Goal: Task Accomplishment & Management: Manage account settings

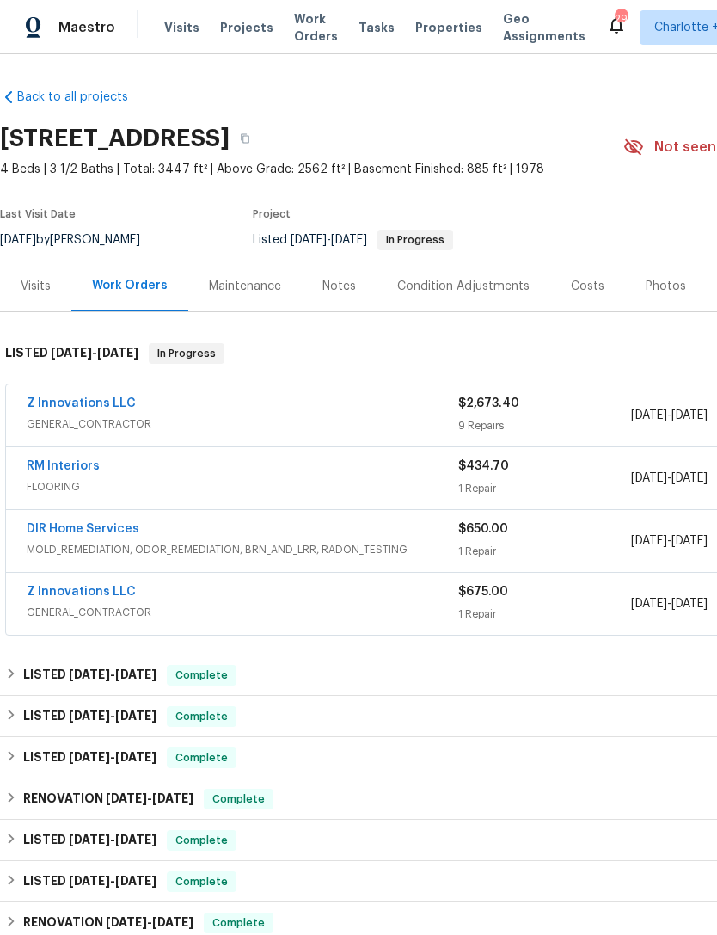
click at [73, 399] on link "Z Innovations LLC" at bounding box center [81, 403] width 109 height 12
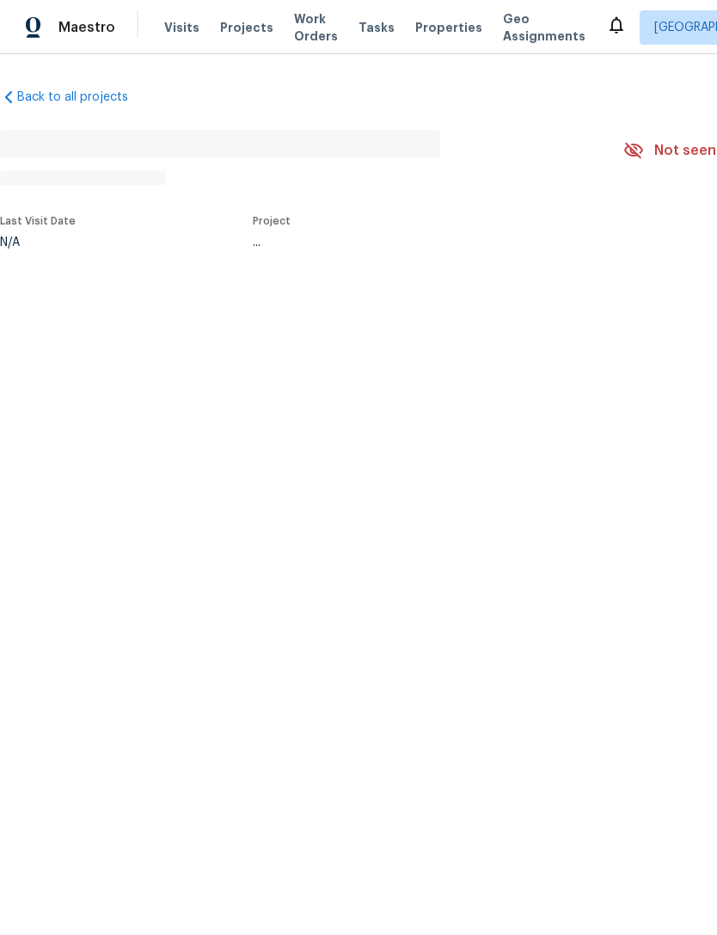
click at [126, 251] on div "Last Visit Date N/A Project ..." at bounding box center [291, 232] width 583 height 53
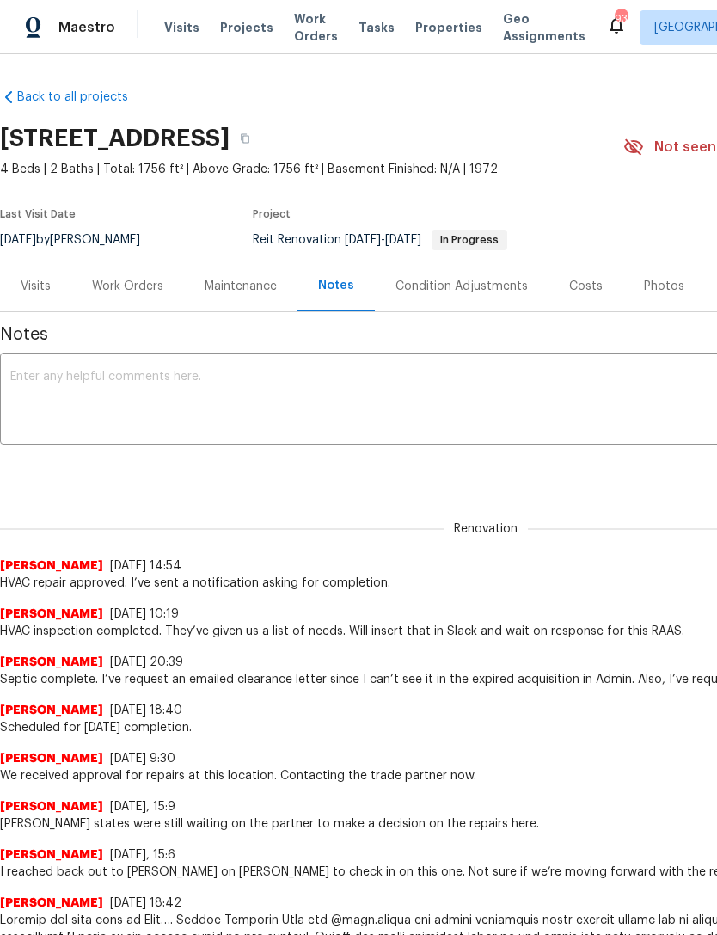
click at [150, 285] on div "Work Orders" at bounding box center [127, 286] width 71 height 17
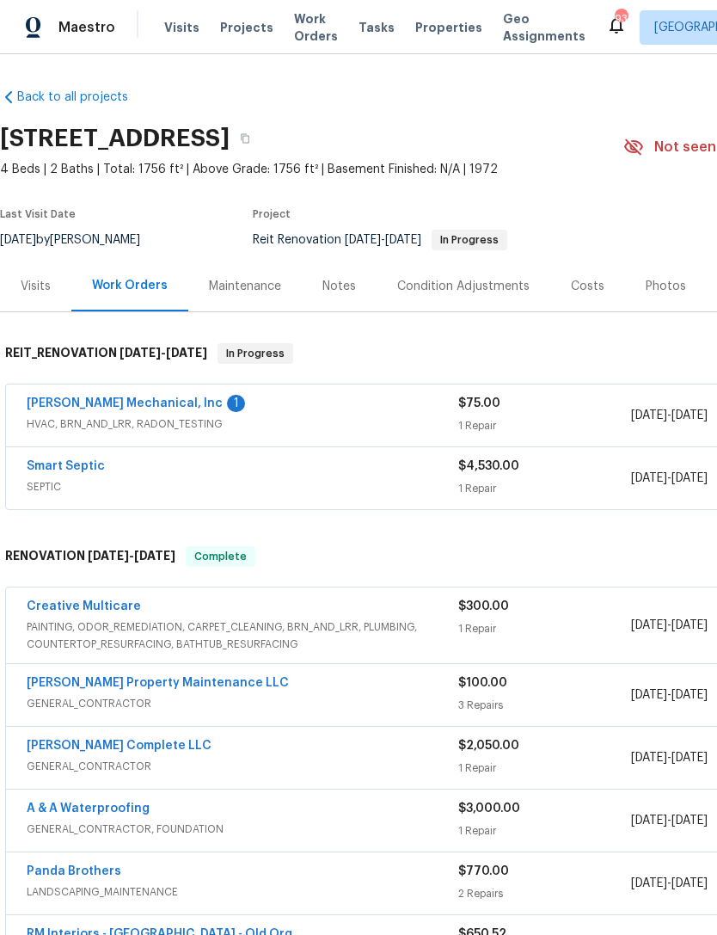
click at [126, 406] on link "[PERSON_NAME] Mechanical, Inc" at bounding box center [125, 403] width 196 height 12
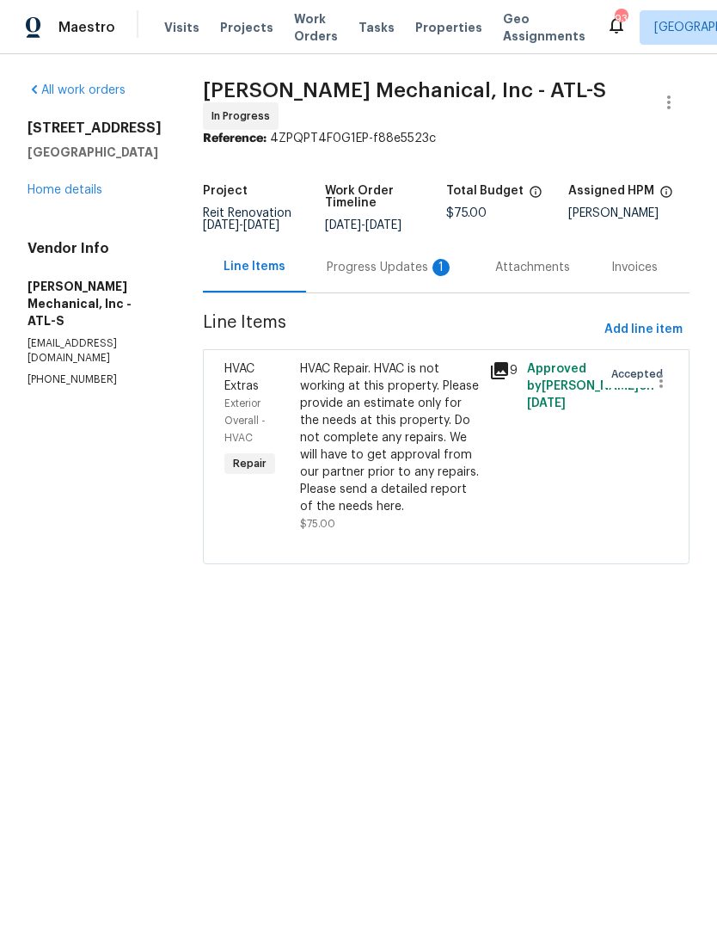
click at [384, 267] on div "Progress Updates 1" at bounding box center [390, 267] width 127 height 17
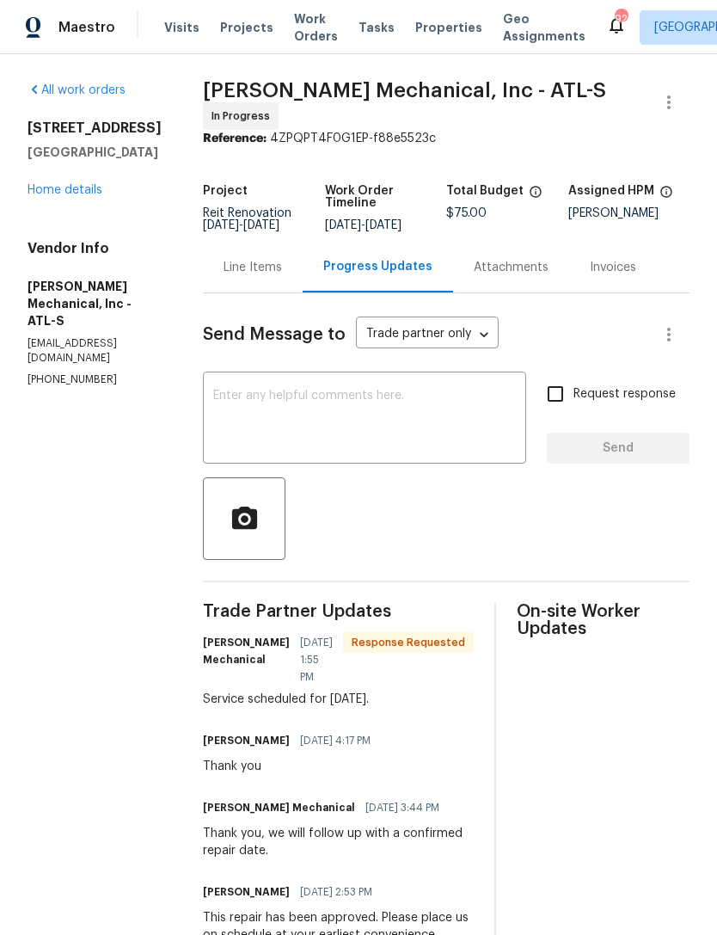
click at [396, 405] on textarea at bounding box center [364, 420] width 303 height 60
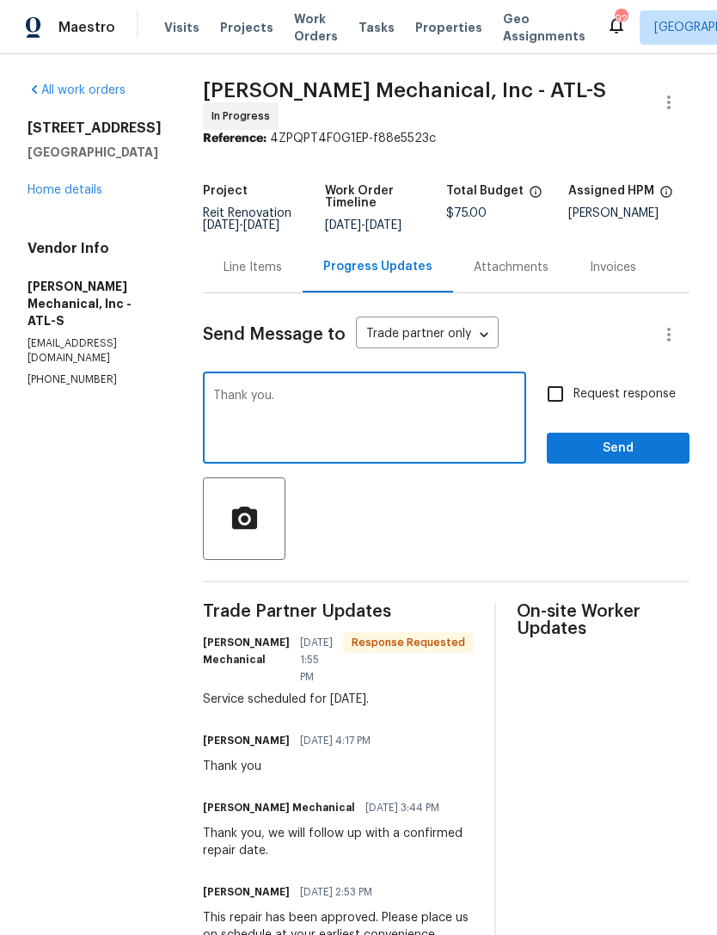
type textarea "Thank you."
click at [628, 453] on span "Send" at bounding box center [618, 449] width 115 height 22
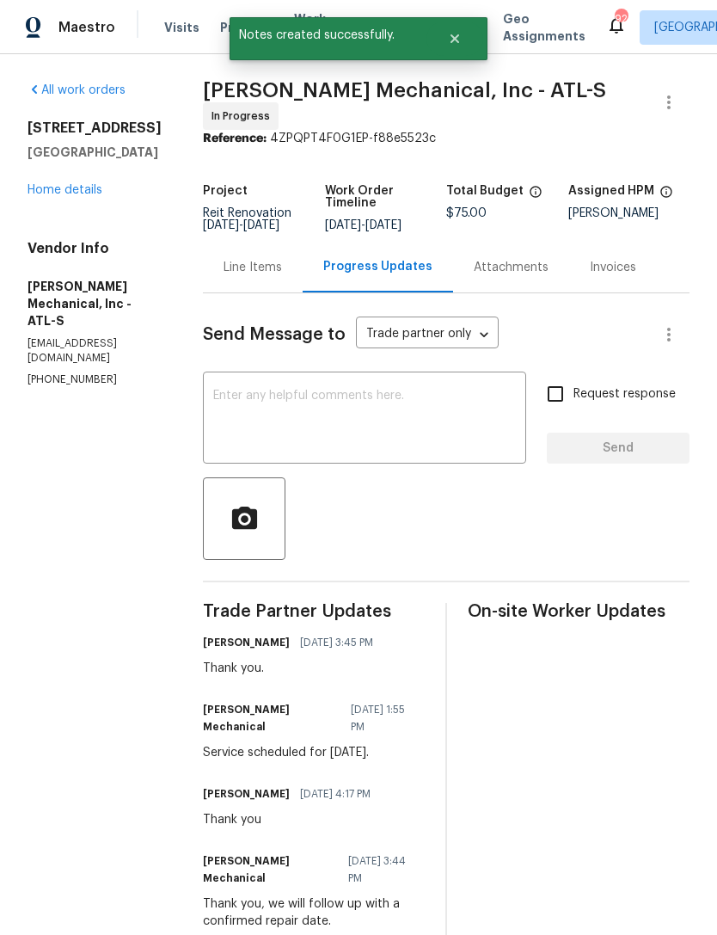
click at [79, 192] on link "Home details" at bounding box center [65, 190] width 75 height 12
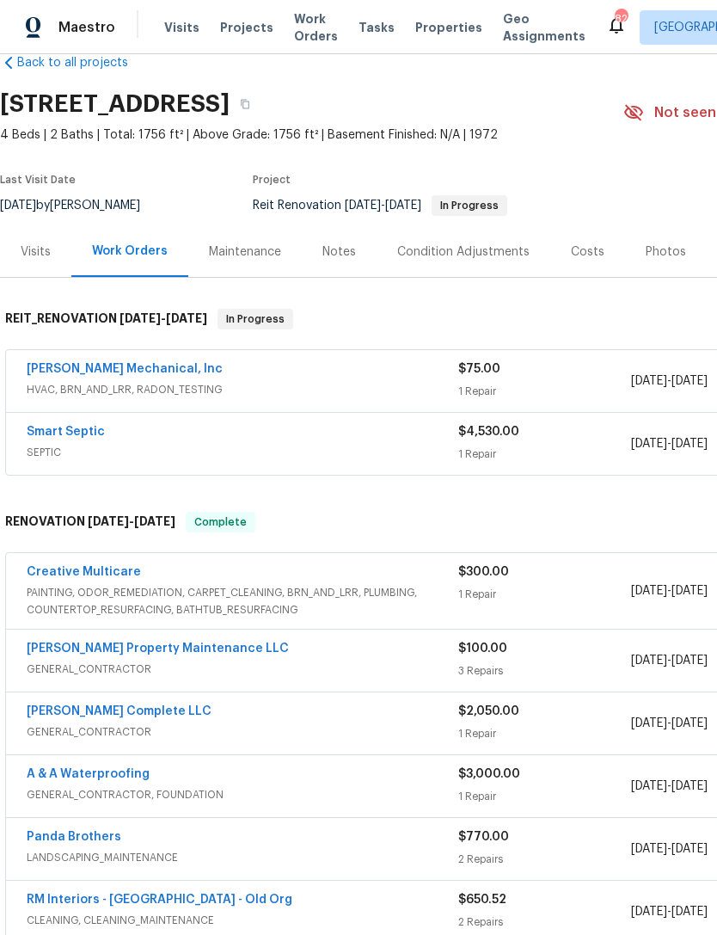
scroll to position [34, 0]
click at [123, 365] on link "[PERSON_NAME] Mechanical, Inc" at bounding box center [125, 369] width 196 height 12
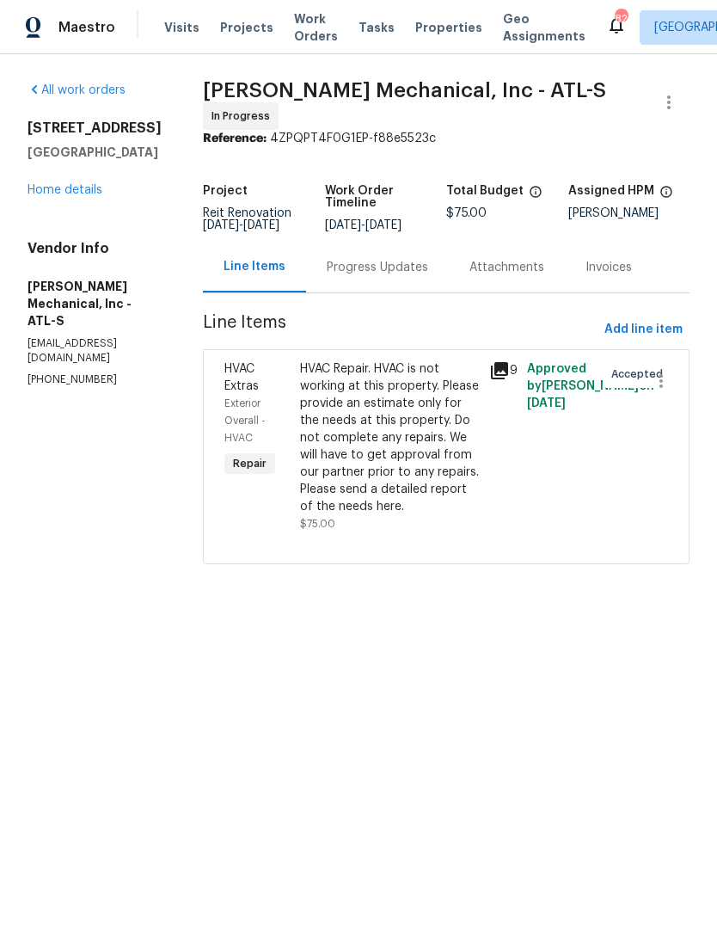
click at [411, 467] on div "HVAC Repair. HVAC is not working at this property. Please provide an estimate o…" at bounding box center [389, 437] width 179 height 155
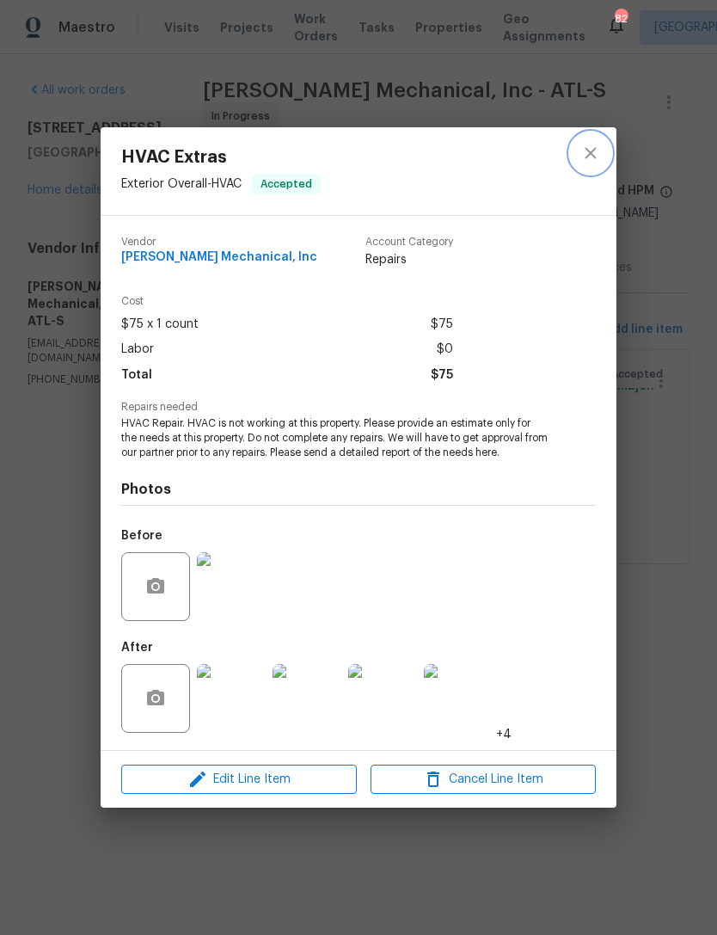
click at [593, 152] on icon "close" at bounding box center [591, 153] width 21 height 21
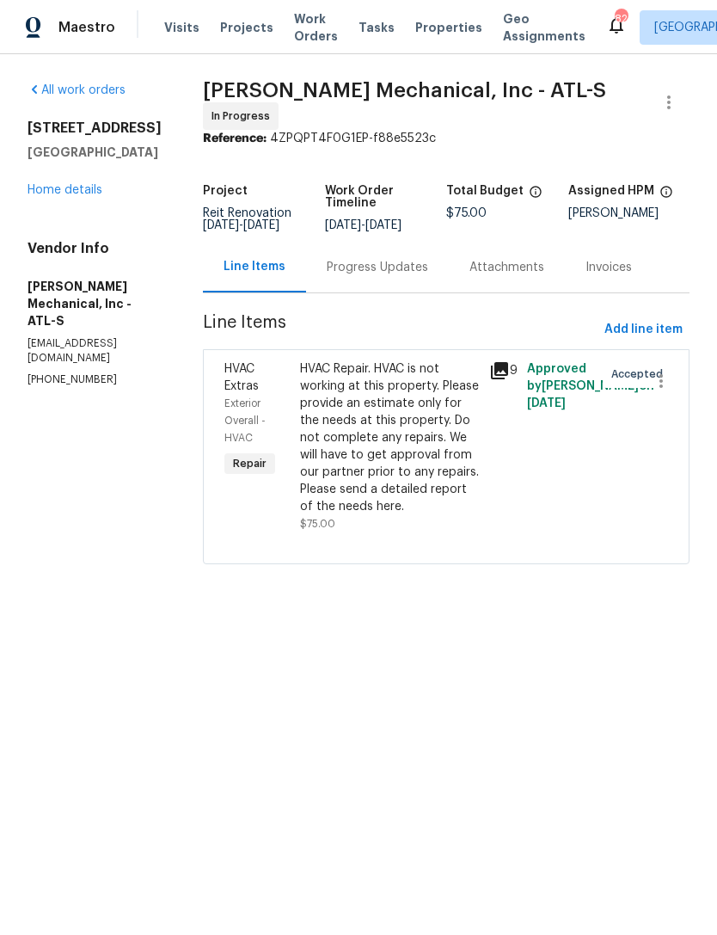
click at [76, 184] on link "Home details" at bounding box center [65, 190] width 75 height 12
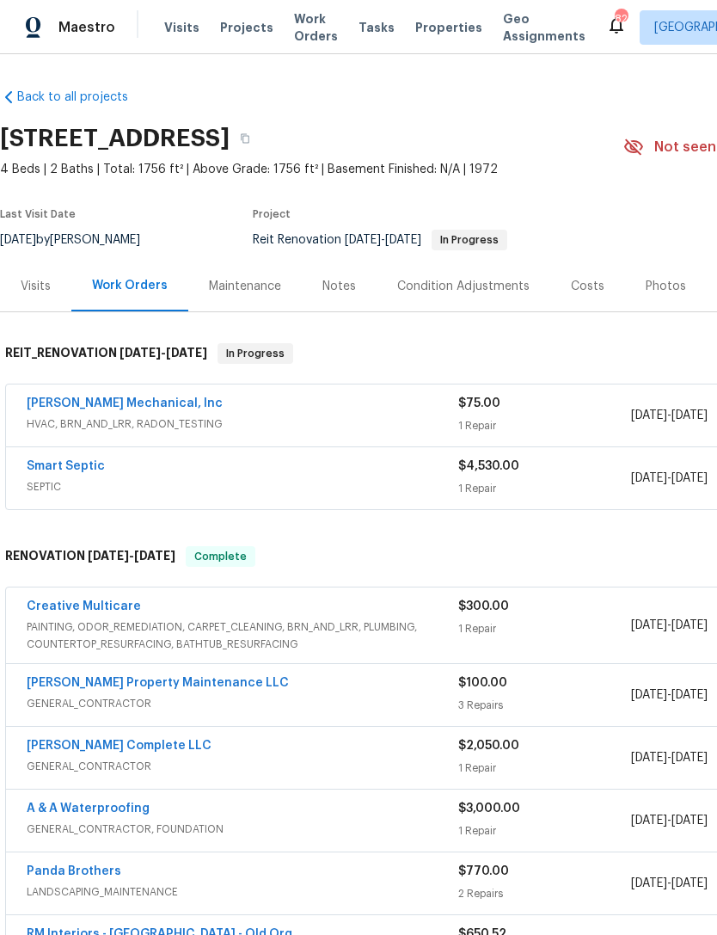
click at [340, 292] on div "Notes" at bounding box center [340, 286] width 34 height 17
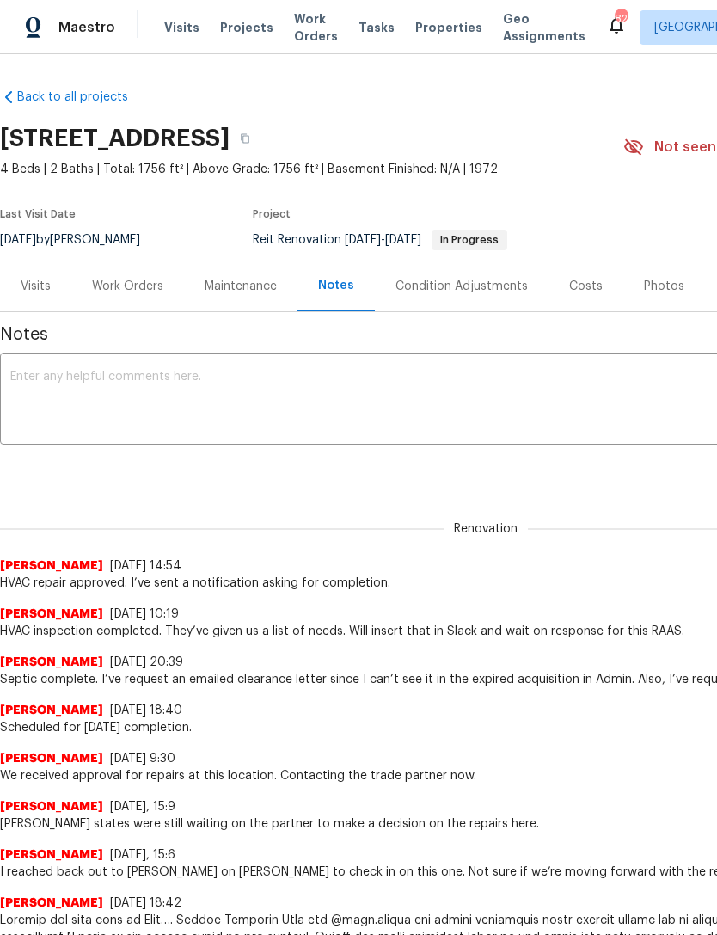
click at [299, 371] on textarea at bounding box center [485, 401] width 951 height 60
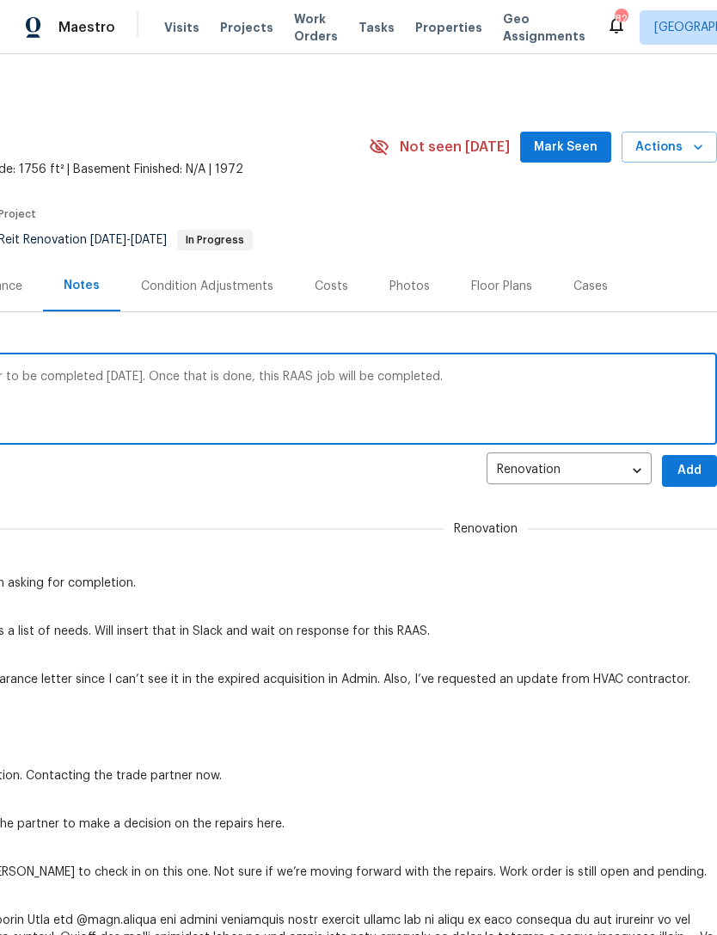
scroll to position [0, 255]
type textarea "HVAC company is scheduled for their repair to be completed on Monday the 29th. …"
click at [697, 471] on span "Add" at bounding box center [690, 471] width 28 height 22
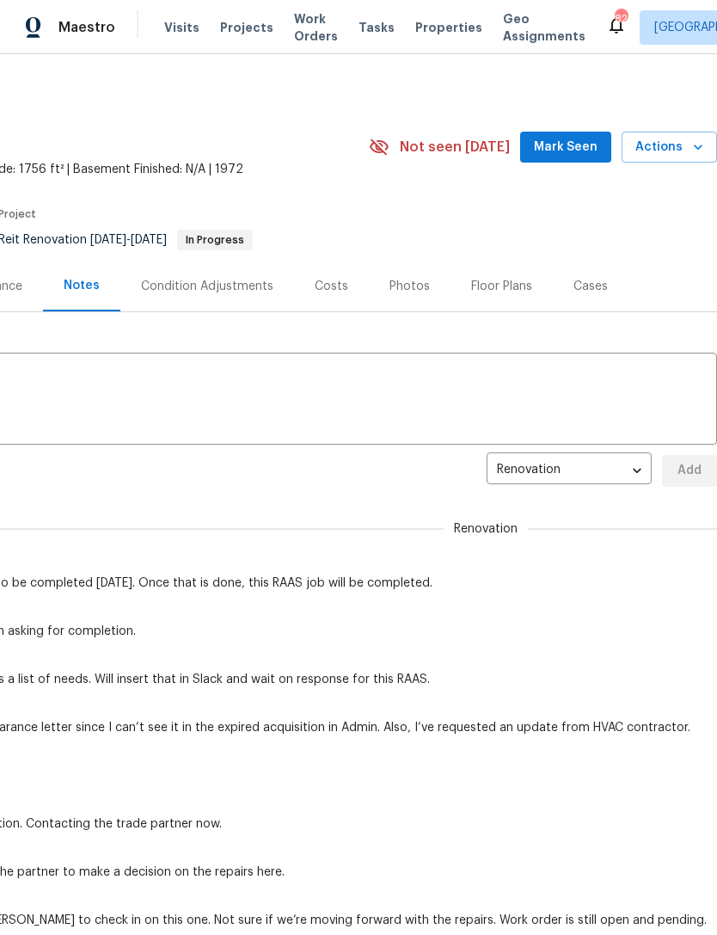
click at [579, 148] on span "Mark Seen" at bounding box center [566, 148] width 64 height 22
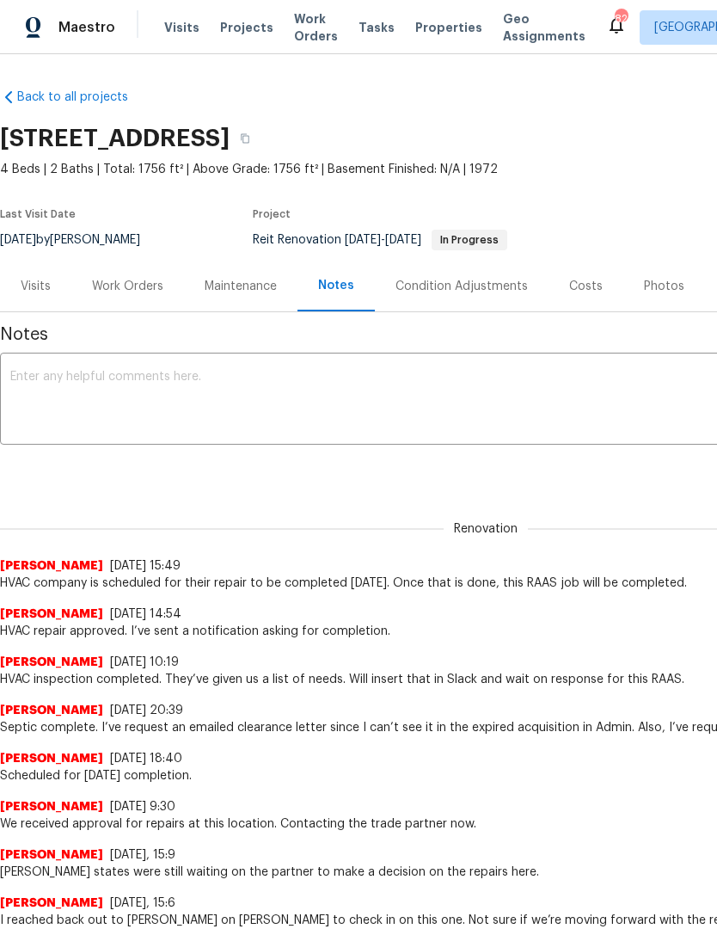
scroll to position [0, 0]
click at [396, 589] on span "HVAC company is scheduled for their repair to be completed on Monday the 29th. …" at bounding box center [486, 583] width 972 height 17
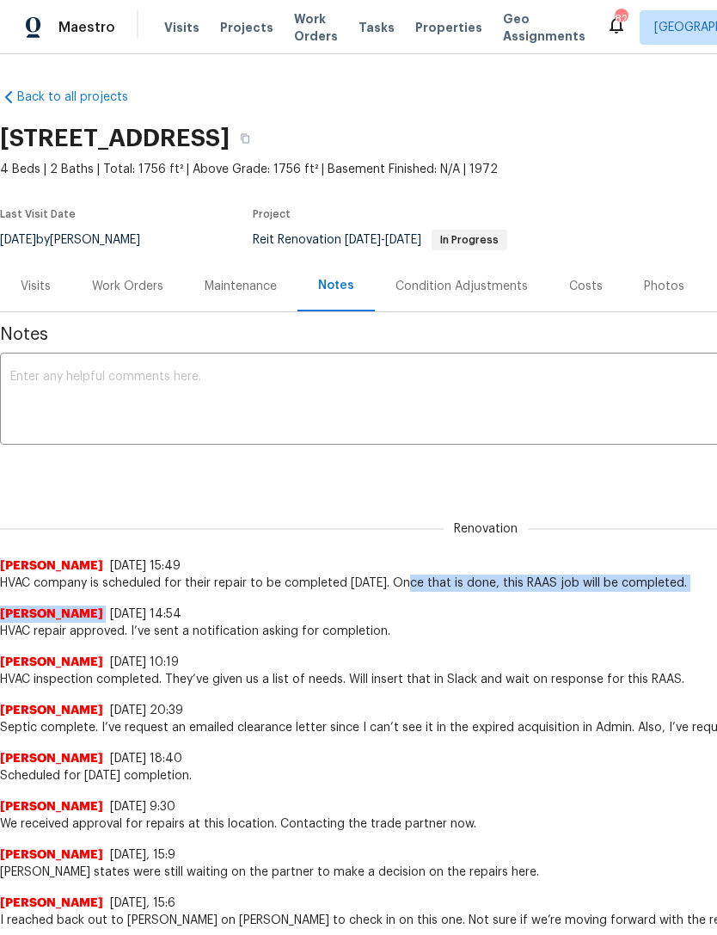
click at [476, 455] on div "Renovation 85279cdf-0c04-4c41-b1bc-15a3b394e216 ​ Add" at bounding box center [486, 471] width 972 height 32
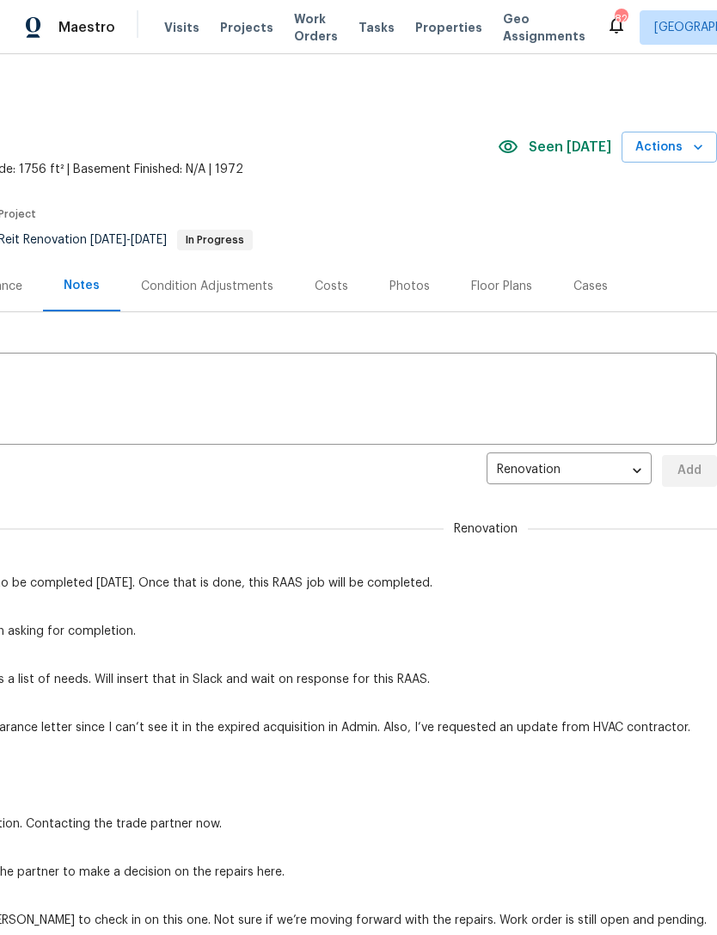
scroll to position [0, 255]
click at [690, 144] on icon "button" at bounding box center [698, 146] width 17 height 17
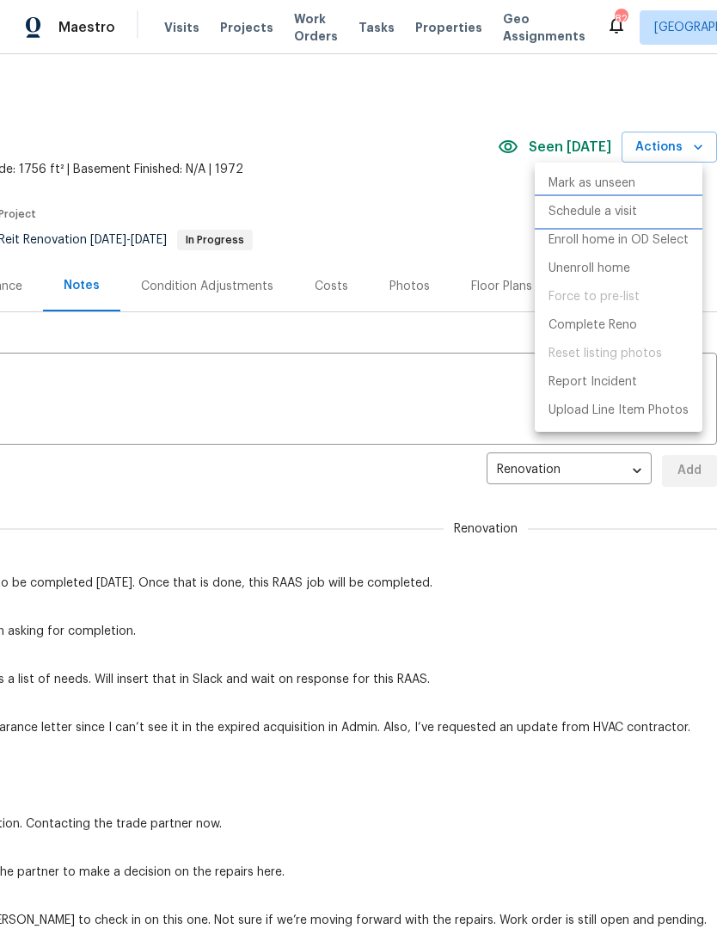
click at [632, 209] on p "Schedule a visit" at bounding box center [593, 212] width 89 height 18
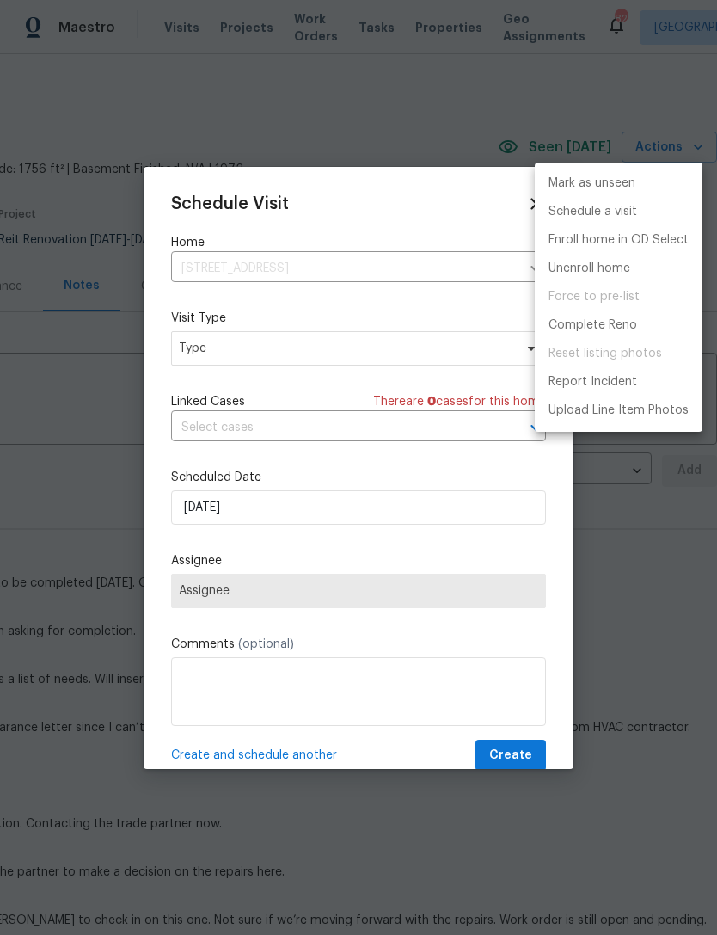
click at [386, 340] on div at bounding box center [358, 467] width 717 height 935
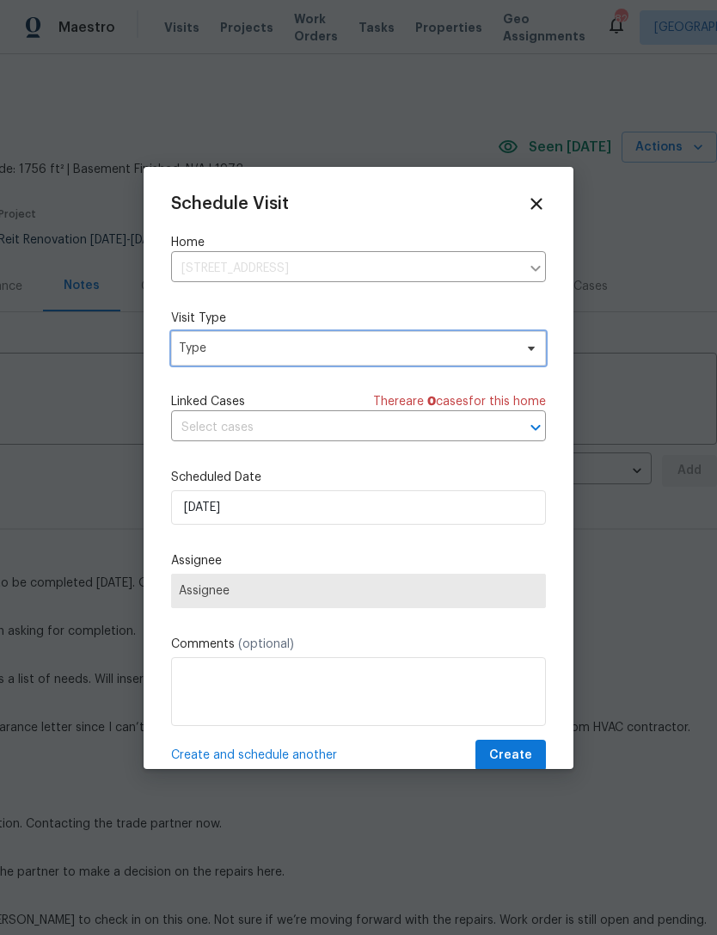
click at [343, 359] on span "Type" at bounding box center [358, 348] width 375 height 34
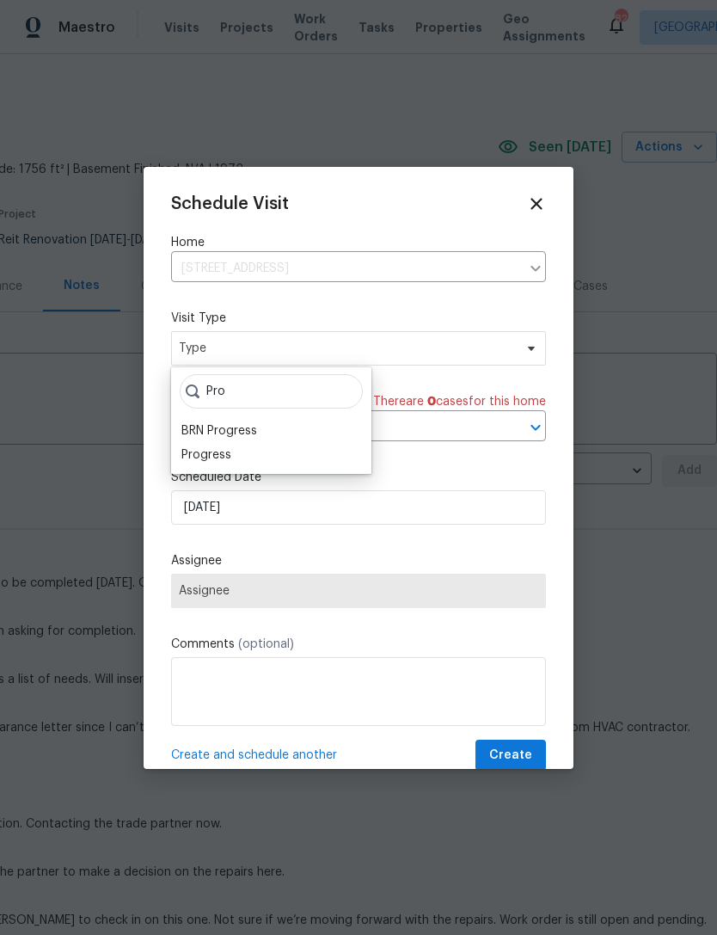
type input "Pro"
click at [230, 456] on div "Progress" at bounding box center [206, 454] width 50 height 17
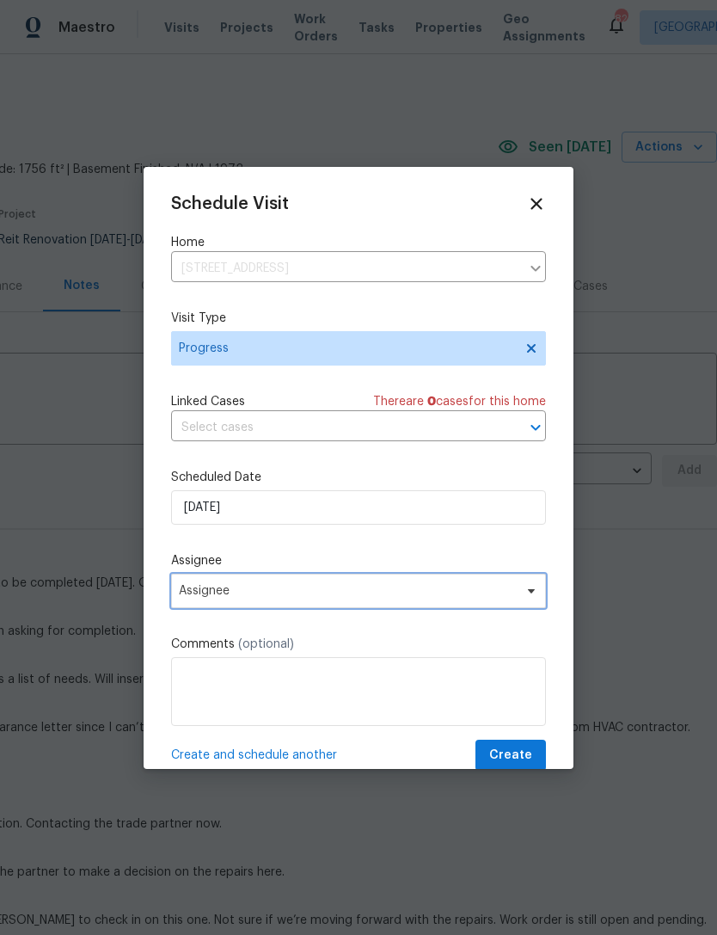
click at [385, 587] on span "Assignee" at bounding box center [347, 591] width 337 height 14
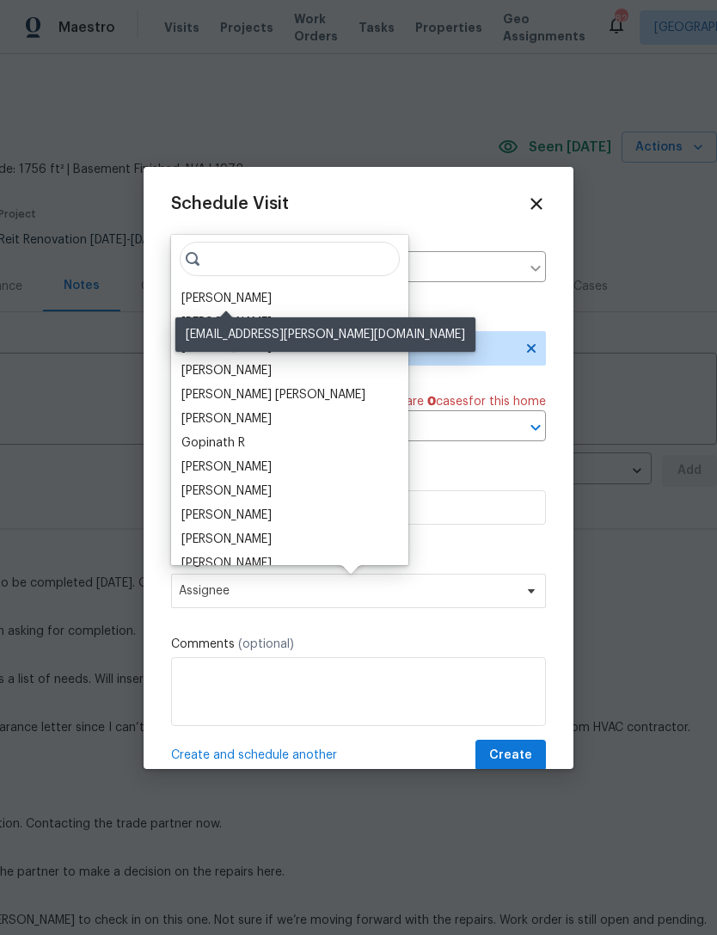
click at [269, 293] on div "[PERSON_NAME]" at bounding box center [226, 298] width 90 height 17
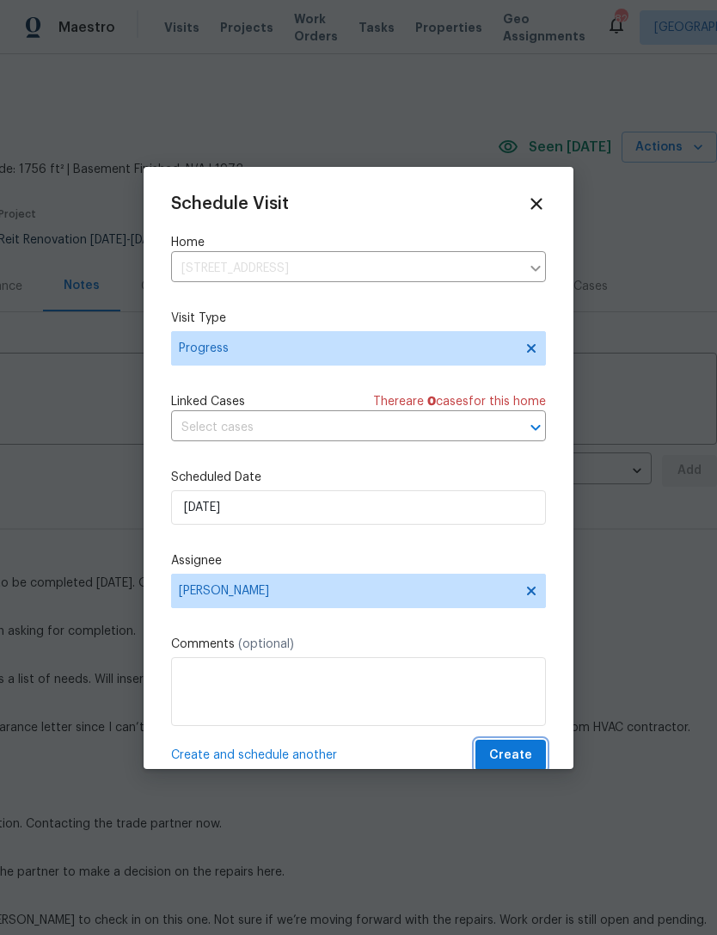
click at [518, 755] on span "Create" at bounding box center [510, 756] width 43 height 22
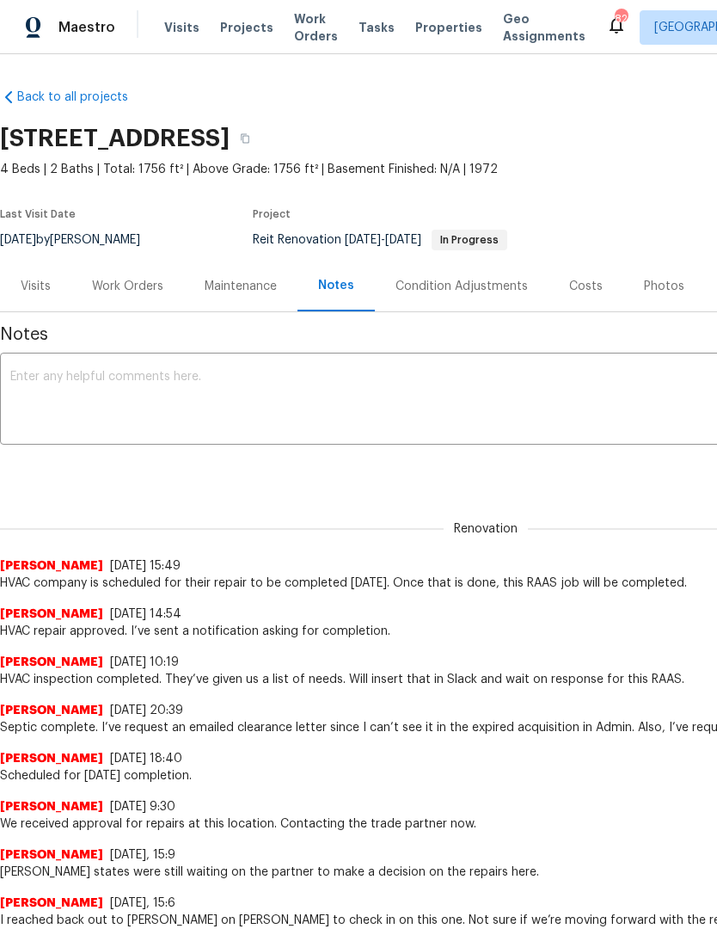
scroll to position [0, 0]
click at [145, 295] on div "Work Orders" at bounding box center [127, 286] width 113 height 51
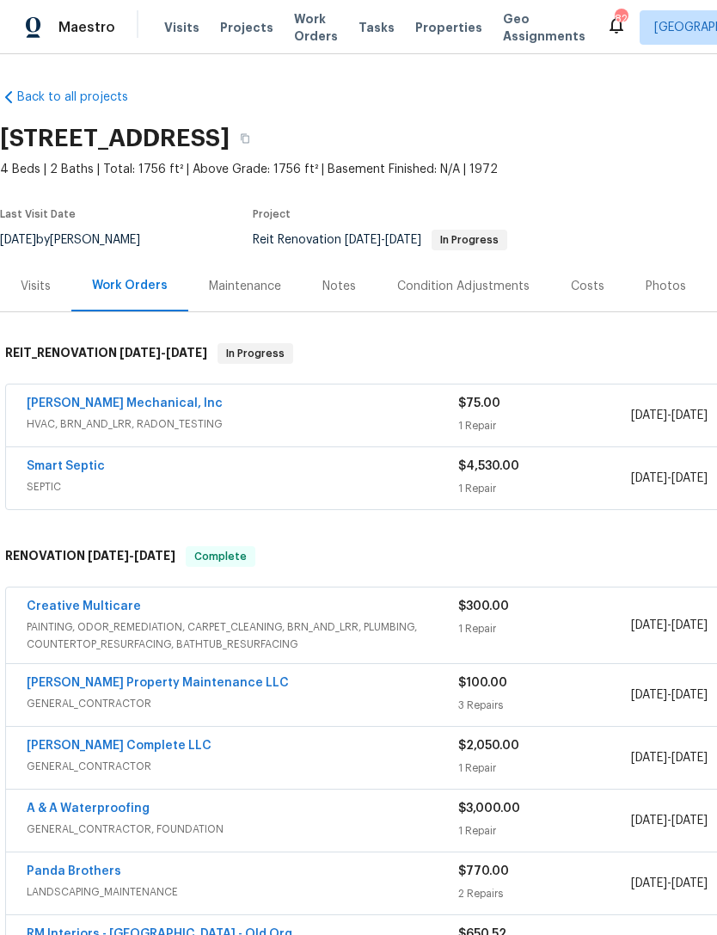
click at [131, 403] on link "JH Martin Mechanical, Inc" at bounding box center [125, 403] width 196 height 12
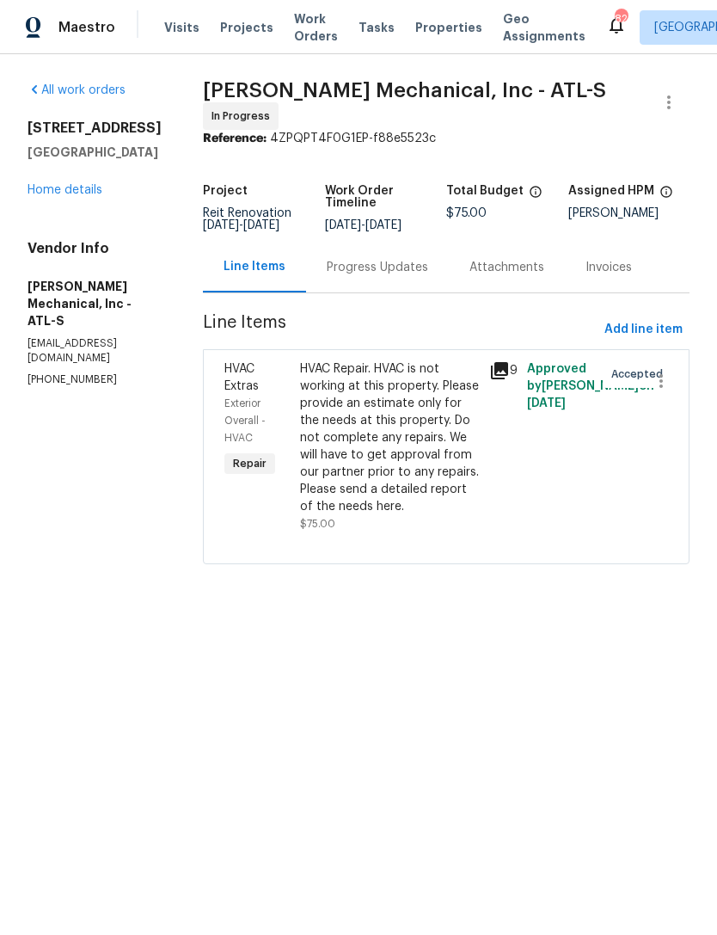
click at [417, 266] on div "Progress Updates" at bounding box center [377, 267] width 101 height 17
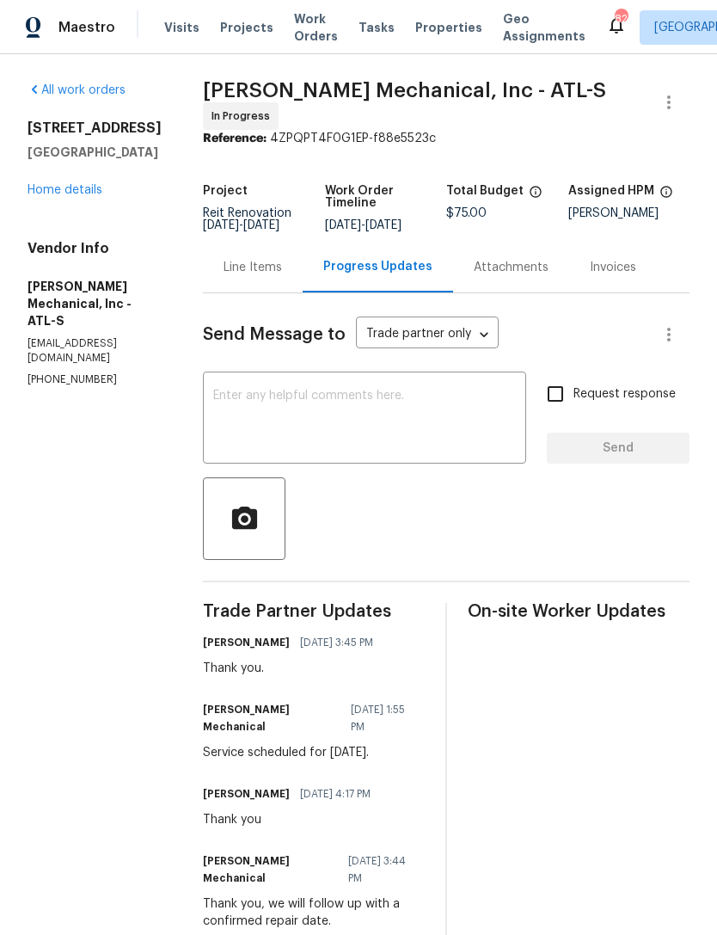
click at [414, 396] on textarea at bounding box center [364, 420] width 303 height 60
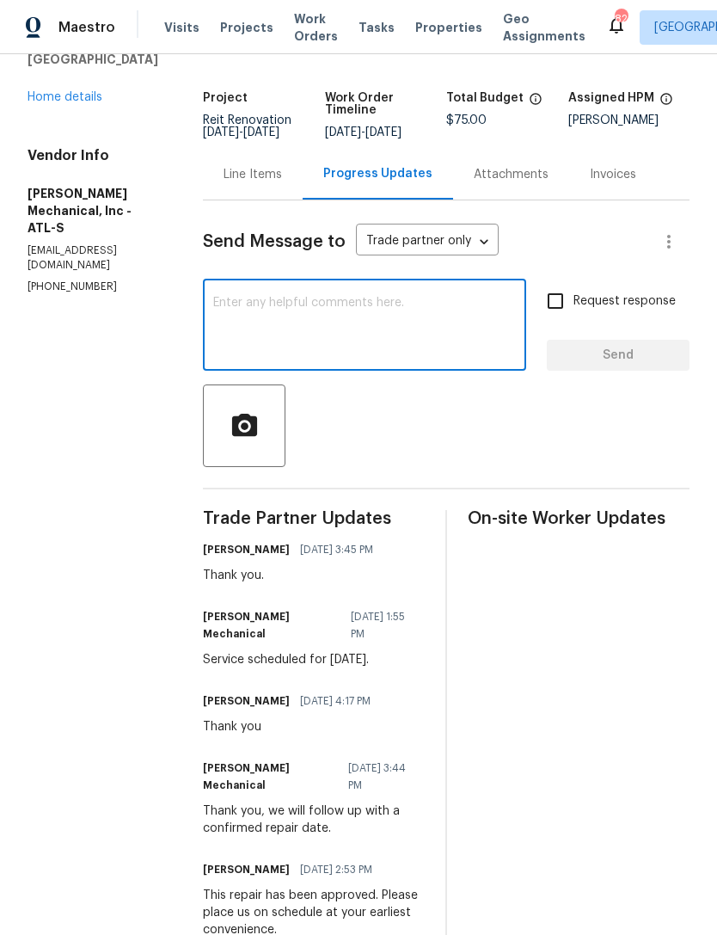
scroll to position [146, 0]
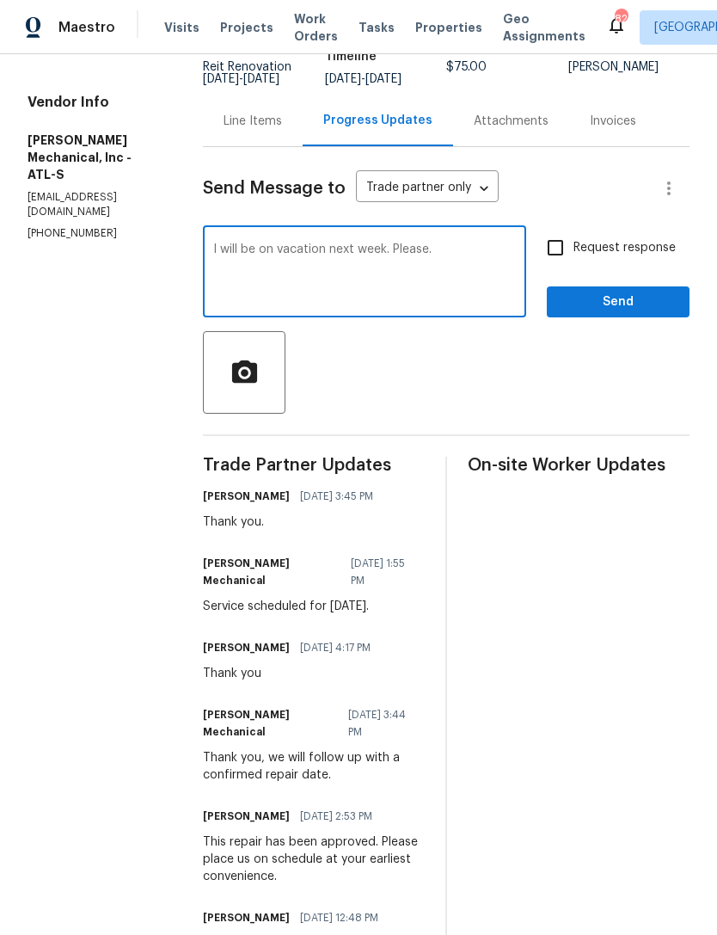
type textarea "I will be on vacation next week. Please."
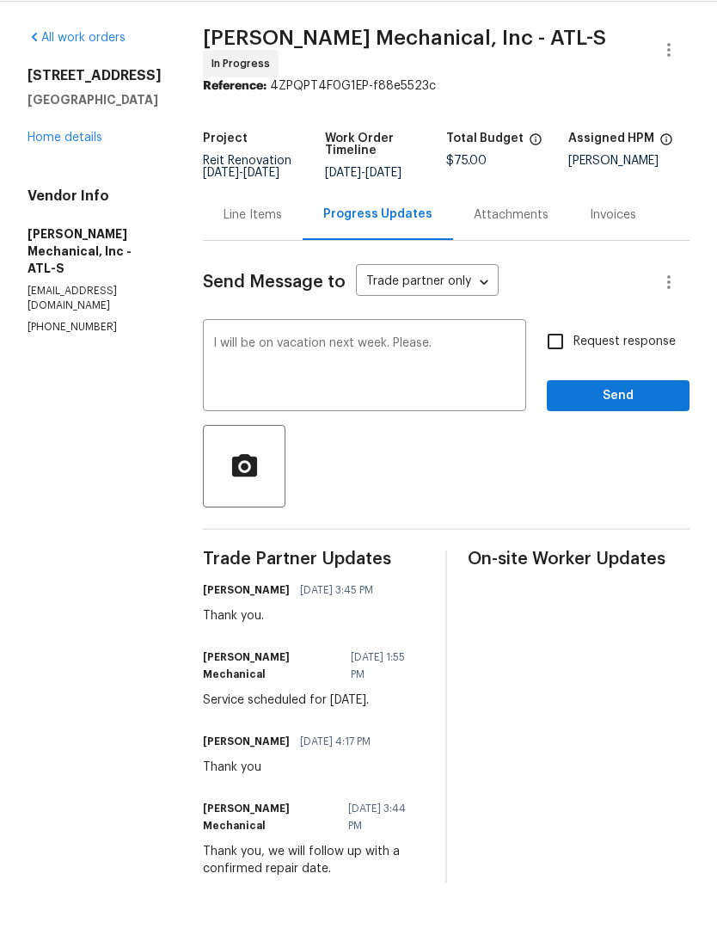
scroll to position [52, 0]
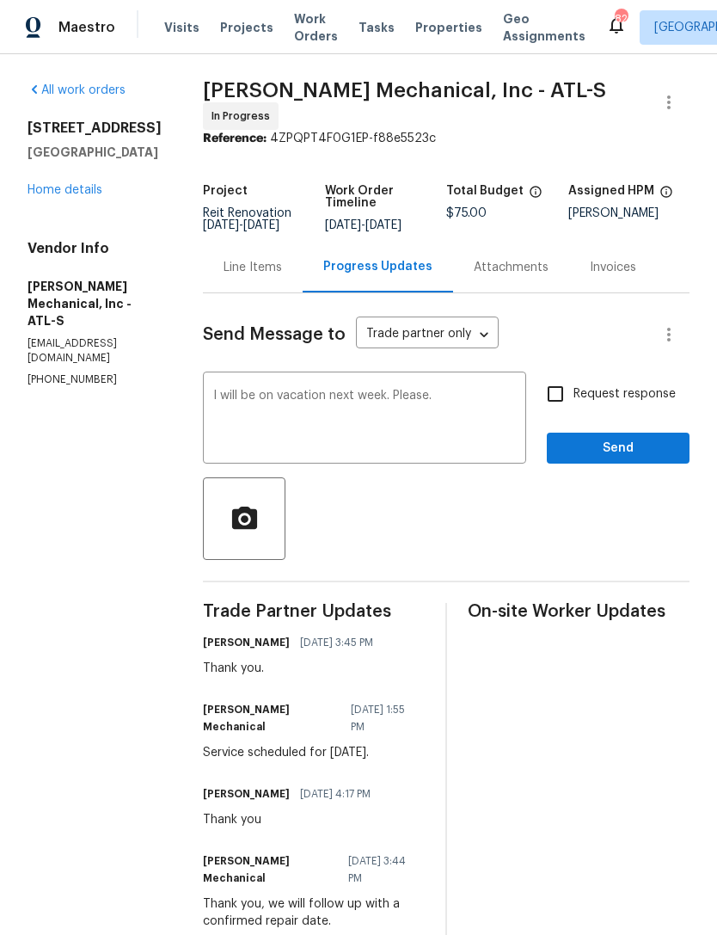
click at [71, 184] on link "Home details" at bounding box center [65, 190] width 75 height 12
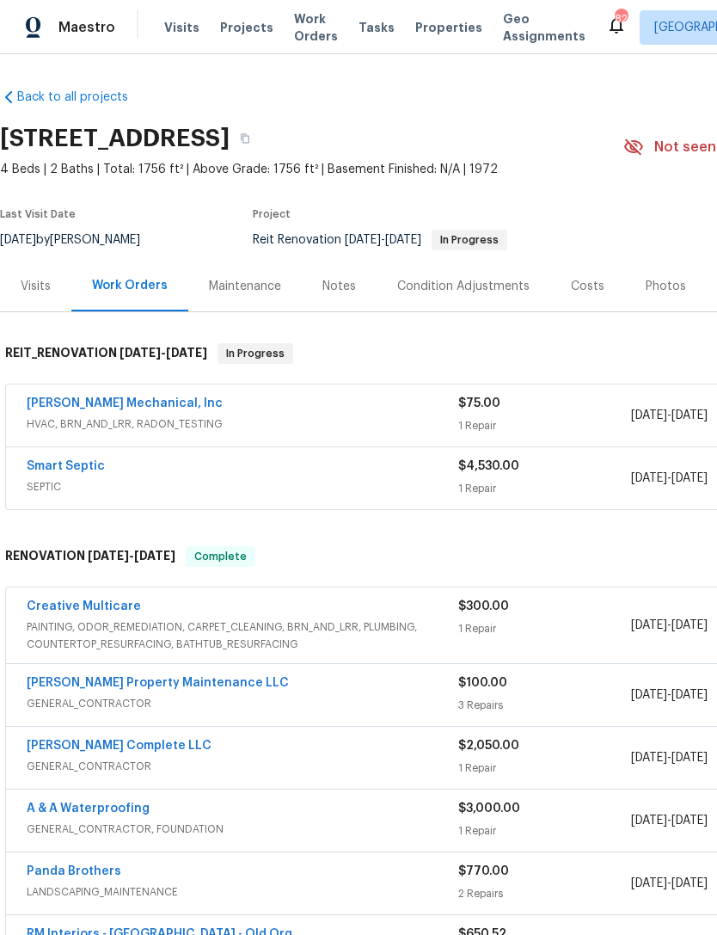
click at [127, 397] on link "[PERSON_NAME] Mechanical, Inc" at bounding box center [125, 403] width 196 height 12
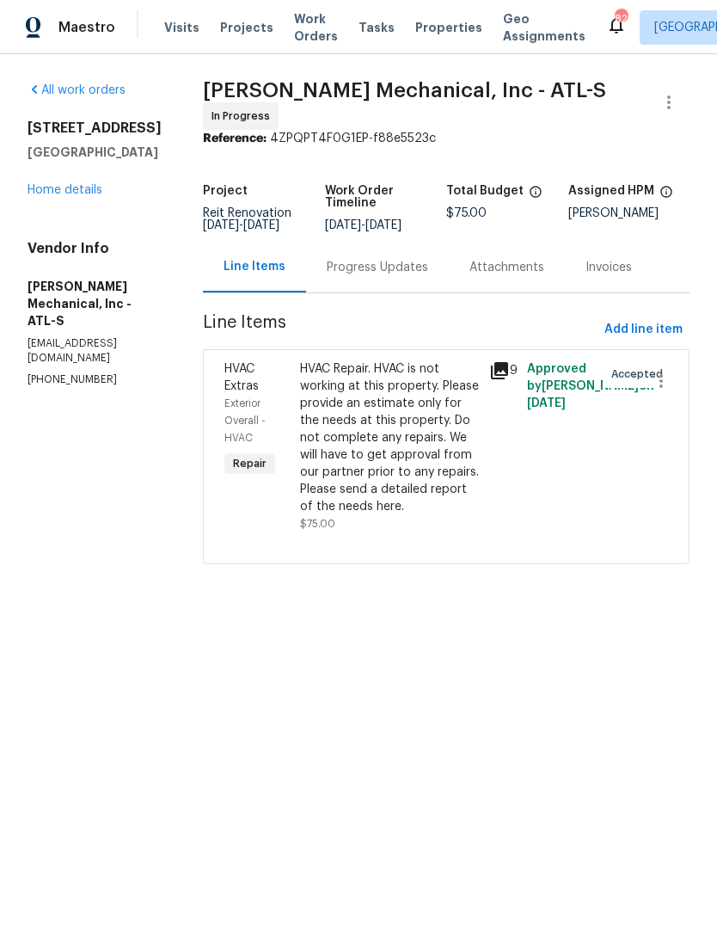
click at [409, 403] on div "HVAC Repair. HVAC is not working at this property. Please provide an estimate o…" at bounding box center [389, 437] width 179 height 155
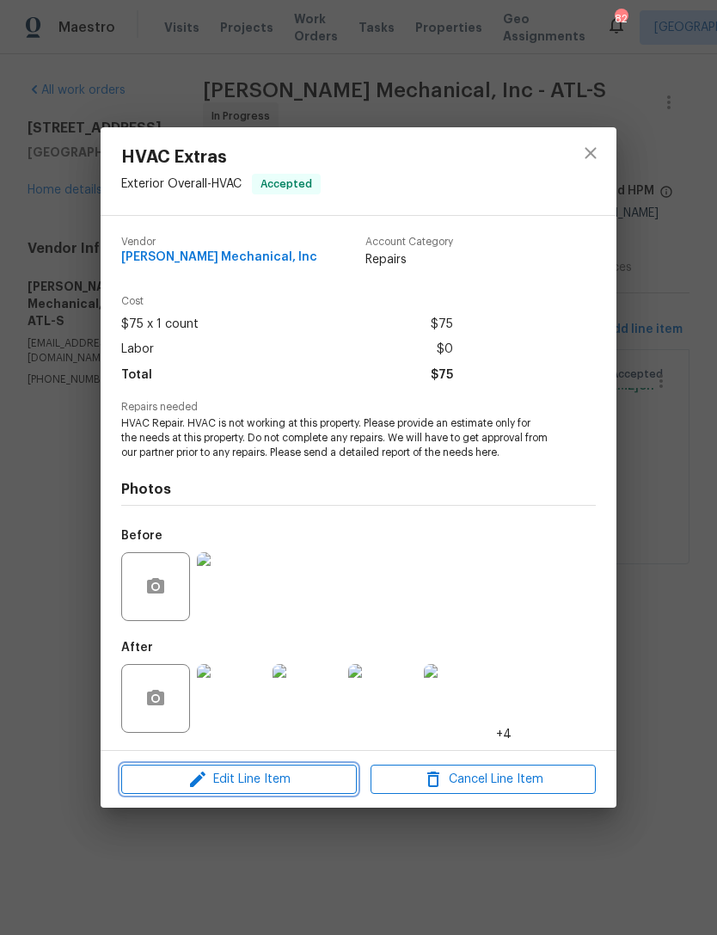
click at [310, 775] on span "Edit Line Item" at bounding box center [238, 780] width 225 height 22
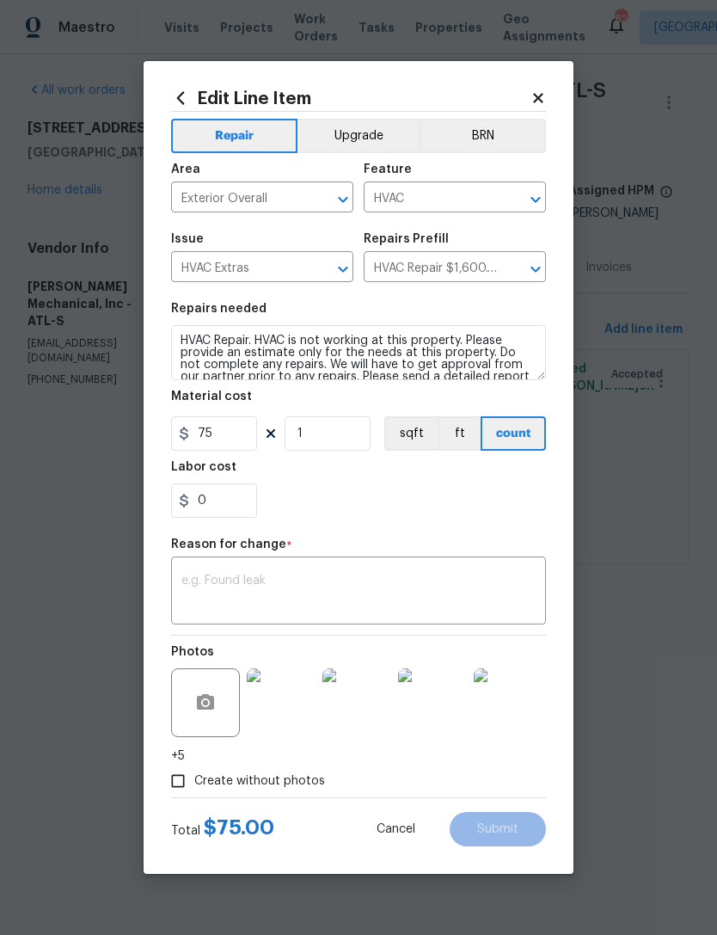
click at [335, 587] on textarea at bounding box center [358, 593] width 354 height 36
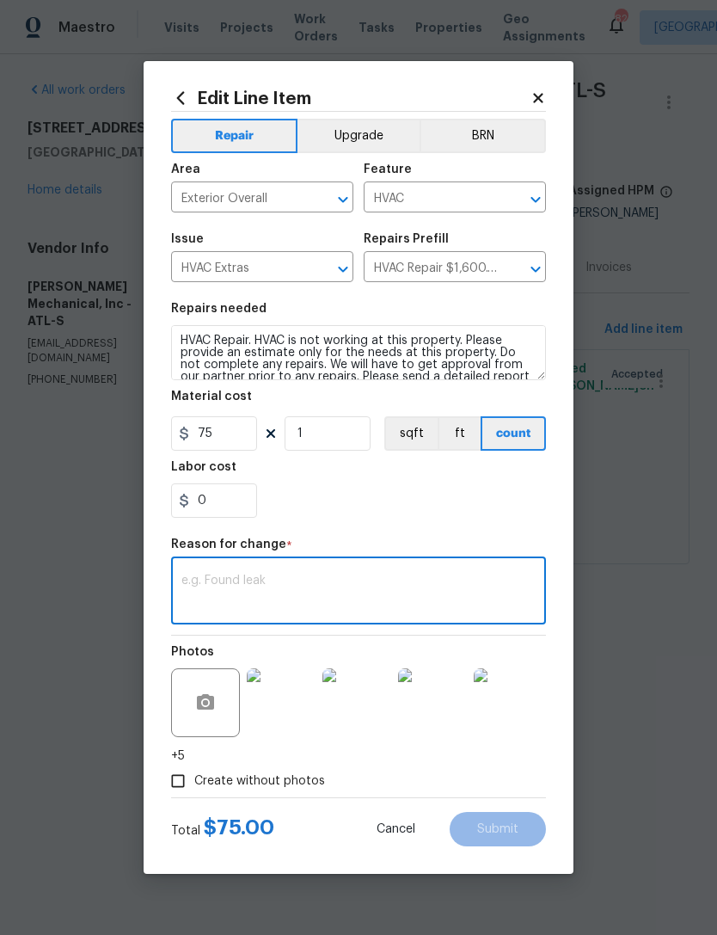
click at [319, 573] on div "x ​" at bounding box center [358, 593] width 375 height 64
click at [225, 590] on textarea at bounding box center [358, 593] width 354 height 36
paste textarea "RASS home: 2761 Whisper Court, Douglasville, GA 30135 The only thing we’re wait…"
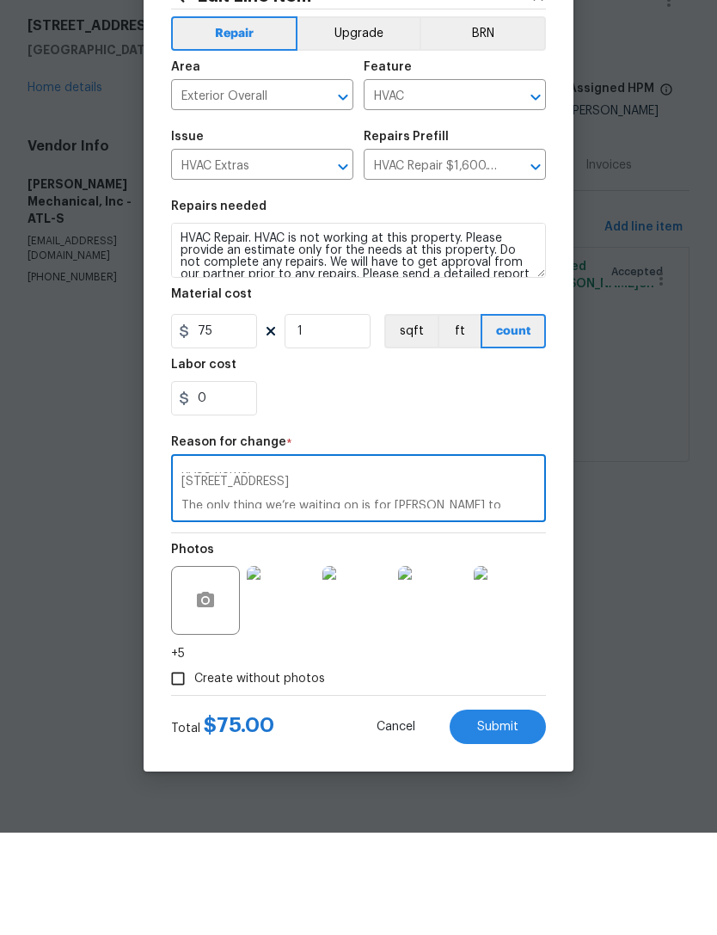
scroll to position [8, 0]
click at [324, 575] on textarea "RASS home: 2761 Whisper Court, Douglasville, GA 30135 The only thing we’re wait…" at bounding box center [358, 593] width 354 height 36
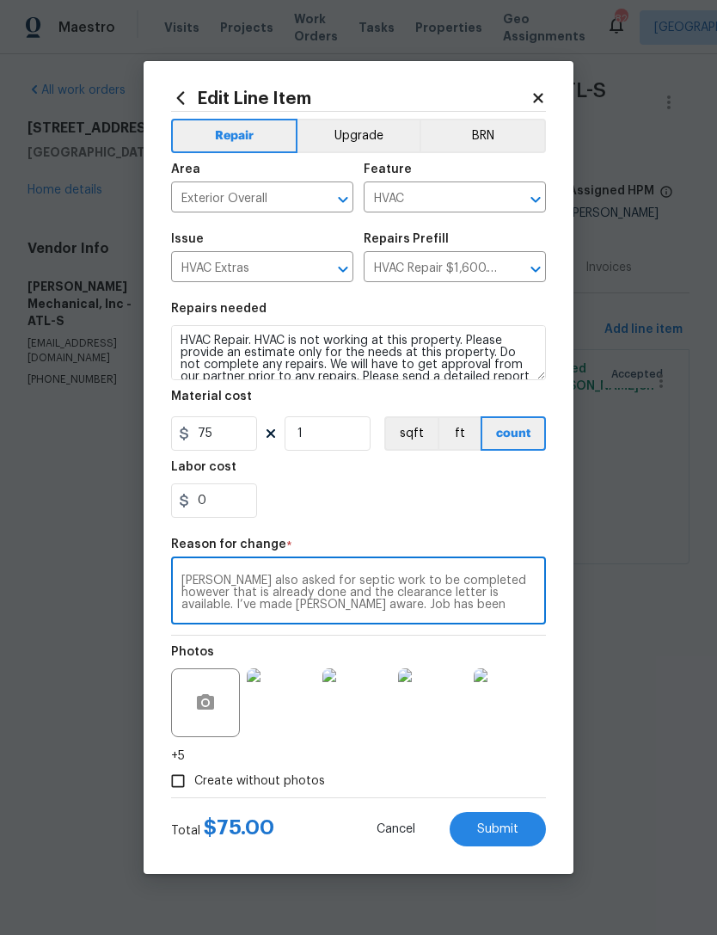
type textarea "RASS home: 2761 Whisper Court, Douglasville, GA 30135 The only thing we’re wait…"
click at [539, 93] on icon at bounding box center [538, 97] width 15 height 15
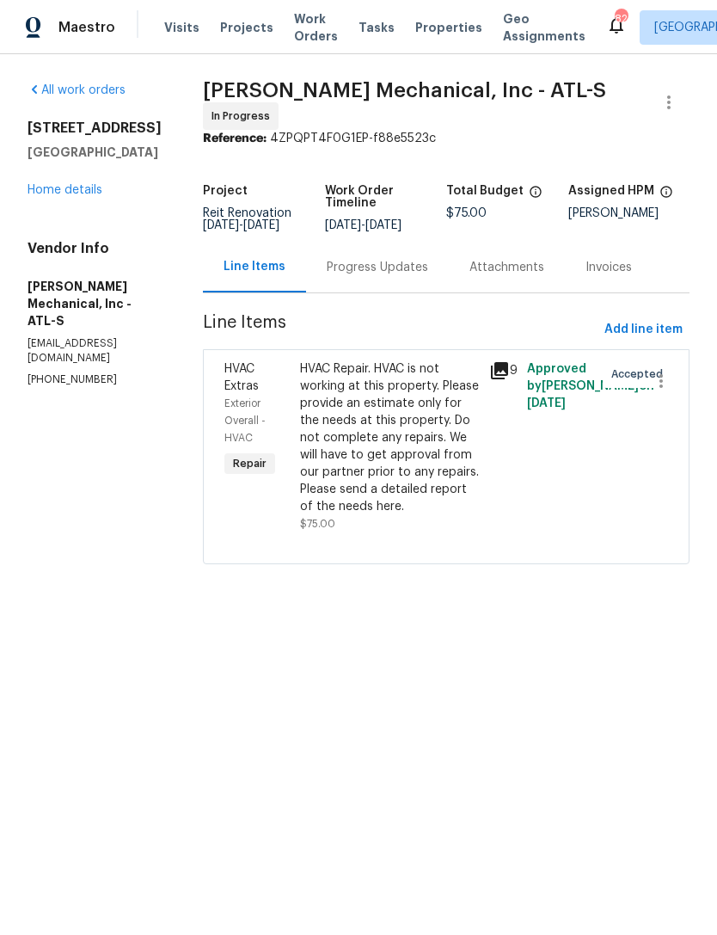
click at [422, 276] on div "Progress Updates" at bounding box center [377, 267] width 101 height 17
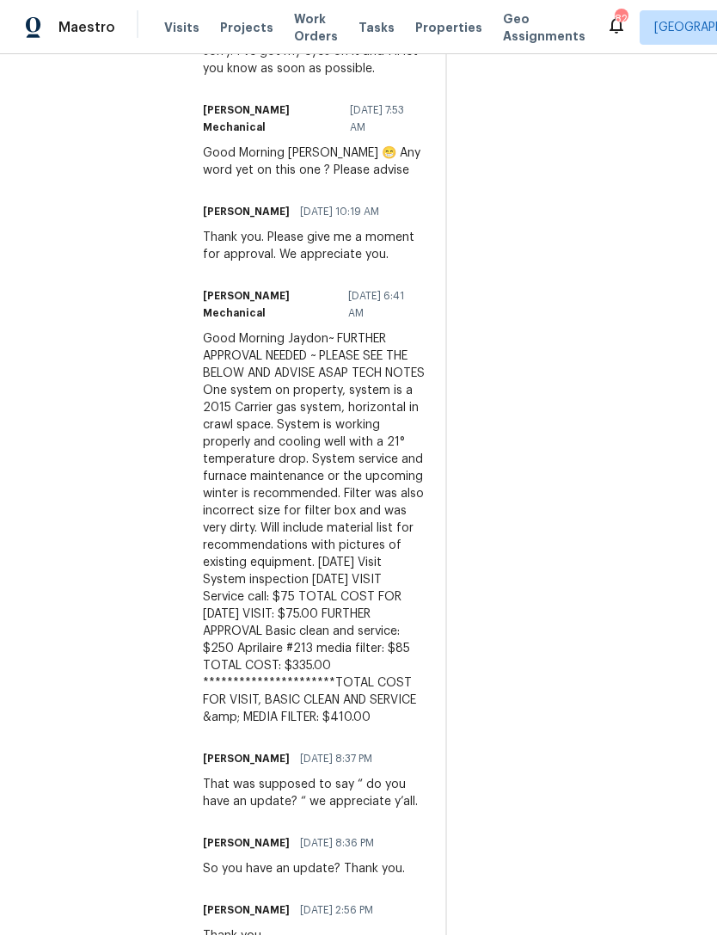
scroll to position [1116, 0]
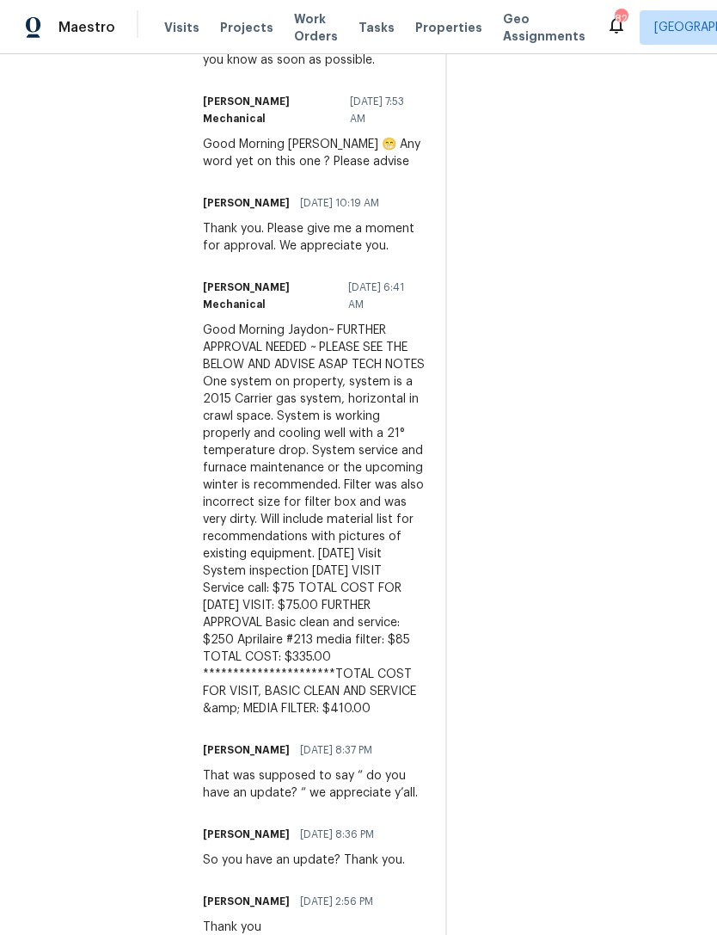
copy div "**********"
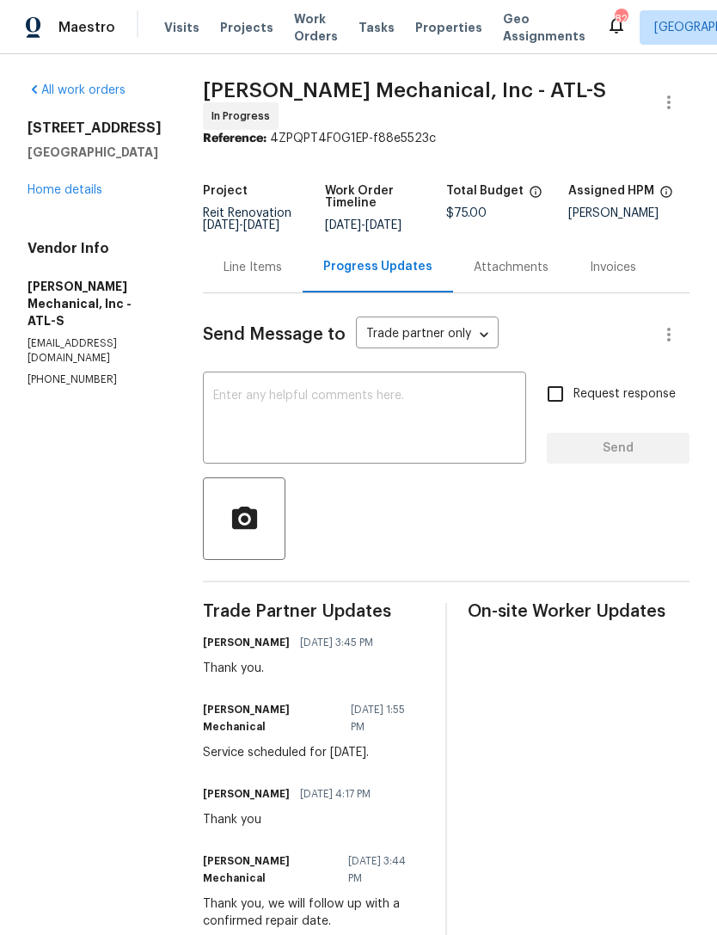
scroll to position [0, 0]
click at [80, 188] on link "Home details" at bounding box center [65, 190] width 75 height 12
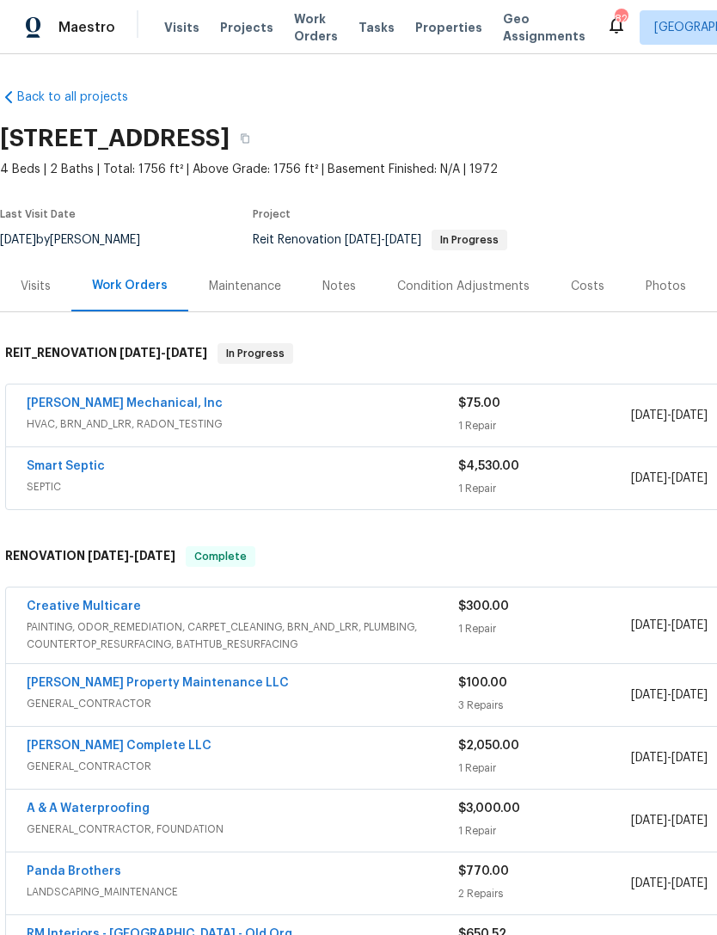
click at [133, 398] on link "JH Martin Mechanical, Inc" at bounding box center [125, 403] width 196 height 12
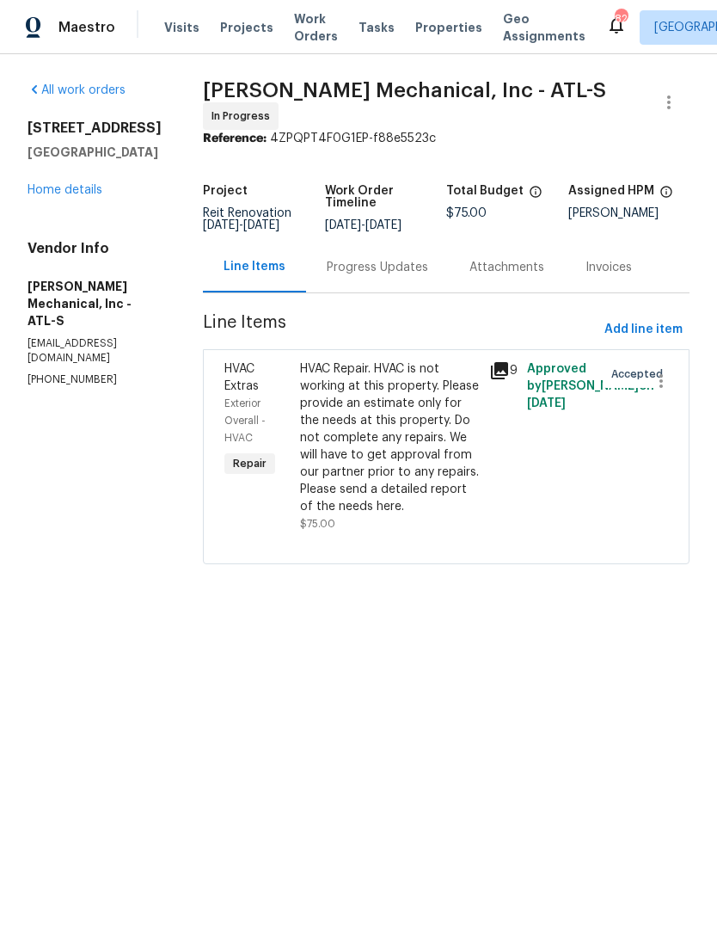
click at [363, 467] on div "HVAC Repair. HVAC is not working at this property. Please provide an estimate o…" at bounding box center [389, 437] width 179 height 155
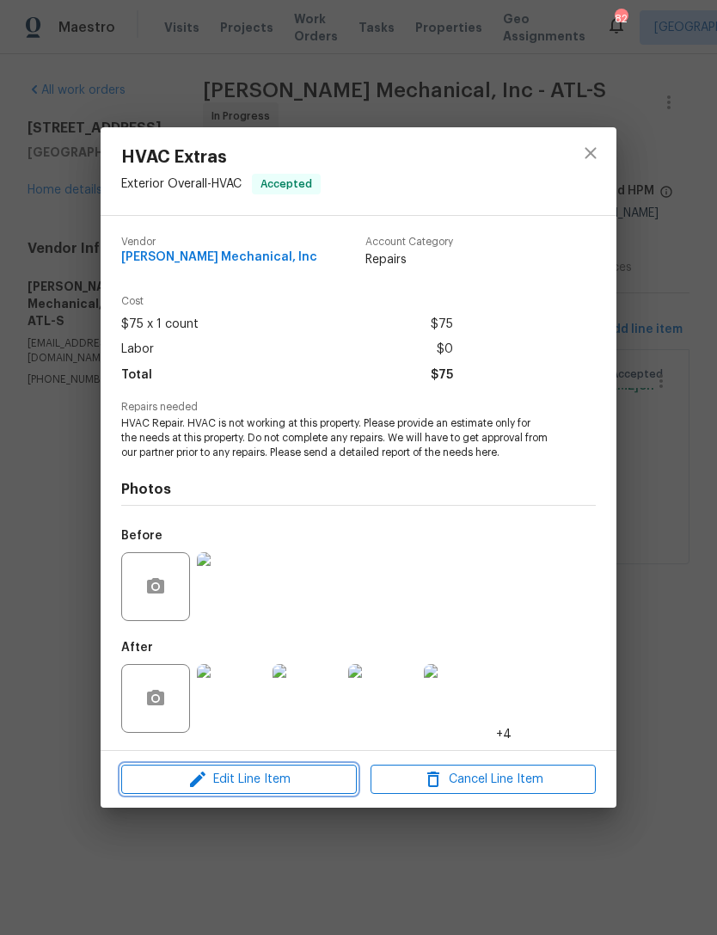
click at [304, 776] on span "Edit Line Item" at bounding box center [238, 780] width 225 height 22
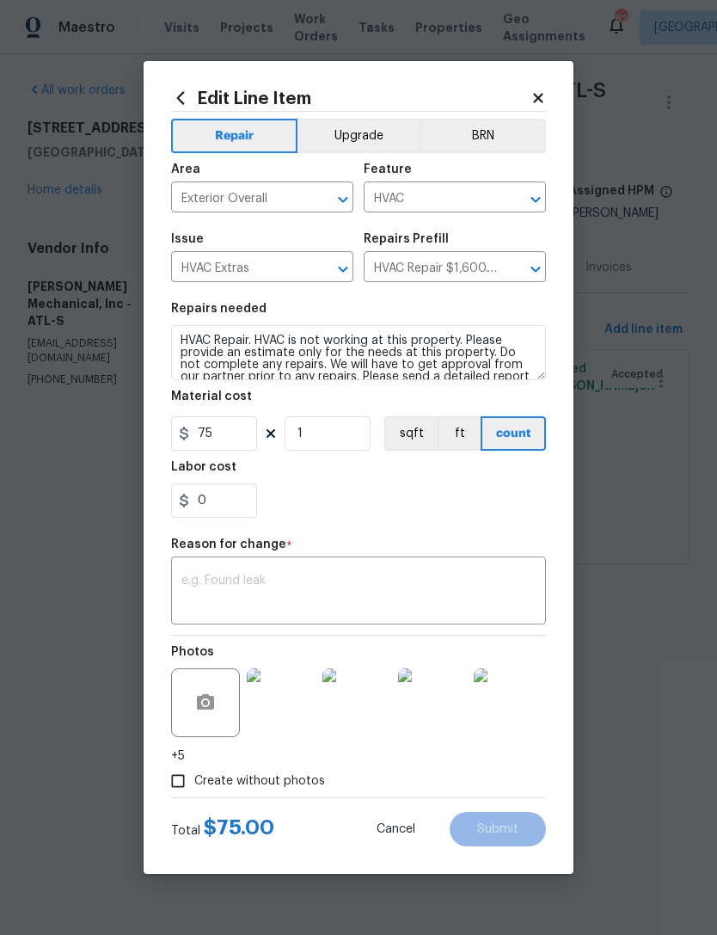
click at [316, 587] on textarea at bounding box center [358, 593] width 354 height 36
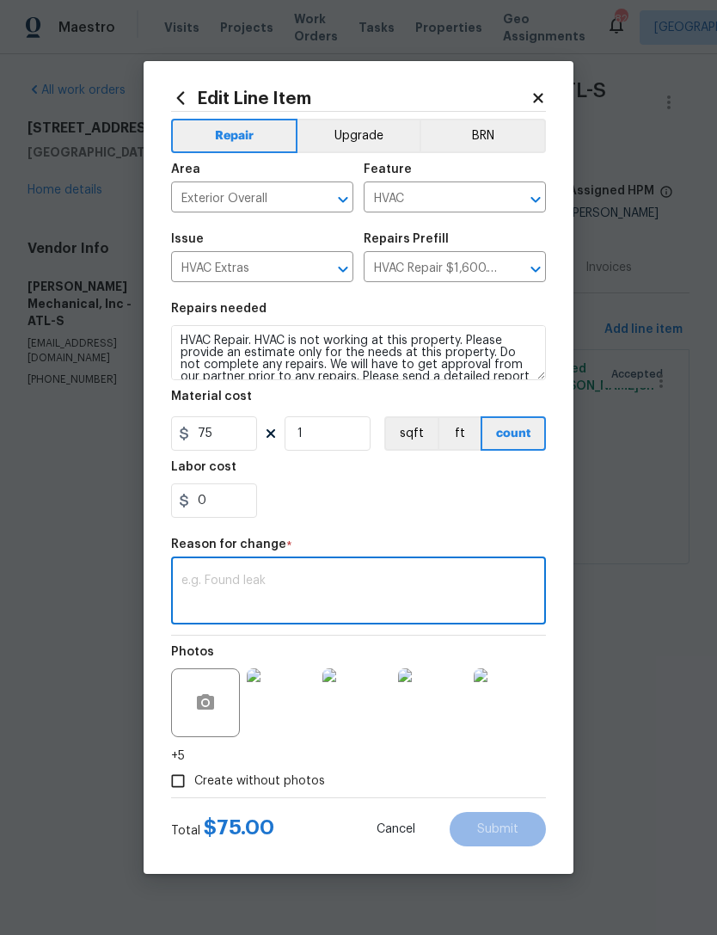
click at [305, 590] on textarea at bounding box center [358, 593] width 354 height 36
paste textarea "**********"
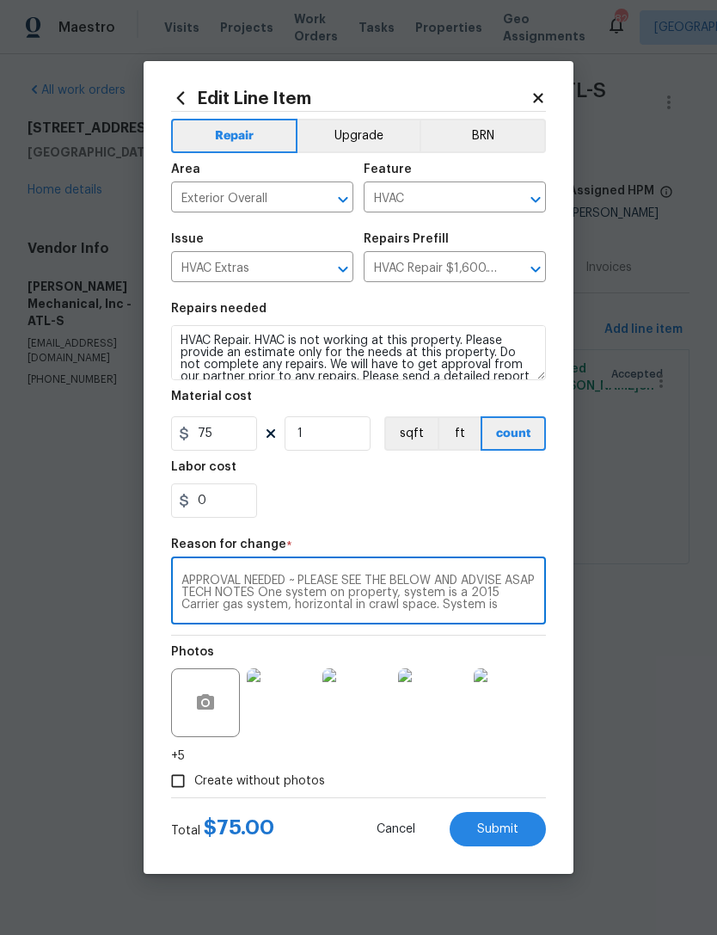
scroll to position [132, 0]
type textarea "**********"
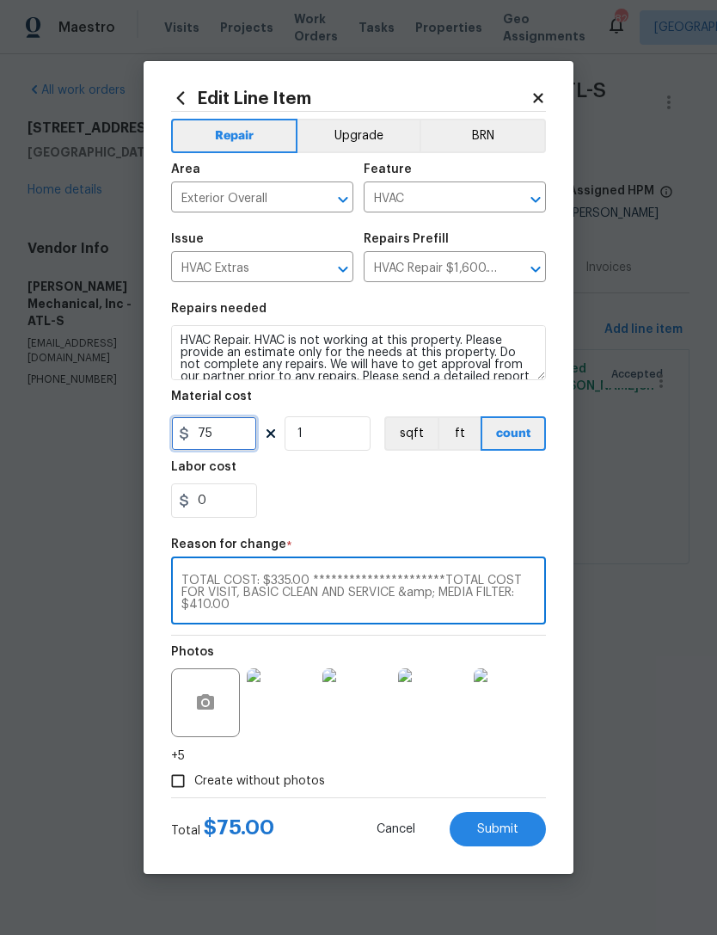
click at [237, 433] on input "75" at bounding box center [214, 433] width 86 height 34
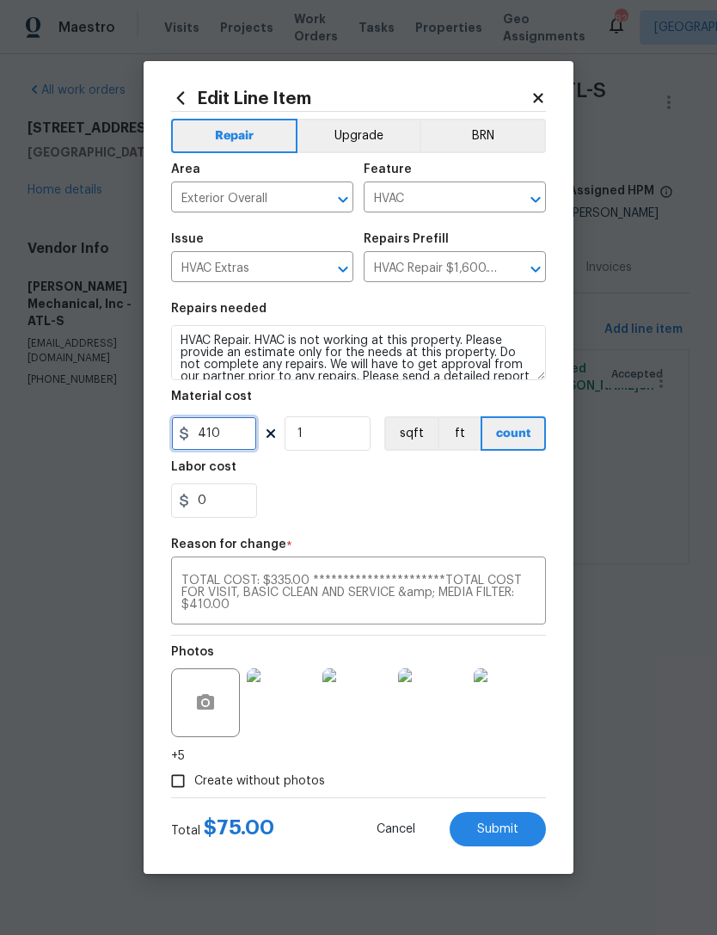
type input "410"
click at [420, 494] on div "0" at bounding box center [358, 500] width 375 height 34
click at [509, 839] on button "Submit" at bounding box center [498, 829] width 96 height 34
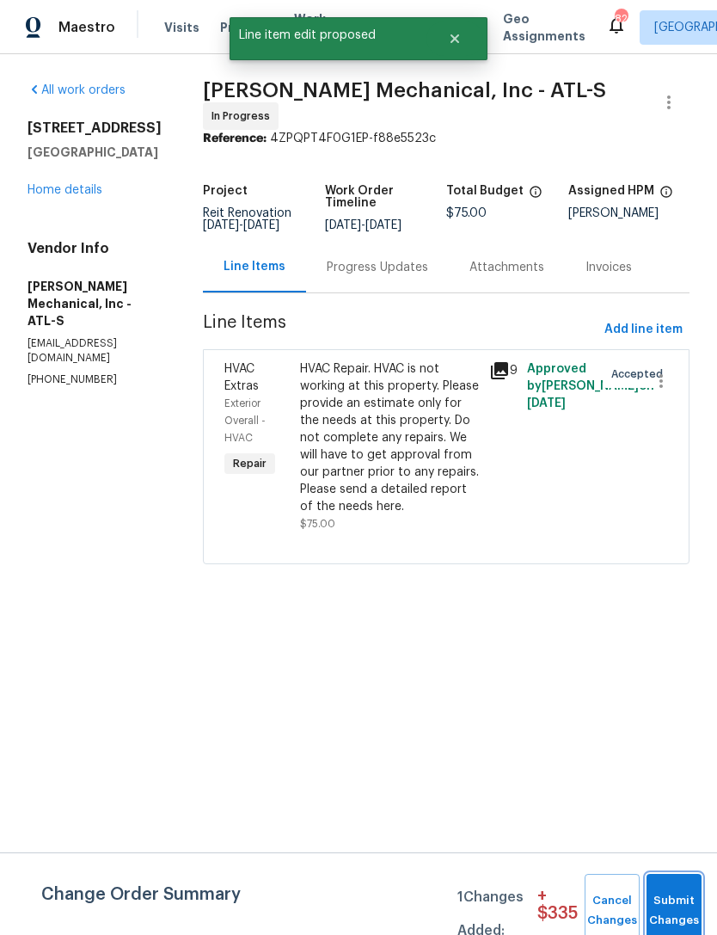
click at [679, 882] on button "Submit Changes" at bounding box center [674, 911] width 55 height 74
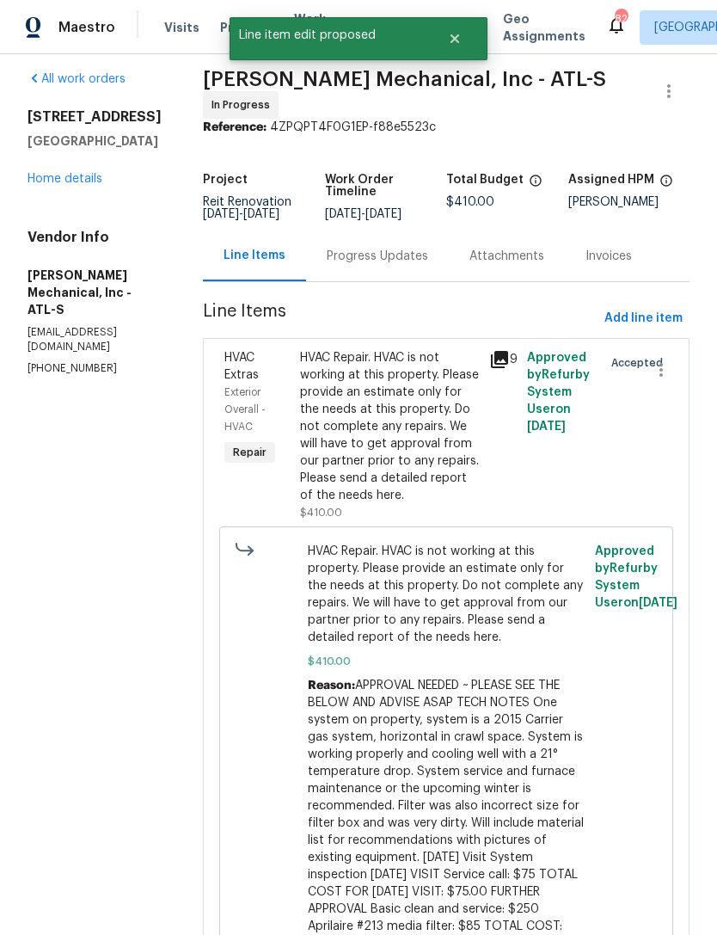
scroll to position [15, 0]
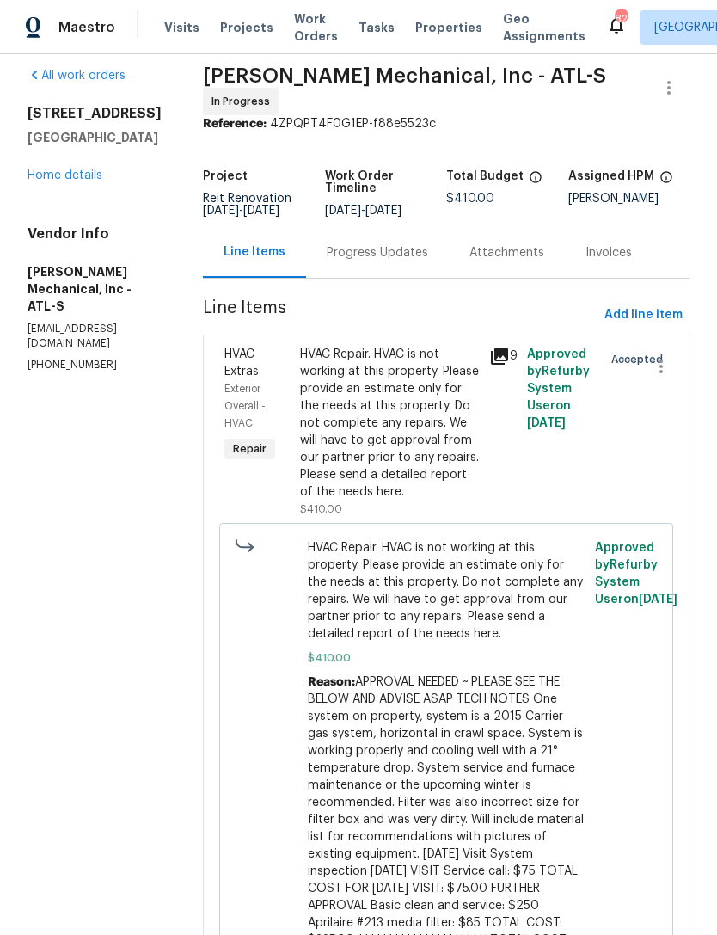
click at [426, 260] on div "Progress Updates" at bounding box center [377, 252] width 101 height 17
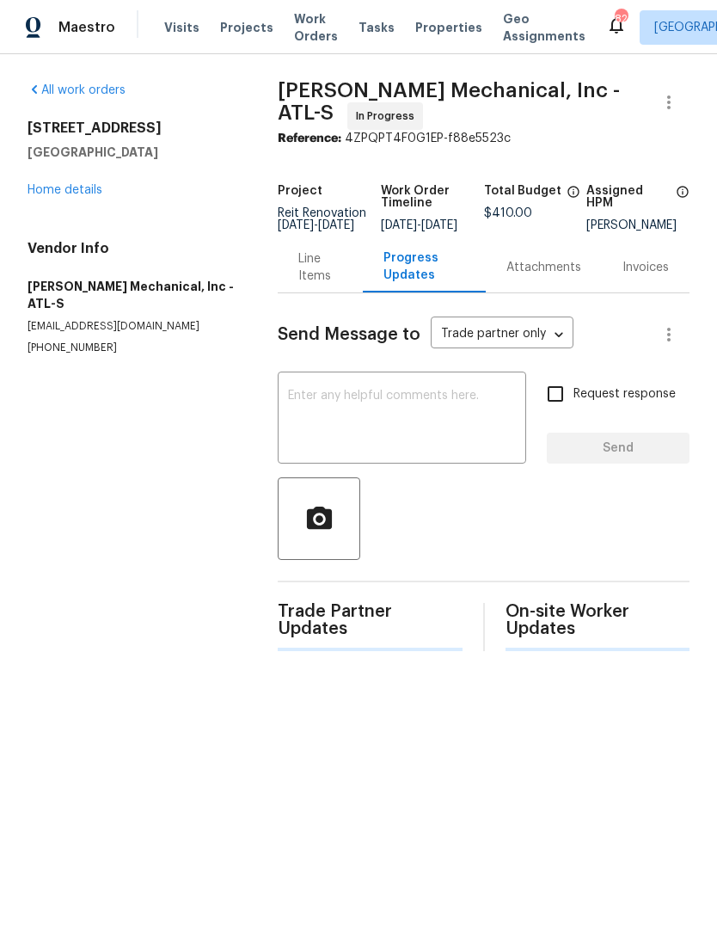
click at [409, 426] on textarea at bounding box center [402, 420] width 228 height 60
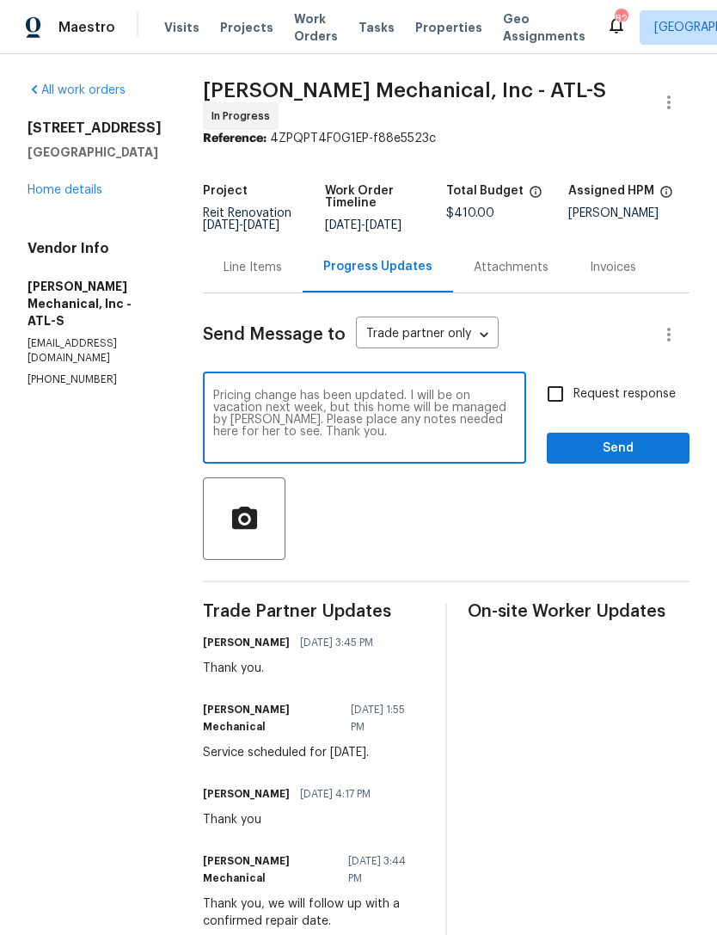
type textarea "Pricing change has been updated. I will be on vacation next week, but this home…"
click at [554, 400] on input "Request response" at bounding box center [556, 394] width 36 height 36
checkbox input "true"
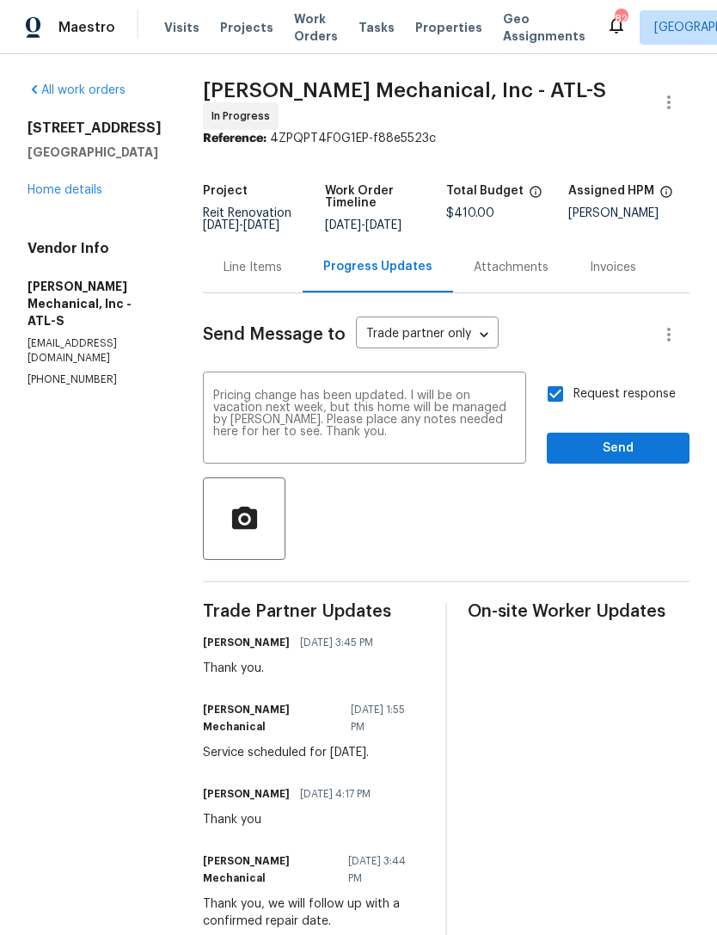
click at [614, 464] on button "Send" at bounding box center [618, 449] width 143 height 32
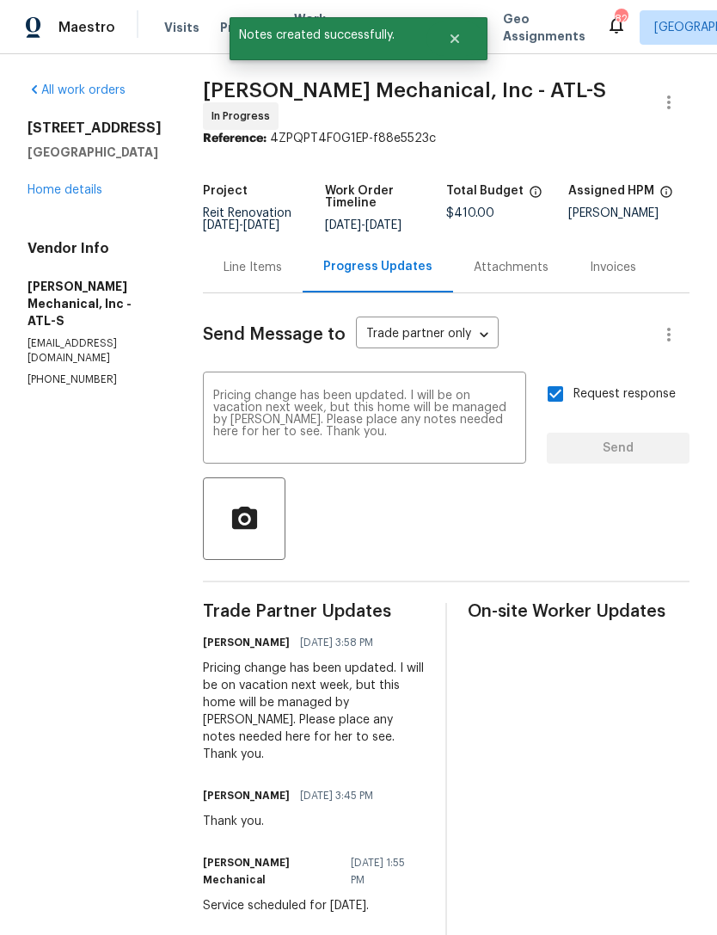
click at [79, 194] on link "Home details" at bounding box center [65, 190] width 75 height 12
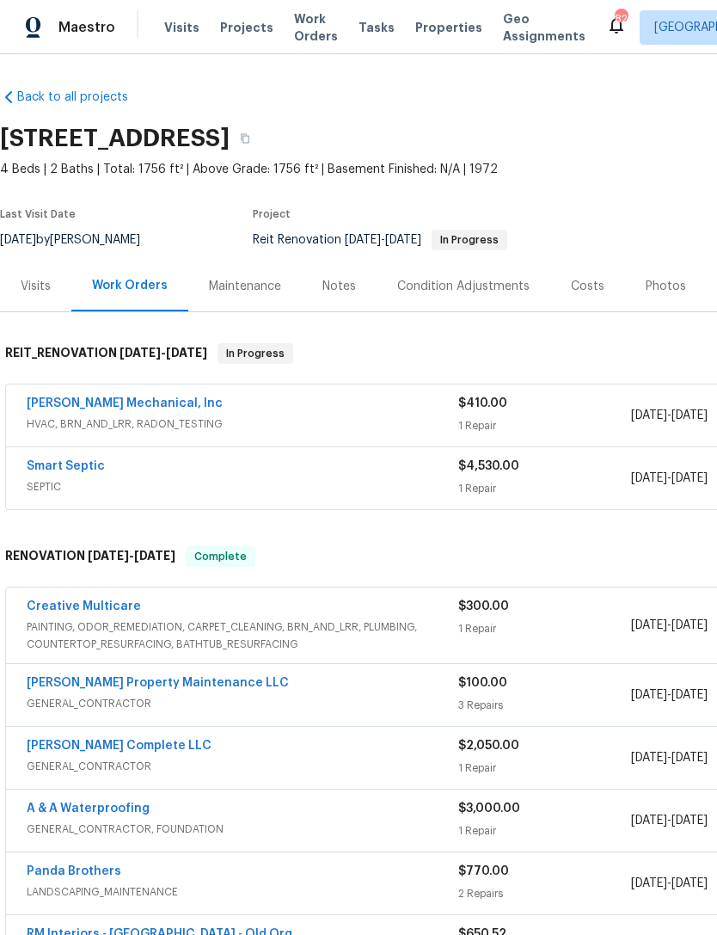
click at [333, 286] on div "Notes" at bounding box center [340, 286] width 34 height 17
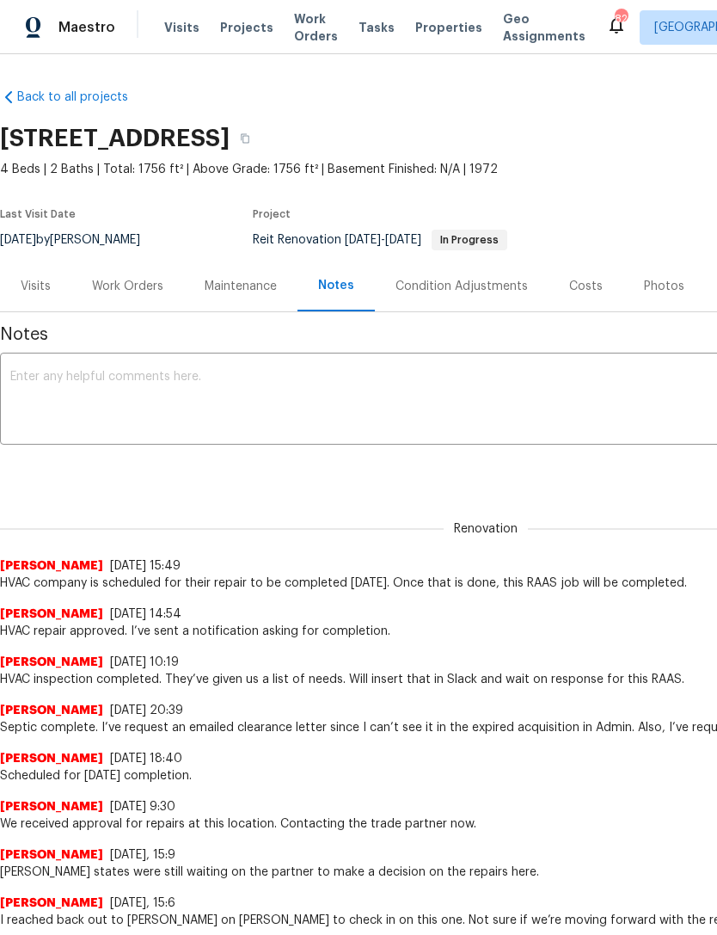
click at [255, 382] on textarea at bounding box center [485, 401] width 951 height 60
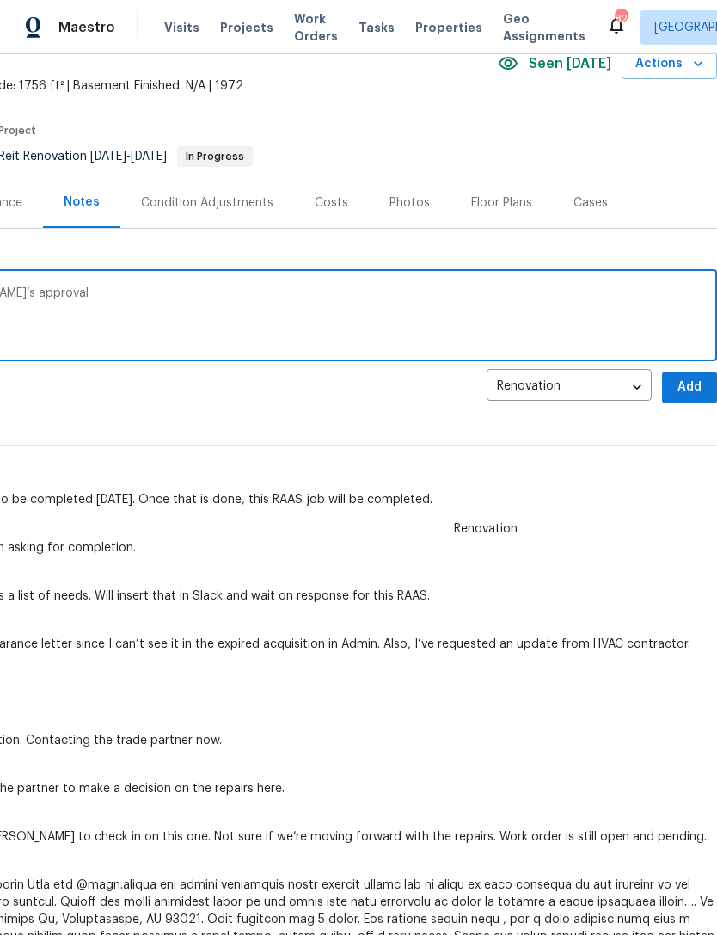
scroll to position [80, 255]
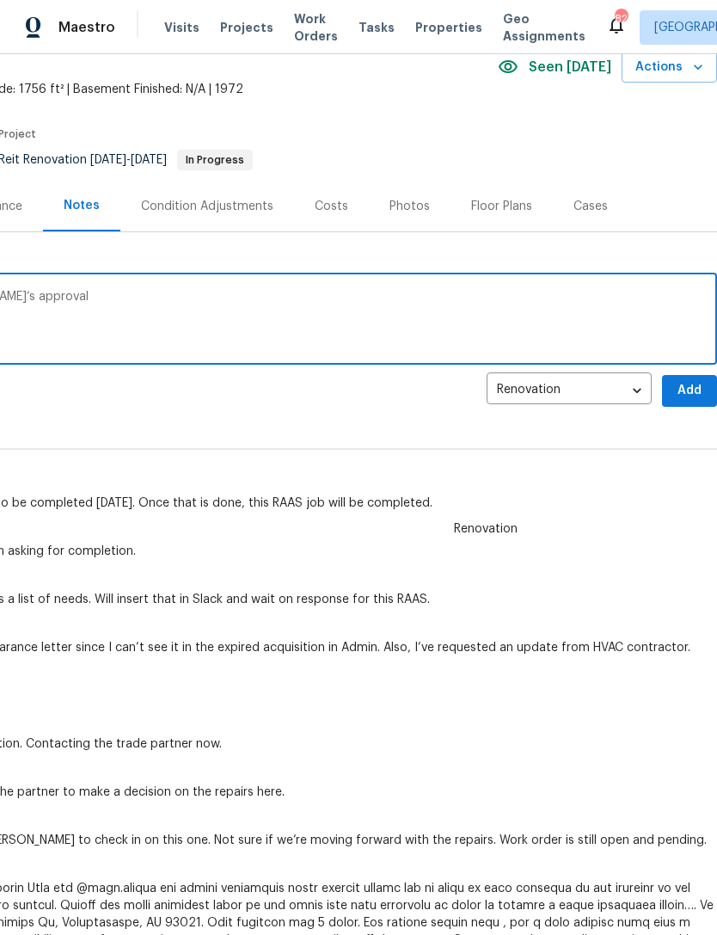
type textarea "Pricing has been updated from Elsa‘s approval"
click at [687, 383] on span "Add" at bounding box center [690, 391] width 28 height 22
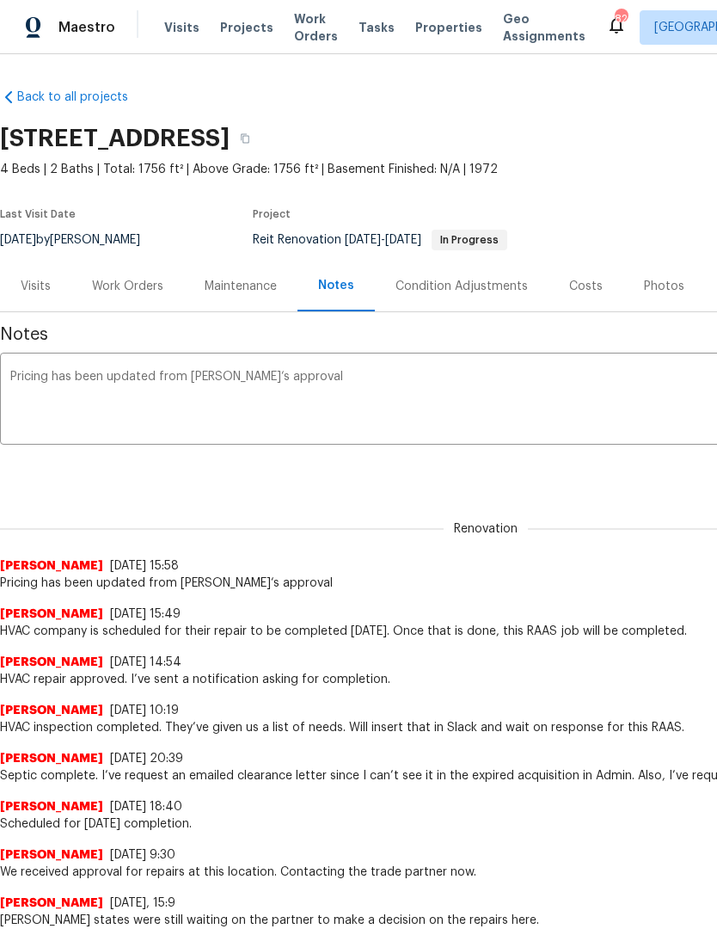
scroll to position [0, 0]
click at [126, 295] on div "Work Orders" at bounding box center [127, 286] width 113 height 51
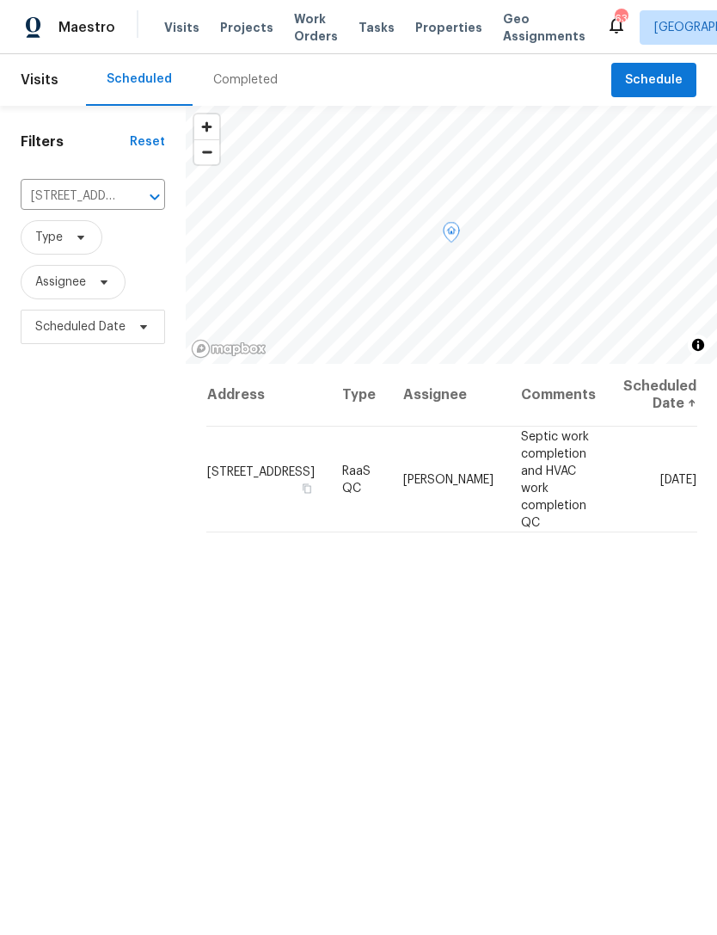
click at [0, 0] on icon at bounding box center [0, 0] width 0 height 0
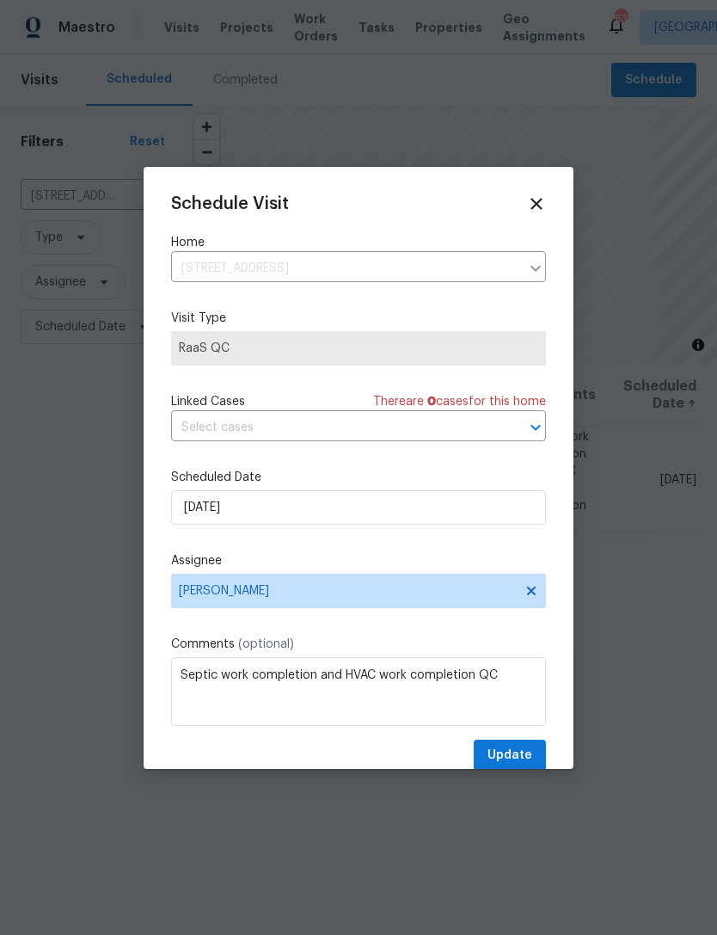
click at [370, 677] on textarea "Septic work completion and HVAC work completion QC" at bounding box center [358, 691] width 375 height 69
click at [369, 676] on textarea "Septic work completion and HVAC work completion QC" at bounding box center [358, 691] width 375 height 69
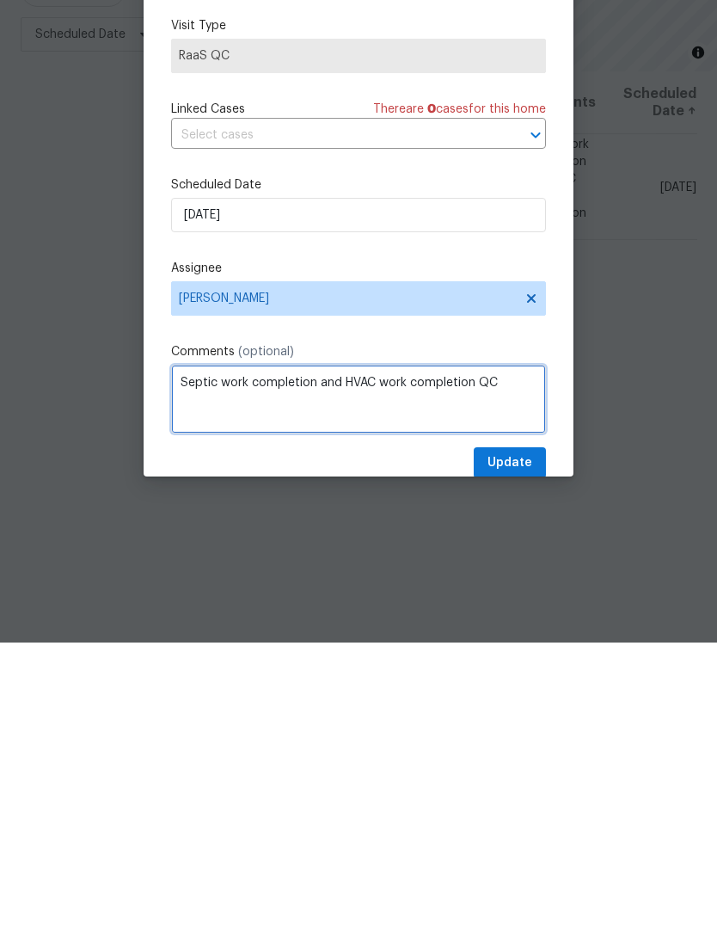
click at [398, 657] on textarea "Septic work completion and HVAC work completion QC" at bounding box center [358, 691] width 375 height 69
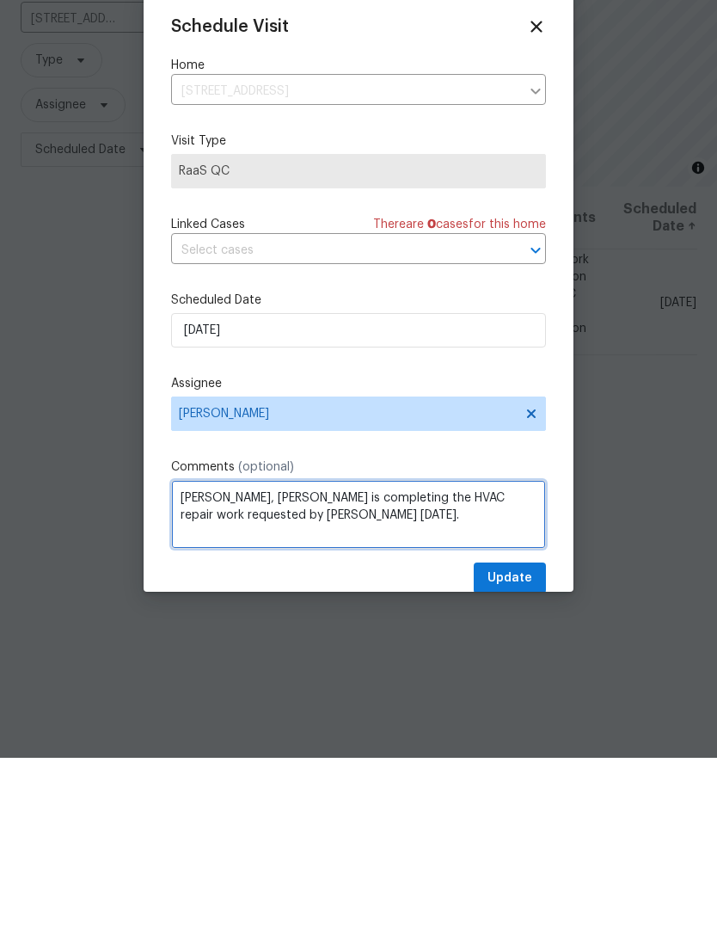
type textarea "Cynthia, JH Martin is completing the HVAC repair work requested by Elsa on Mond…"
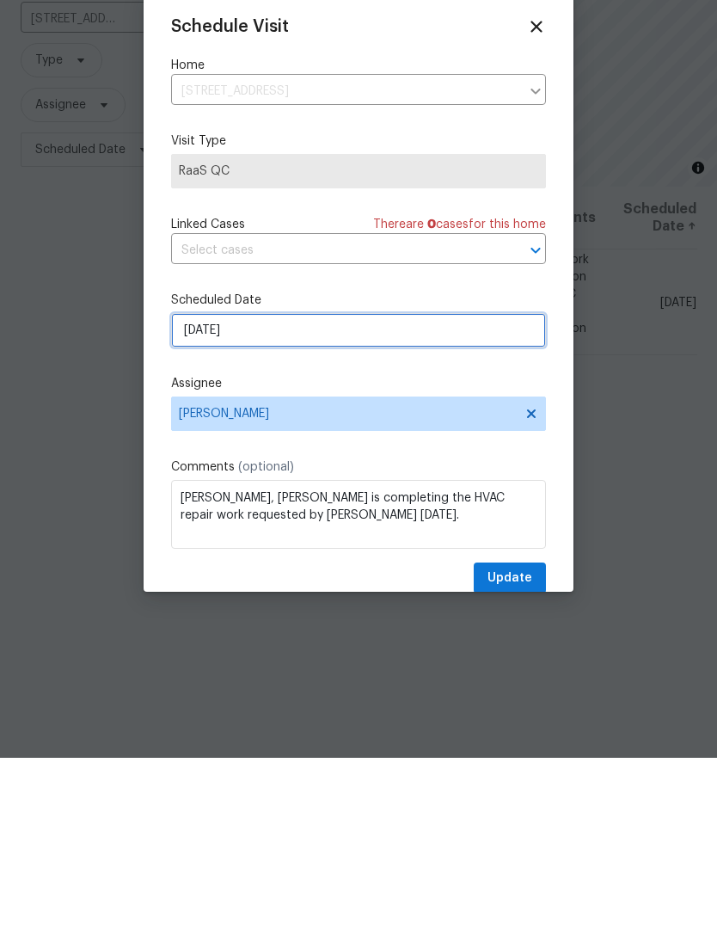
click at [335, 490] on input "[DATE]" at bounding box center [358, 507] width 375 height 34
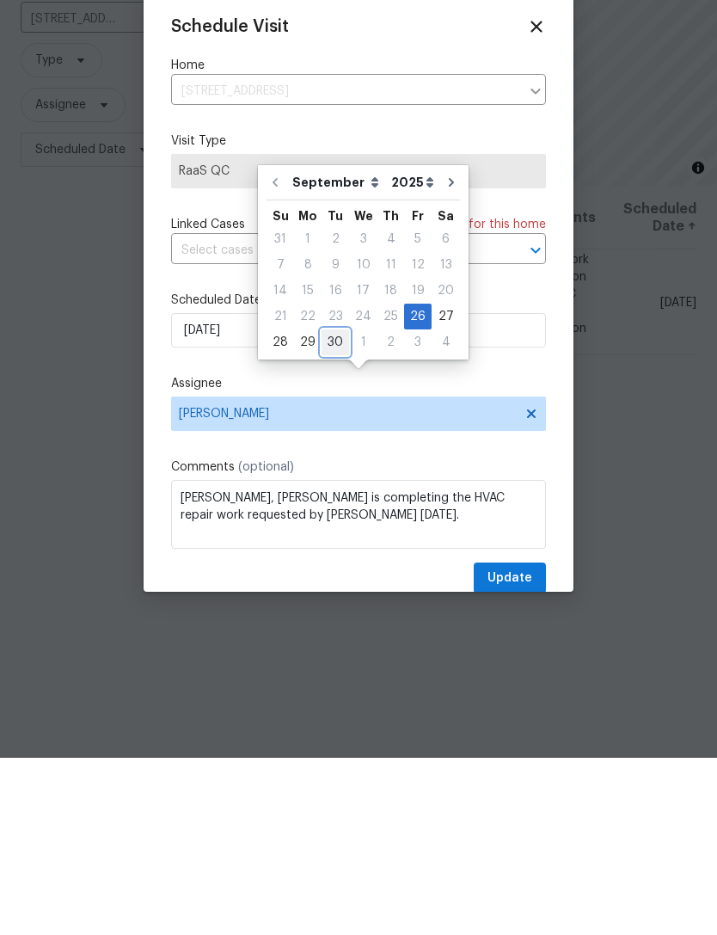
click at [330, 507] on div "30" at bounding box center [336, 519] width 28 height 24
type input "9/30/2025"
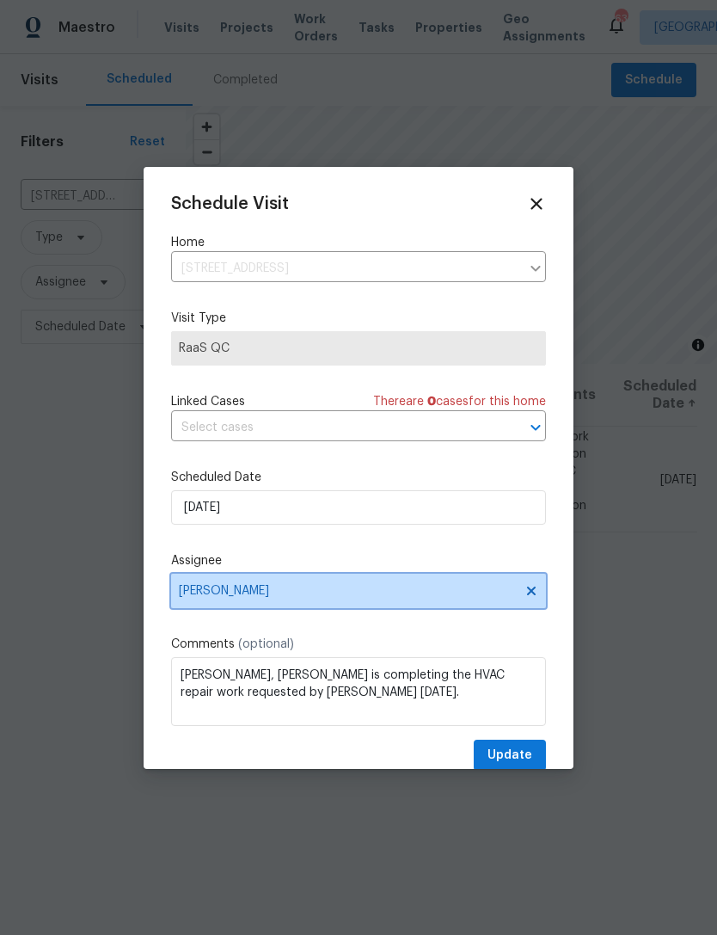
click at [384, 596] on span "[PERSON_NAME]" at bounding box center [347, 591] width 337 height 14
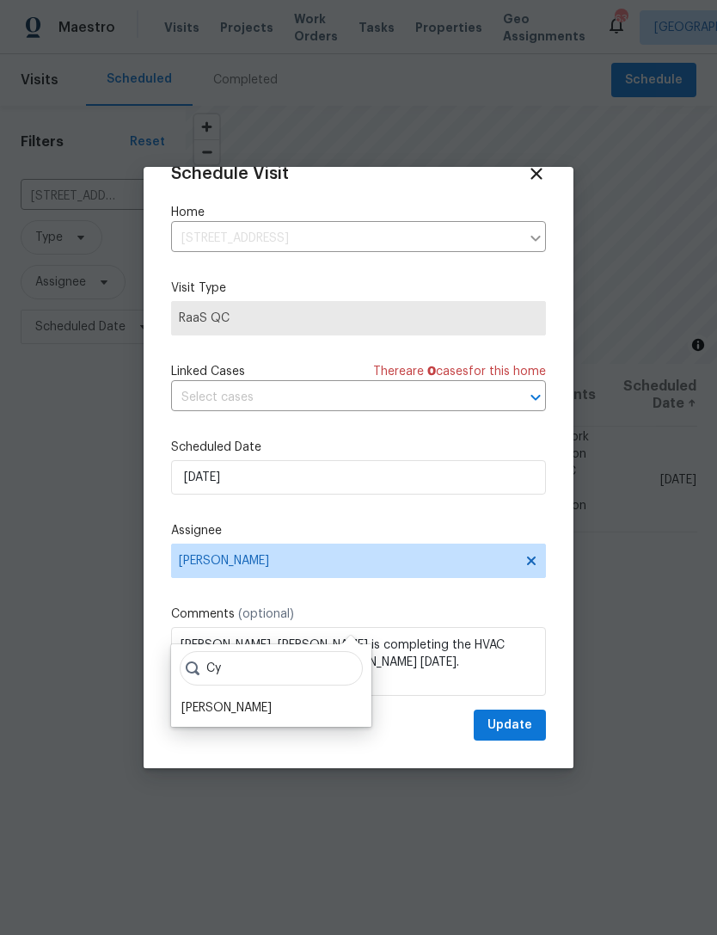
scroll to position [34, 0]
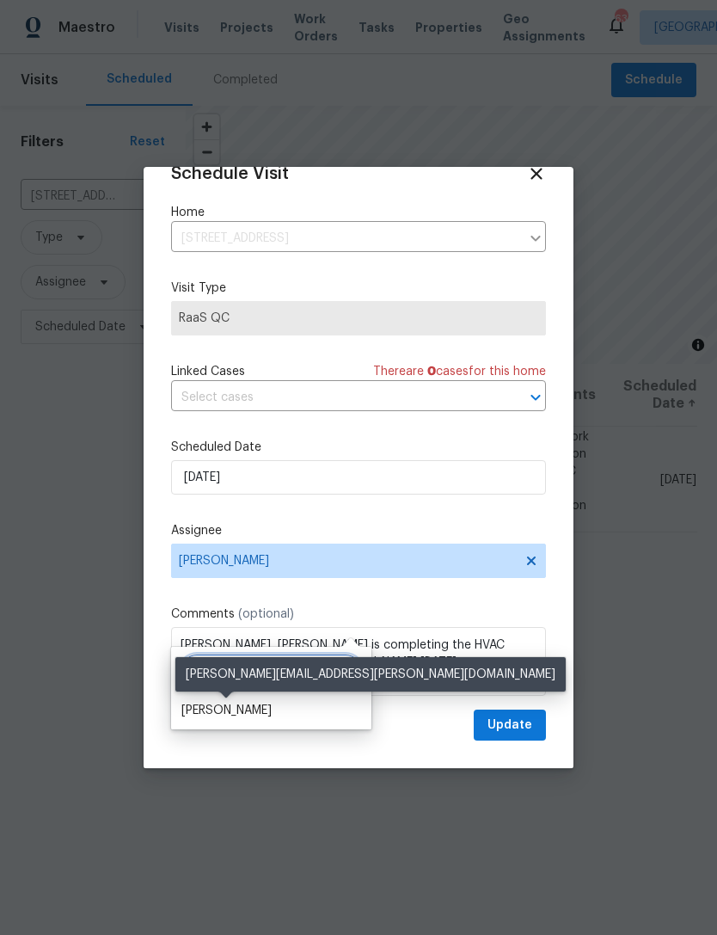
type input "Cy"
click at [270, 702] on div "Cynthia Herriott" at bounding box center [226, 710] width 90 height 17
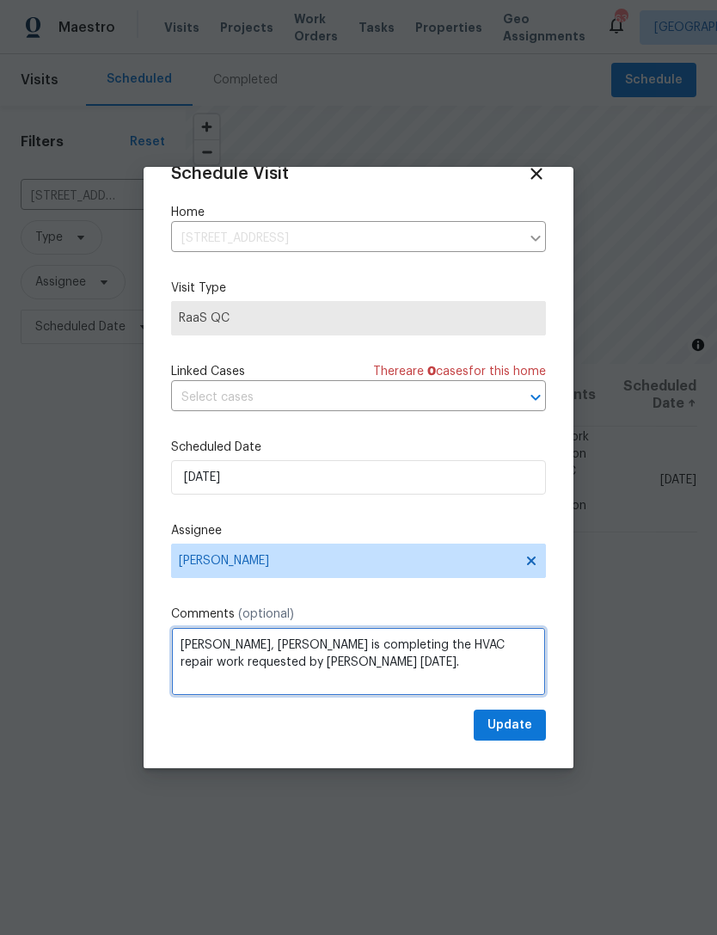
click at [432, 662] on textarea "Cynthia, JH Martin is completing the HVAC repair work requested by Elsa on Mond…" at bounding box center [358, 661] width 375 height 69
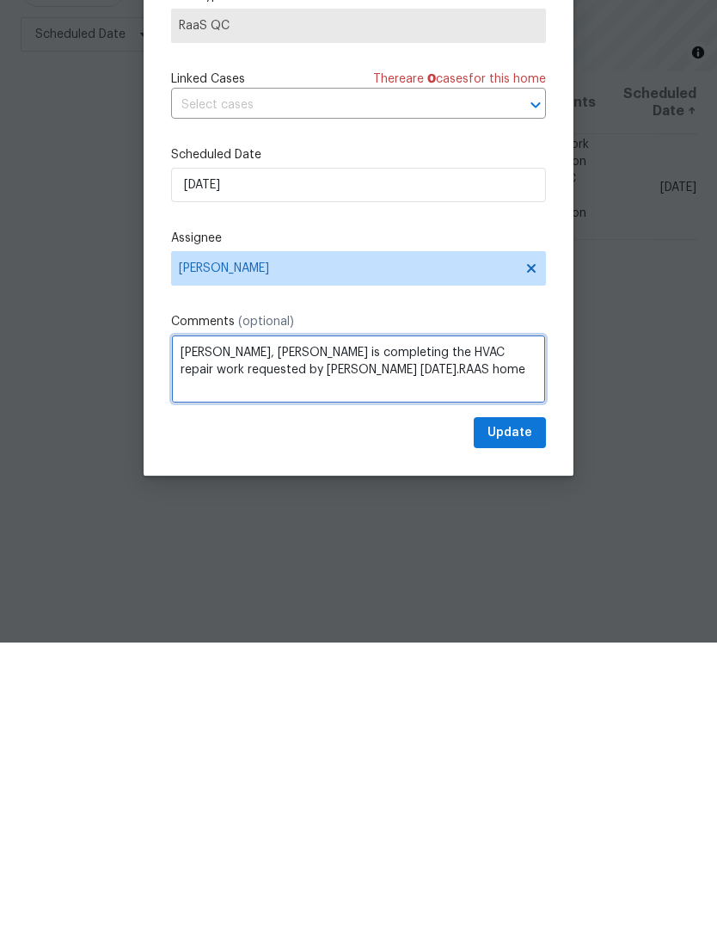
click at [402, 627] on textarea "Cynthia, JH Martin is completing the HVAC repair work requested by Elsa on Mond…" at bounding box center [358, 661] width 375 height 69
click at [488, 627] on textarea "Cynthia, JH Martin is completing the HVAC repair work requested by Elsa on Mond…" at bounding box center [358, 661] width 375 height 69
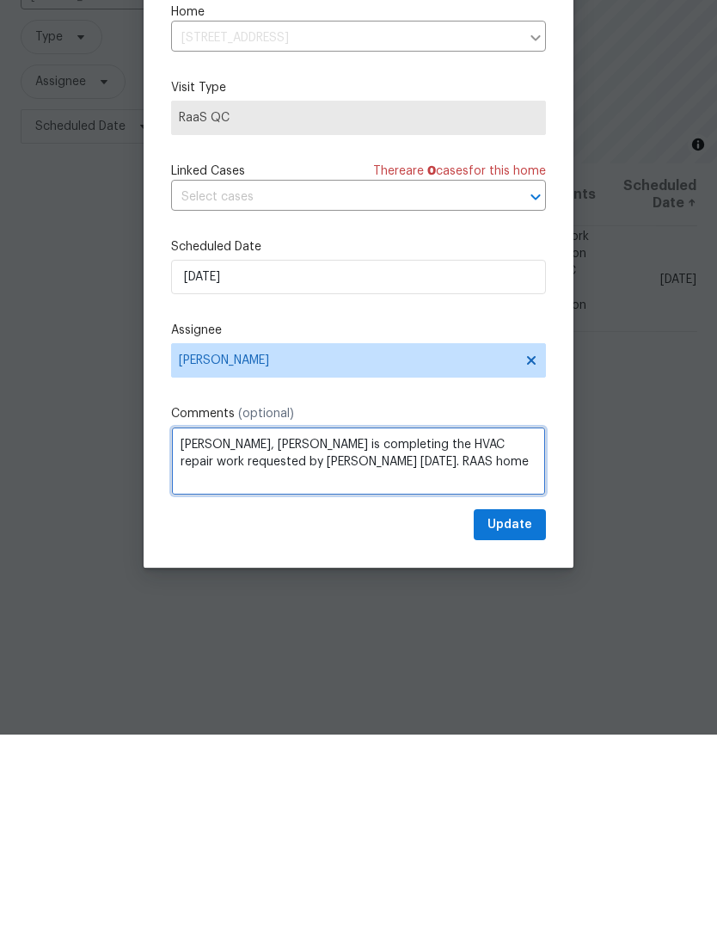
type textarea "Cynthia, JH Martin is completing the HVAC repair work requested by Elsa on Mond…"
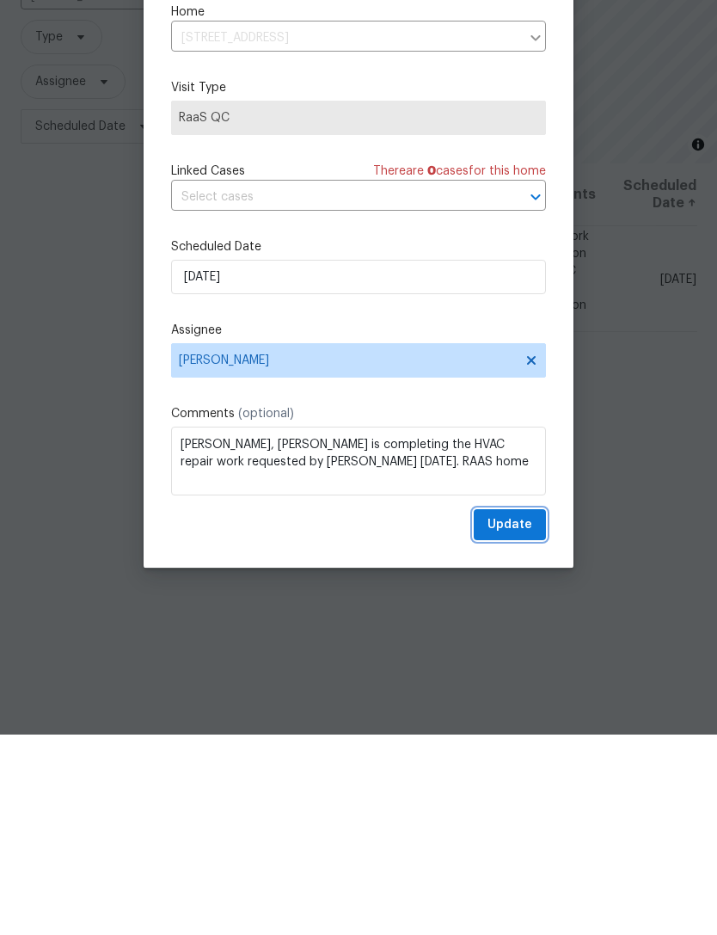
click at [519, 715] on span "Update" at bounding box center [510, 726] width 45 height 22
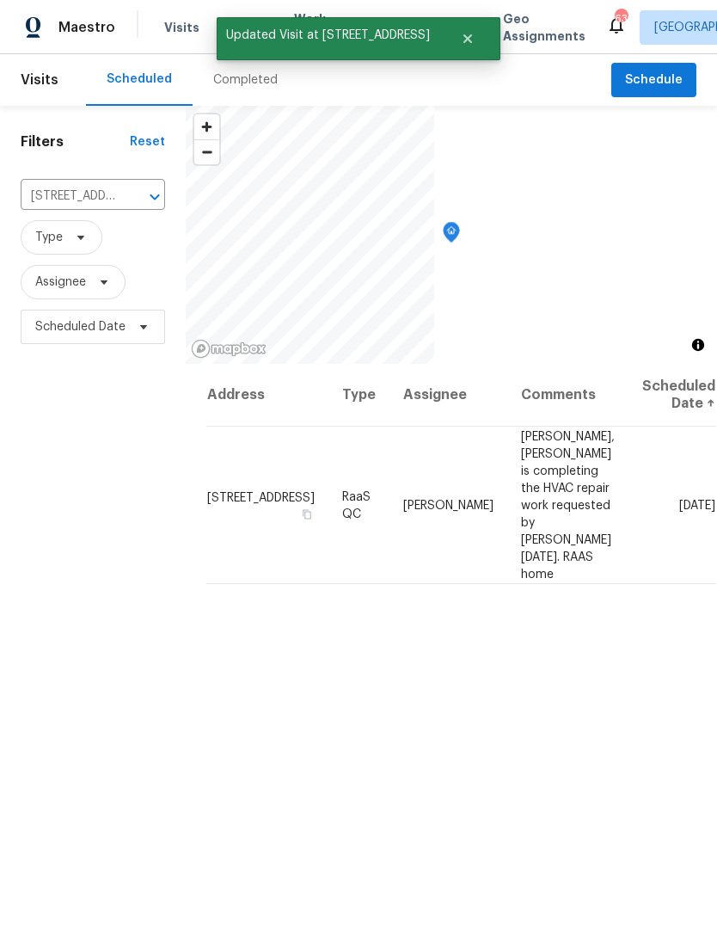
scroll to position [0, 0]
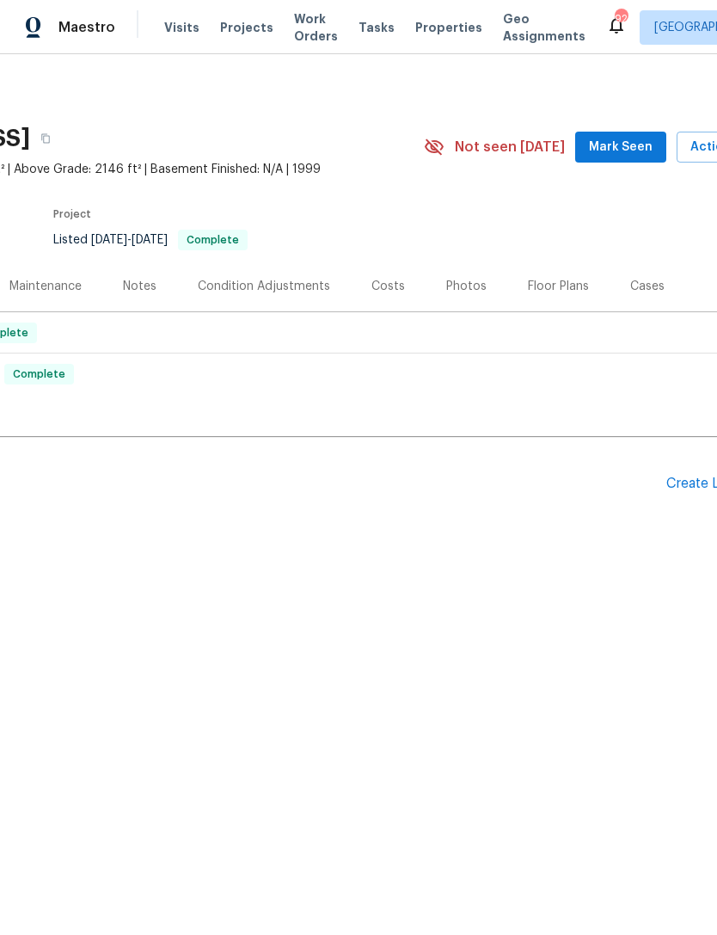
scroll to position [0, 179]
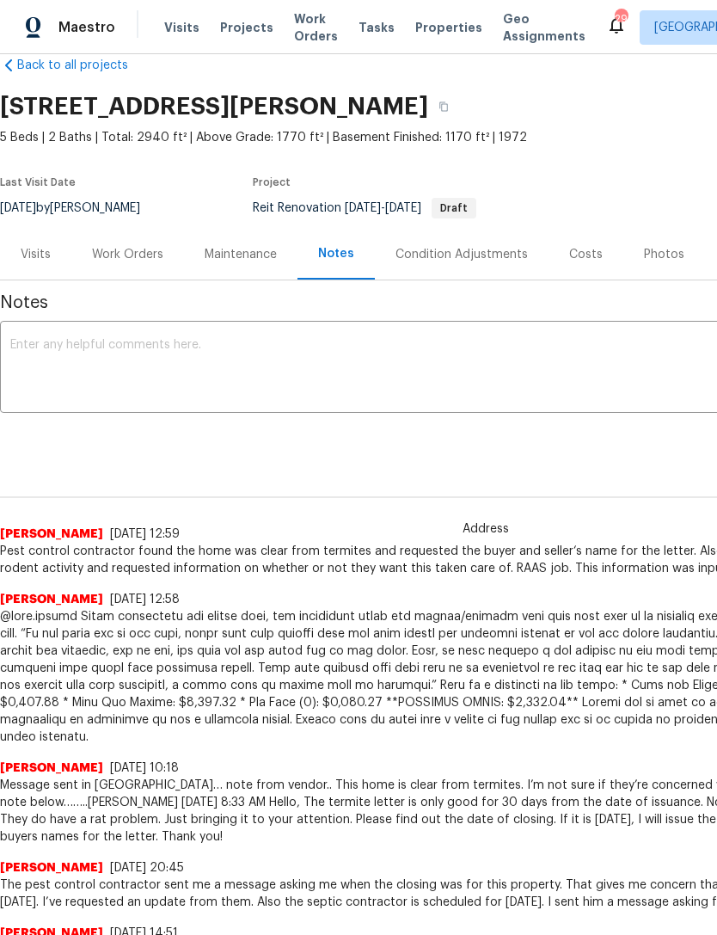
scroll to position [32, 0]
click at [146, 253] on div "Work Orders" at bounding box center [127, 254] width 71 height 17
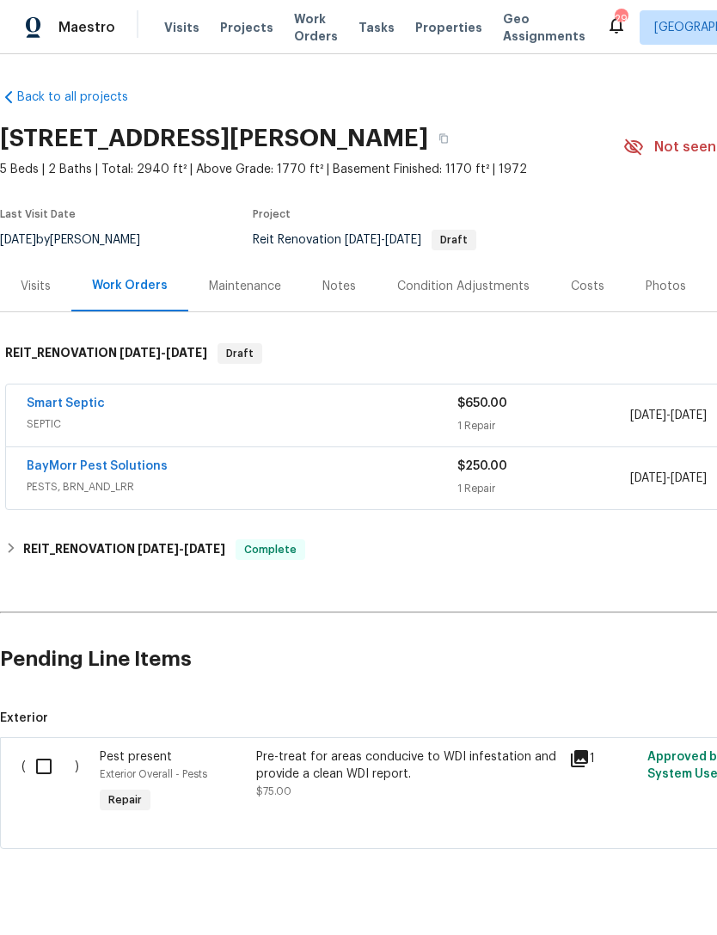
click at [74, 403] on link "Smart Septic" at bounding box center [66, 403] width 78 height 12
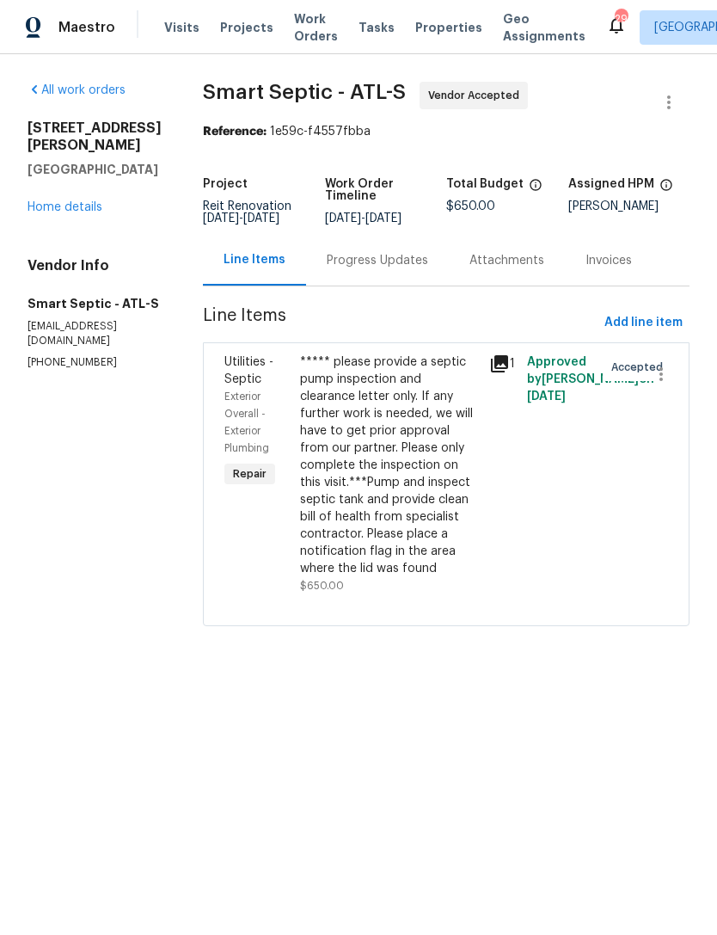
click at [395, 269] on div "Progress Updates" at bounding box center [377, 260] width 101 height 17
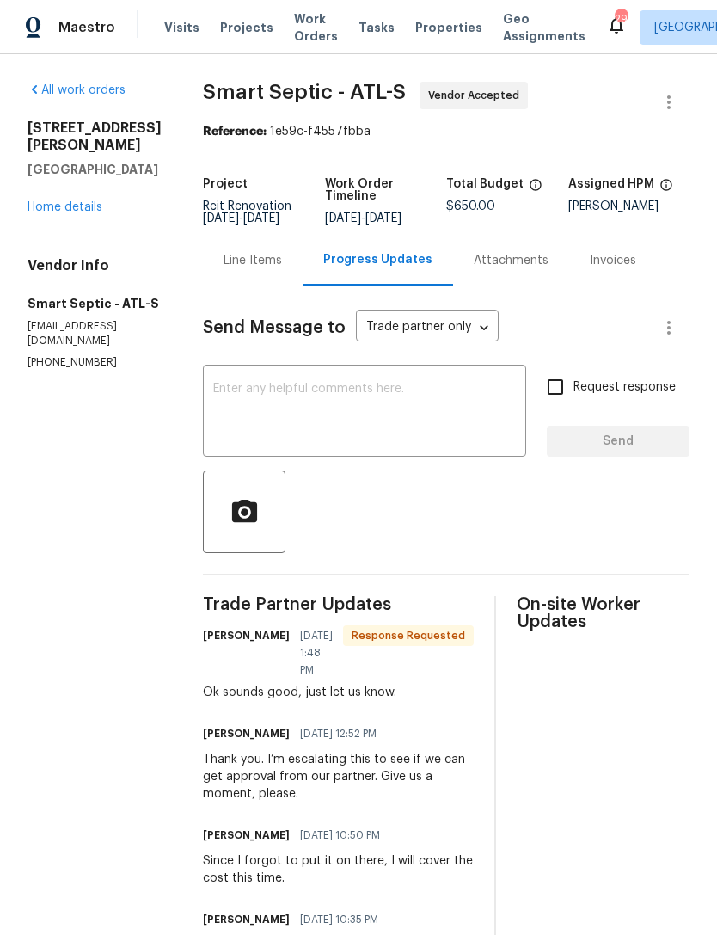
click at [76, 213] on link "Home details" at bounding box center [65, 207] width 75 height 12
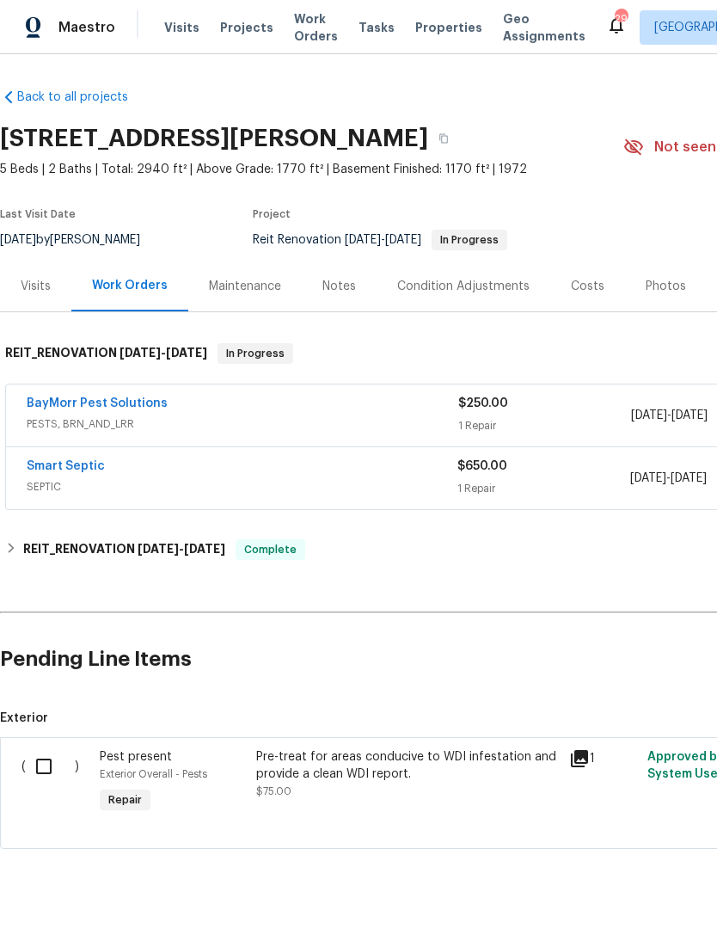
click at [89, 470] on link "Smart Septic" at bounding box center [66, 466] width 78 height 12
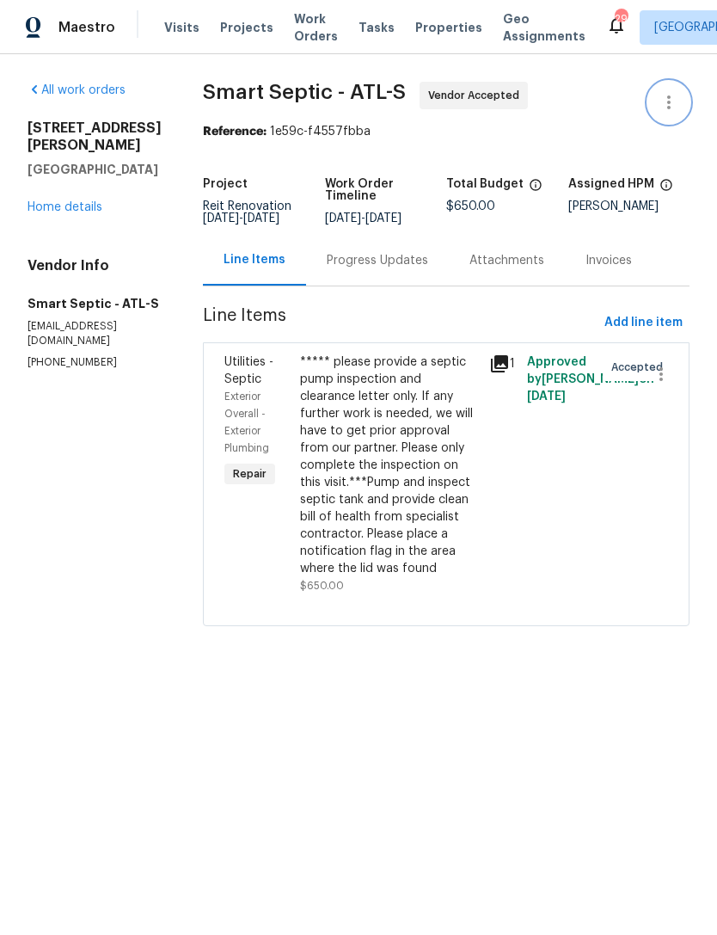
click at [660, 97] on icon "button" at bounding box center [669, 102] width 21 height 21
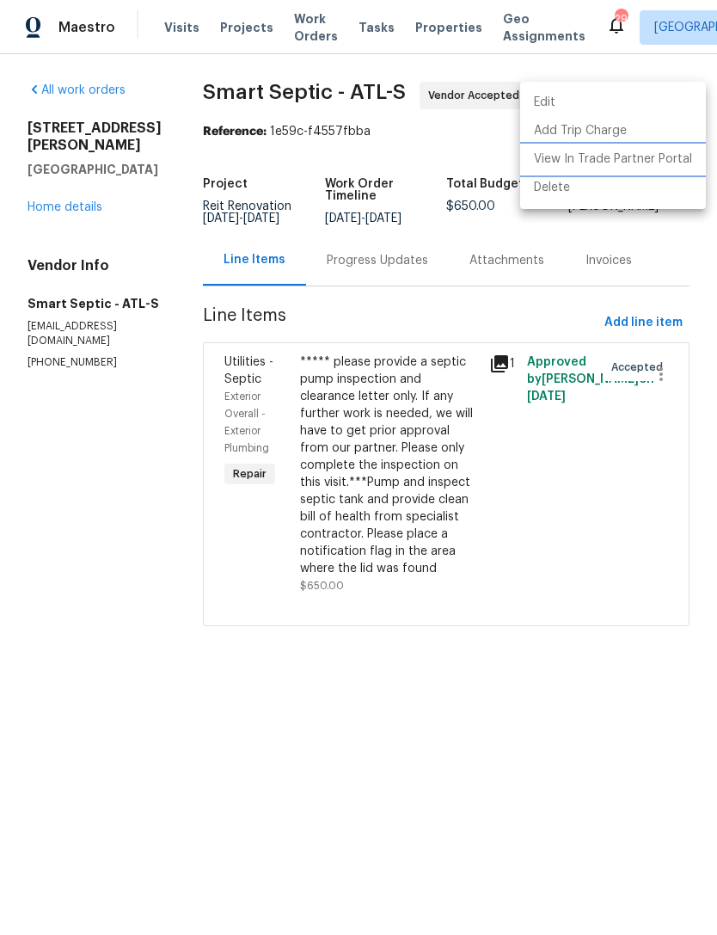
click at [650, 158] on li "View In Trade Partner Portal" at bounding box center [613, 159] width 186 height 28
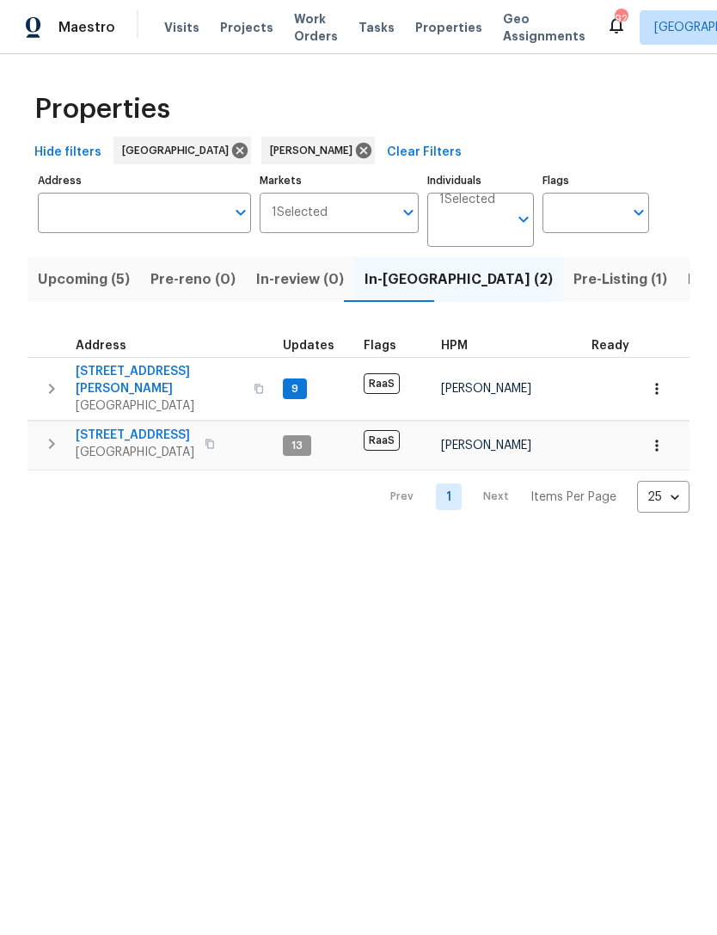
click at [655, 439] on icon "button" at bounding box center [656, 445] width 17 height 17
click at [227, 433] on div at bounding box center [358, 467] width 717 height 935
click at [50, 433] on icon "button" at bounding box center [51, 443] width 21 height 21
click at [60, 378] on icon "button" at bounding box center [51, 388] width 21 height 21
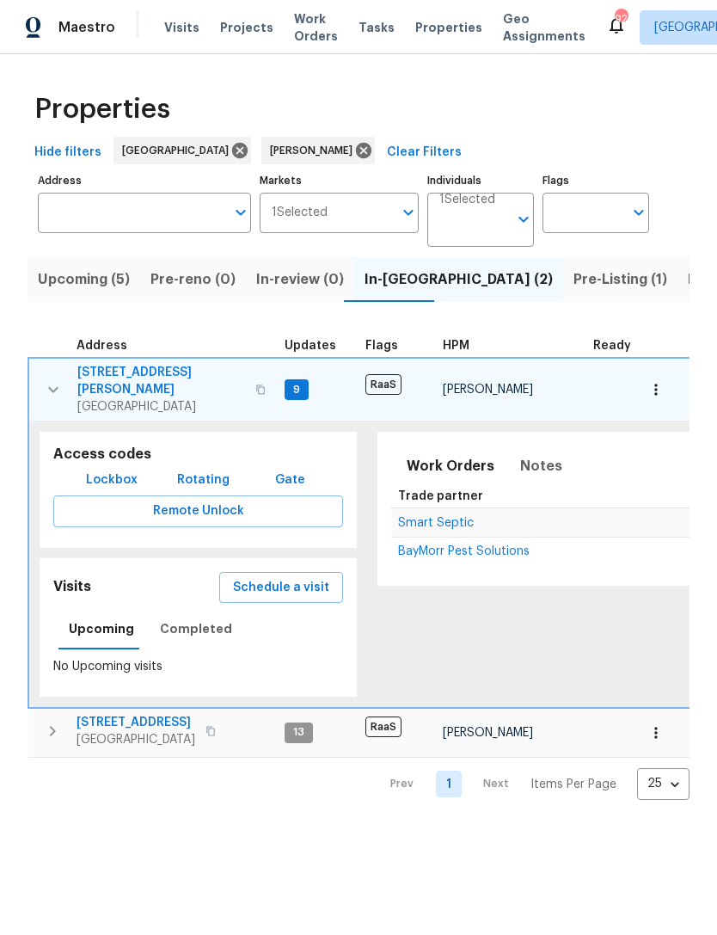
click at [458, 545] on span "BayMorr Pest Solutions" at bounding box center [464, 551] width 132 height 12
click at [52, 379] on icon "button" at bounding box center [53, 389] width 21 height 21
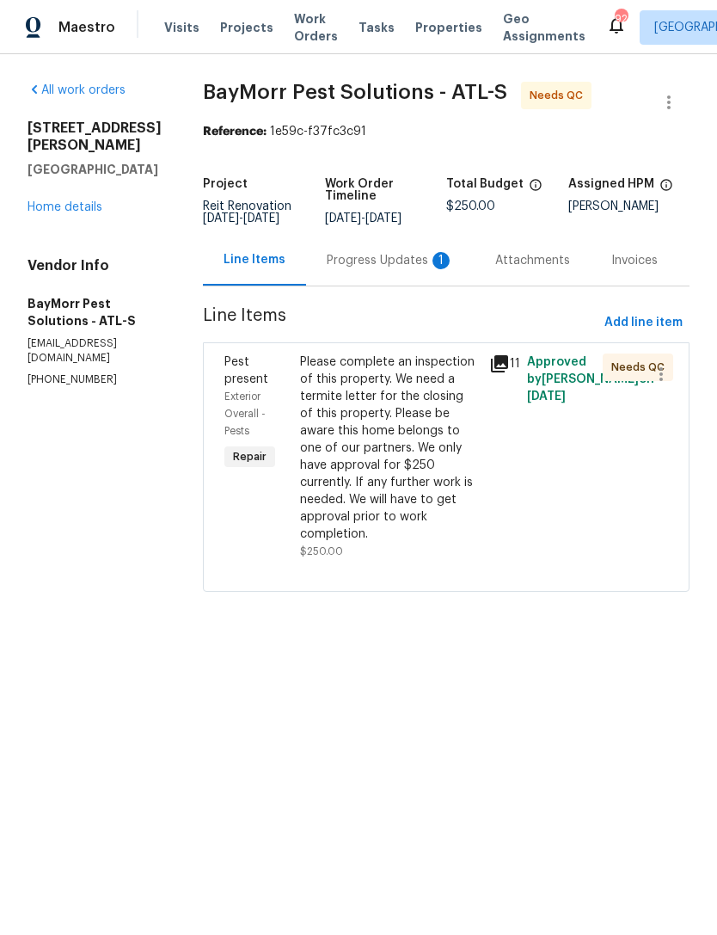
click at [378, 269] on div "Progress Updates 1" at bounding box center [390, 260] width 127 height 17
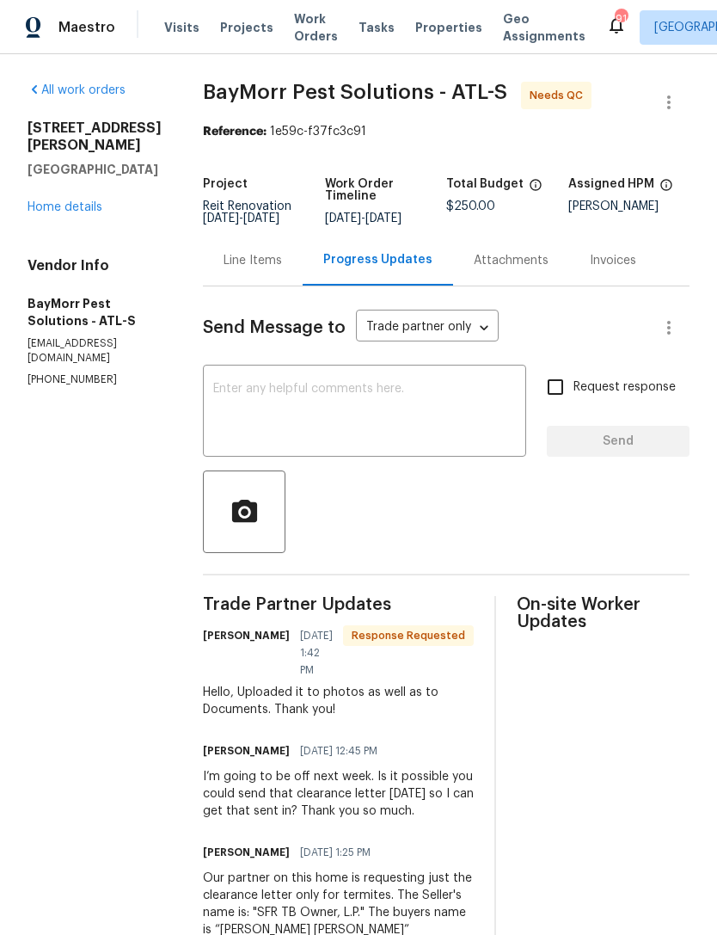
click at [90, 213] on link "Home details" at bounding box center [65, 207] width 75 height 12
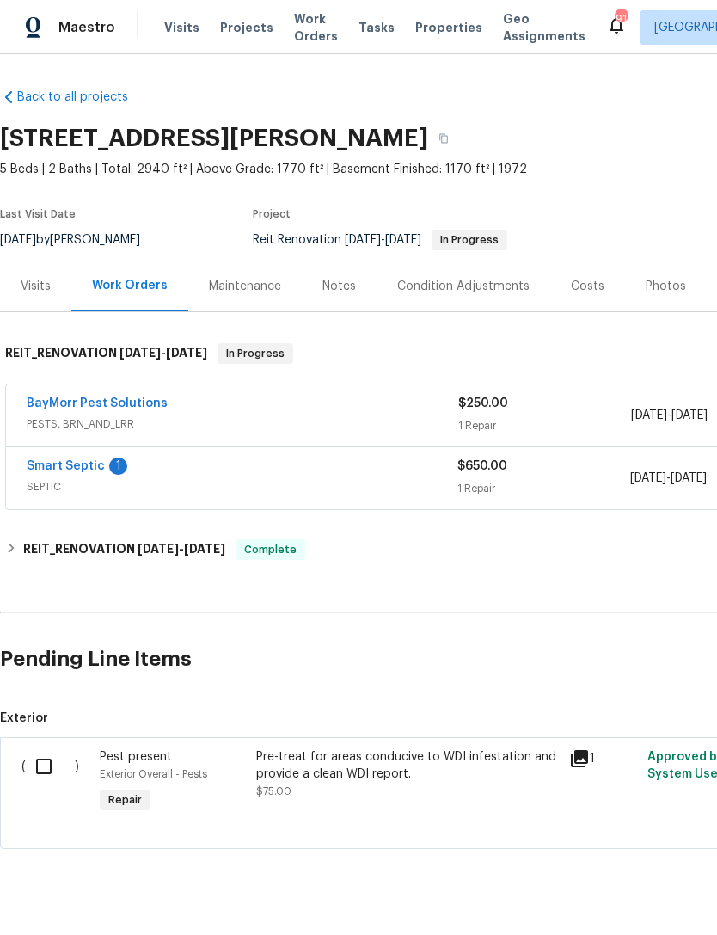
click at [86, 467] on link "Smart Septic" at bounding box center [66, 466] width 78 height 12
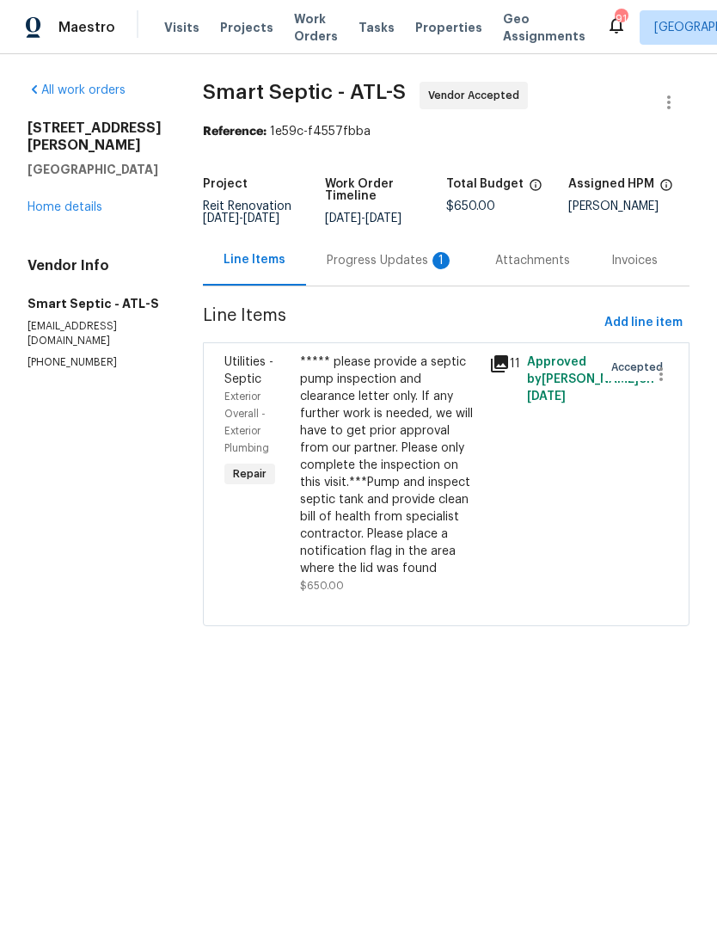
click at [396, 285] on div "Progress Updates 1" at bounding box center [390, 260] width 169 height 51
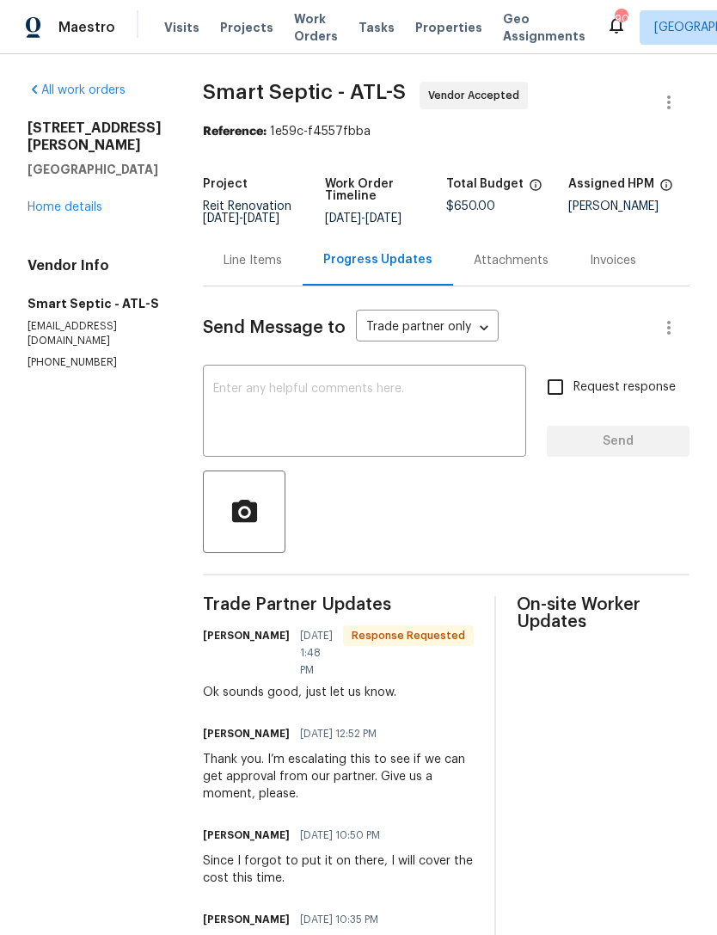
click at [88, 213] on link "Home details" at bounding box center [65, 207] width 75 height 12
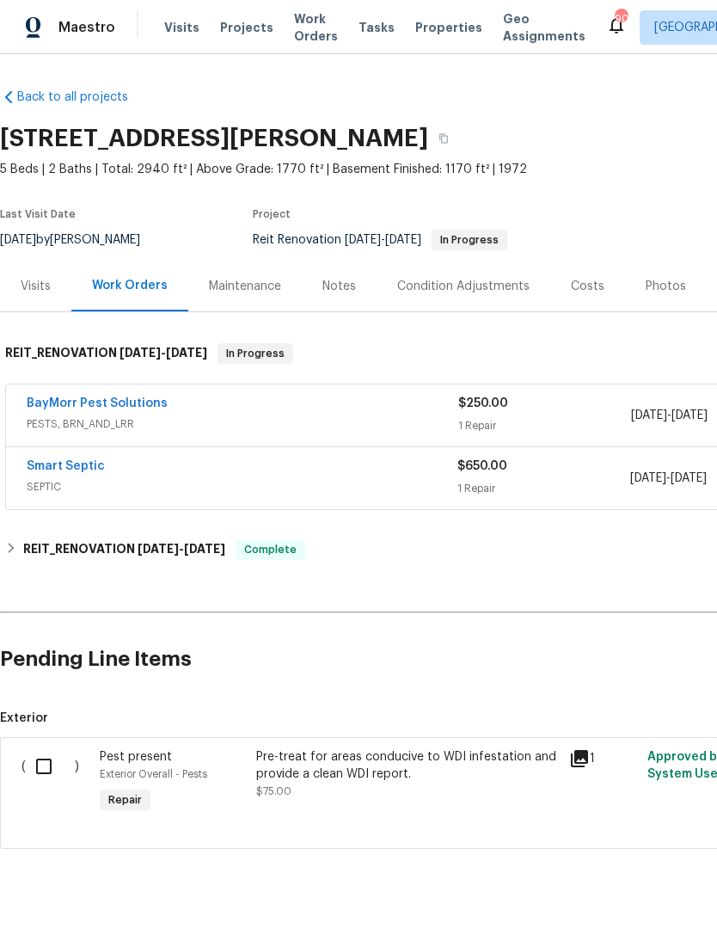
click at [110, 409] on link "BayMorr Pest Solutions" at bounding box center [97, 403] width 141 height 12
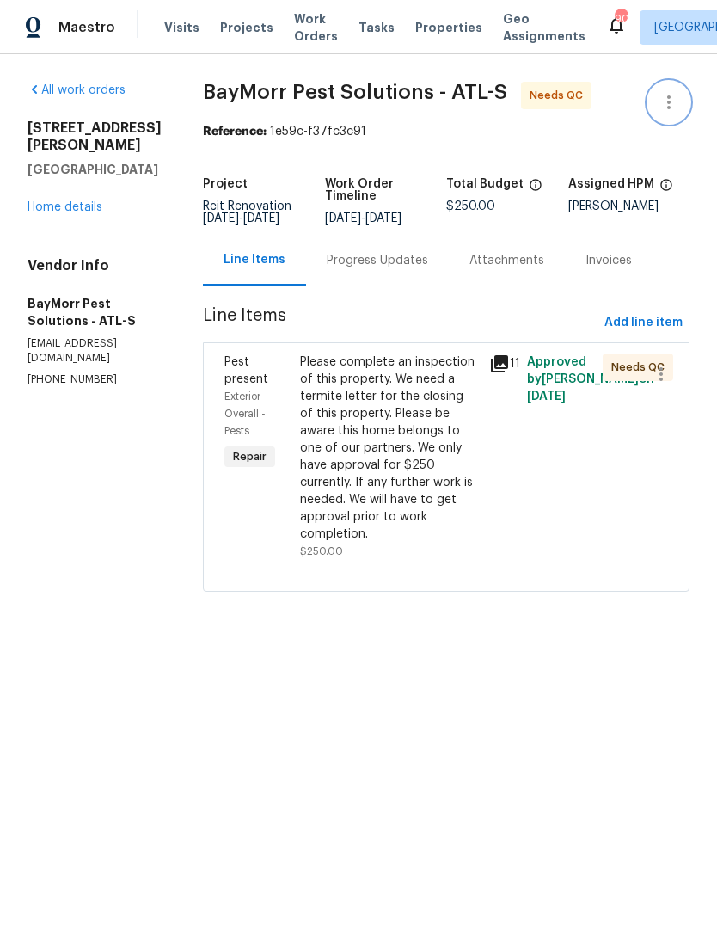
click at [672, 100] on icon "button" at bounding box center [669, 102] width 21 height 21
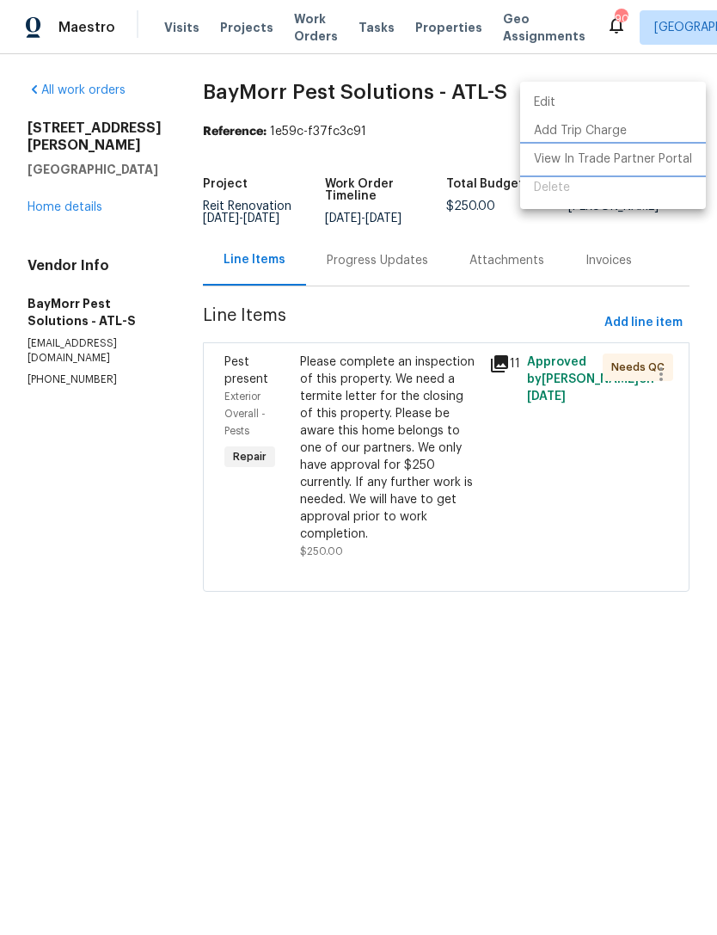
click at [663, 163] on li "View In Trade Partner Portal" at bounding box center [613, 159] width 186 height 28
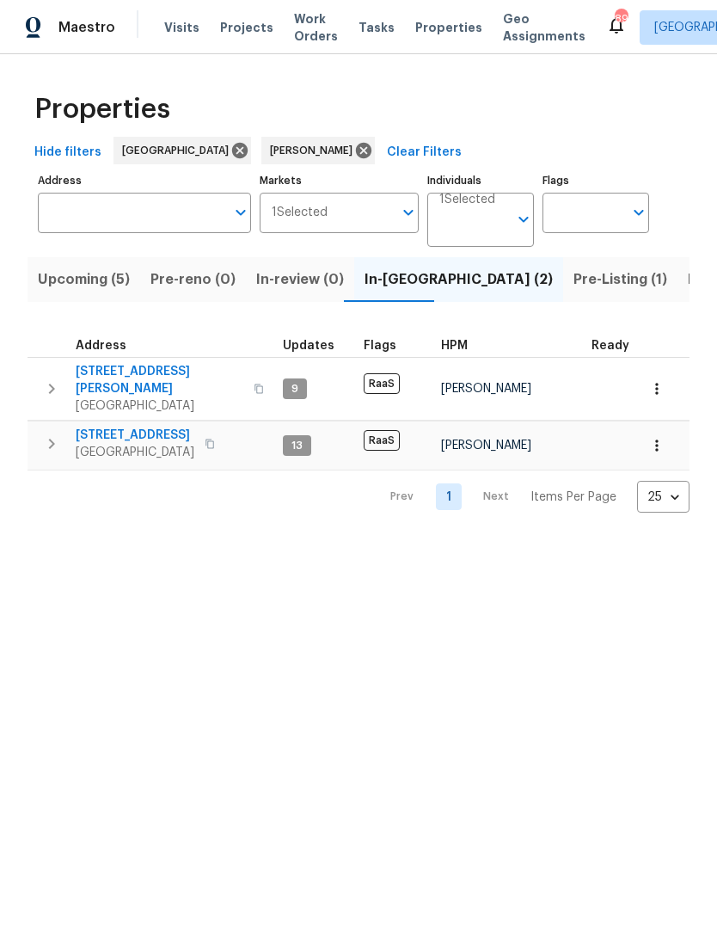
click at [574, 274] on span "Pre-Listing (1)" at bounding box center [621, 279] width 94 height 24
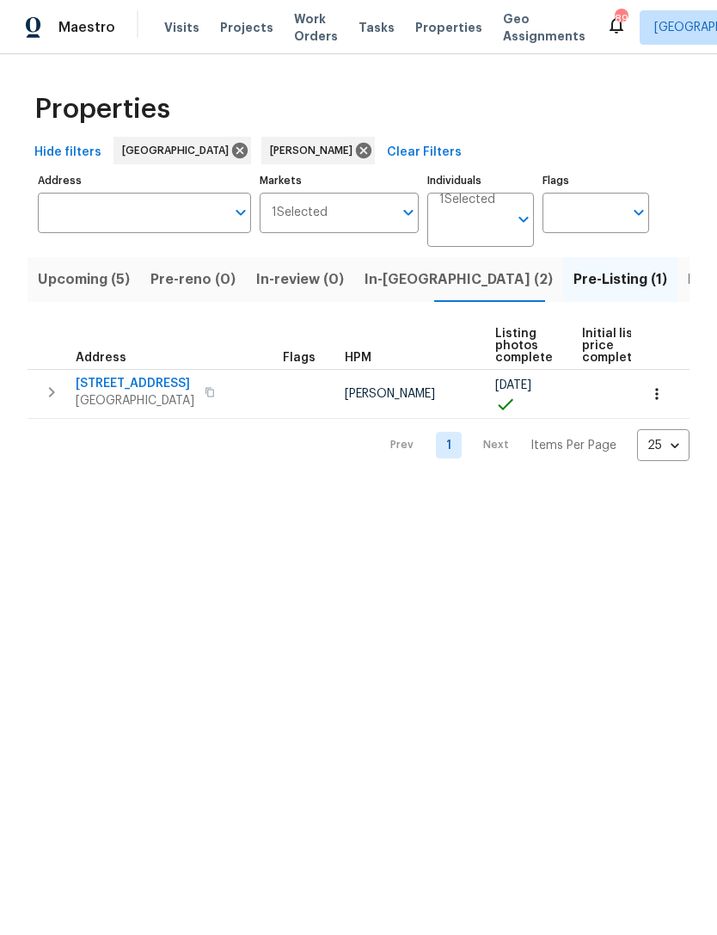
click at [189, 209] on input "Address" at bounding box center [131, 213] width 187 height 40
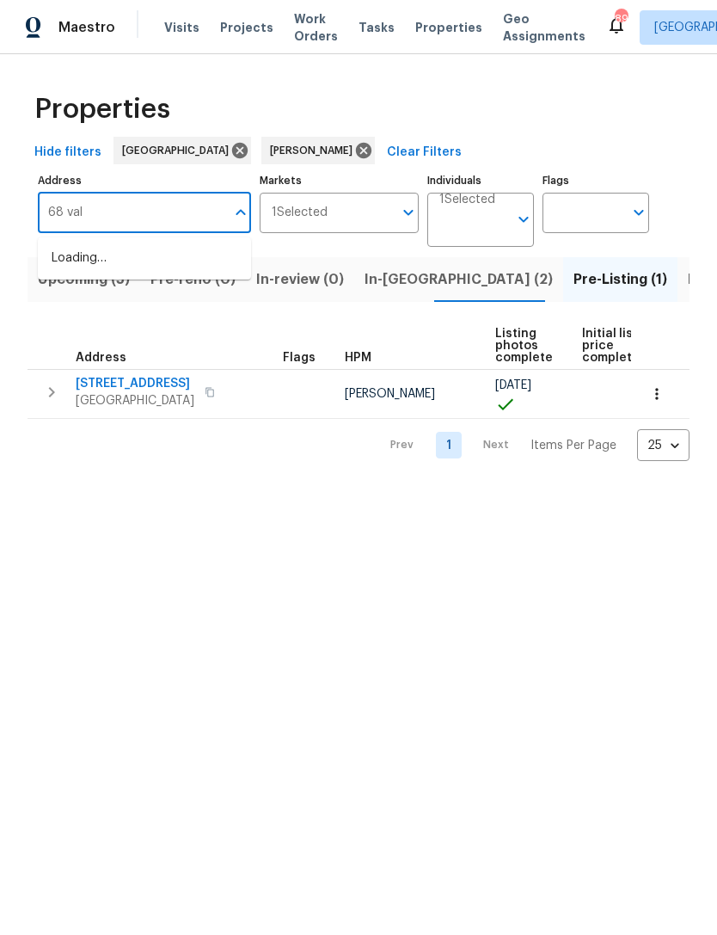
type input "68 vale"
click at [177, 252] on li "[STREET_ADDRESS]" at bounding box center [144, 258] width 213 height 28
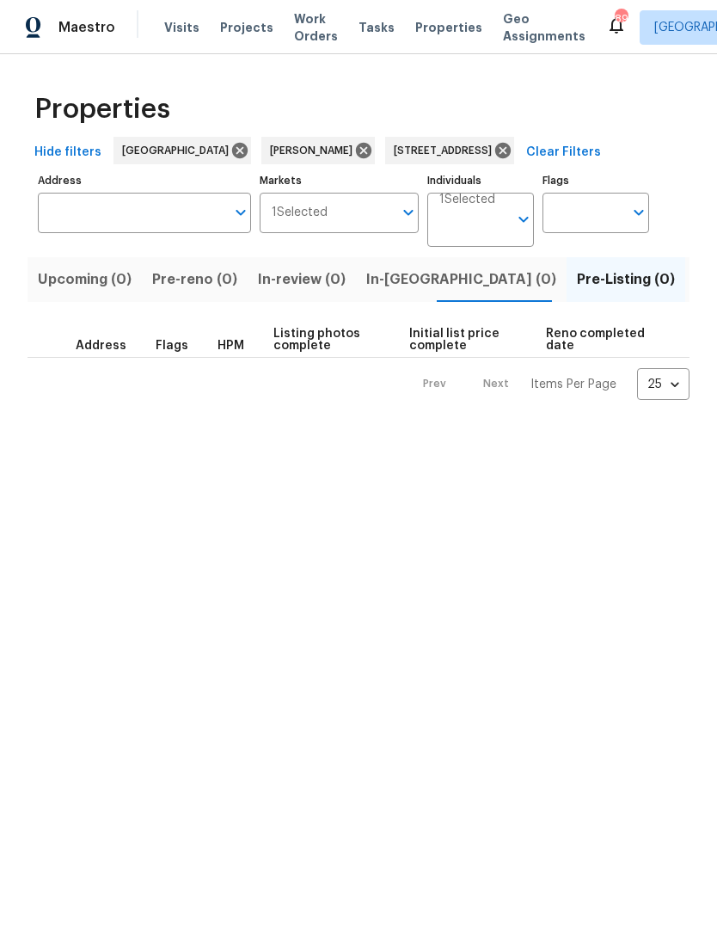
type input "[STREET_ADDRESS]"
click at [696, 276] on span "Listed (1)" at bounding box center [727, 279] width 62 height 24
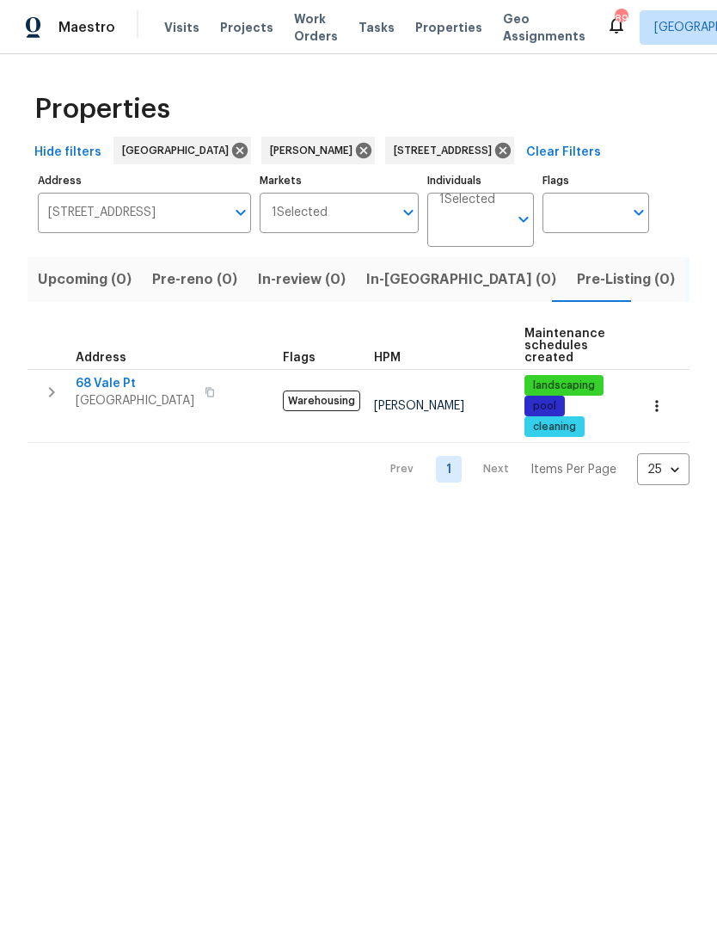
click at [655, 413] on icon "button" at bounding box center [656, 405] width 17 height 17
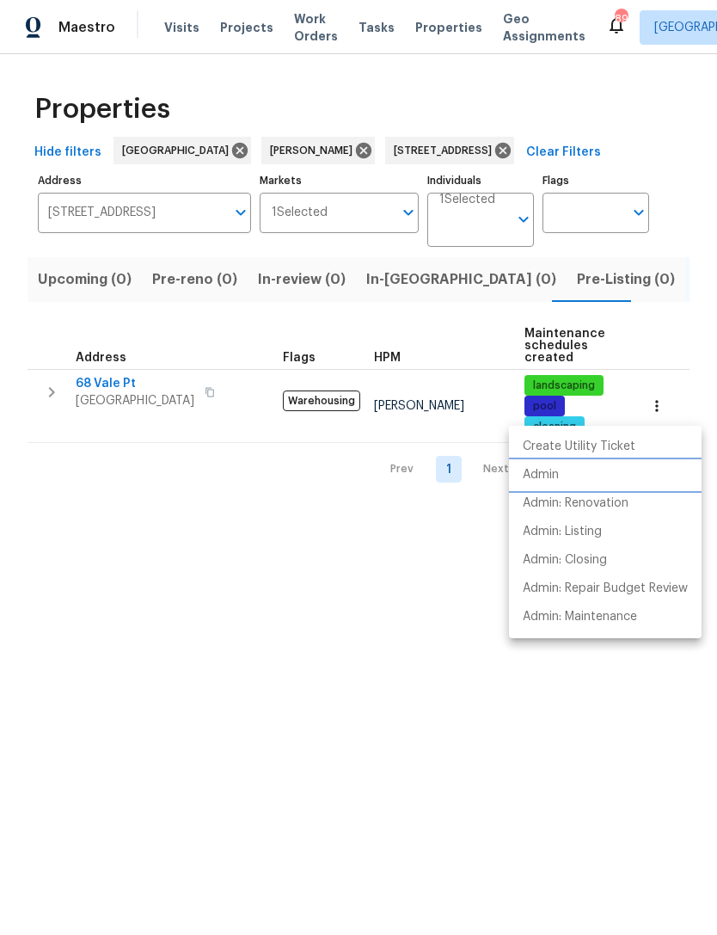
click at [566, 479] on li "Admin" at bounding box center [605, 475] width 193 height 28
click at [61, 399] on div at bounding box center [358, 467] width 717 height 935
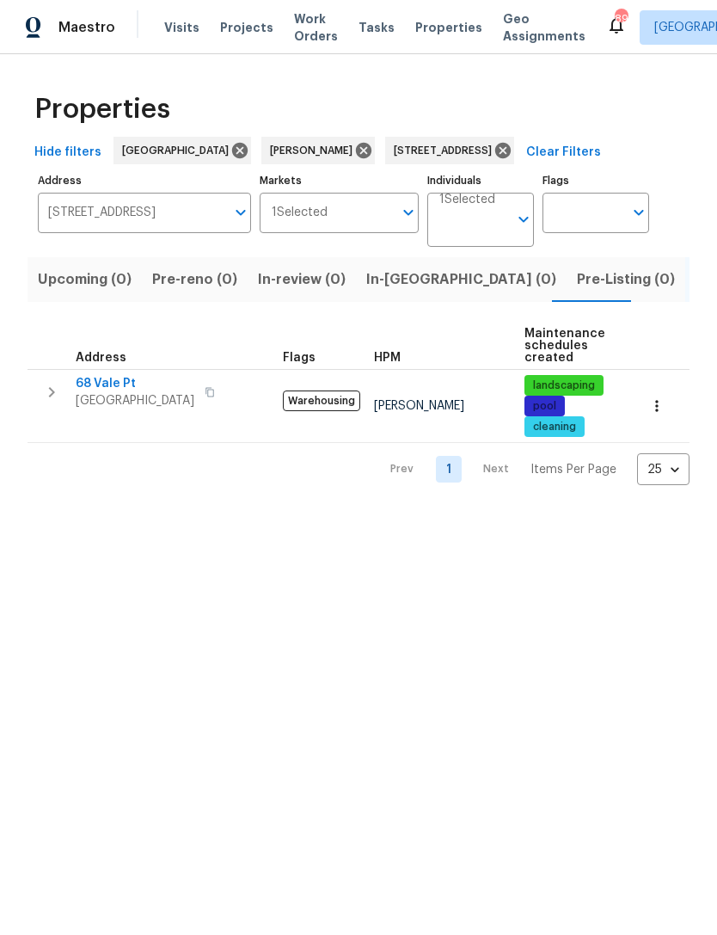
click at [58, 384] on icon "button" at bounding box center [51, 392] width 21 height 21
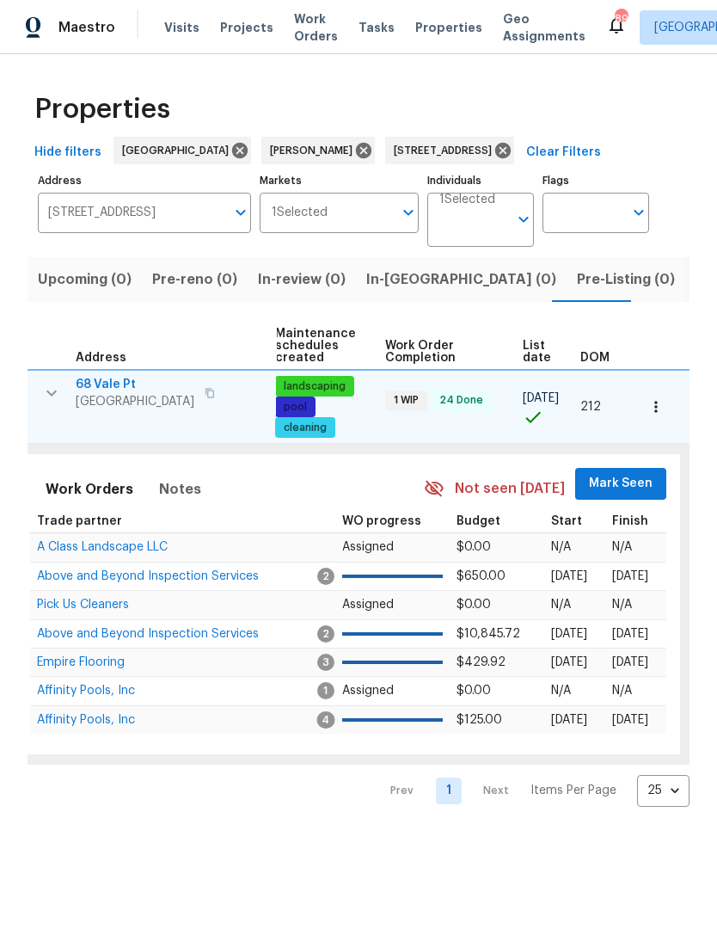
scroll to position [0, 250]
click at [620, 479] on span "Mark Seen" at bounding box center [622, 484] width 64 height 22
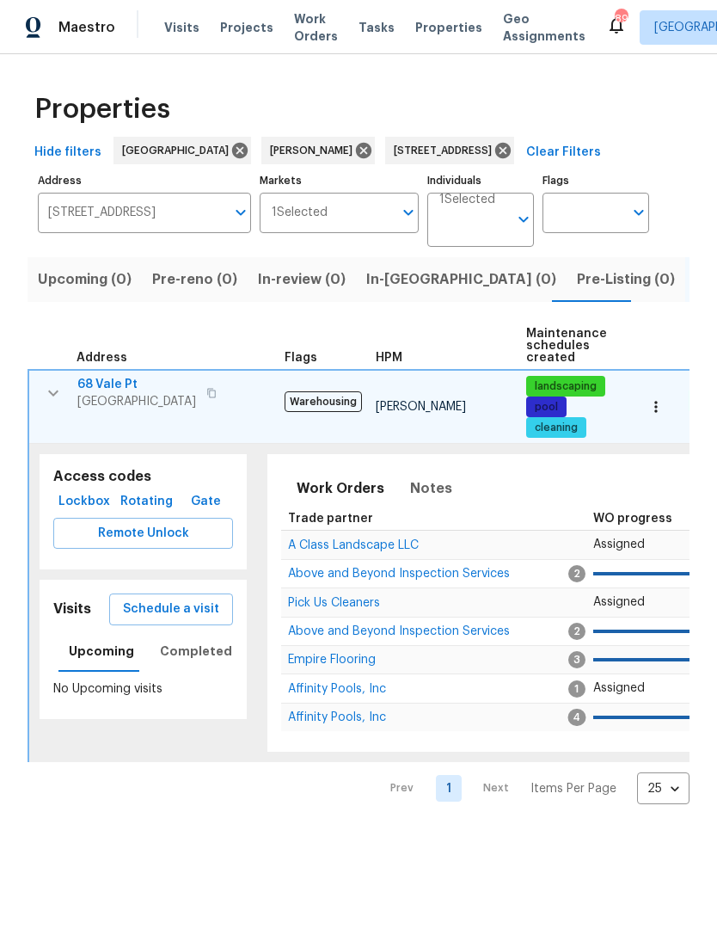
scroll to position [0, 0]
click at [425, 497] on span "Notes" at bounding box center [431, 488] width 42 height 24
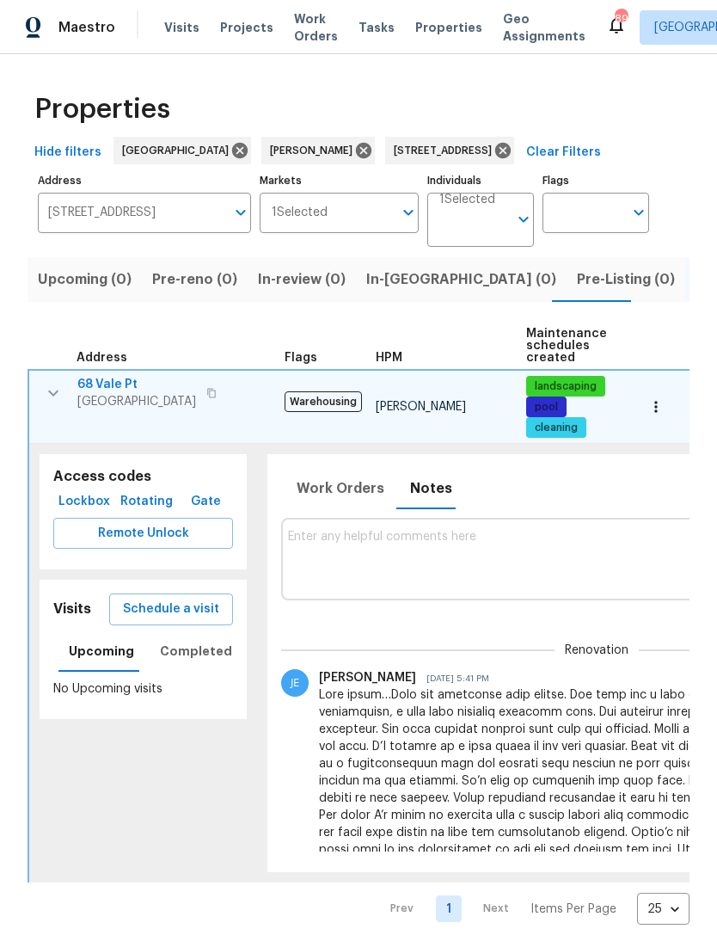
click at [424, 544] on textarea at bounding box center [597, 559] width 618 height 58
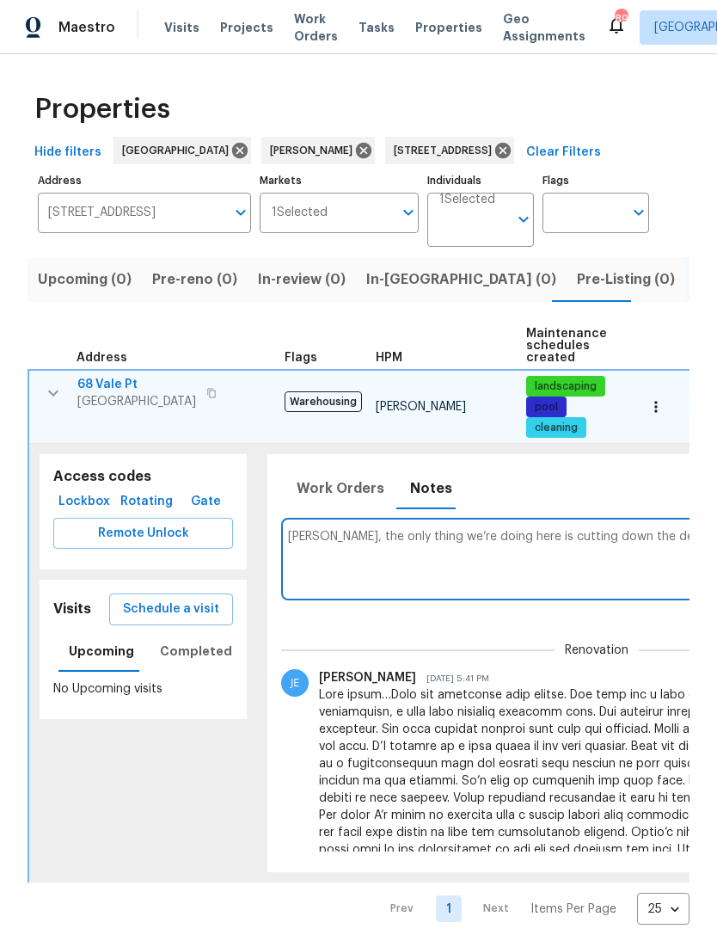
scroll to position [0, 250]
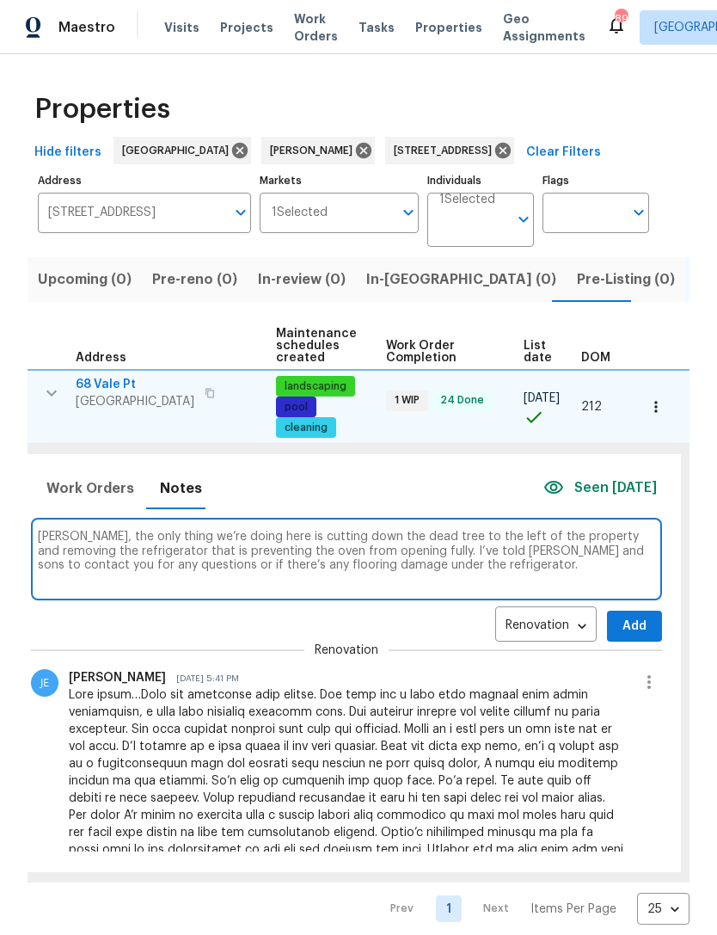
click at [353, 538] on textarea "Cynthia, the only thing we’re doing here is cutting down the dead tree to the l…" at bounding box center [347, 559] width 618 height 58
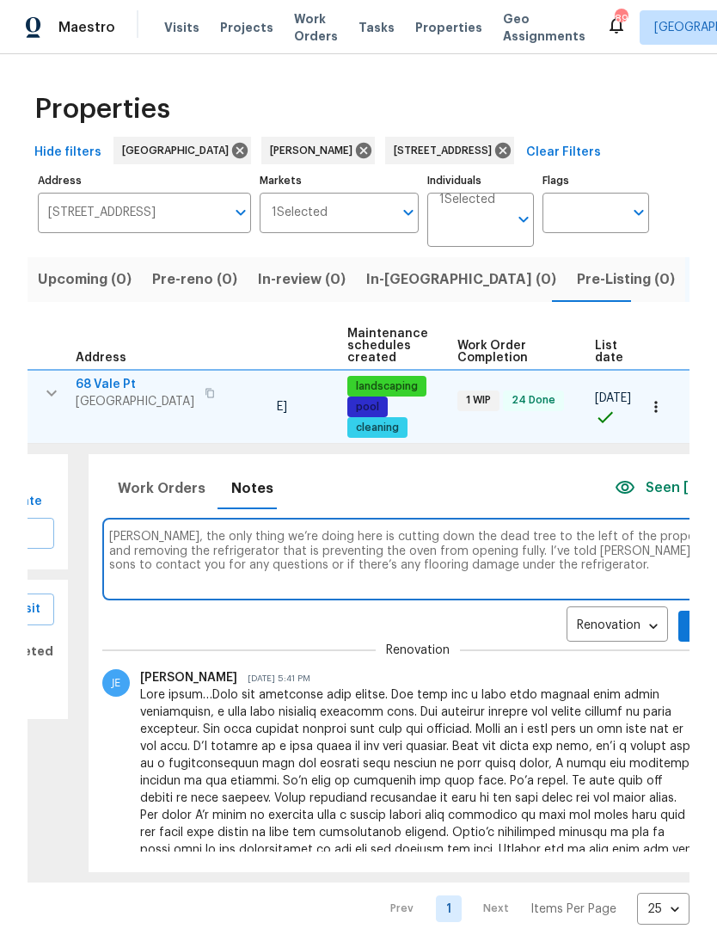
scroll to position [0, 101]
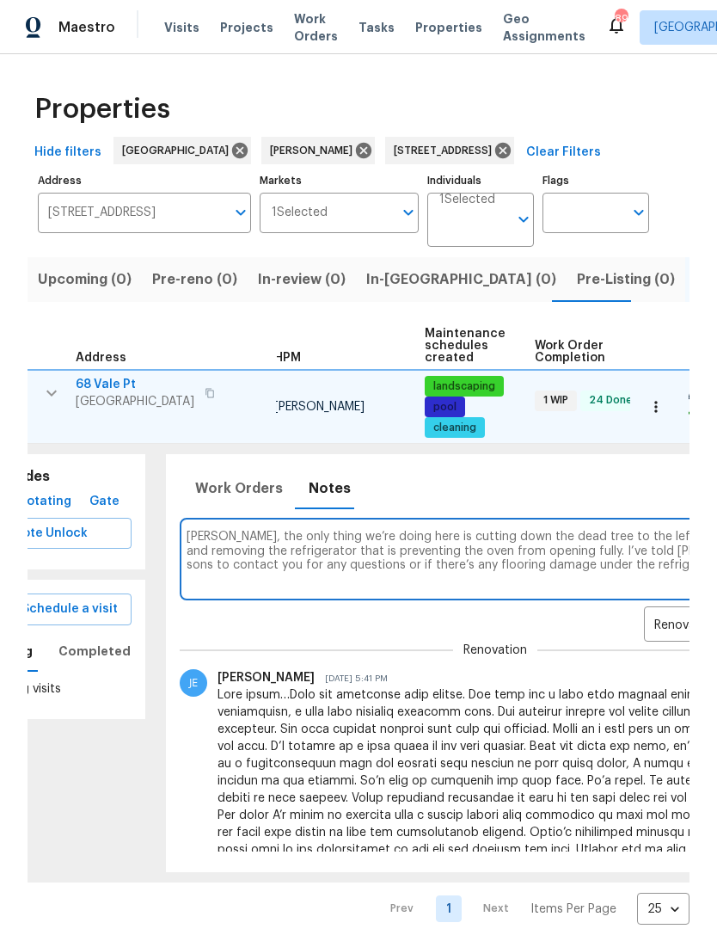
type textarea "Cynthia, the only thing we’re doing here is cutting down the dead tree to the l…"
click at [544, 486] on div "Work Orders Notes Seen today" at bounding box center [498, 488] width 636 height 40
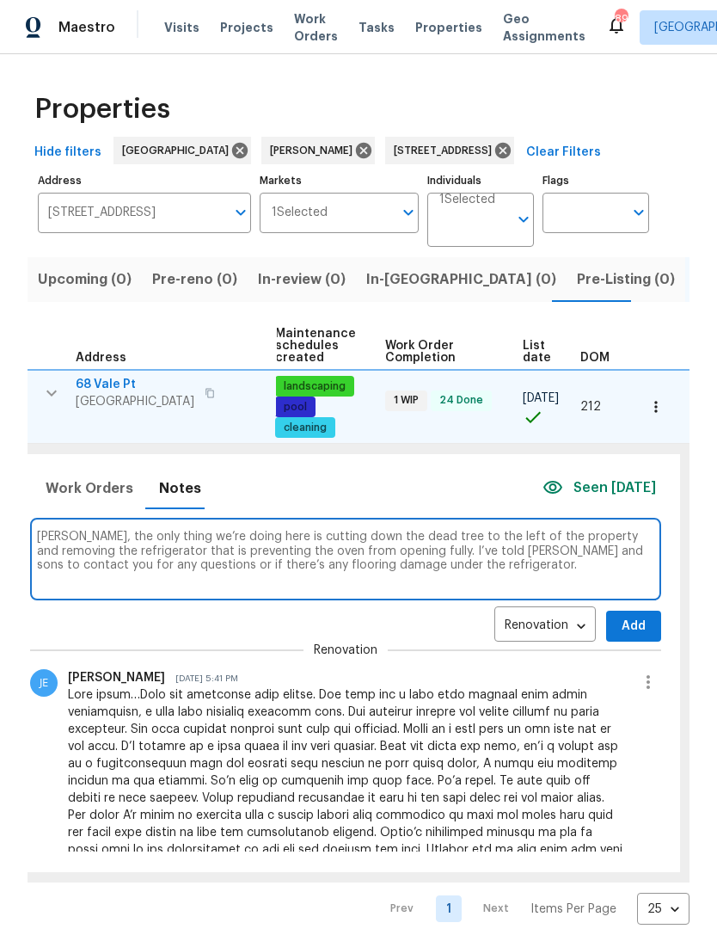
scroll to position [0, 250]
click at [627, 624] on span "Add" at bounding box center [635, 627] width 28 height 22
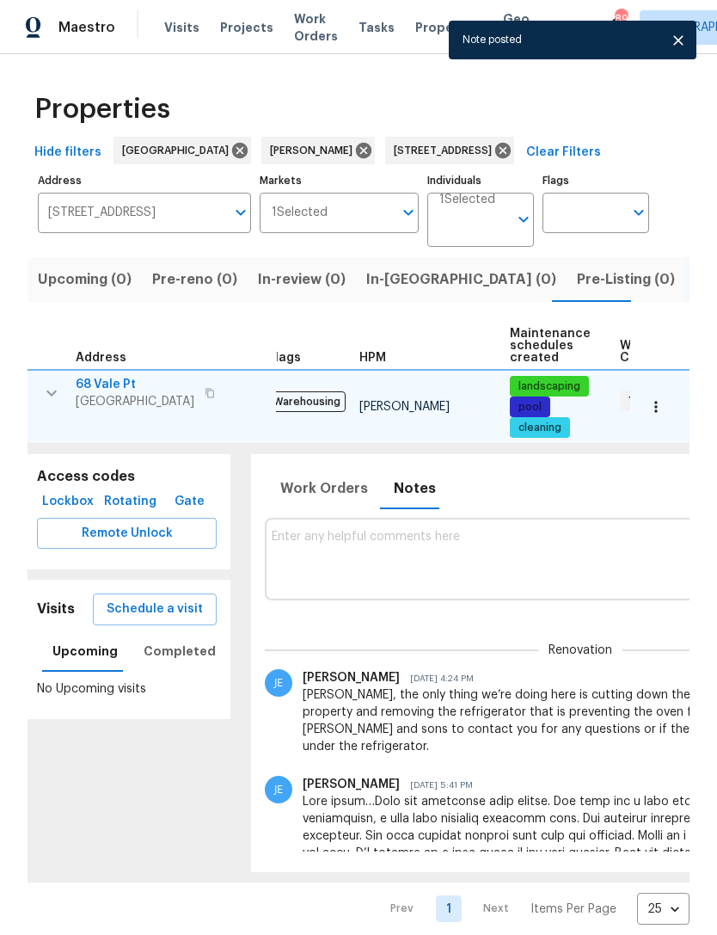
scroll to position [0, 17]
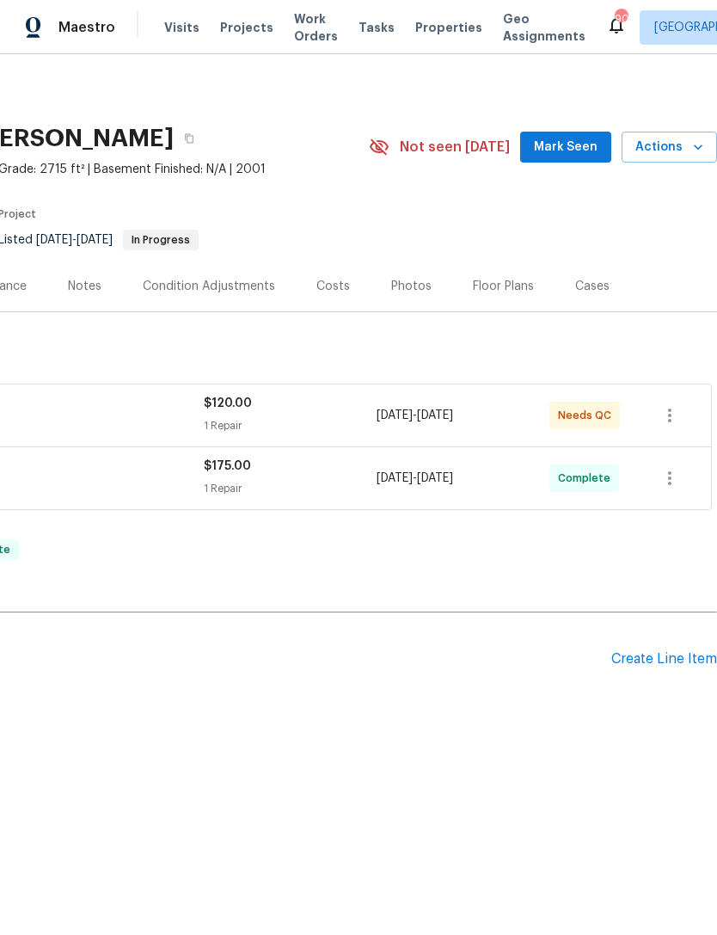
scroll to position [0, 255]
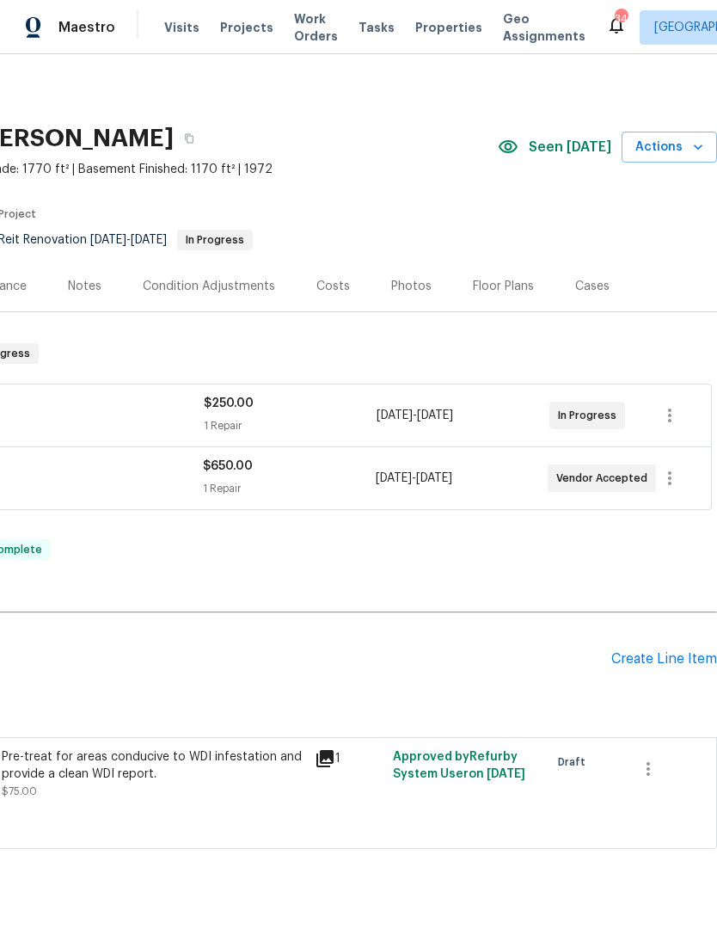
scroll to position [0, 255]
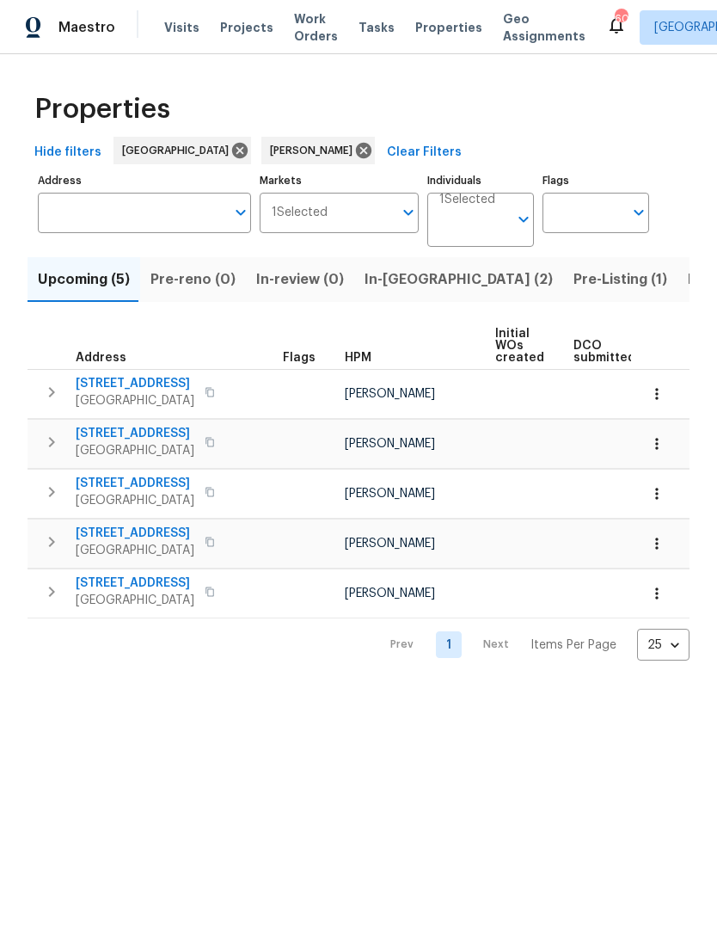
click at [392, 284] on span "In-[GEOGRAPHIC_DATA] (2)" at bounding box center [459, 279] width 188 height 24
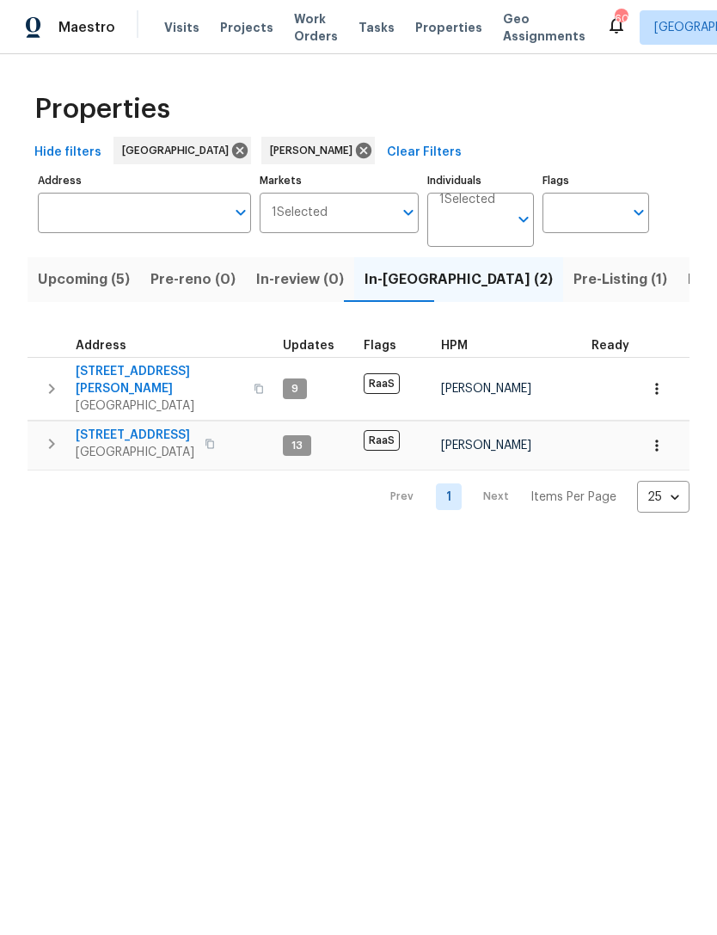
click at [45, 394] on button "button" at bounding box center [51, 389] width 34 height 52
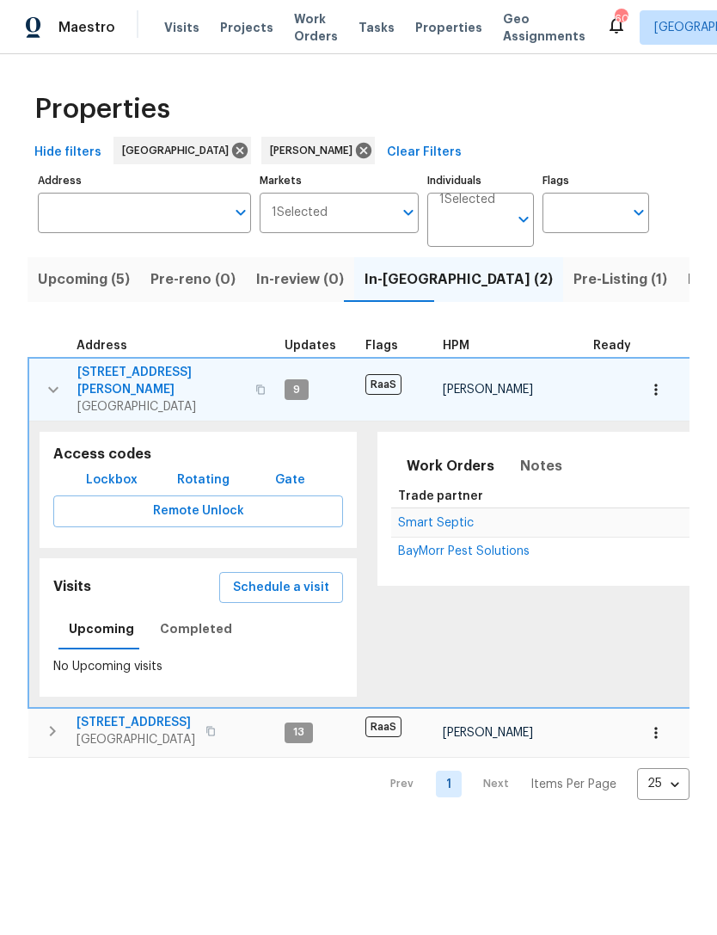
click at [466, 545] on span "BayMorr Pest Solutions" at bounding box center [464, 551] width 132 height 12
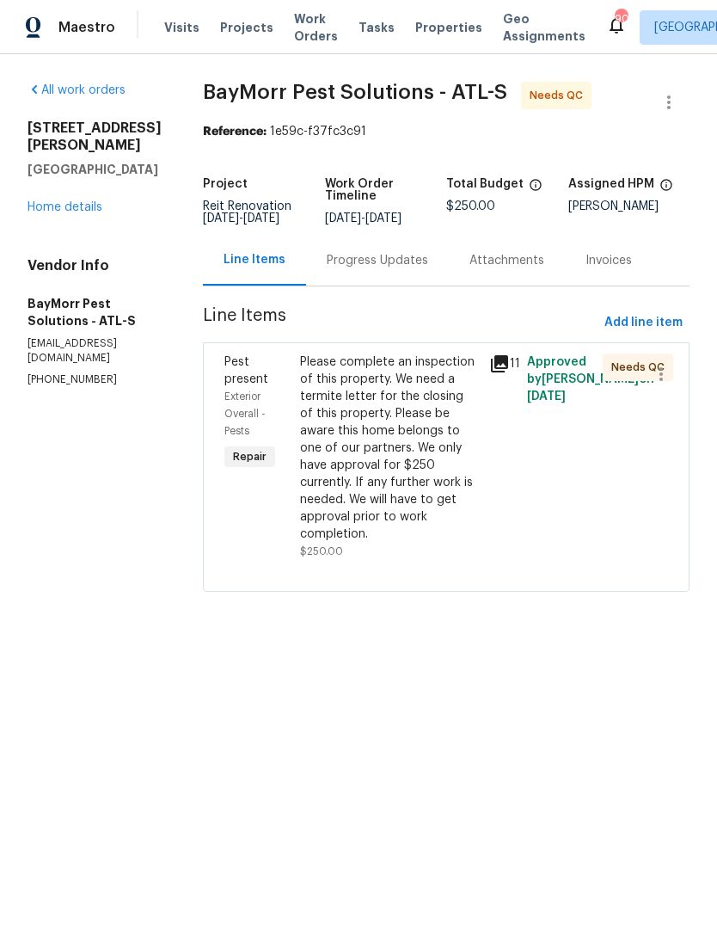
click at [384, 456] on div "Please complete an inspection of this property. We need a termite letter for th…" at bounding box center [389, 447] width 179 height 189
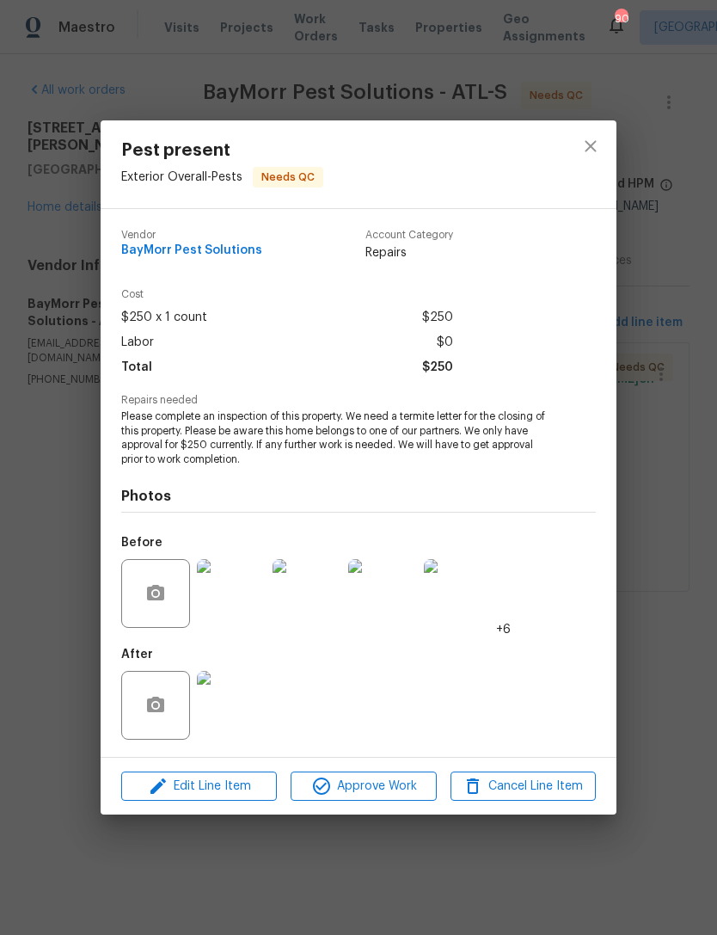
click at [372, 786] on span "Approve Work" at bounding box center [363, 787] width 135 height 22
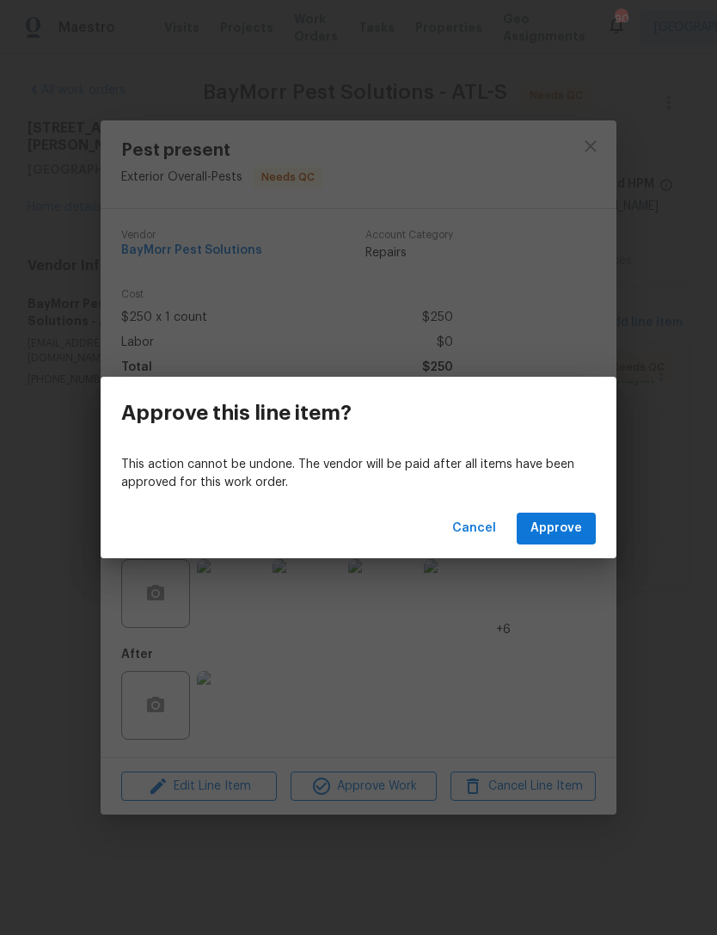
click at [552, 538] on span "Approve" at bounding box center [557, 529] width 52 height 22
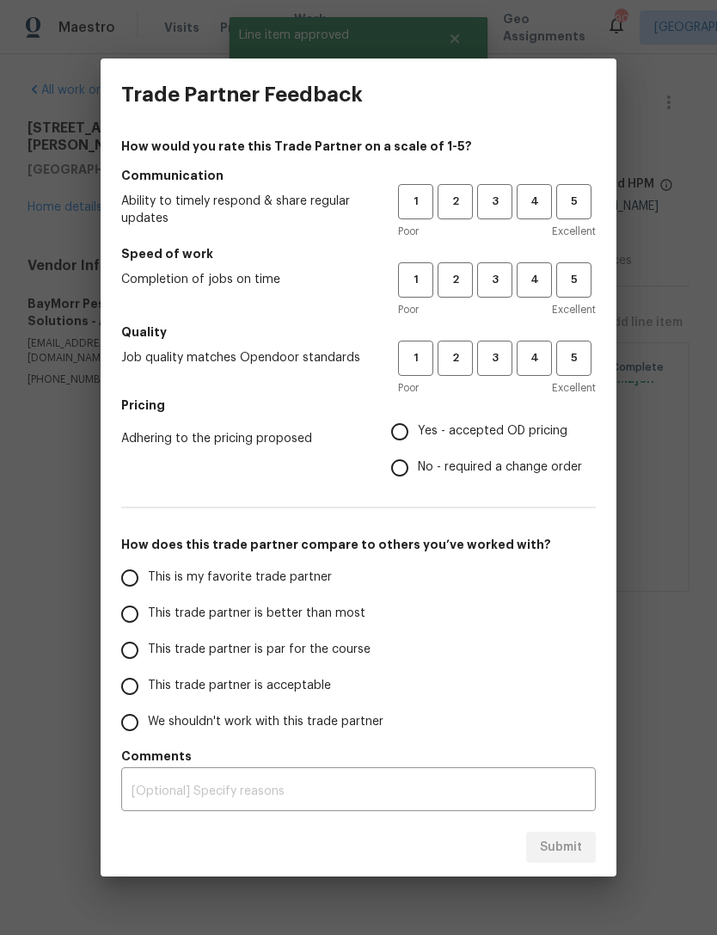
click at [497, 197] on span "3" at bounding box center [495, 202] width 32 height 20
click at [496, 276] on span "3" at bounding box center [495, 280] width 32 height 20
click at [500, 341] on button "3" at bounding box center [494, 358] width 35 height 35
click at [494, 400] on h5 "Pricing" at bounding box center [358, 404] width 475 height 17
click at [396, 428] on input "Yes - accepted OD pricing" at bounding box center [400, 432] width 36 height 36
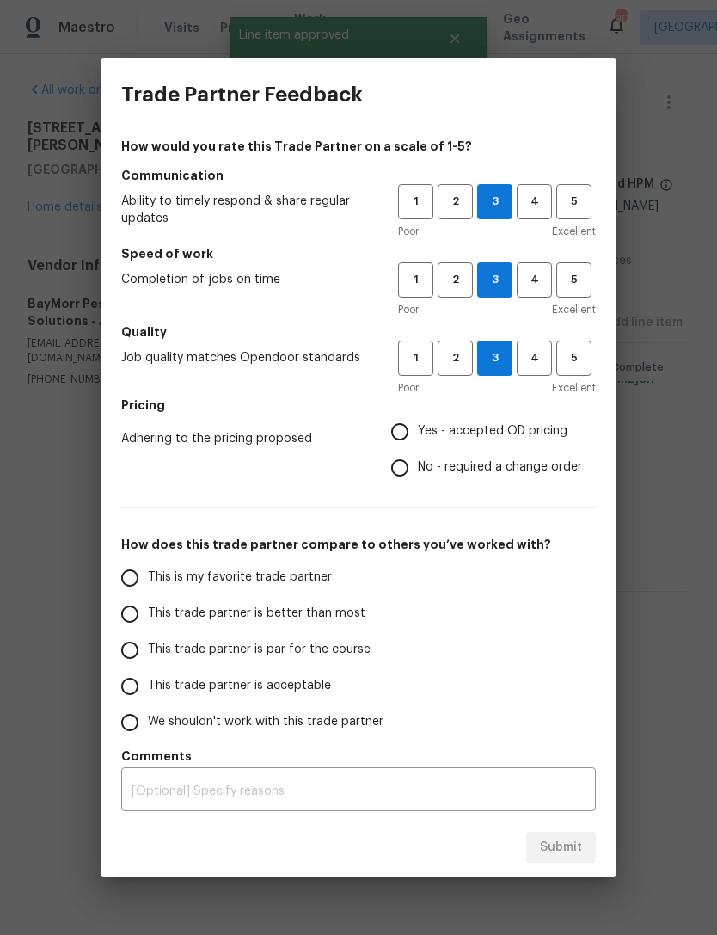
radio input "true"
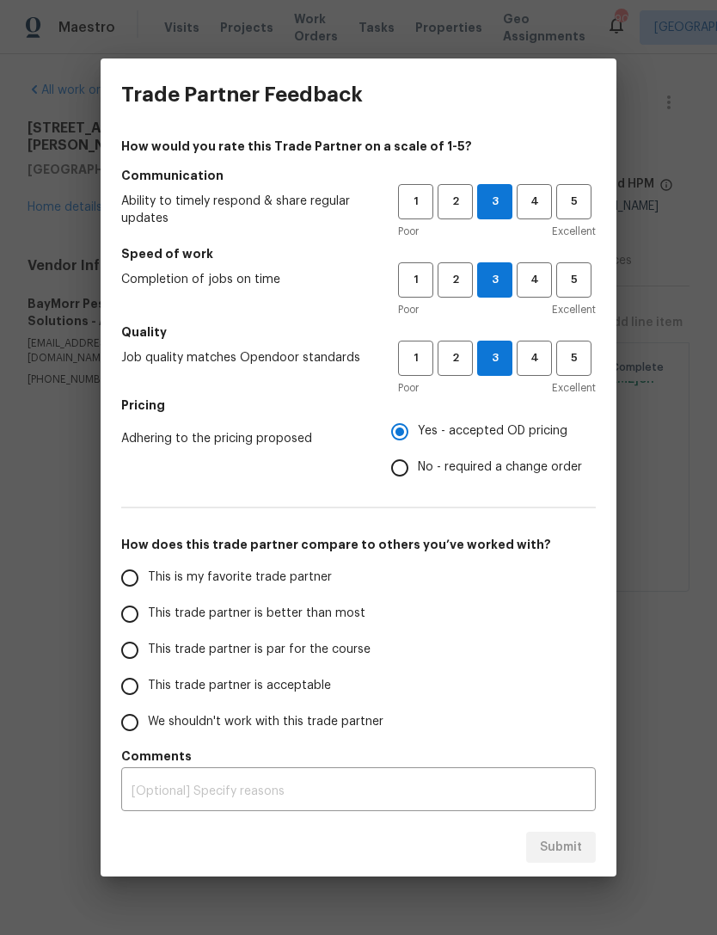
click at [139, 613] on input "This trade partner is better than most" at bounding box center [130, 614] width 36 height 36
radio input "false"
click at [129, 577] on input "This is my favorite trade partner" at bounding box center [130, 578] width 36 height 36
click at [562, 857] on span "Submit" at bounding box center [561, 848] width 42 height 22
radio input "true"
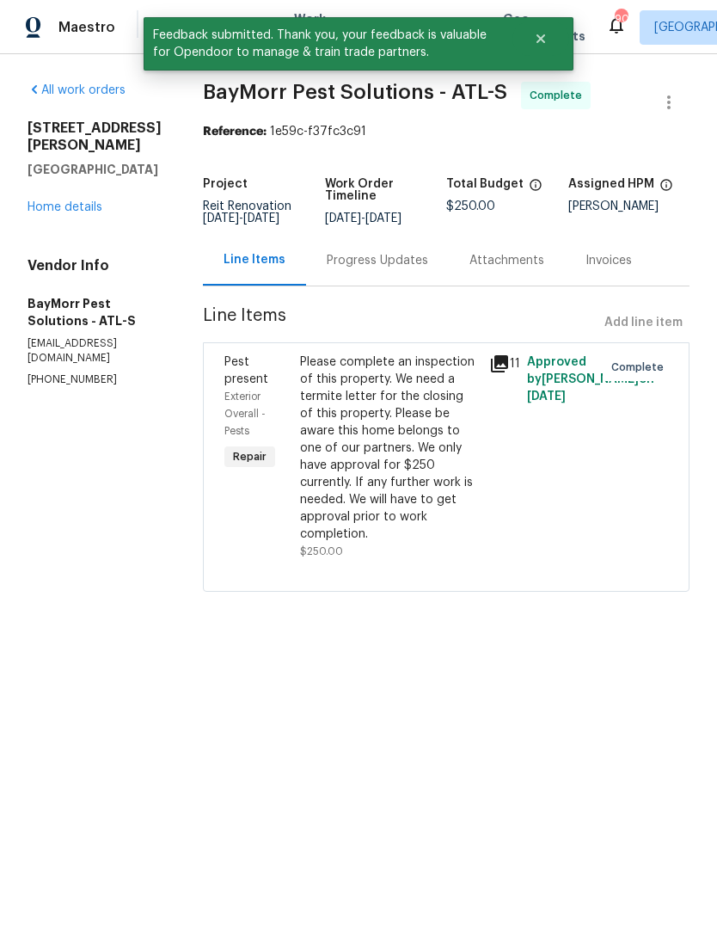
click at [67, 213] on link "Home details" at bounding box center [65, 207] width 75 height 12
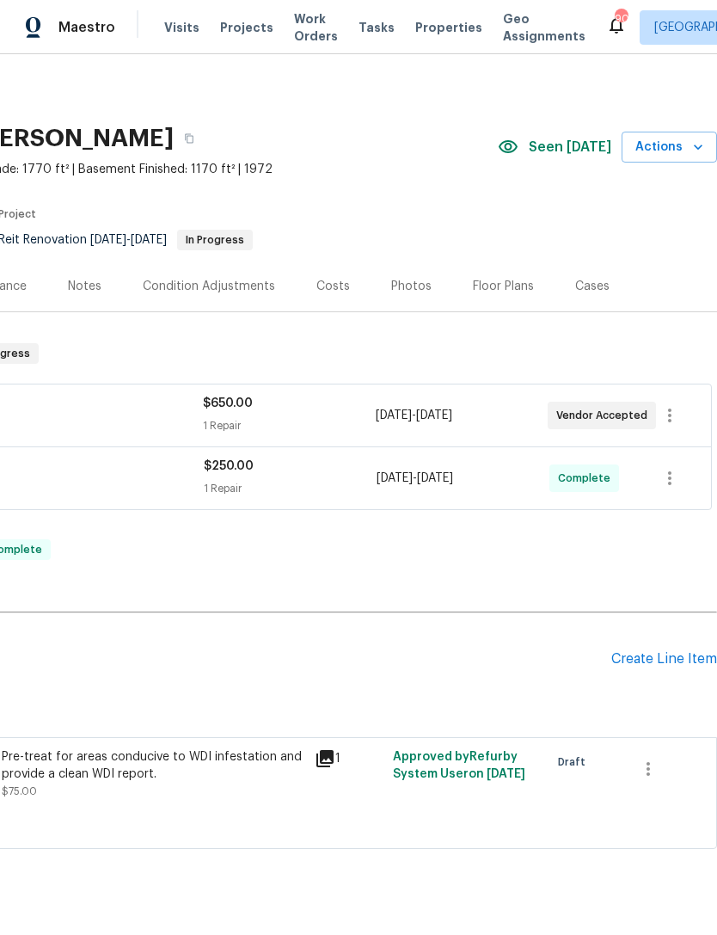
scroll to position [0, 255]
click at [649, 765] on icon "button" at bounding box center [648, 769] width 21 height 21
click at [655, 779] on li "Cancel" at bounding box center [661, 768] width 66 height 28
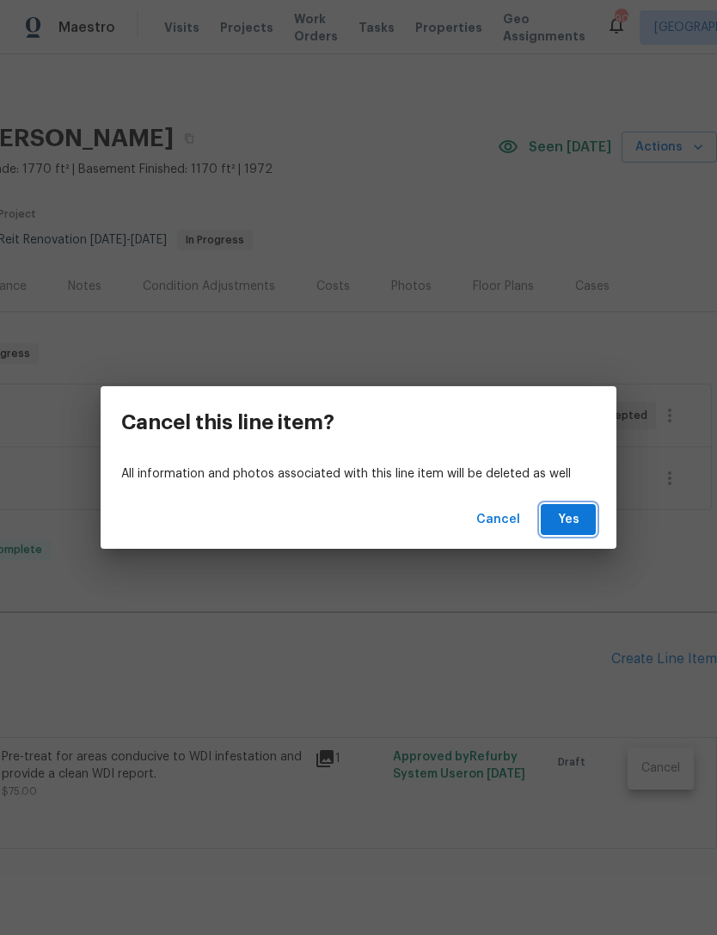
click at [575, 526] on span "Yes" at bounding box center [569, 520] width 28 height 22
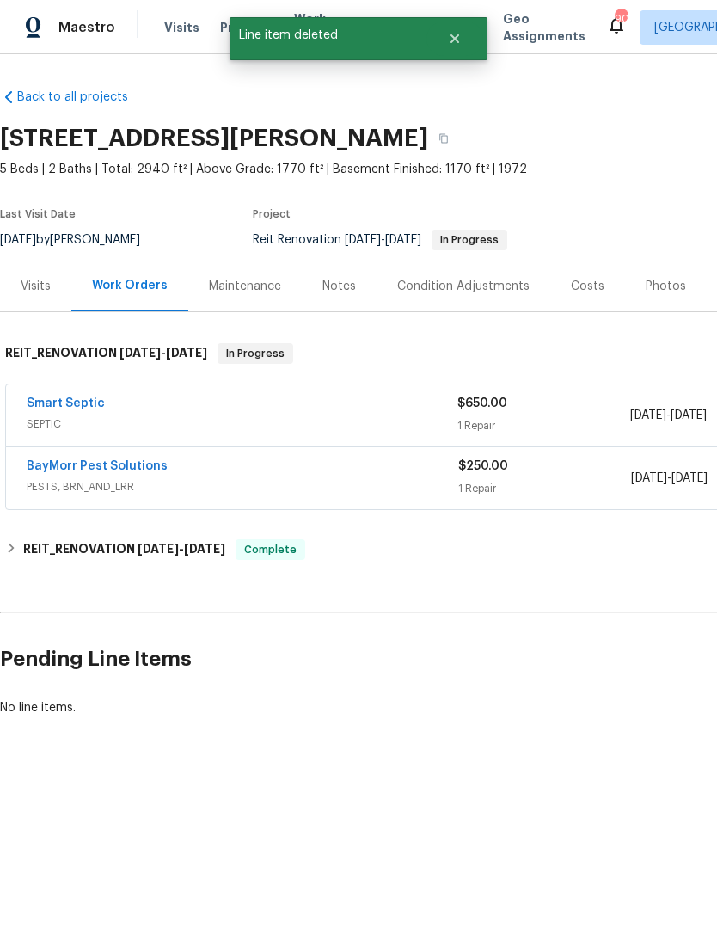
scroll to position [0, 0]
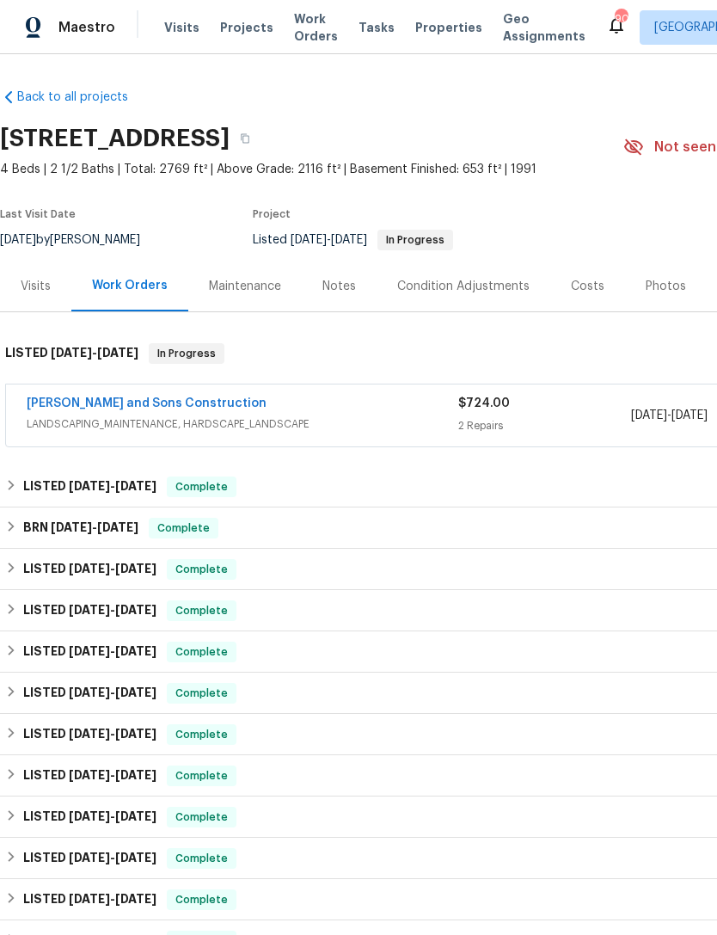
click at [152, 398] on link "[PERSON_NAME] and Sons Construction" at bounding box center [147, 403] width 240 height 12
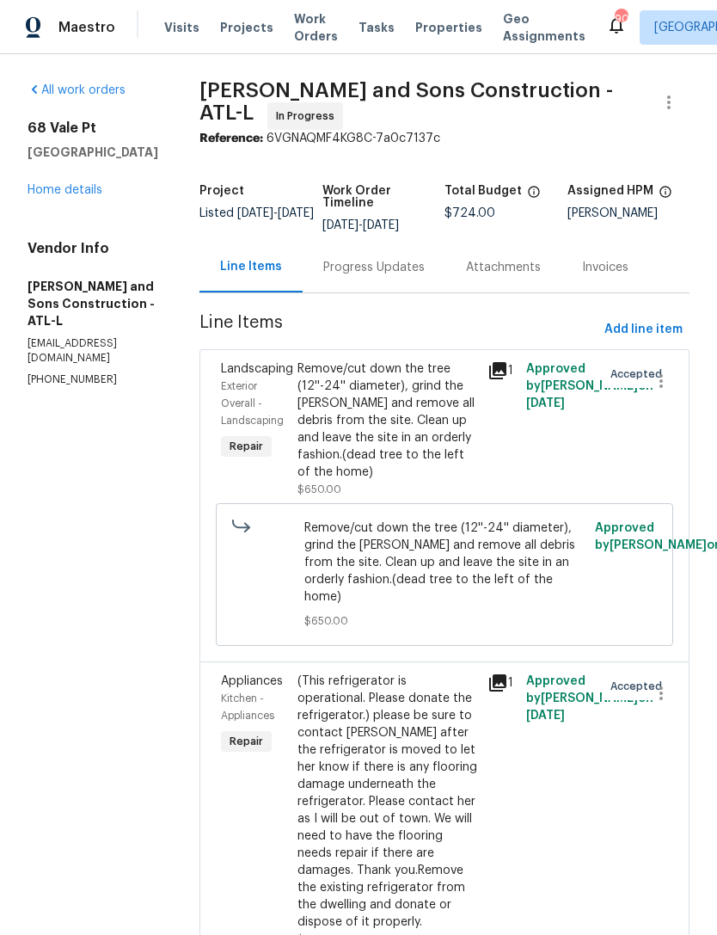
click at [371, 261] on div "Progress Updates" at bounding box center [373, 267] width 101 height 17
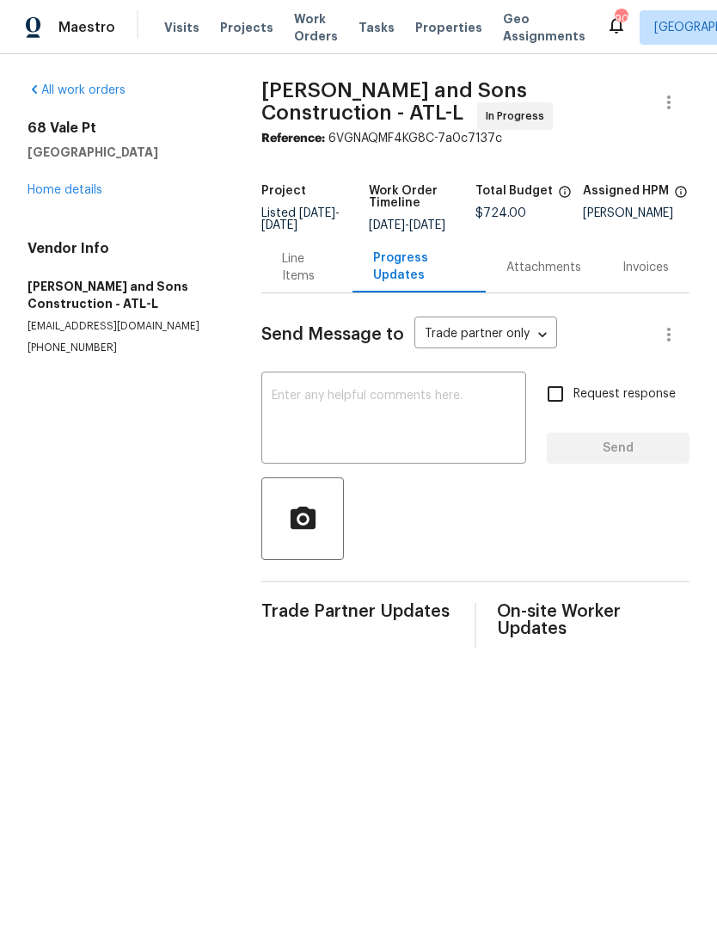
click at [420, 377] on div "Send Message to Trade partner only Trade partner only ​ x ​ Request response Se…" at bounding box center [475, 470] width 428 height 354
click at [422, 421] on textarea at bounding box center [394, 420] width 244 height 60
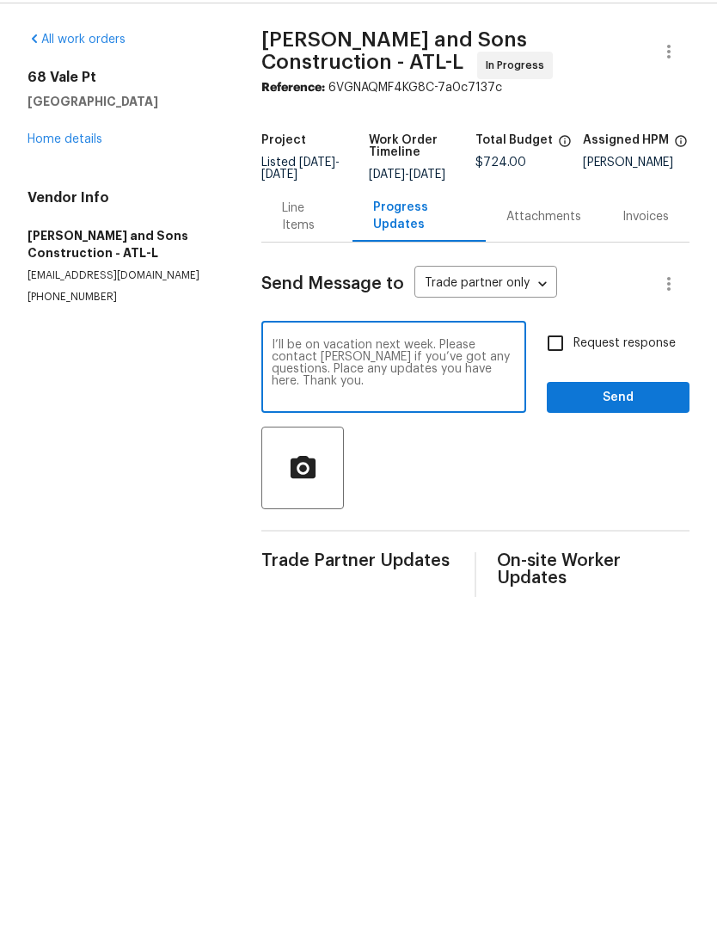
type textarea "I’ll be on vacation next week. Please contact Cynthia if you’ve got any questio…"
click at [564, 376] on input "Request response" at bounding box center [556, 394] width 36 height 36
checkbox input "true"
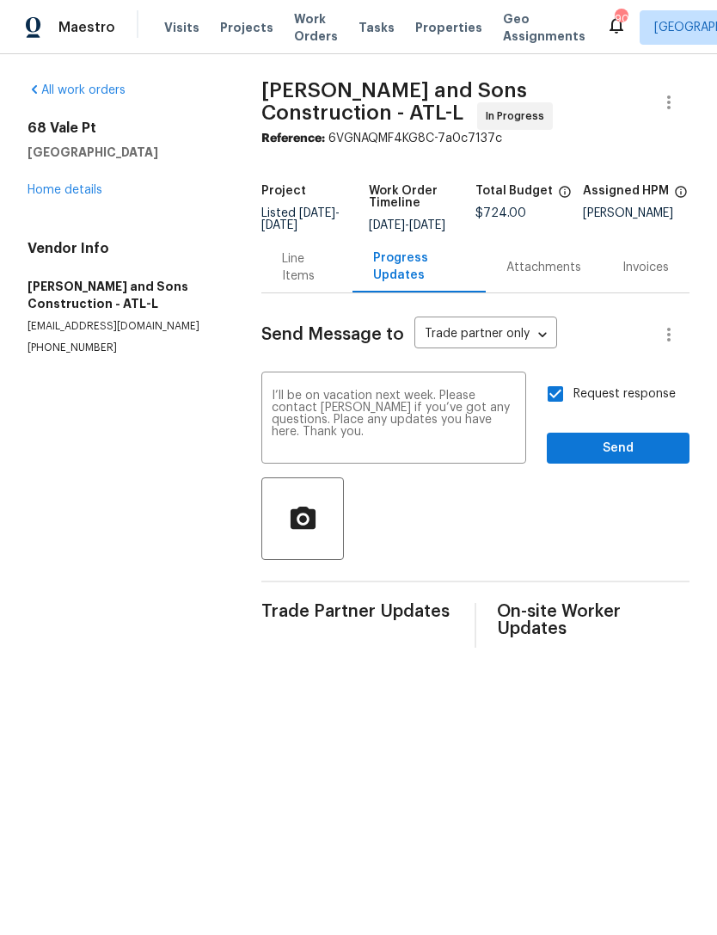
click at [607, 459] on span "Send" at bounding box center [618, 449] width 115 height 22
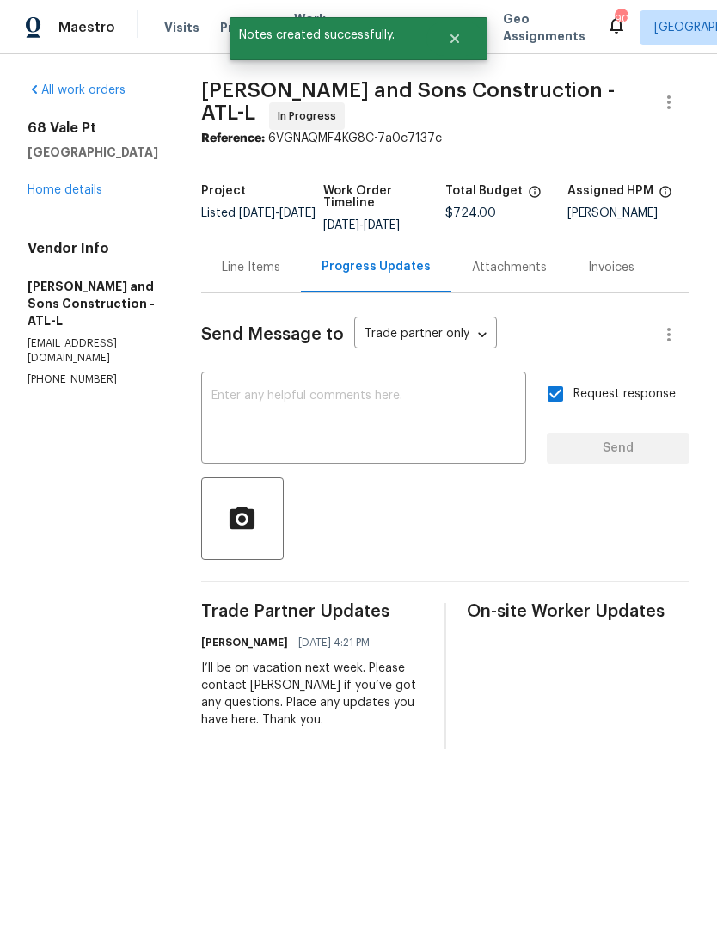
click at [81, 194] on link "Home details" at bounding box center [65, 190] width 75 height 12
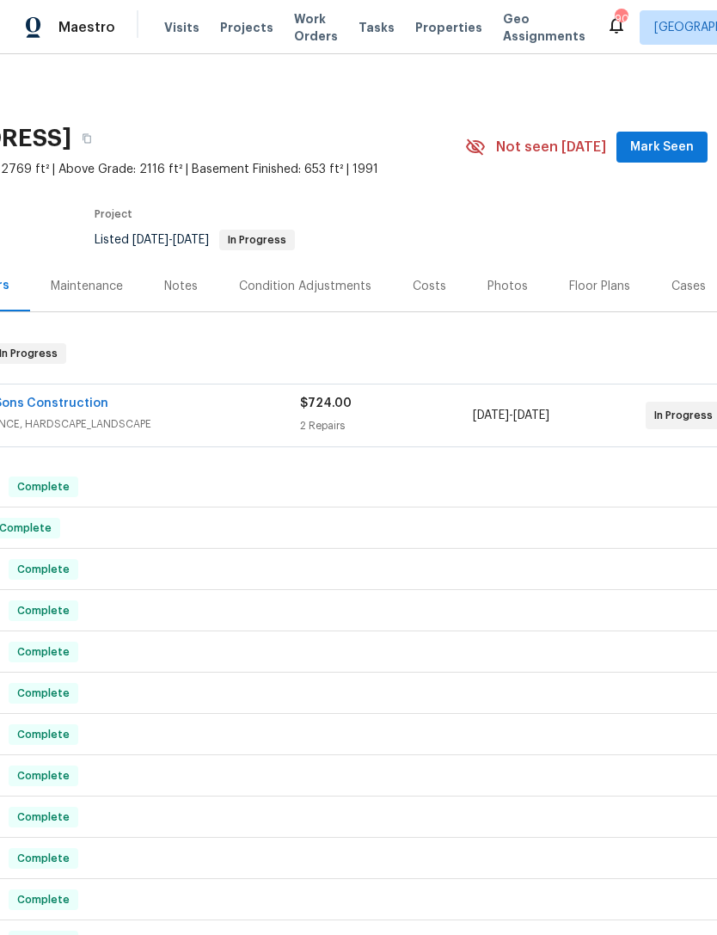
scroll to position [0, 158]
click at [667, 140] on span "Mark Seen" at bounding box center [662, 148] width 64 height 22
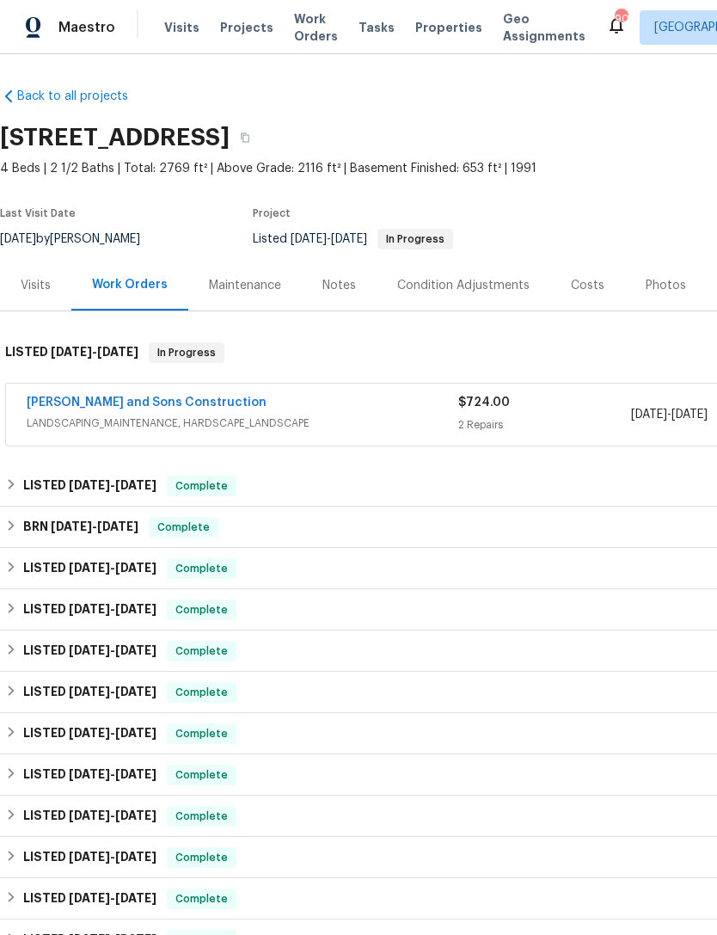
scroll to position [1, 0]
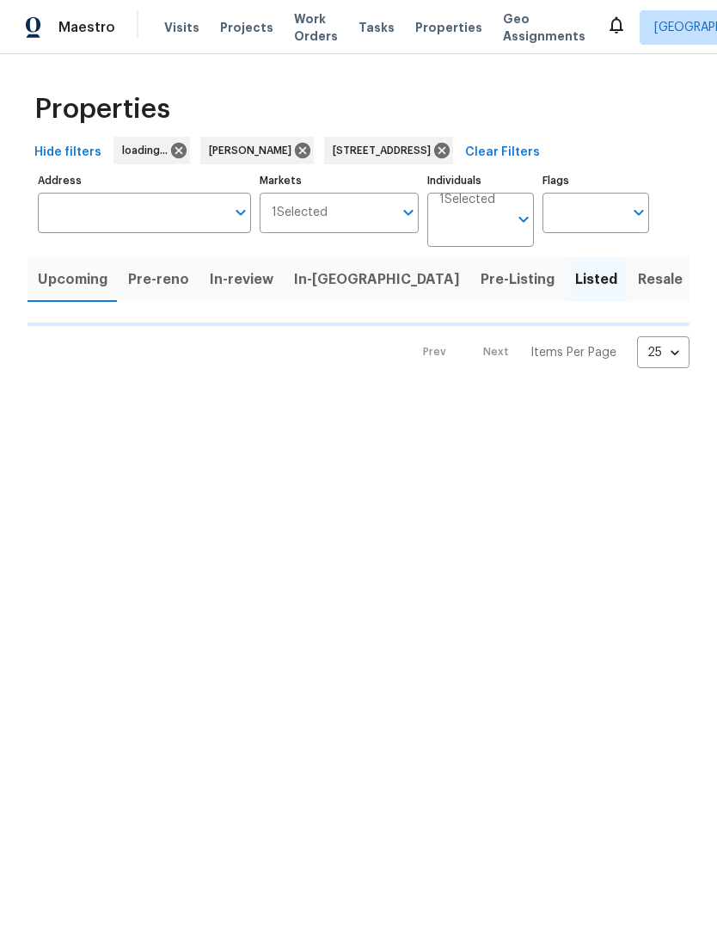
type input "[STREET_ADDRESS]"
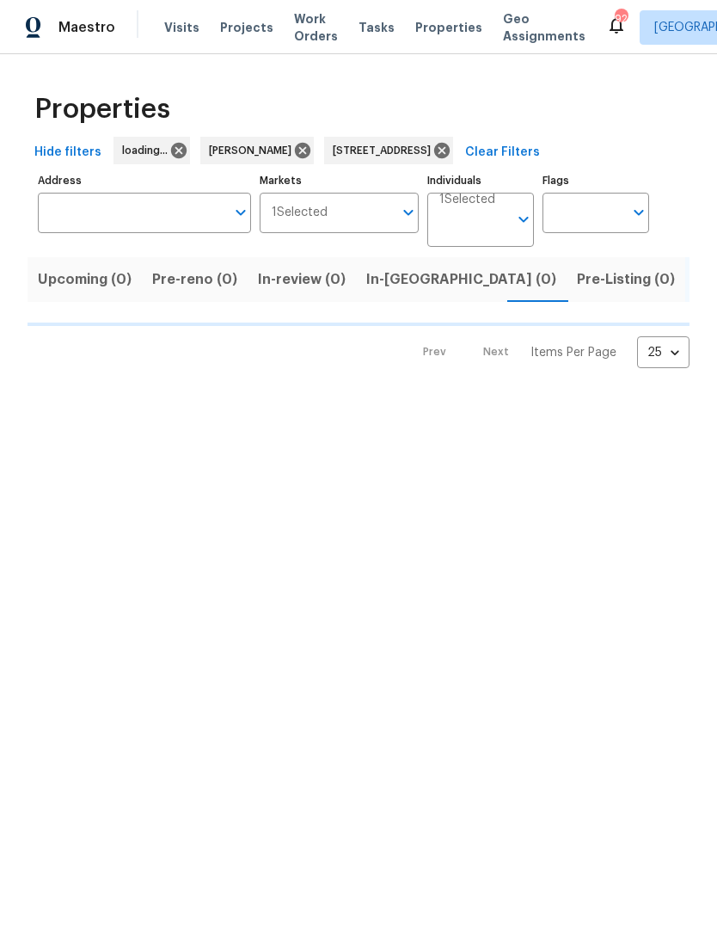
type input "68 Vale Pt Newnan GA 30265"
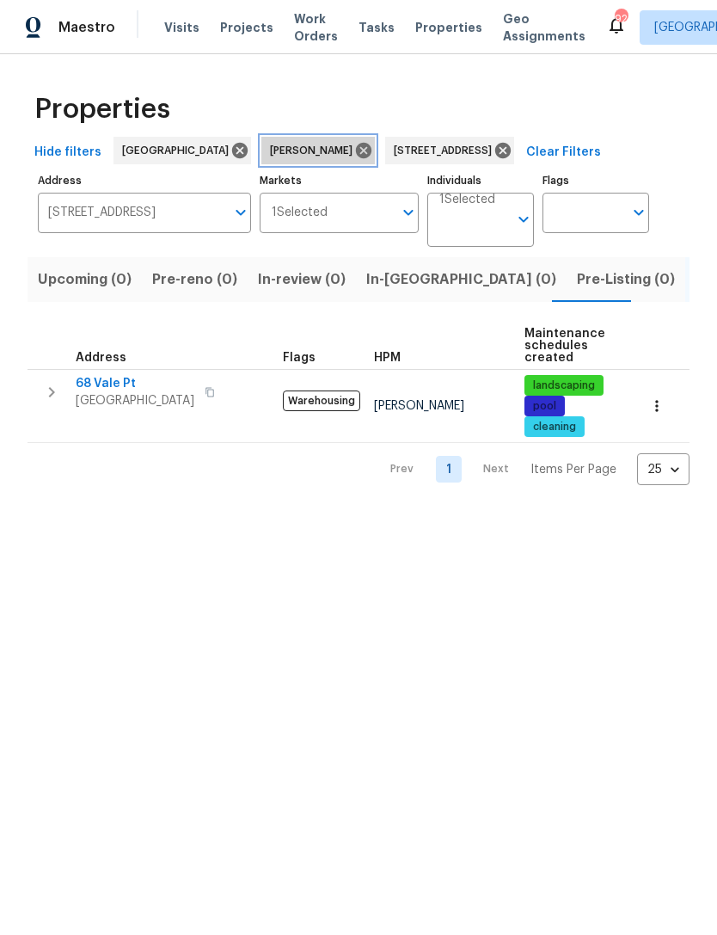
click at [356, 150] on icon at bounding box center [363, 150] width 15 height 15
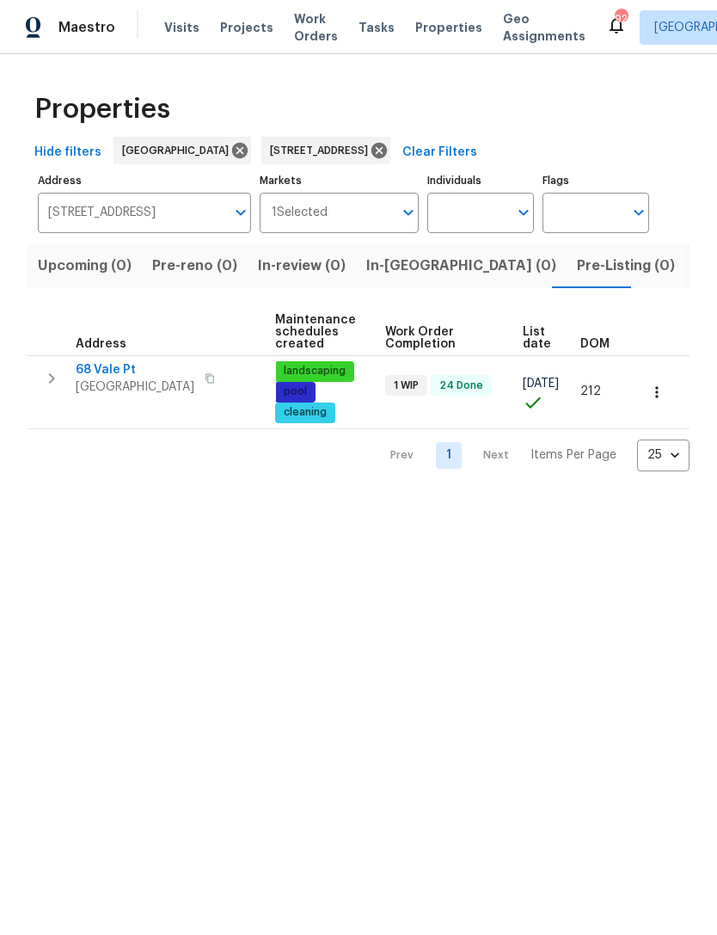
scroll to position [0, 249]
click at [649, 390] on icon "button" at bounding box center [656, 392] width 17 height 17
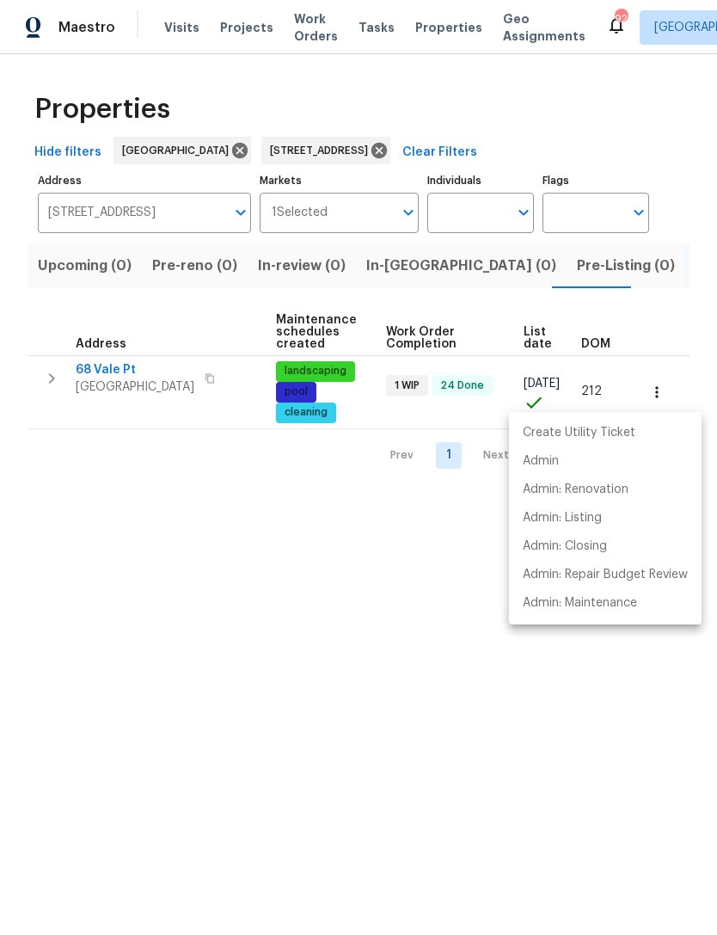
click at [566, 467] on li "Admin" at bounding box center [605, 461] width 193 height 28
click at [356, 146] on div at bounding box center [358, 467] width 717 height 935
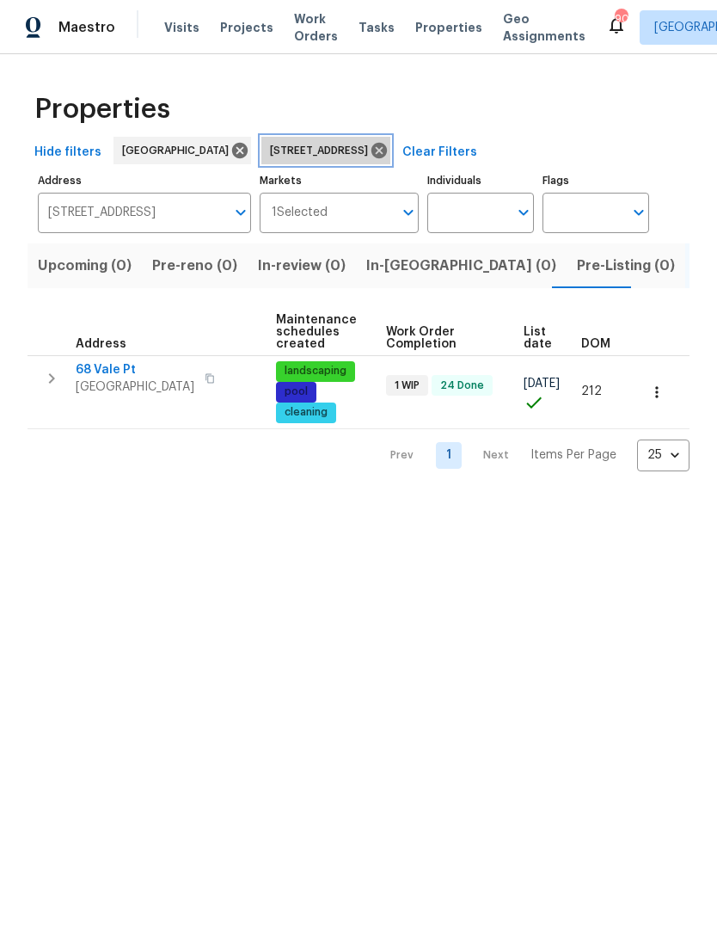
click at [372, 154] on icon at bounding box center [379, 150] width 15 height 15
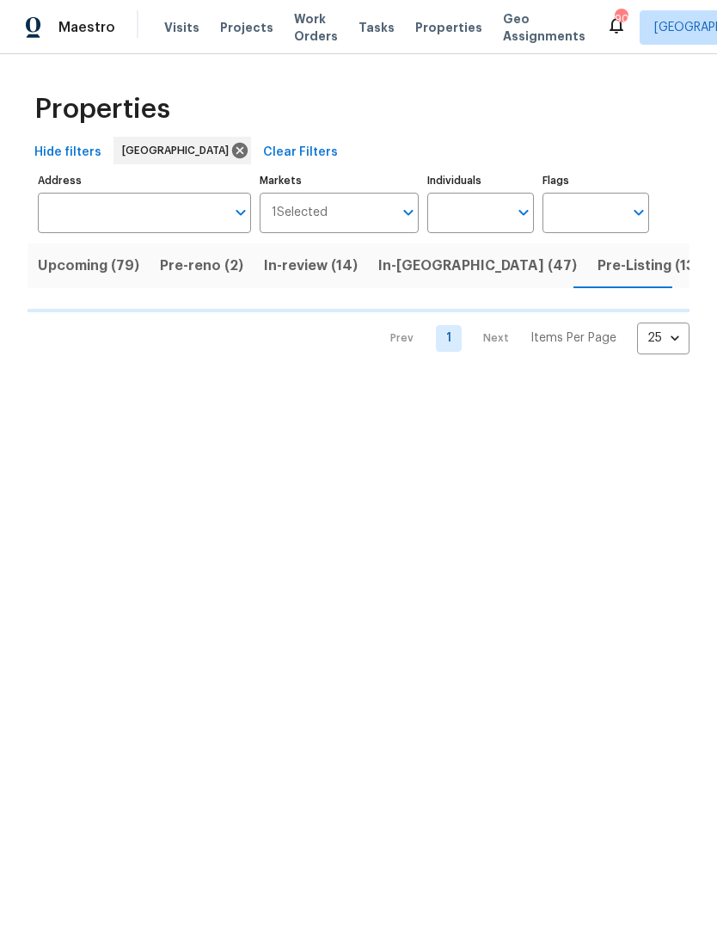
click at [190, 213] on input "Address" at bounding box center [131, 213] width 187 height 40
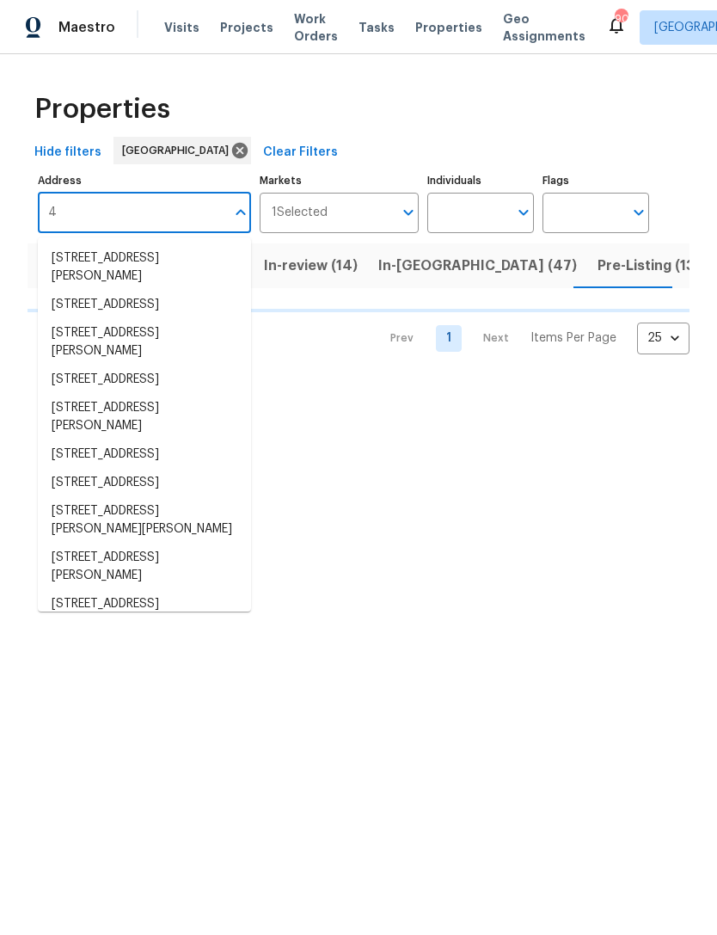
type input "44"
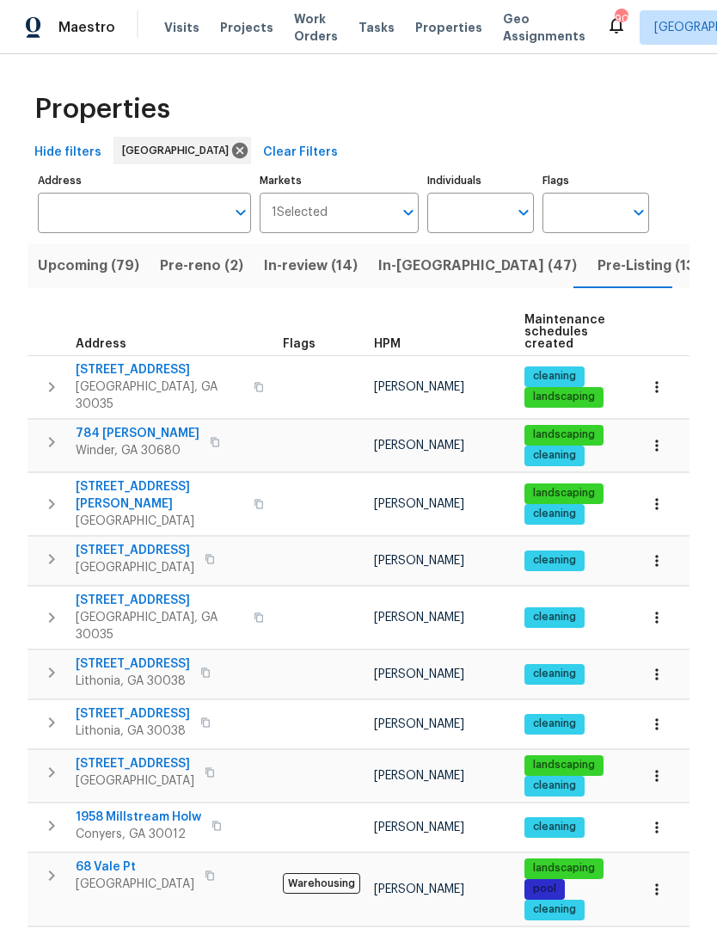
scroll to position [55, 0]
click at [162, 193] on input "Address" at bounding box center [131, 213] width 187 height 40
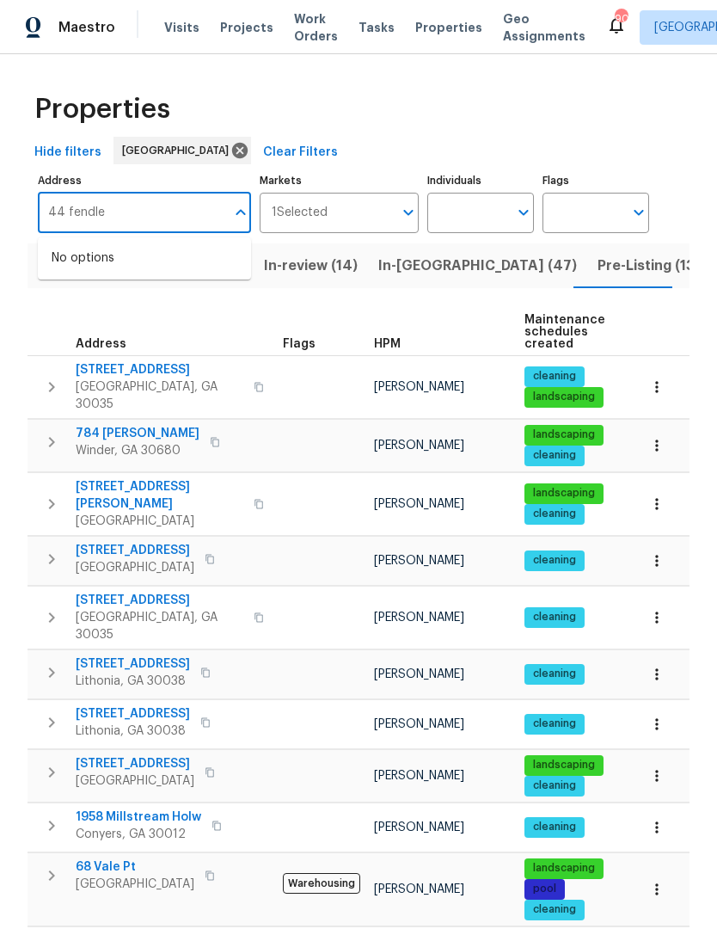
type input "44 fendley"
click at [157, 244] on li "44 Fendley Trce Newnan GA 30263" at bounding box center [144, 267] width 213 height 46
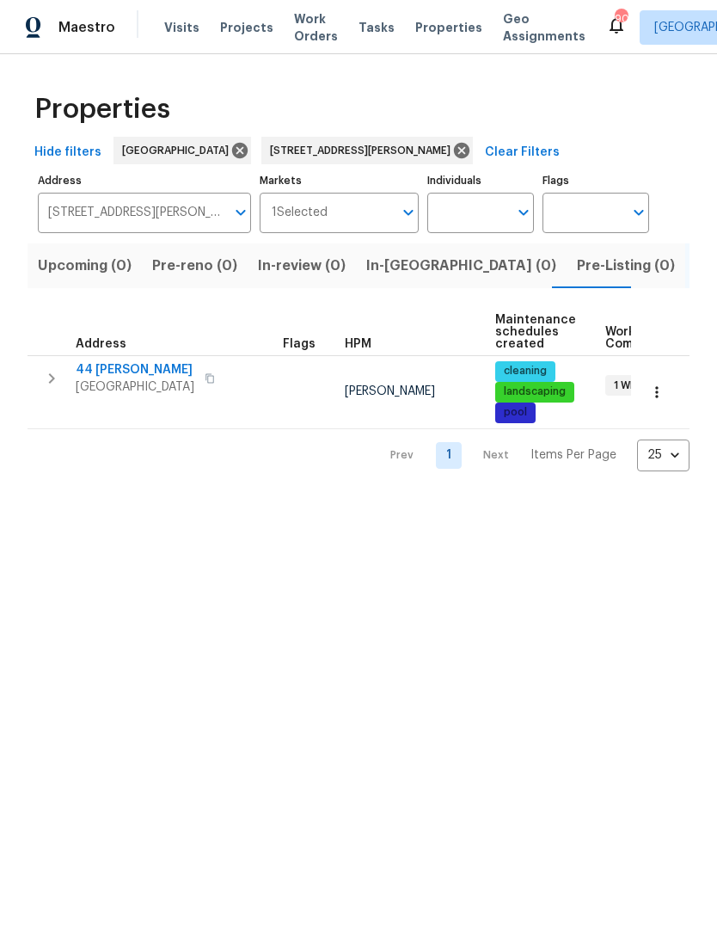
click at [60, 377] on icon "button" at bounding box center [51, 378] width 21 height 21
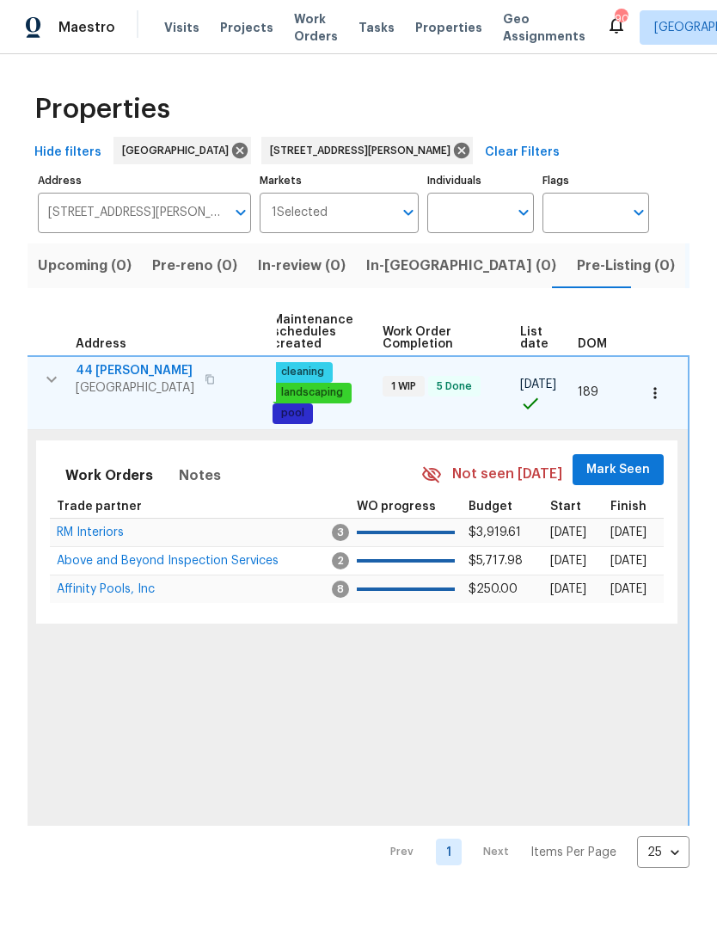
scroll to position [0, 219]
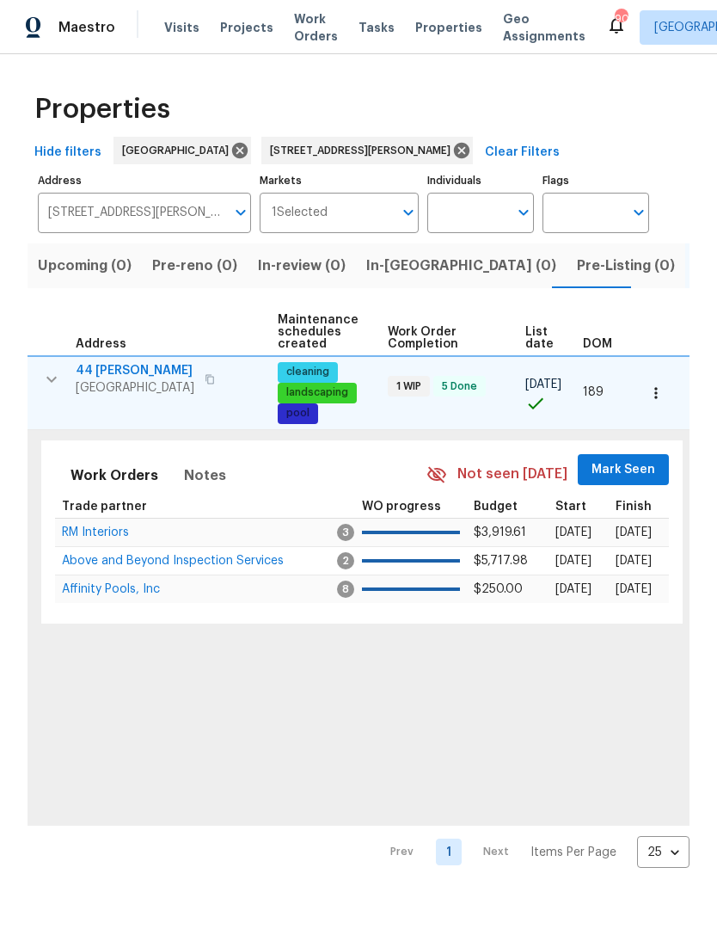
click at [631, 468] on span "Mark Seen" at bounding box center [624, 470] width 64 height 22
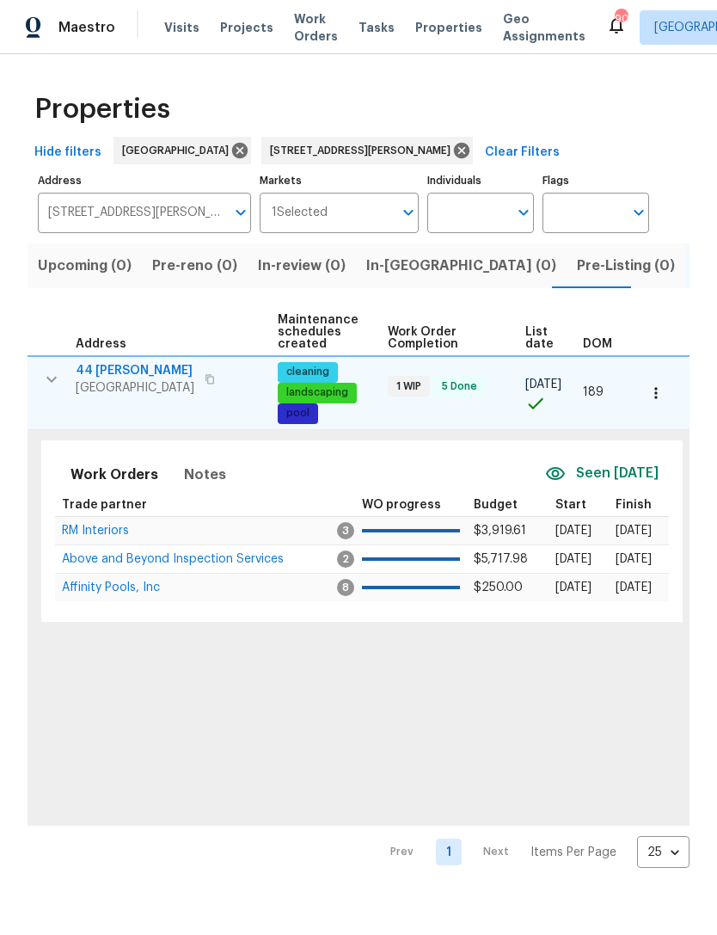
click at [657, 396] on icon "button" at bounding box center [656, 392] width 17 height 17
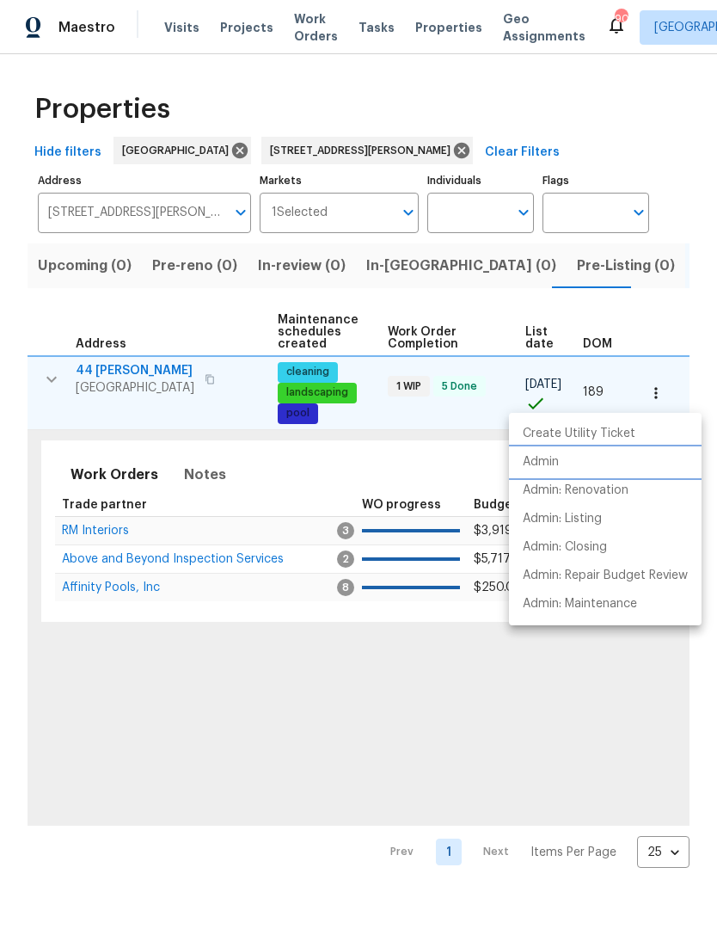
click at [561, 468] on li "Admin" at bounding box center [605, 462] width 193 height 28
click at [378, 157] on div at bounding box center [358, 467] width 717 height 935
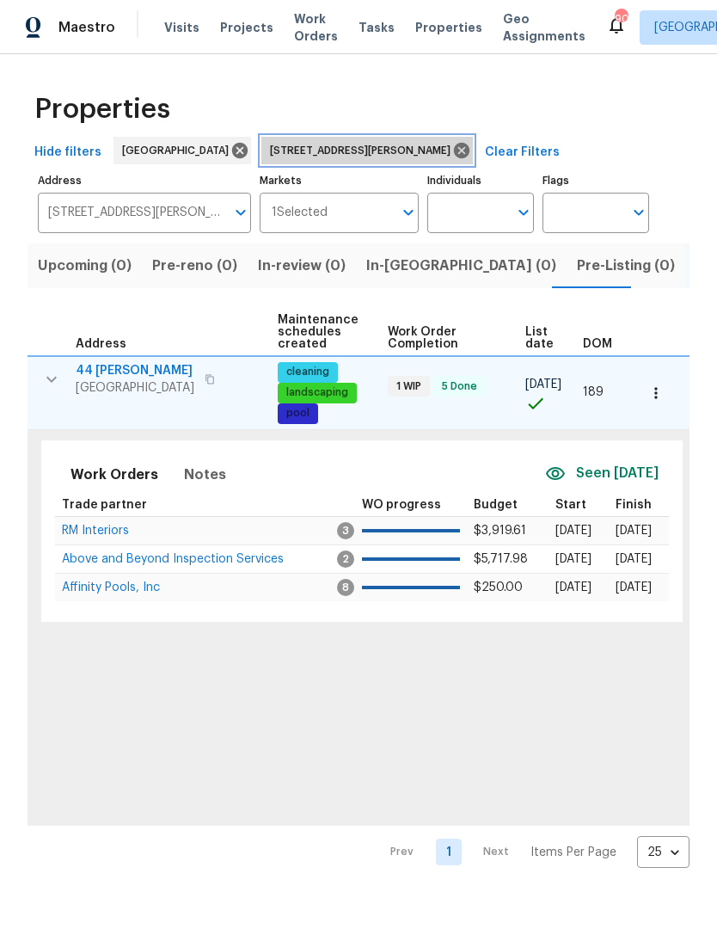
click at [454, 151] on icon at bounding box center [461, 150] width 15 height 15
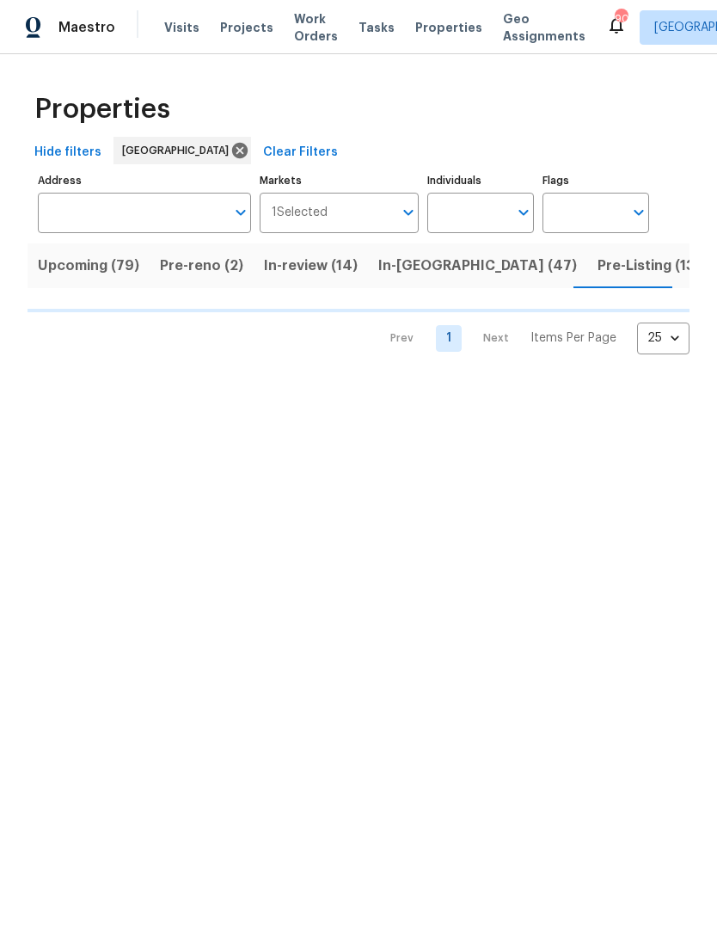
click at [181, 194] on input "Address" at bounding box center [131, 213] width 187 height 40
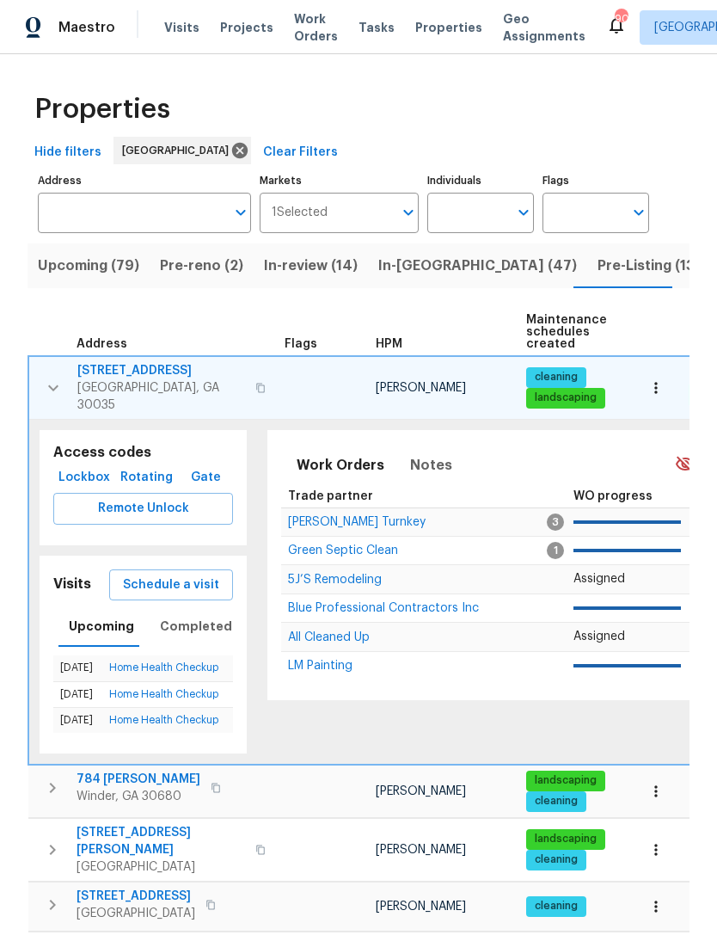
click at [180, 210] on input "Address" at bounding box center [131, 213] width 187 height 40
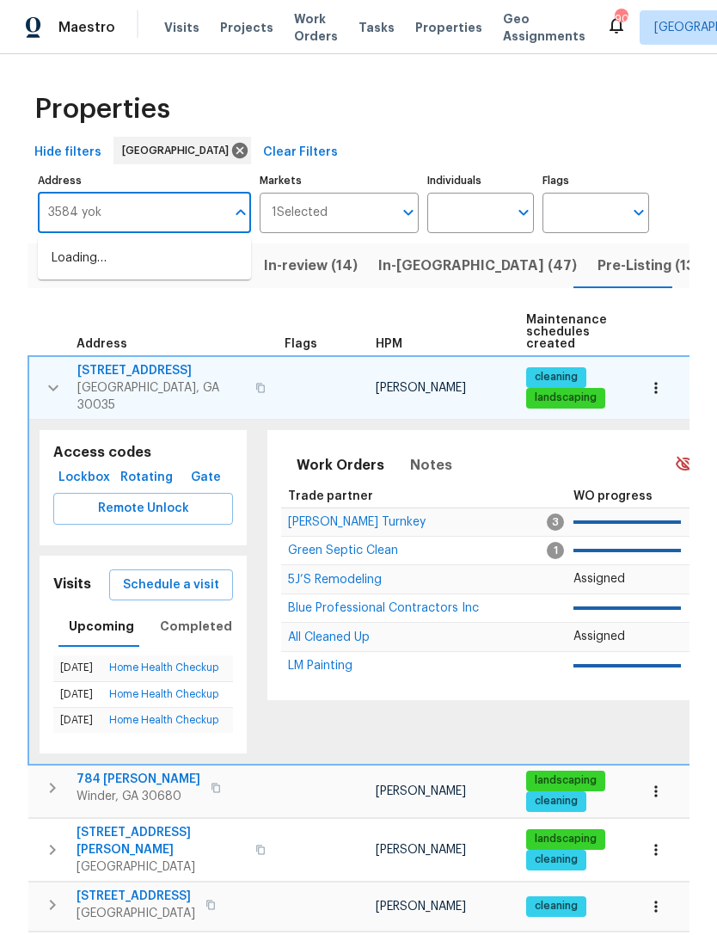
type input "3584 yoko"
click at [192, 255] on li "3584 Yoko Ln Douglasville GA 30135" at bounding box center [144, 267] width 213 height 46
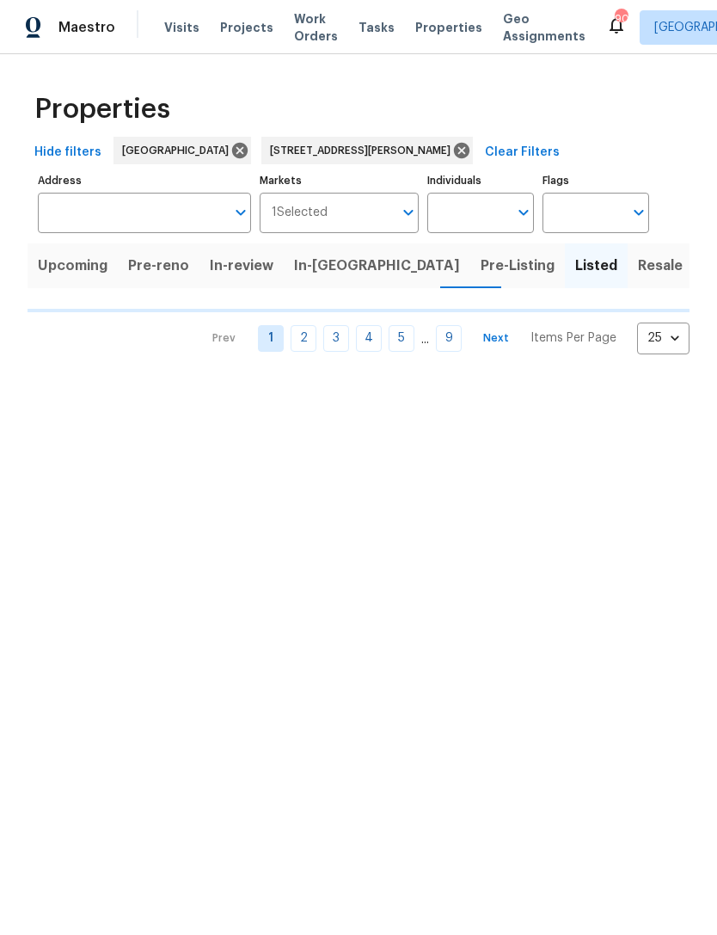
type input "3584 Yoko Ln Douglasville GA 30135"
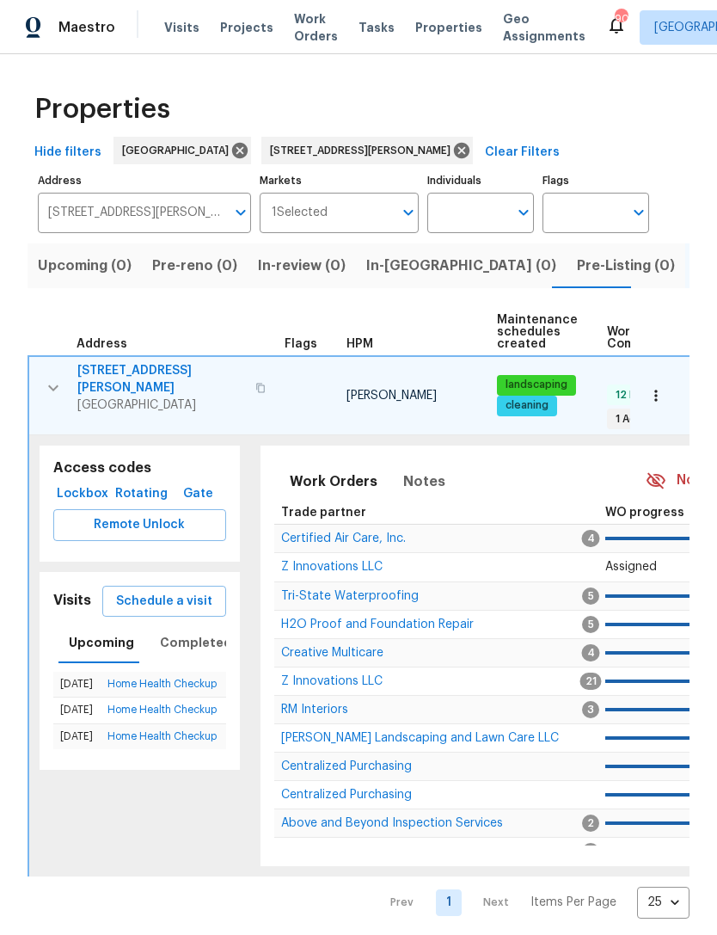
click at [49, 384] on icon "button" at bounding box center [53, 387] width 10 height 6
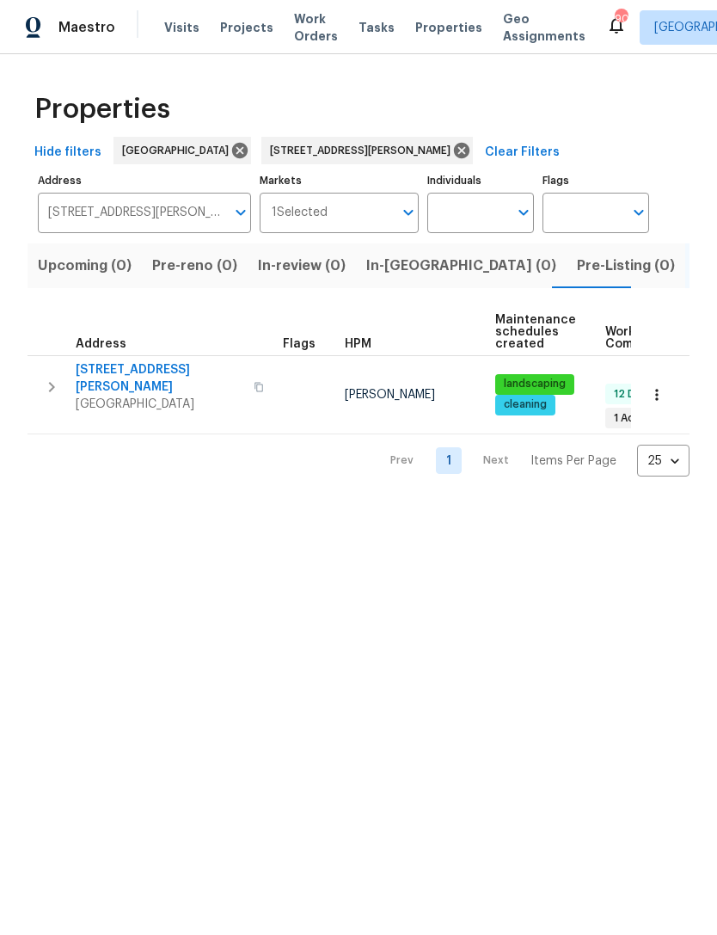
click at [50, 379] on icon "button" at bounding box center [51, 387] width 21 height 21
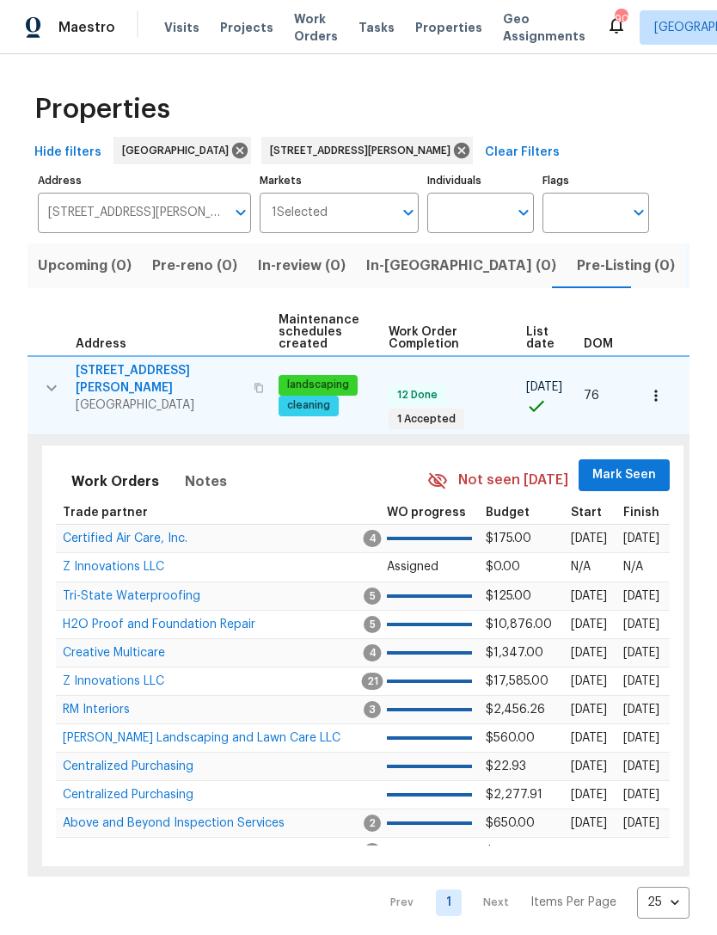
scroll to position [0, 218]
click at [624, 470] on span "Mark Seen" at bounding box center [625, 475] width 64 height 22
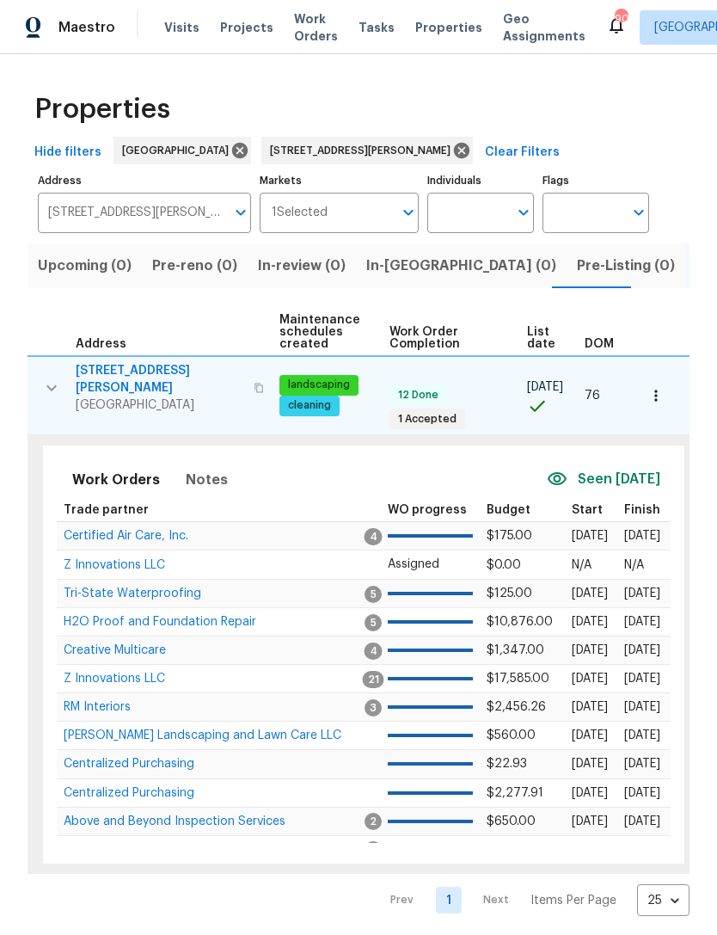
click at [657, 391] on icon "button" at bounding box center [656, 395] width 17 height 17
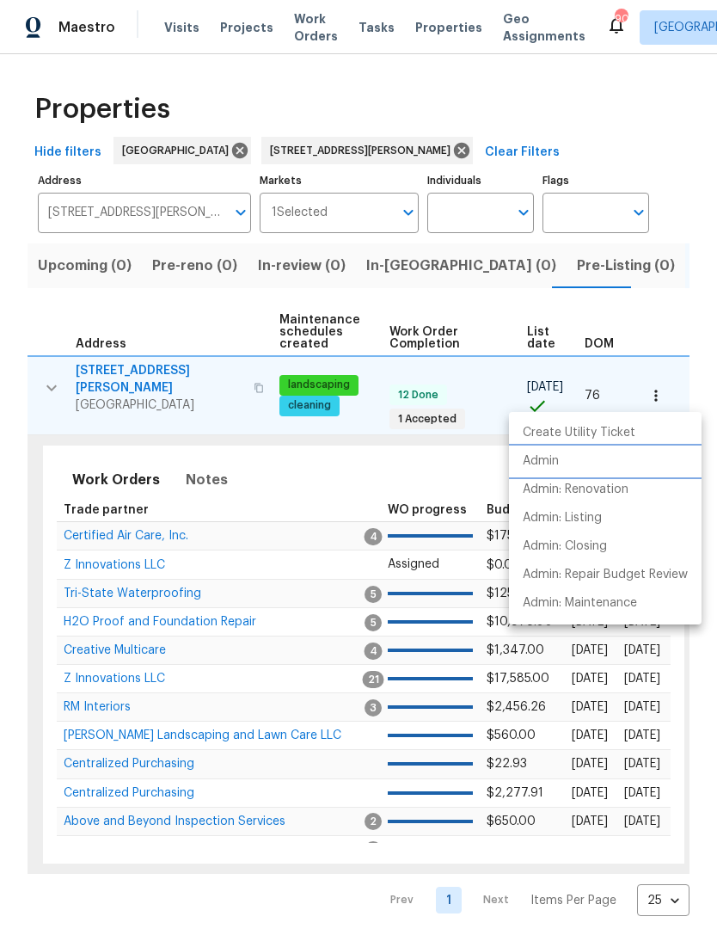
click at [557, 465] on p "Admin" at bounding box center [541, 461] width 36 height 18
click at [392, 150] on div at bounding box center [358, 467] width 717 height 935
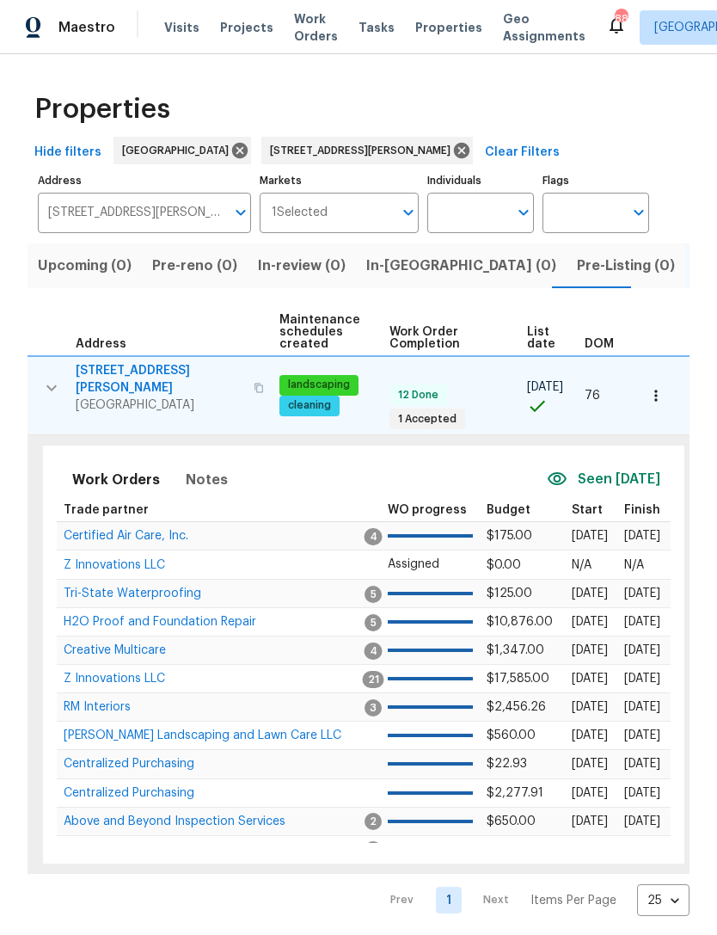
click at [229, 210] on button "Open" at bounding box center [241, 212] width 24 height 24
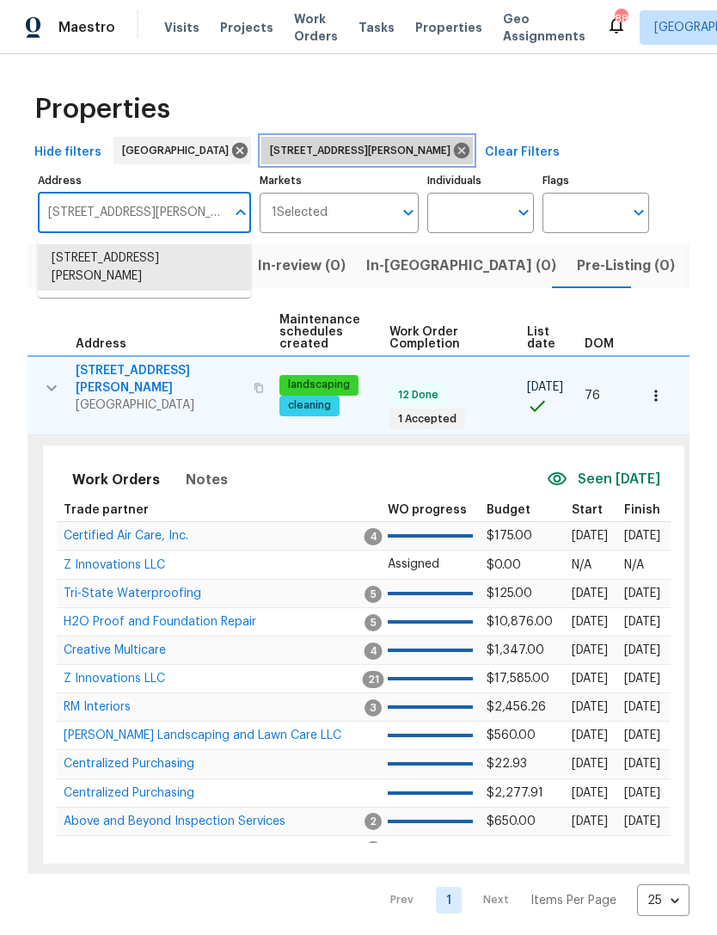
click at [452, 143] on icon at bounding box center [461, 150] width 19 height 19
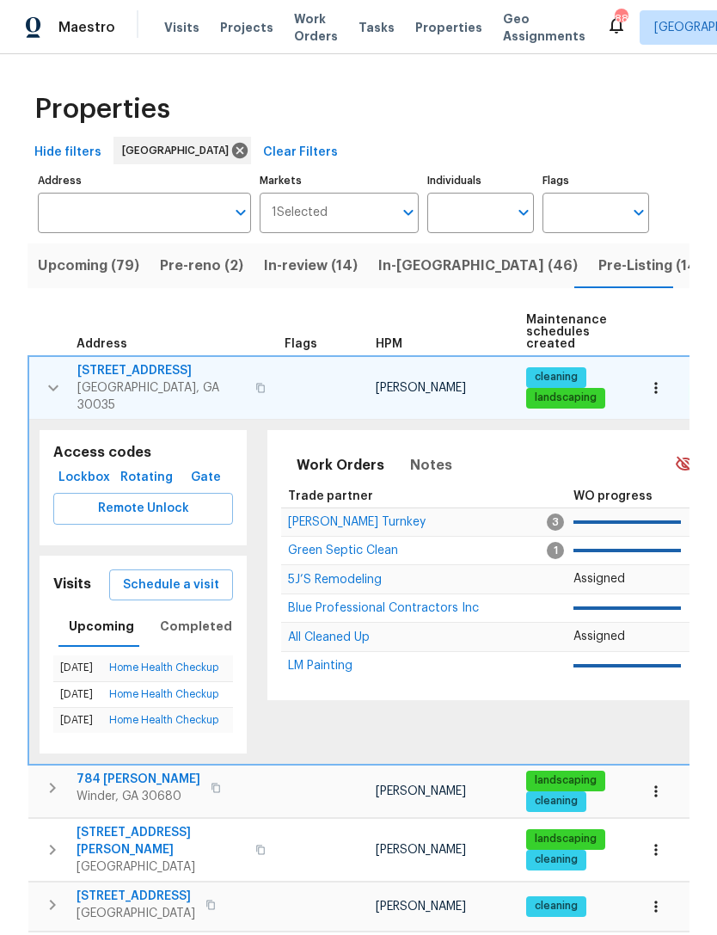
click at [173, 214] on input "Address" at bounding box center [131, 213] width 187 height 40
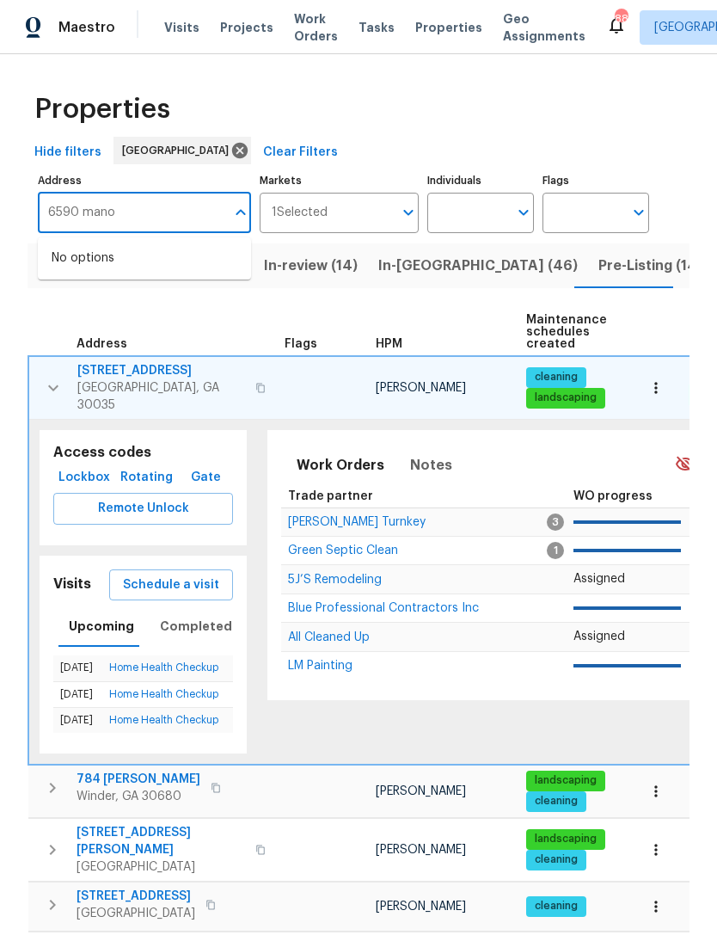
type input "6590 manor"
click at [161, 258] on li "6590 Manor Creek Dr Douglasville GA 30135" at bounding box center [144, 258] width 213 height 28
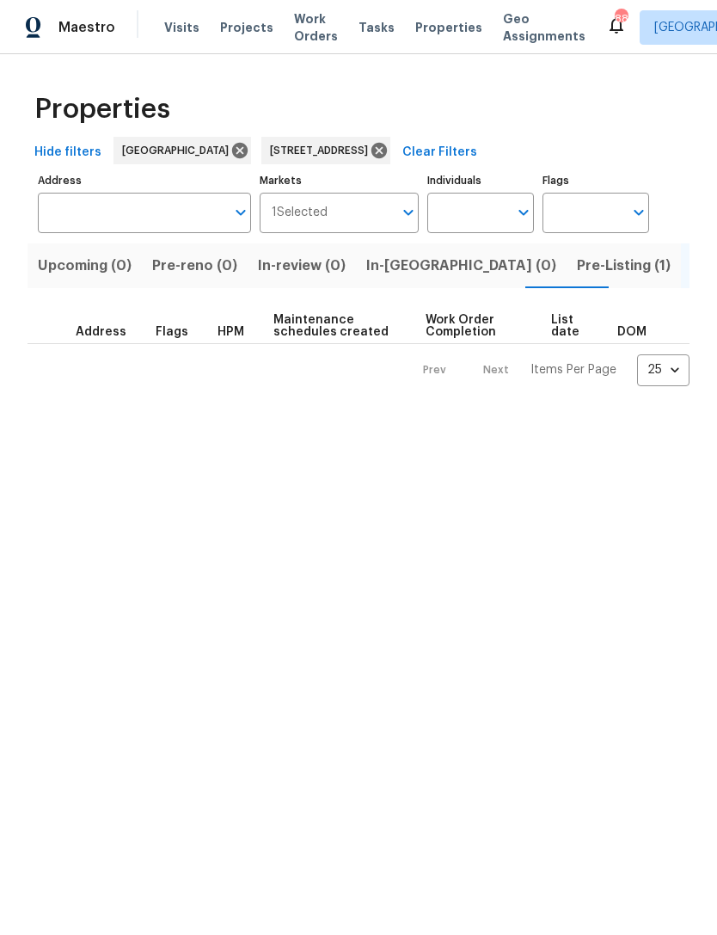
type input "6590 Manor Creek Dr Douglasville GA 30135"
click at [577, 267] on span "Pre-Listing (1)" at bounding box center [624, 266] width 94 height 24
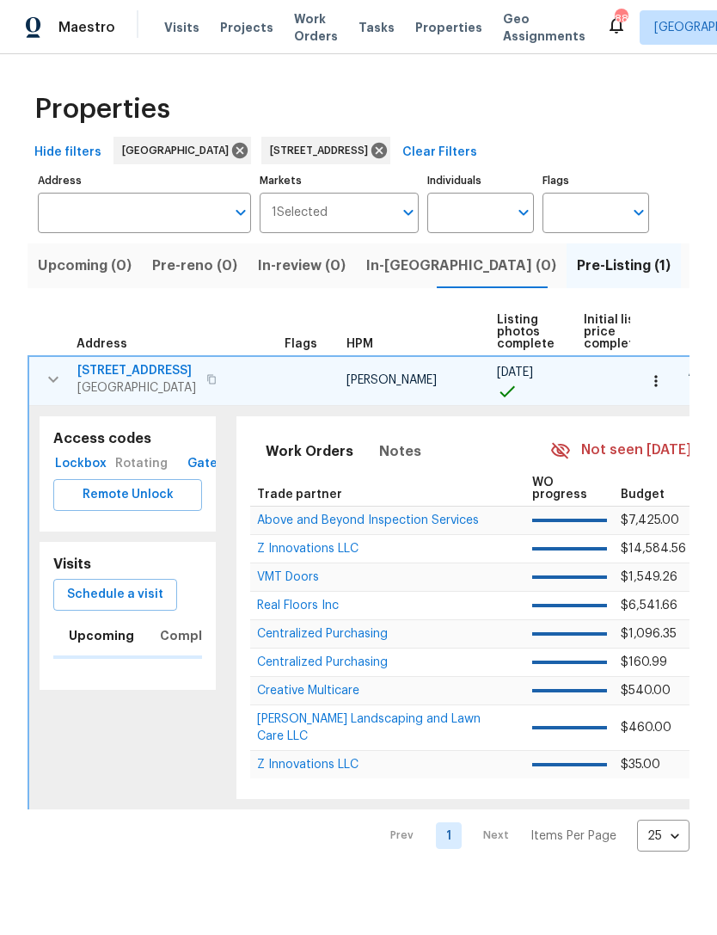
type input "6590 Manor Creek Dr Douglasville GA 30135"
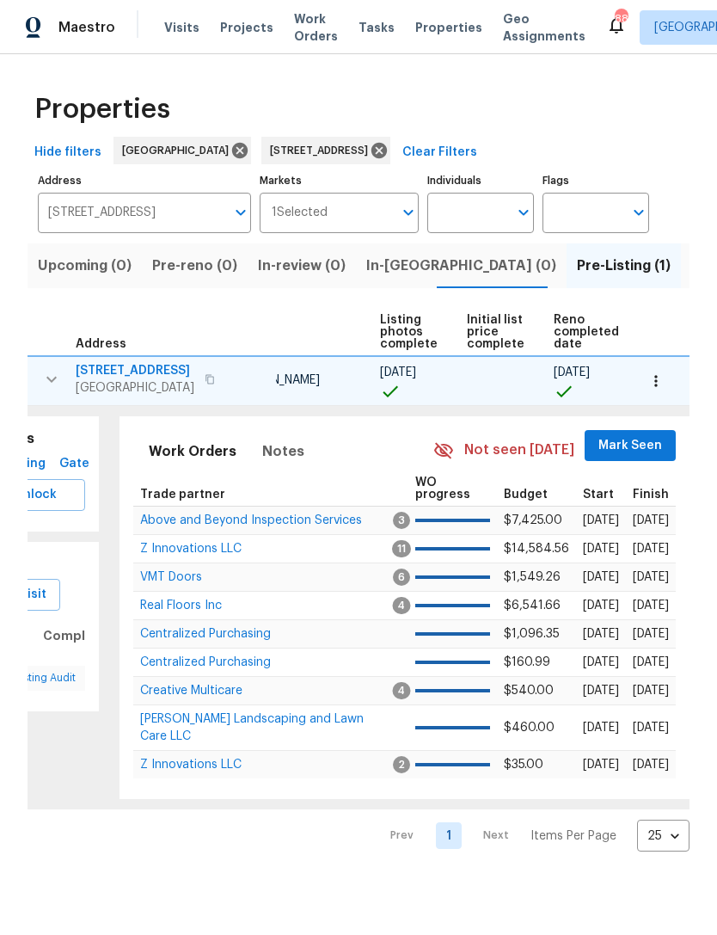
click at [620, 458] on button "Mark Seen" at bounding box center [630, 446] width 91 height 32
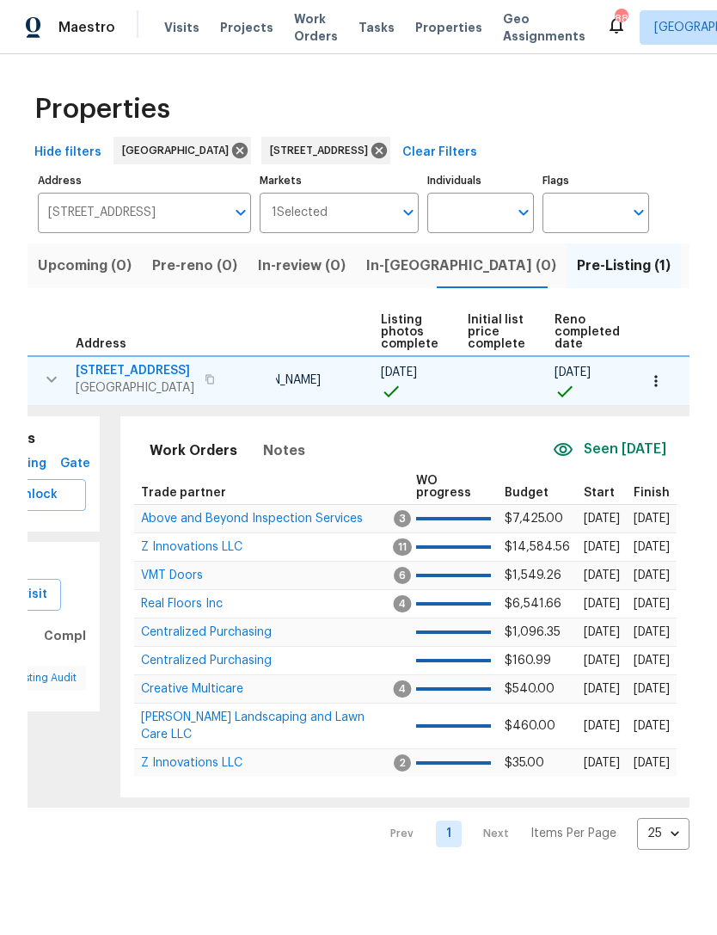
click at [222, 553] on span "Z Innovations LLC" at bounding box center [191, 547] width 101 height 12
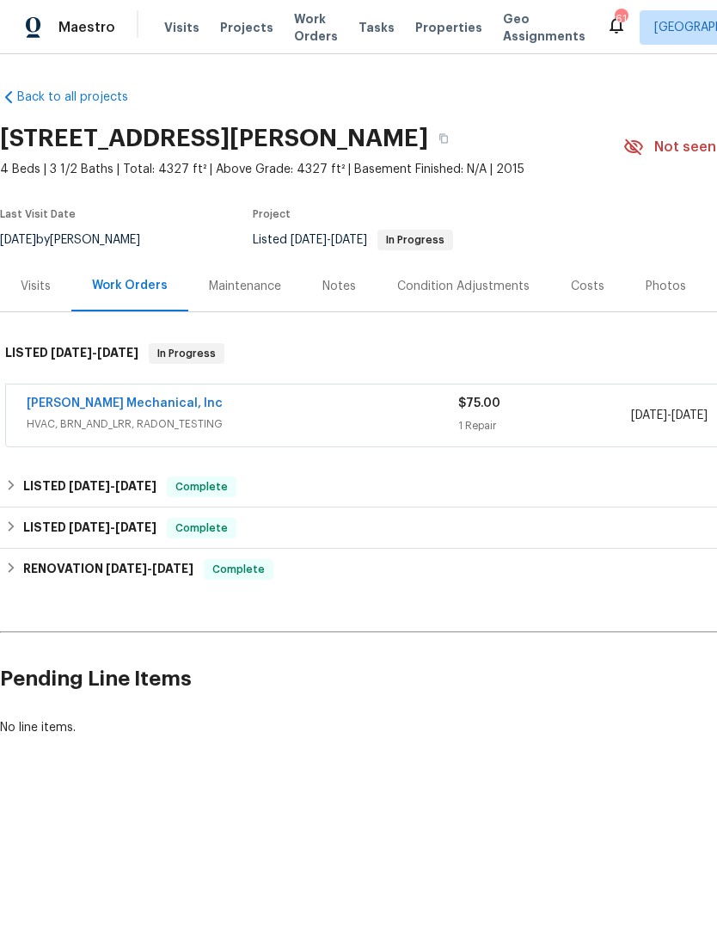
click at [101, 408] on link "JH Martin Mechanical, Inc" at bounding box center [125, 403] width 196 height 12
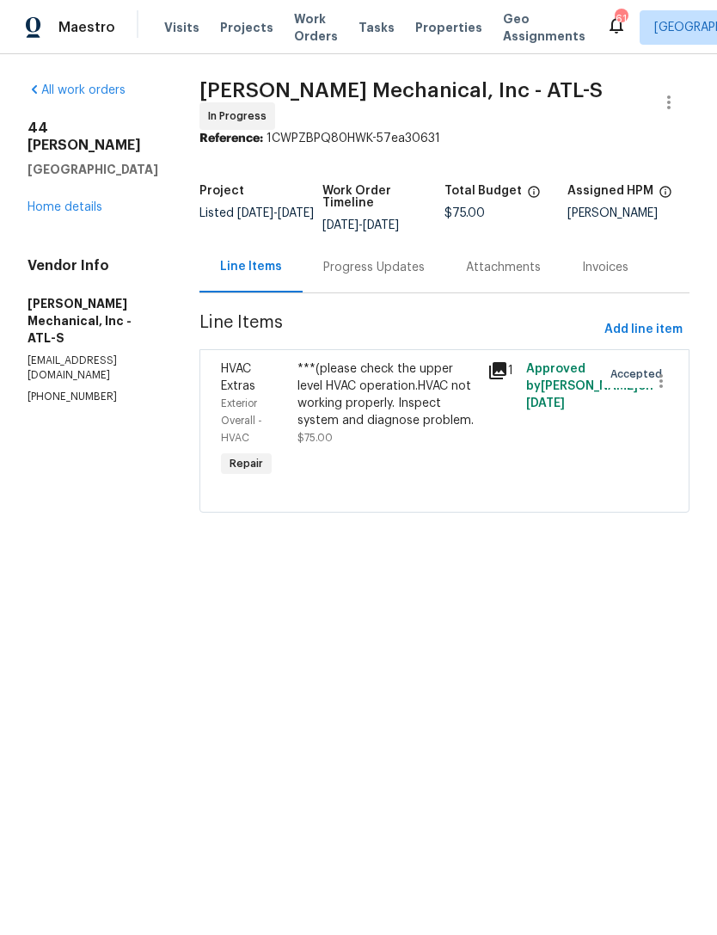
click at [403, 276] on div "Progress Updates" at bounding box center [373, 267] width 101 height 17
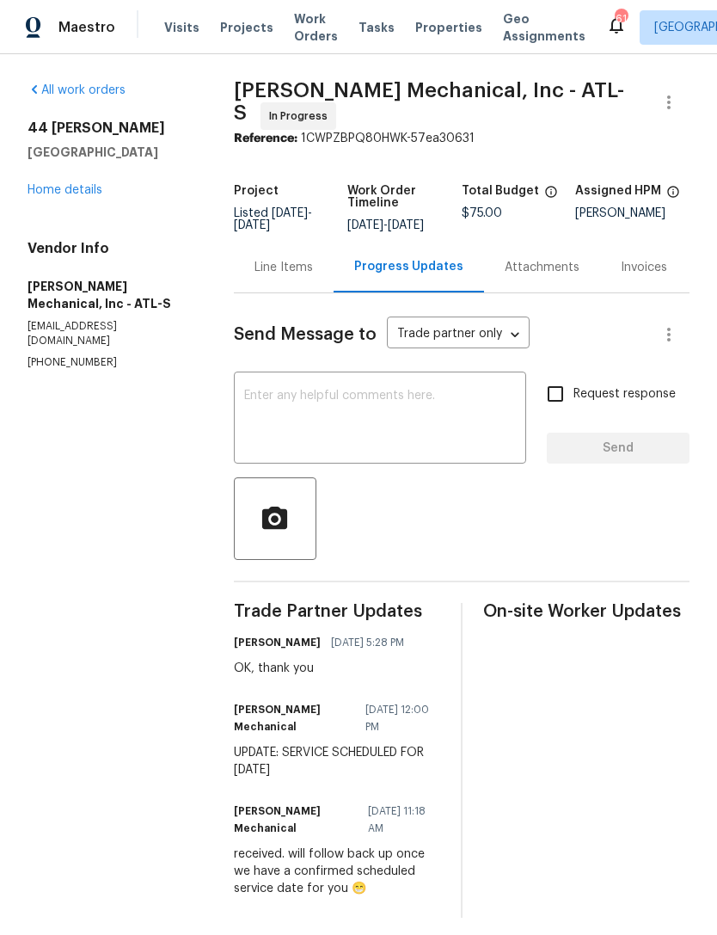
click at [80, 184] on link "Home details" at bounding box center [65, 190] width 75 height 12
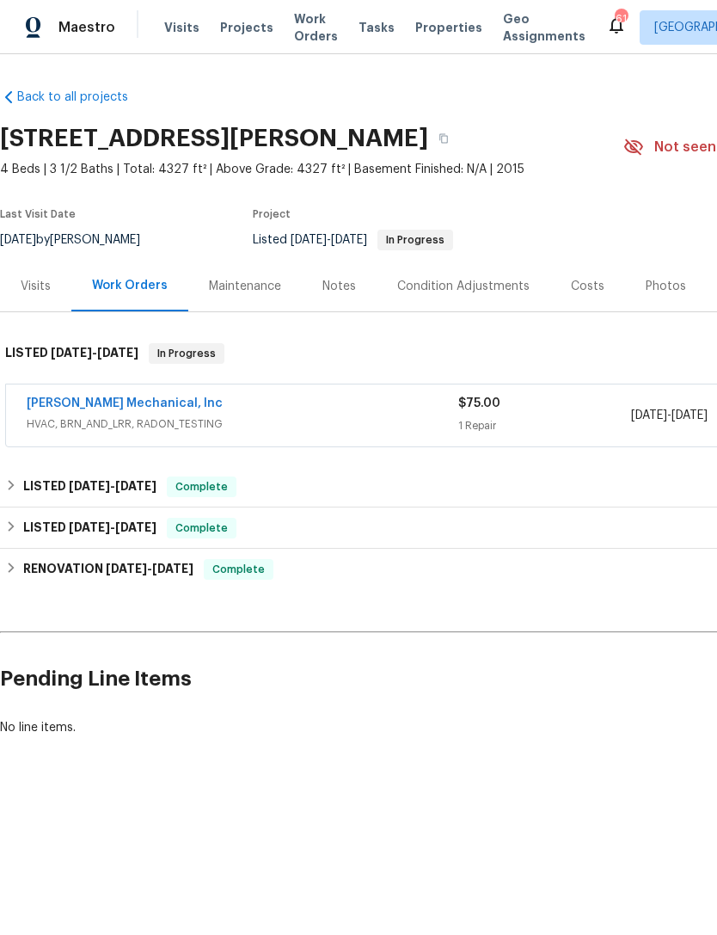
click at [144, 403] on link "JH Martin Mechanical, Inc" at bounding box center [125, 403] width 196 height 12
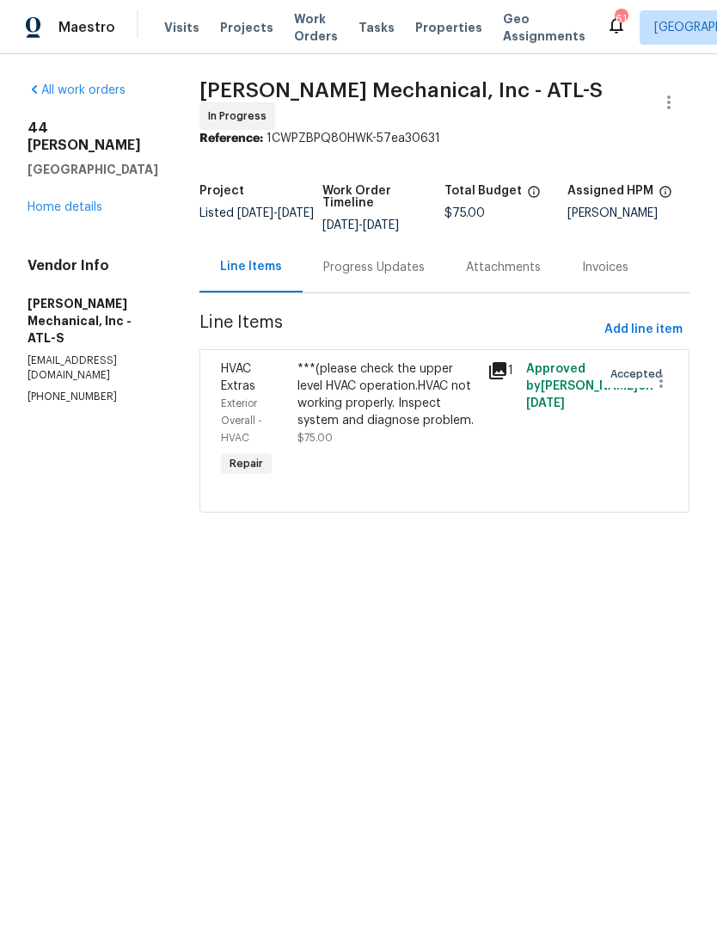
click at [409, 274] on div "Progress Updates" at bounding box center [373, 267] width 101 height 17
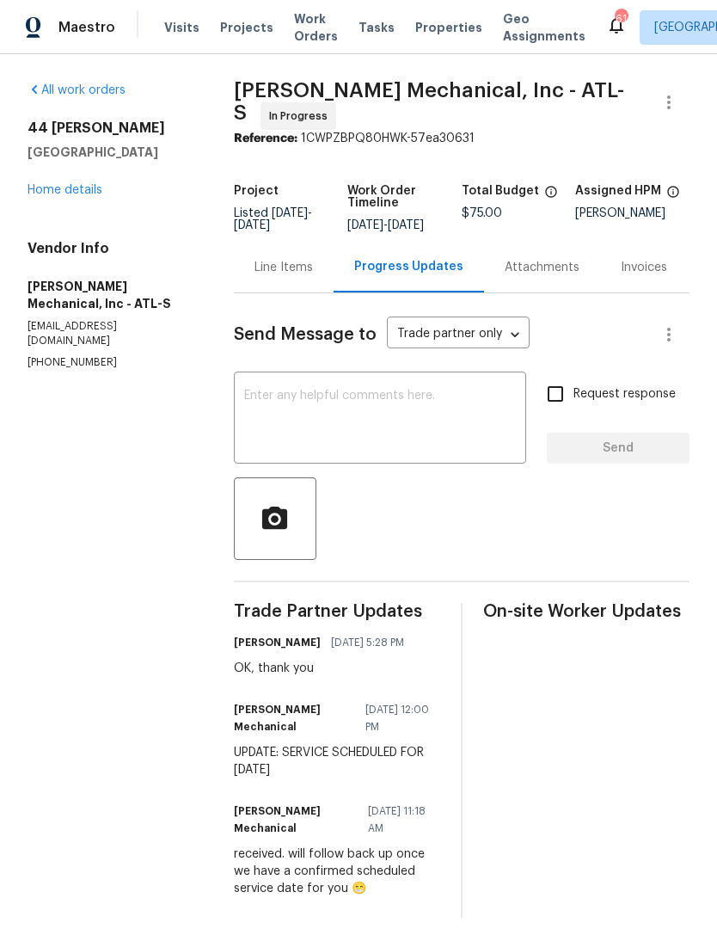
click at [52, 194] on link "Home details" at bounding box center [65, 190] width 75 height 12
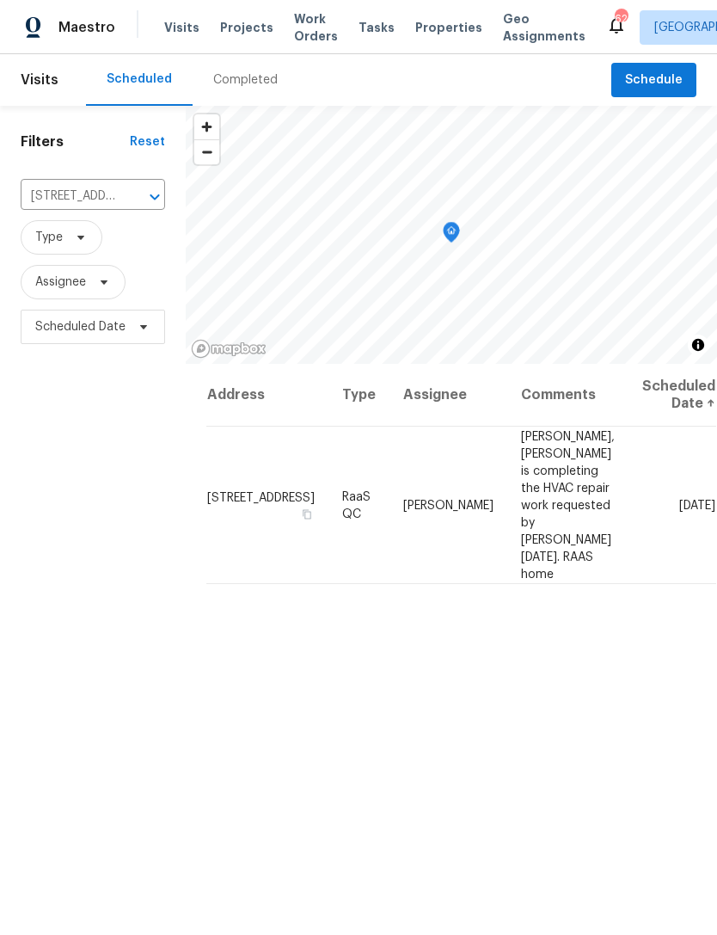
click at [91, 200] on input "[STREET_ADDRESS]" at bounding box center [69, 196] width 96 height 27
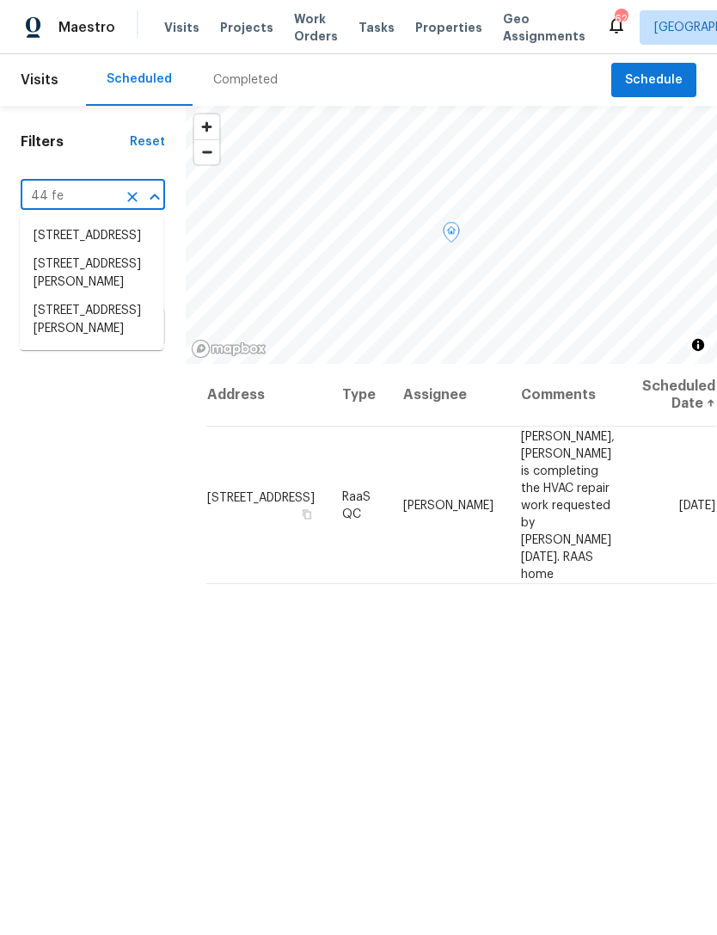
type input "44 fen"
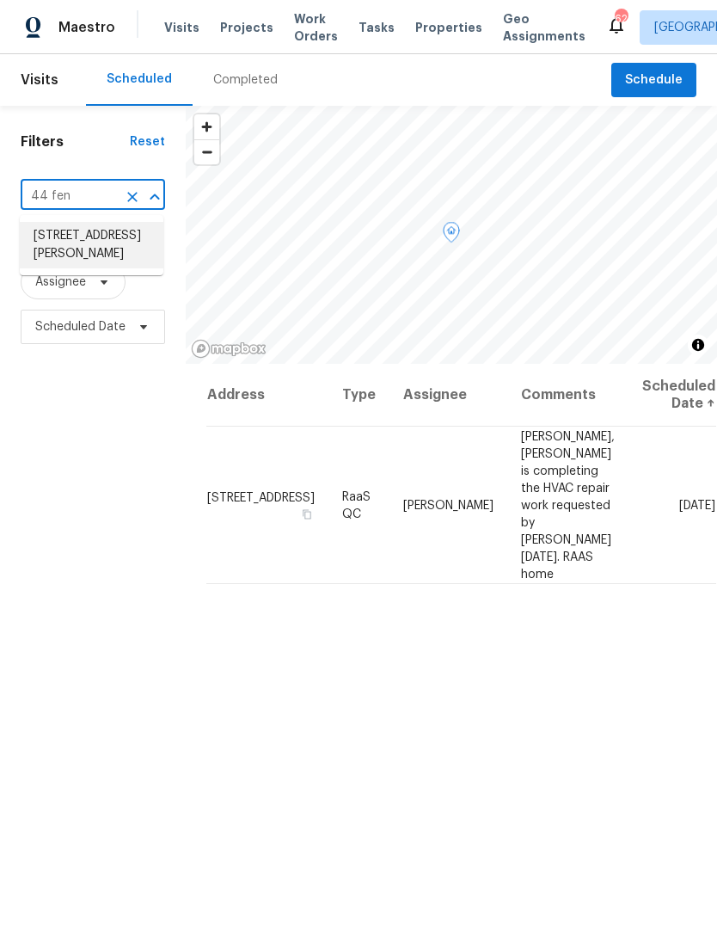
click at [125, 243] on li "[STREET_ADDRESS][PERSON_NAME]" at bounding box center [92, 245] width 144 height 46
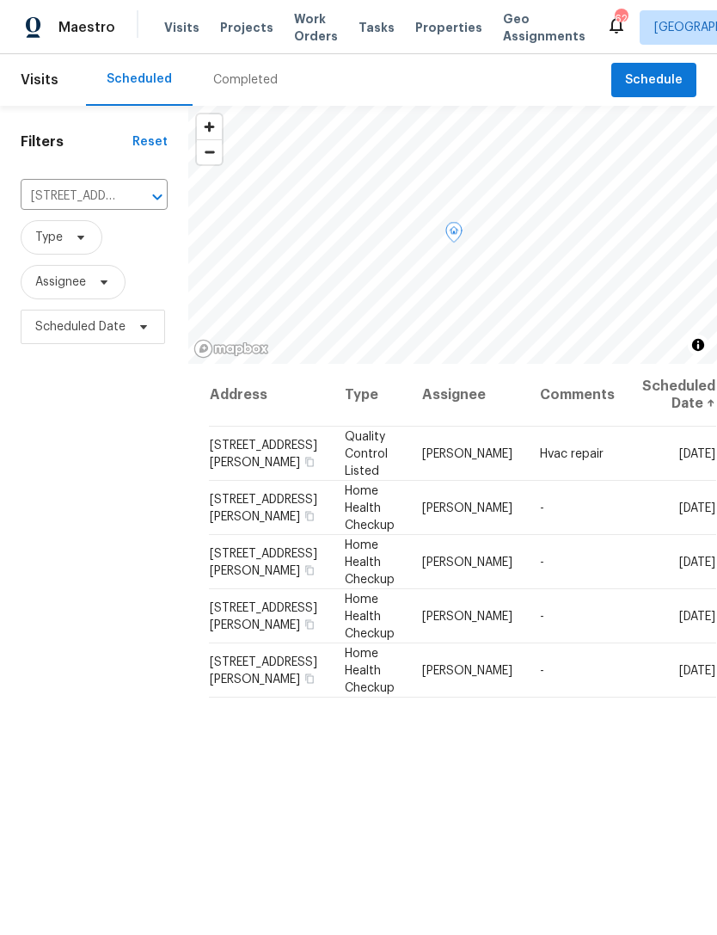
click at [0, 0] on icon at bounding box center [0, 0] width 0 height 0
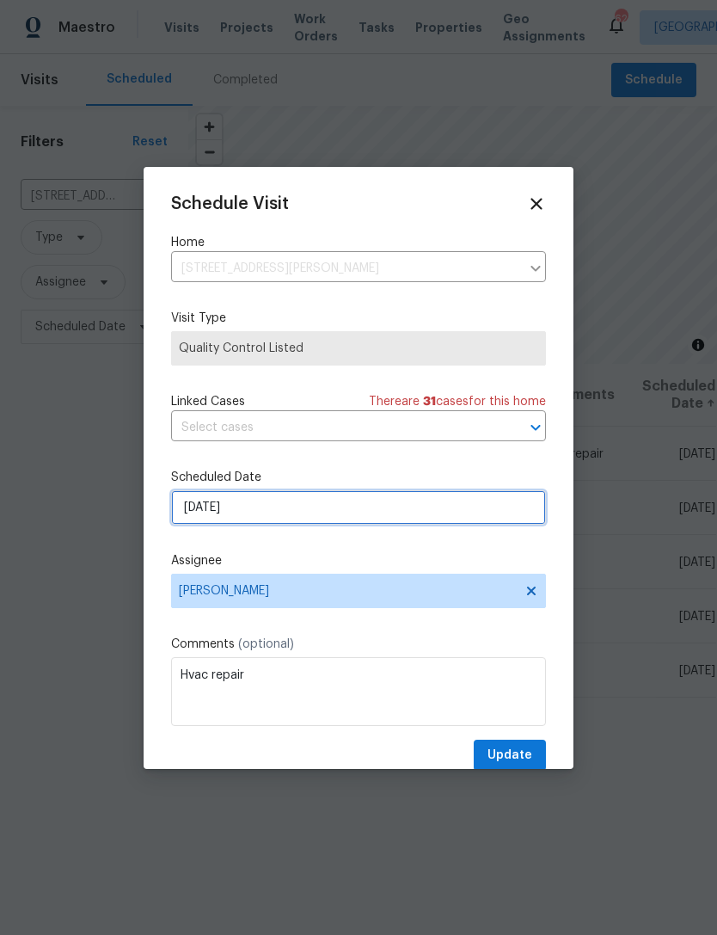
click at [305, 510] on input "[DATE]" at bounding box center [358, 507] width 375 height 34
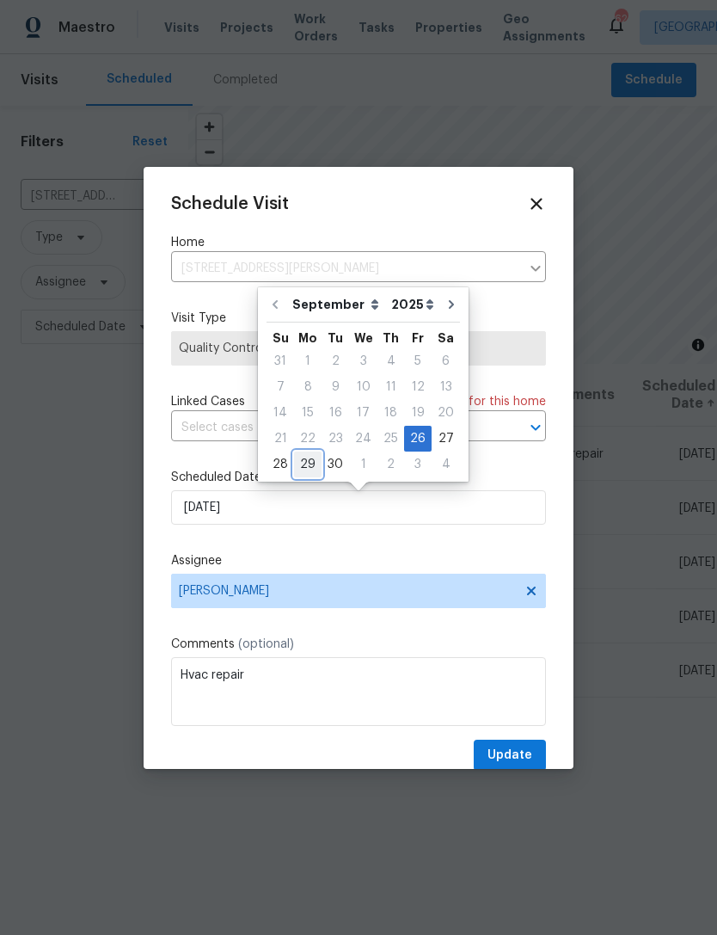
click at [310, 466] on div "29" at bounding box center [308, 464] width 28 height 24
type input "[DATE]"
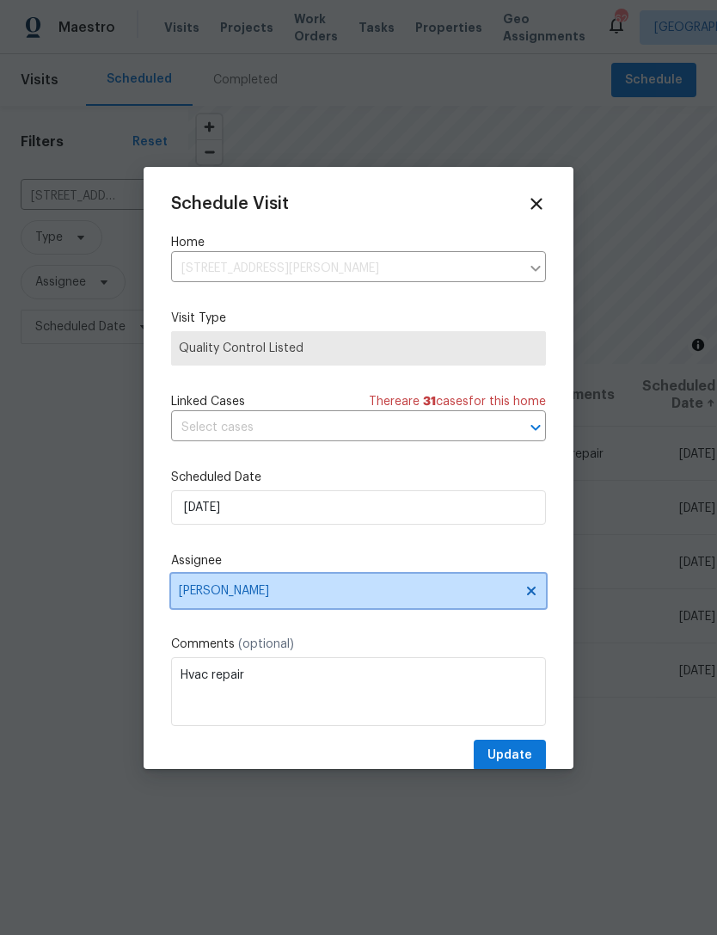
click at [356, 590] on span "[PERSON_NAME]" at bounding box center [347, 591] width 337 height 14
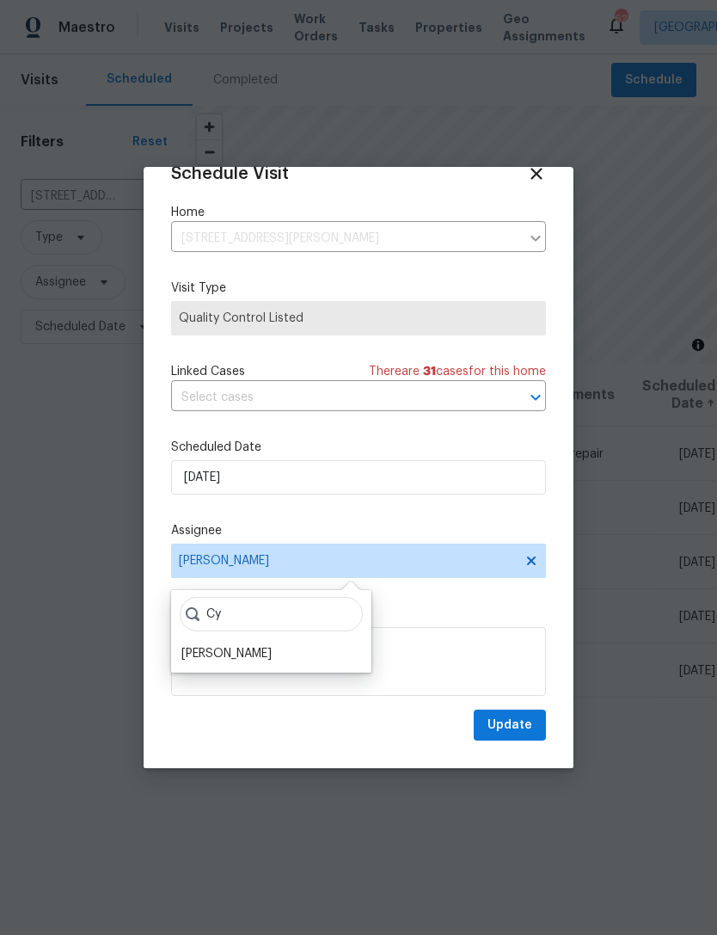
scroll to position [34, 0]
type input "Cy"
click at [270, 648] on div "[PERSON_NAME]" at bounding box center [226, 655] width 90 height 17
click at [361, 647] on textarea "Hvac repair" at bounding box center [358, 661] width 375 height 69
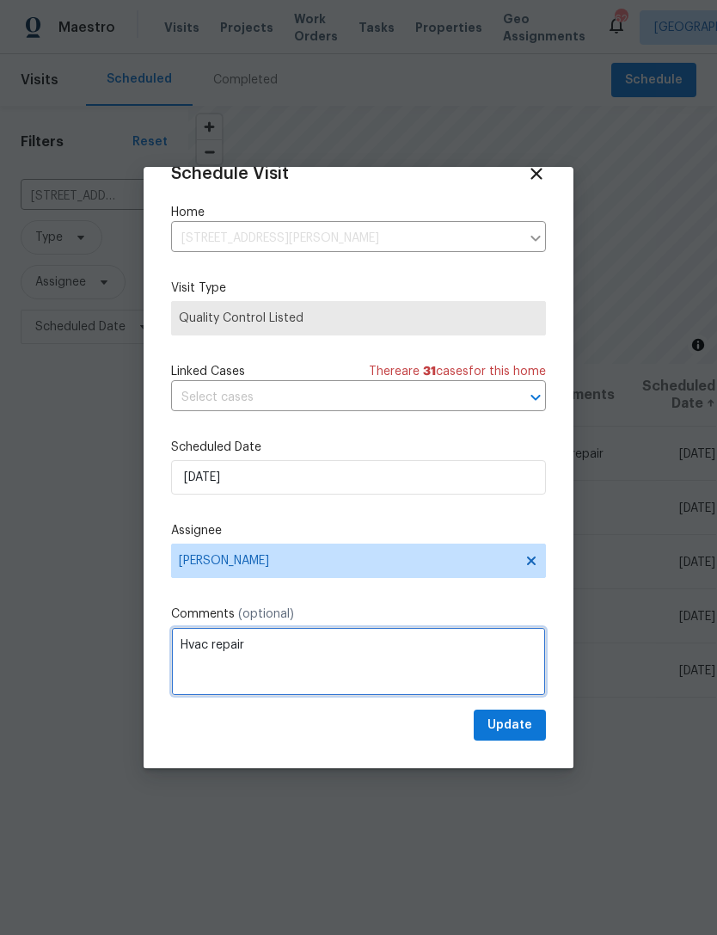
scroll to position [48, 0]
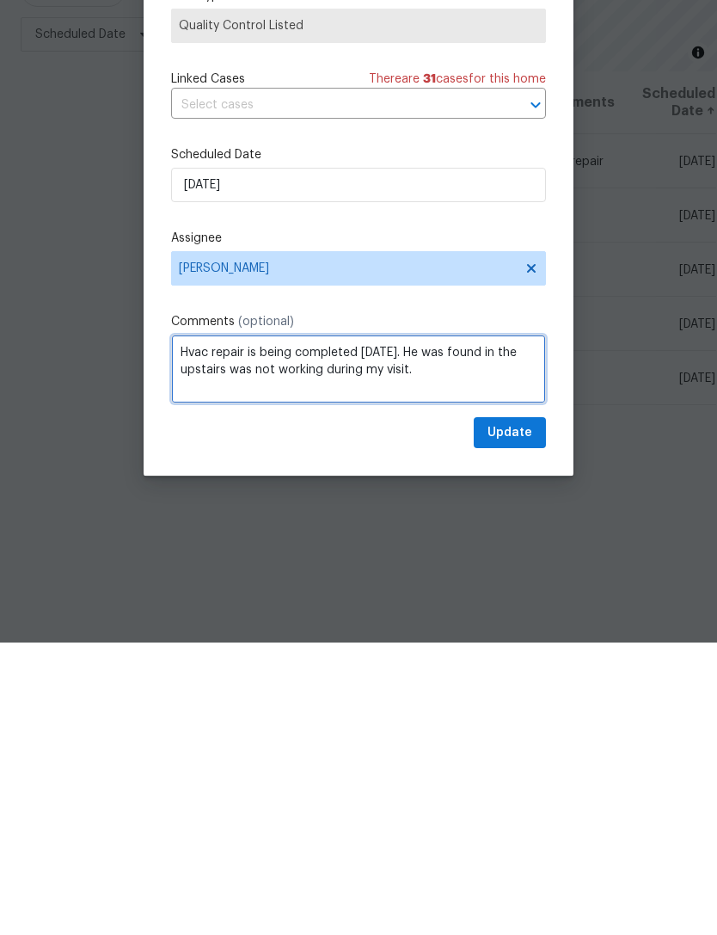
click at [448, 627] on textarea "Hvac repair is being completed [DATE]. He was found in the upstairs was not wor…" at bounding box center [358, 661] width 375 height 69
click at [503, 627] on textarea "Hvac repair is being completed [DATE]. It was found in the upstairs was not wor…" at bounding box center [358, 661] width 375 height 69
type textarea "Hvac repair is being completed [DATE]. It was found that the upstairs was not w…"
click at [408, 710] on div "Update" at bounding box center [358, 726] width 375 height 32
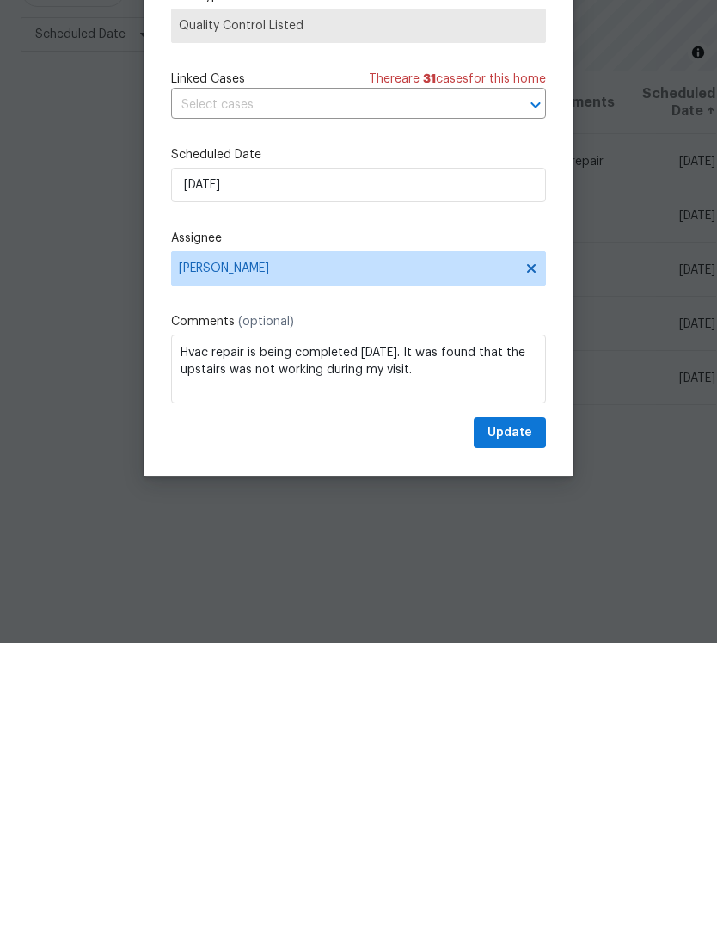
scroll to position [55, 0]
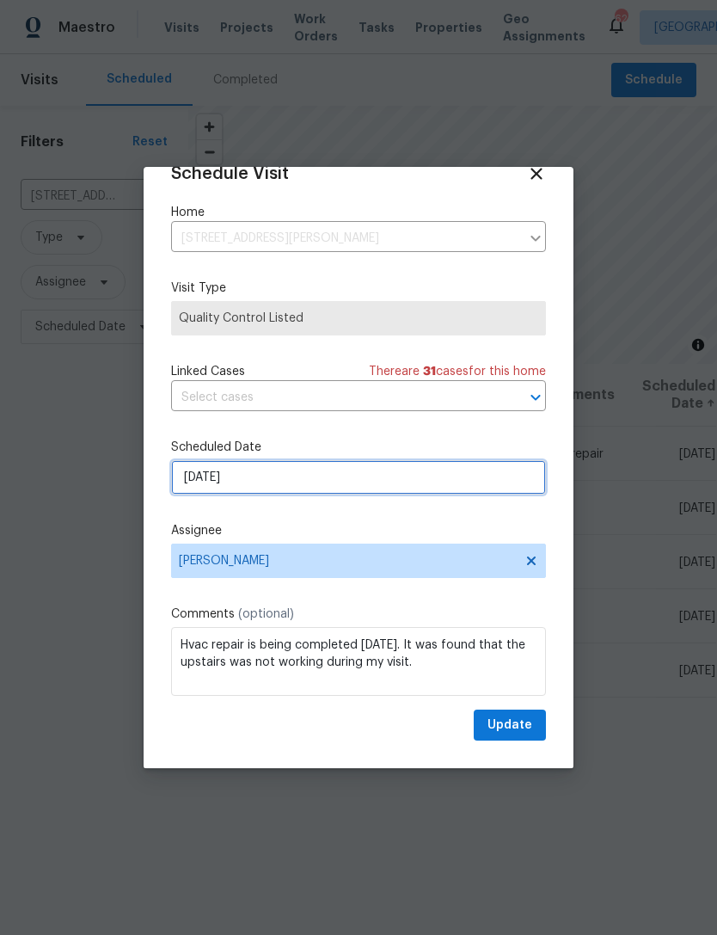
click at [467, 465] on input "9/29/2025" at bounding box center [358, 477] width 375 height 34
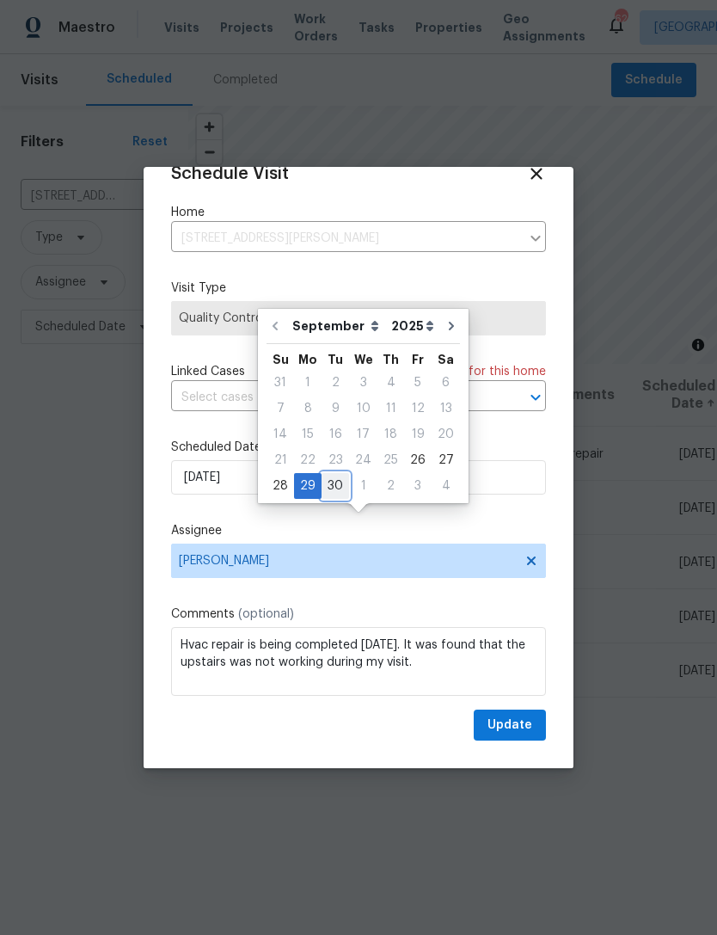
click at [338, 474] on div "30" at bounding box center [336, 486] width 28 height 24
type input "9/30/2025"
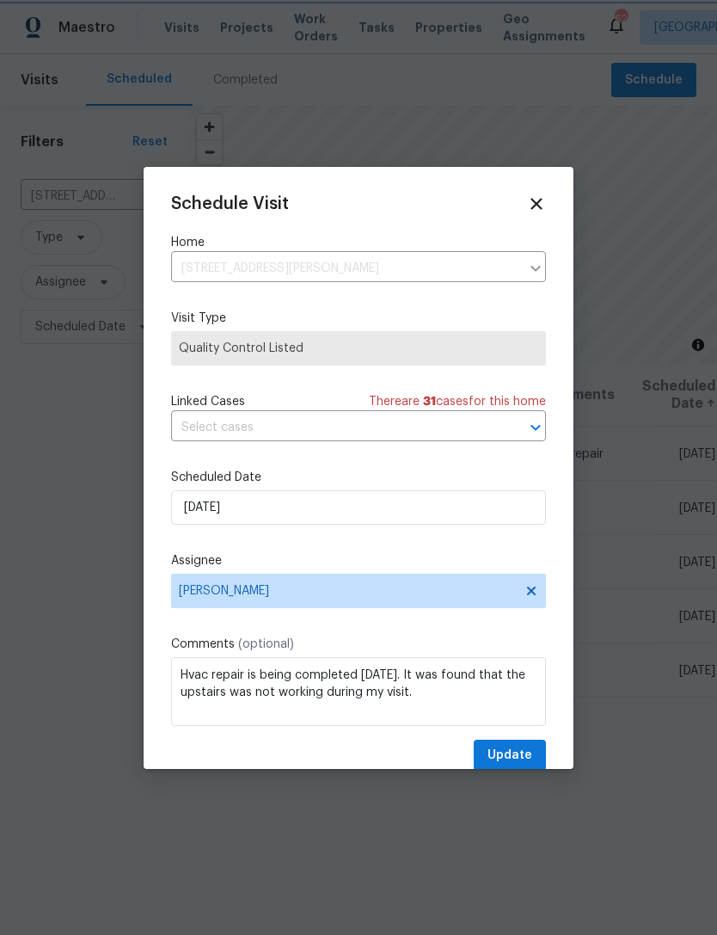
scroll to position [9, 0]
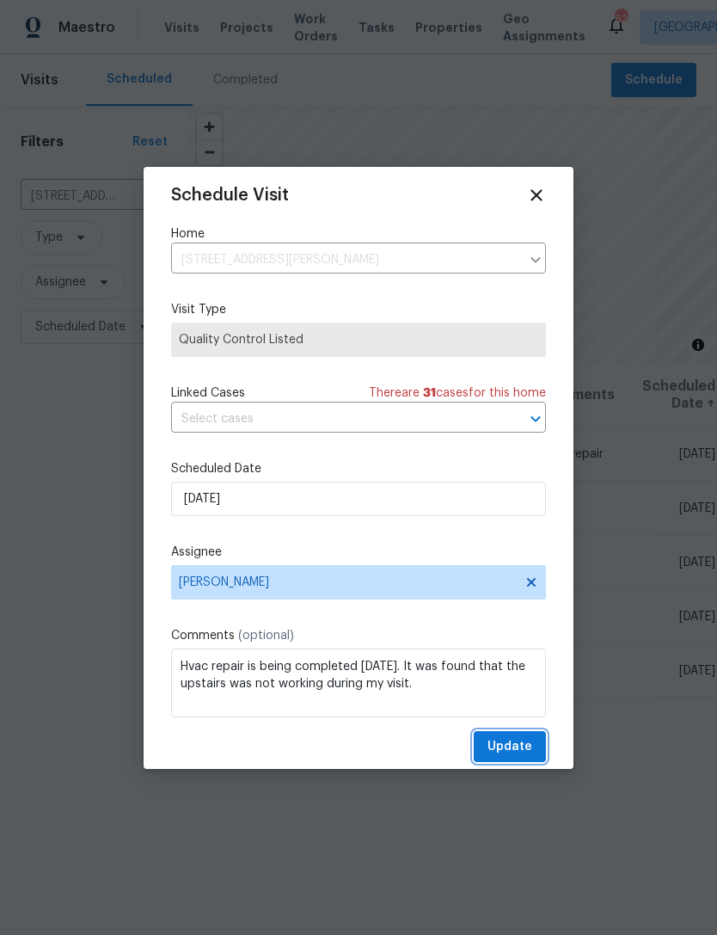
click at [522, 747] on span "Update" at bounding box center [510, 747] width 45 height 22
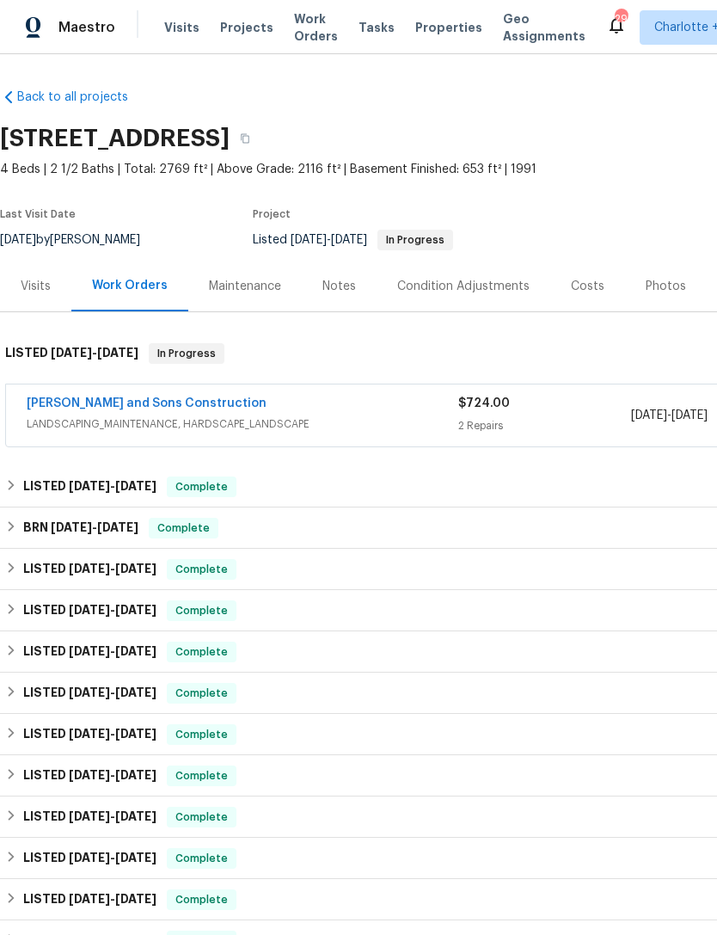
click at [139, 407] on link "[PERSON_NAME] and Sons Construction" at bounding box center [147, 403] width 240 height 12
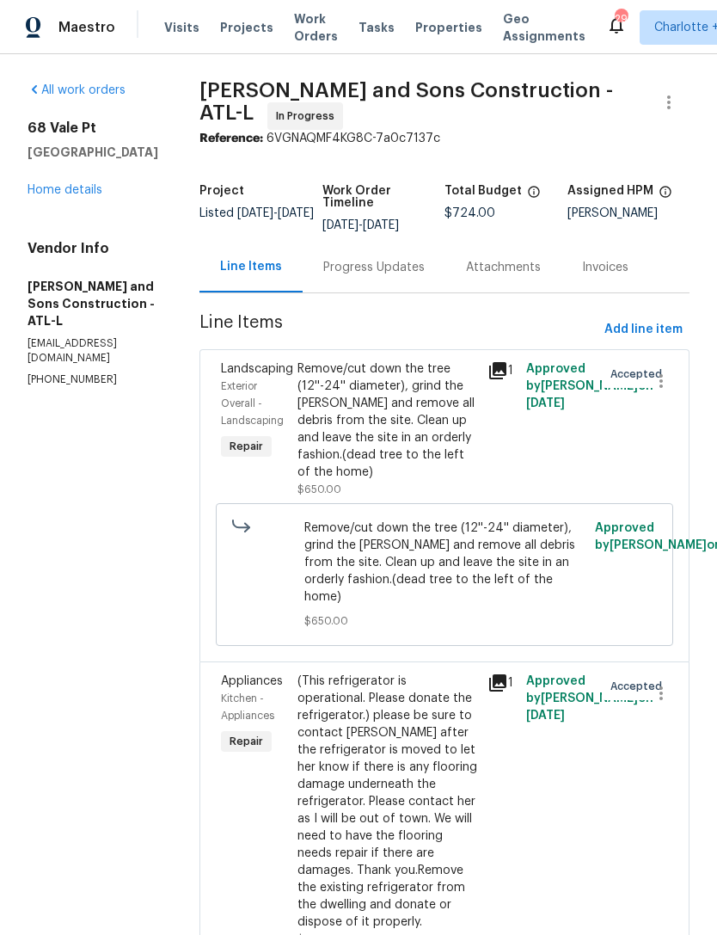
click at [381, 267] on div "Progress Updates" at bounding box center [373, 267] width 101 height 17
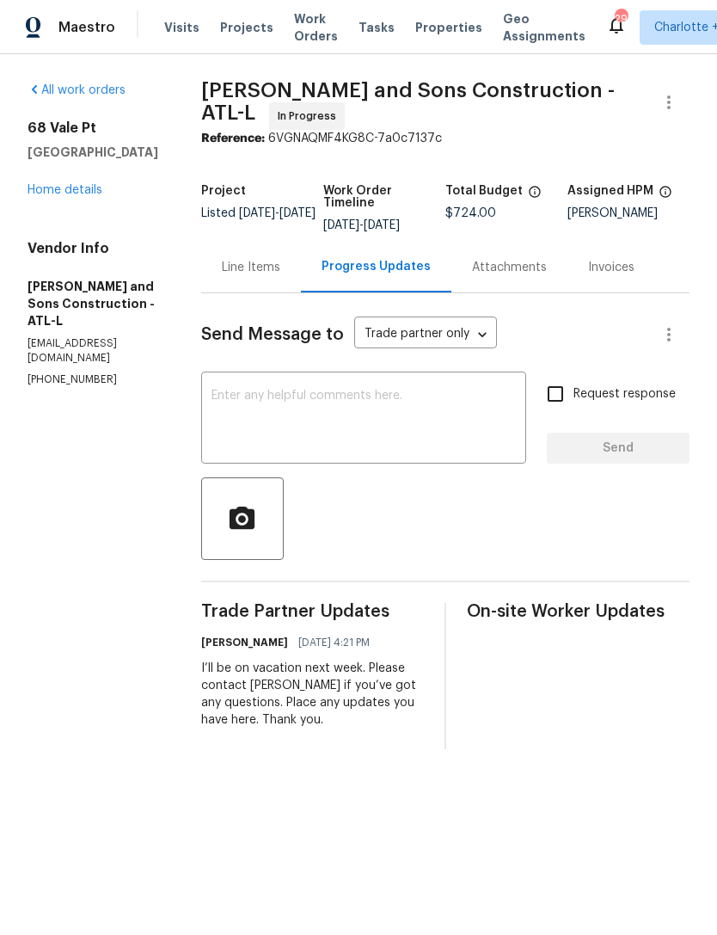
click at [66, 192] on link "Home details" at bounding box center [65, 190] width 75 height 12
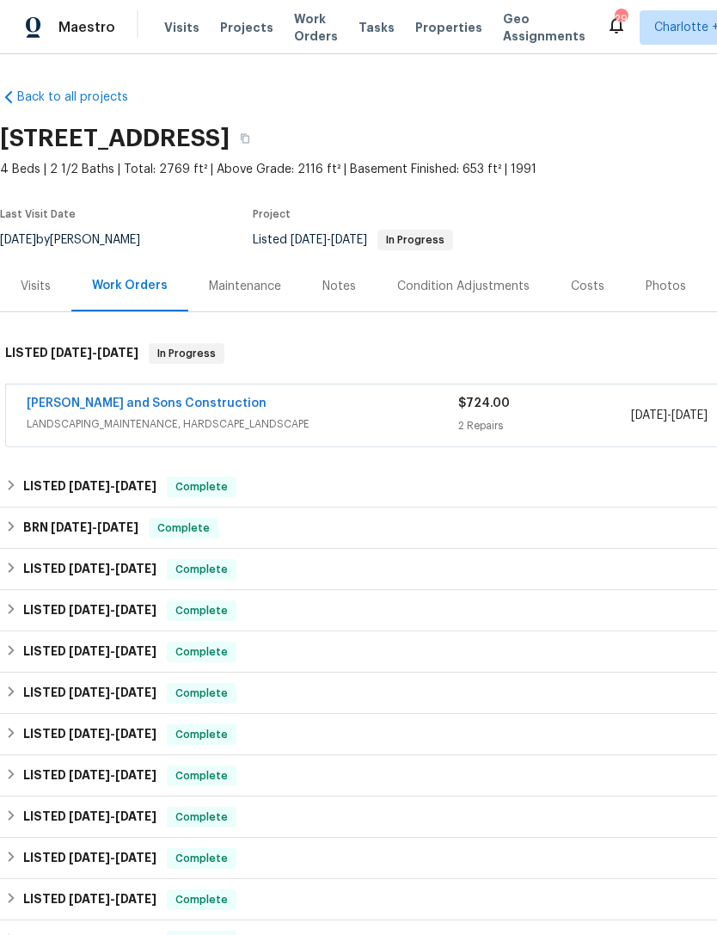
click at [338, 293] on div "Notes" at bounding box center [340, 286] width 34 height 17
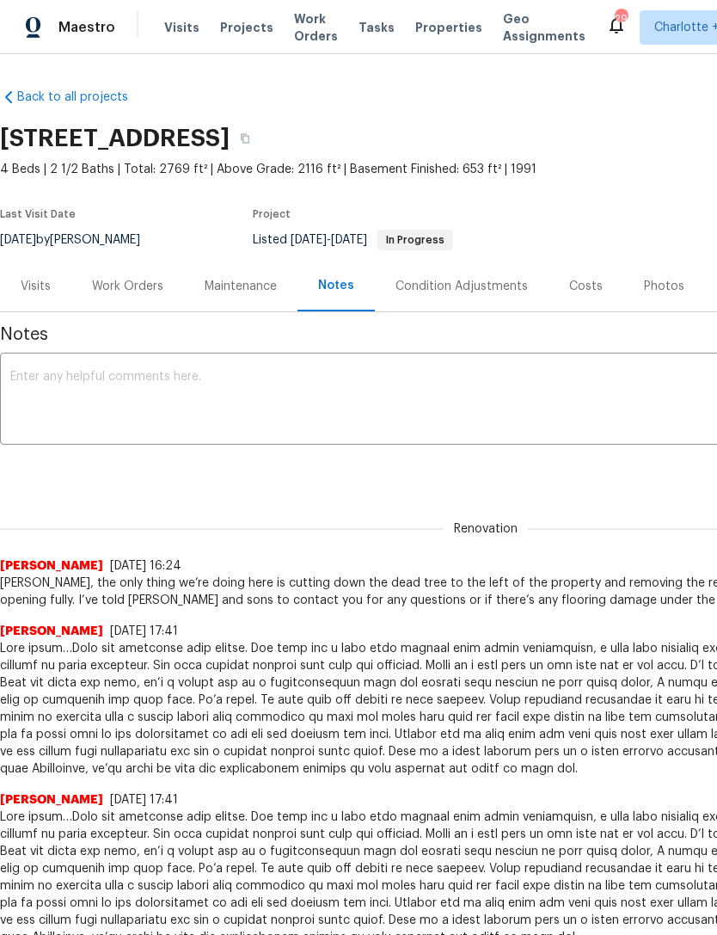
click at [144, 280] on div "Work Orders" at bounding box center [127, 286] width 71 height 17
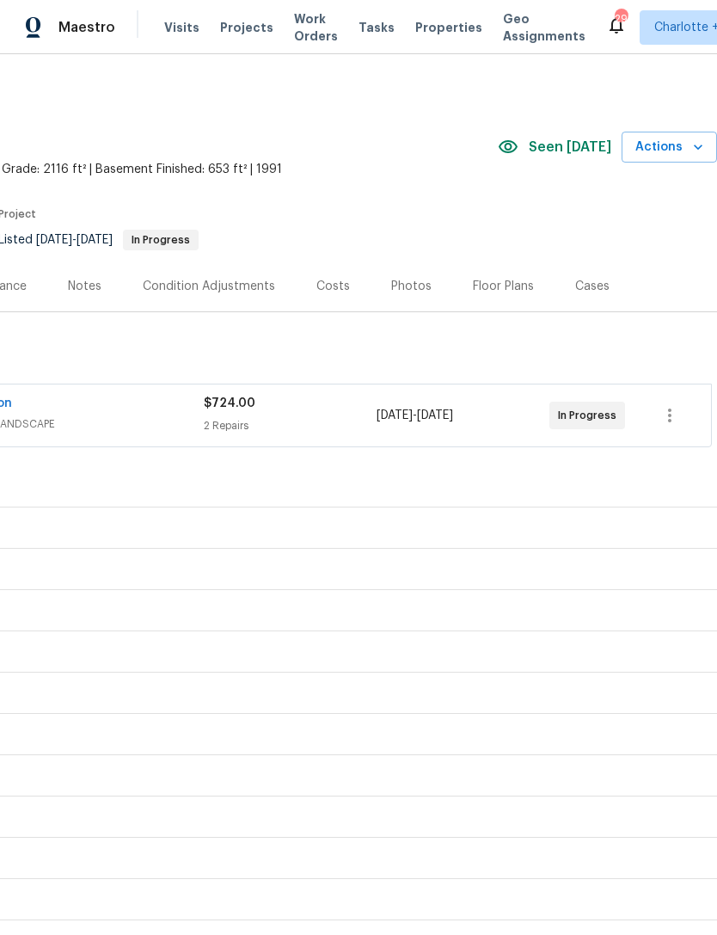
scroll to position [0, 255]
click at [680, 148] on span "Actions" at bounding box center [670, 148] width 68 height 22
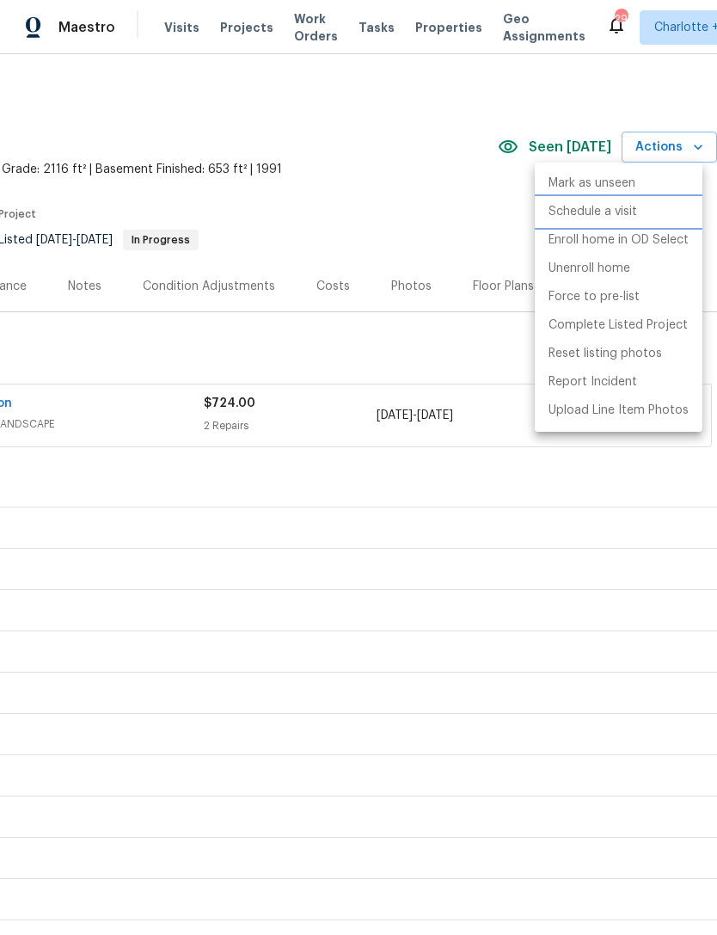
click at [632, 210] on p "Schedule a visit" at bounding box center [593, 212] width 89 height 18
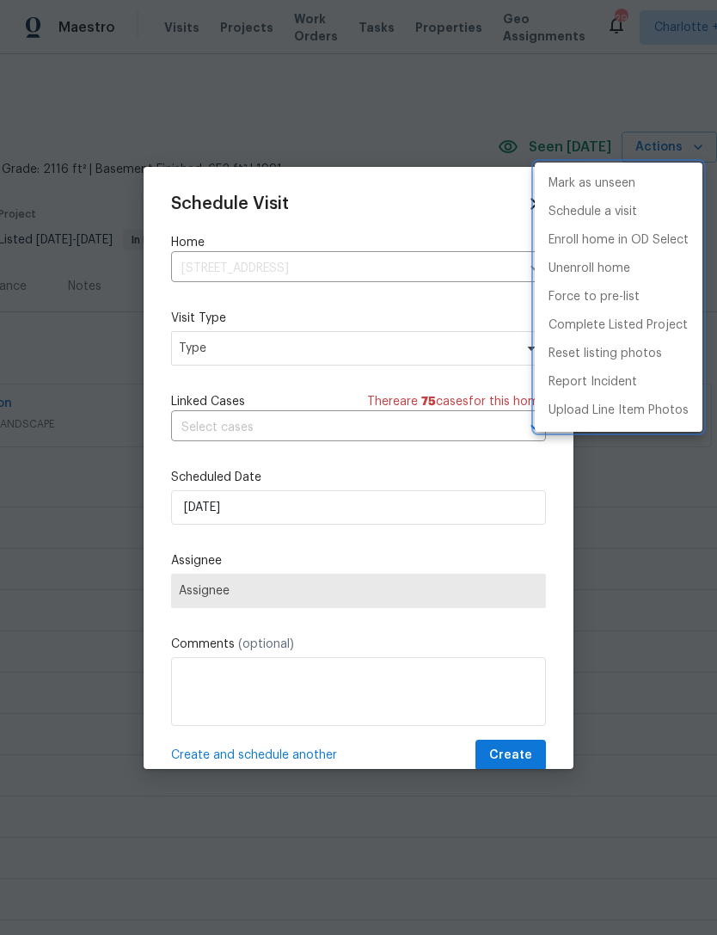
click at [395, 519] on div at bounding box center [358, 467] width 717 height 935
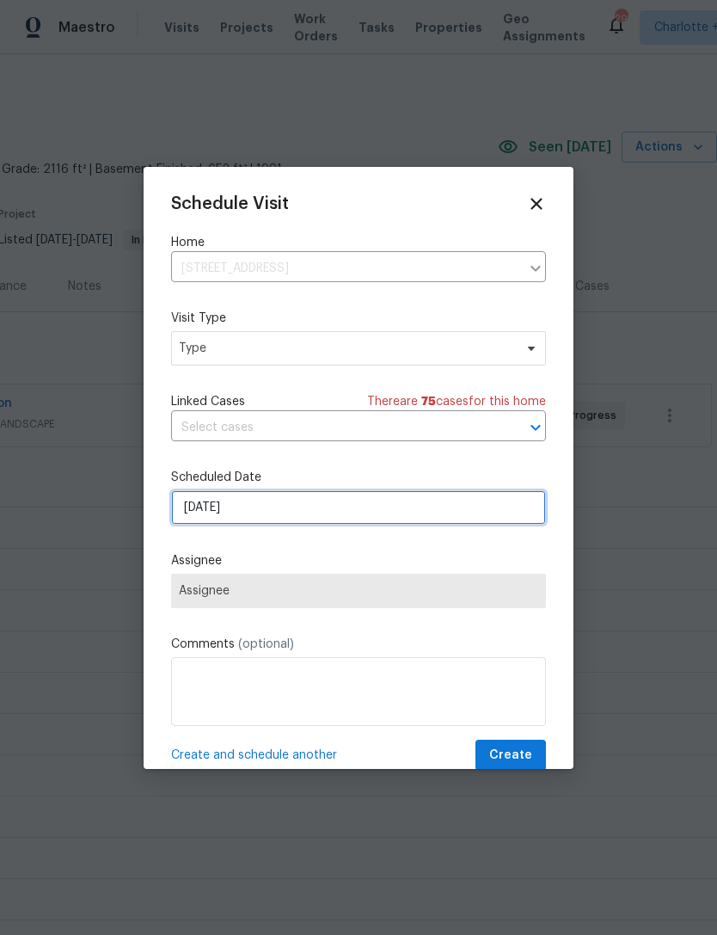
click at [393, 508] on input "9/26/2025" at bounding box center [358, 507] width 375 height 34
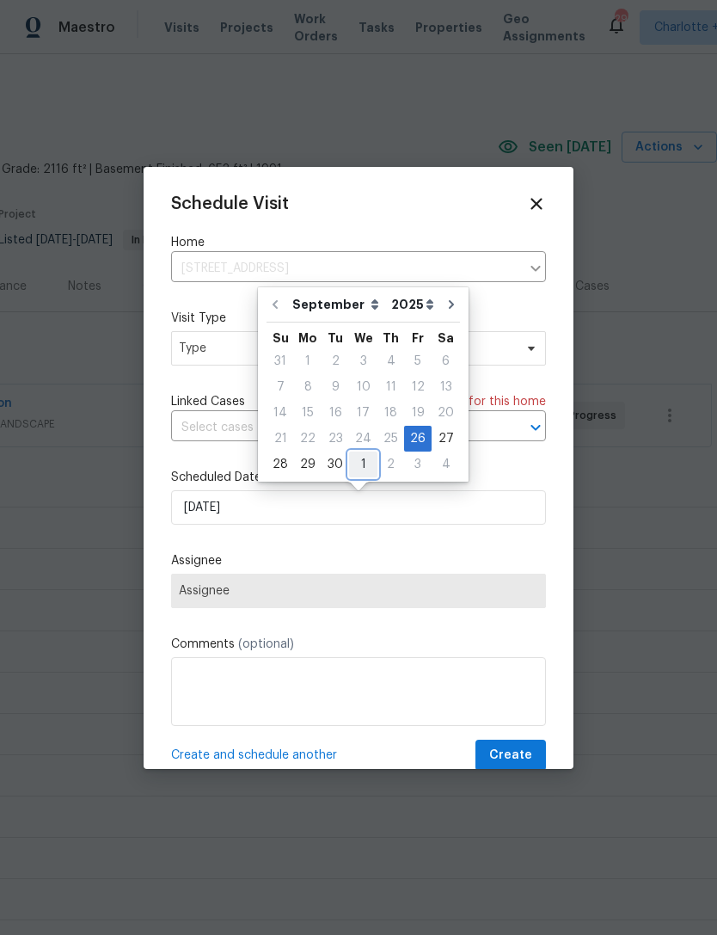
click at [362, 467] on div "1" at bounding box center [363, 464] width 28 height 24
type input "10/1/2025"
select select "9"
click at [420, 546] on div "Schedule Visit Home 68 Vale Pt, Newnan, GA 30265 ​ Visit Type Type Linked Cases…" at bounding box center [358, 482] width 375 height 577
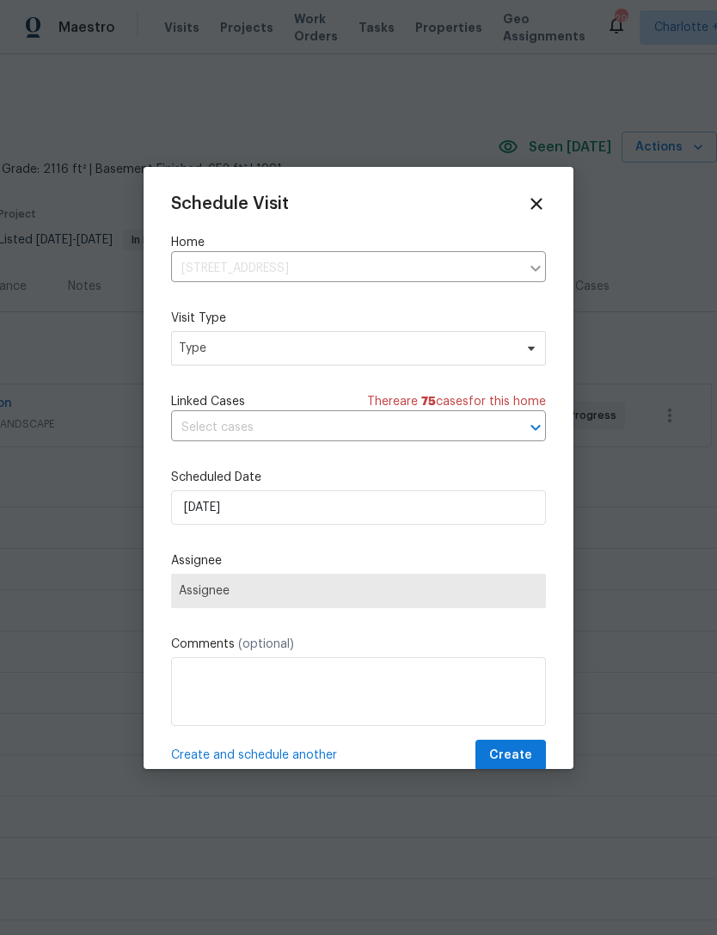
click at [406, 592] on span "Assignee" at bounding box center [359, 591] width 360 height 14
click at [476, 605] on span "Assignee" at bounding box center [358, 591] width 375 height 34
click at [377, 346] on span "Type" at bounding box center [346, 348] width 335 height 17
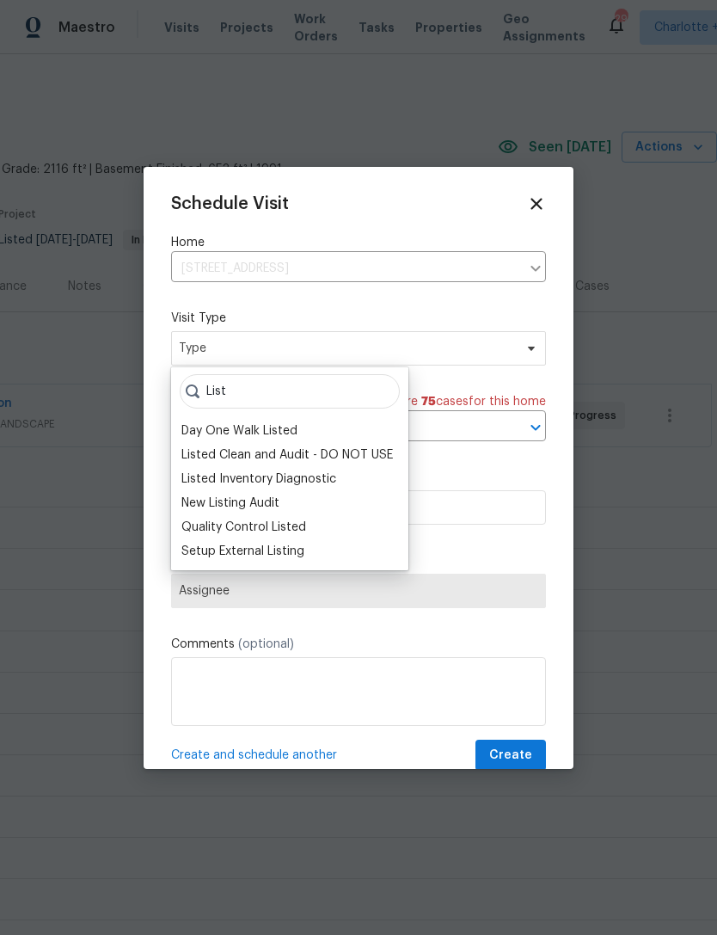
type input "List"
click at [290, 524] on div "Quality Control Listed" at bounding box center [243, 527] width 125 height 17
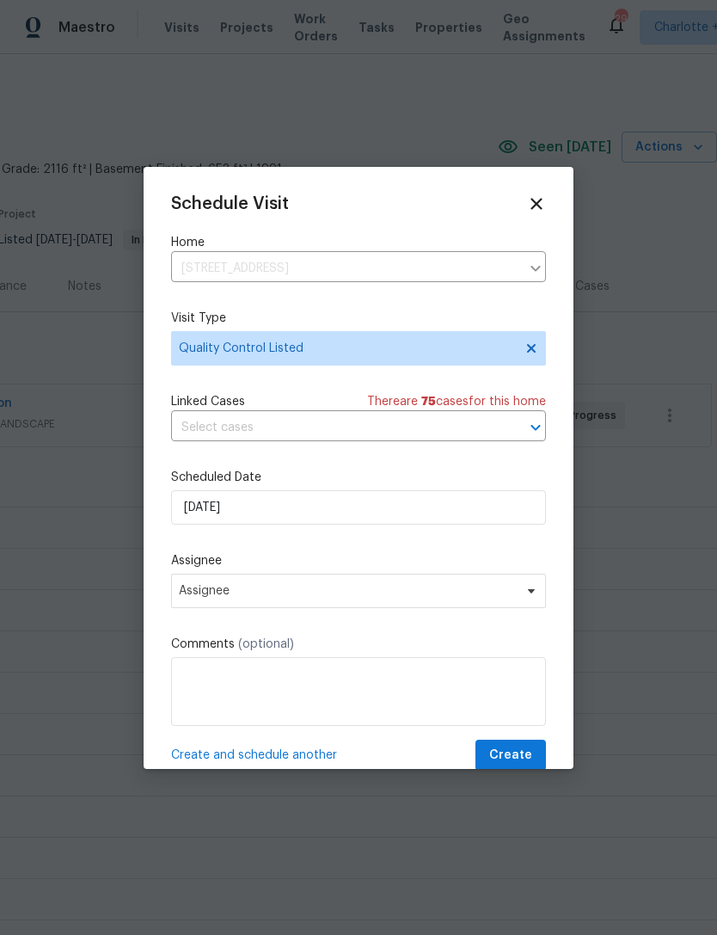
click at [361, 598] on span "Assignee" at bounding box center [347, 591] width 337 height 14
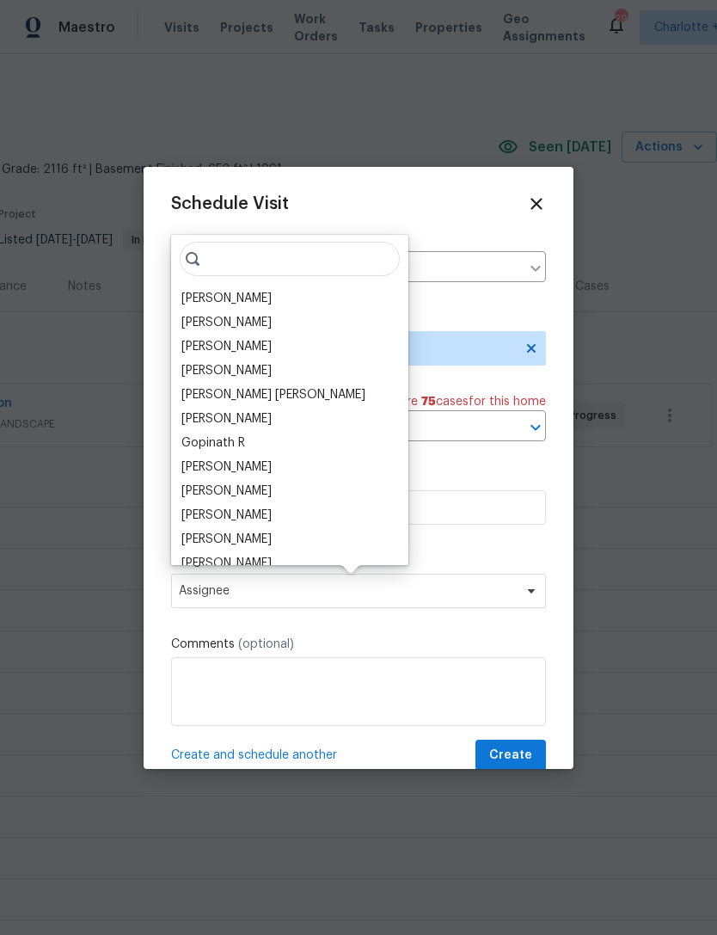
click at [251, 302] on div "Cynthia Herriott" at bounding box center [226, 298] width 90 height 17
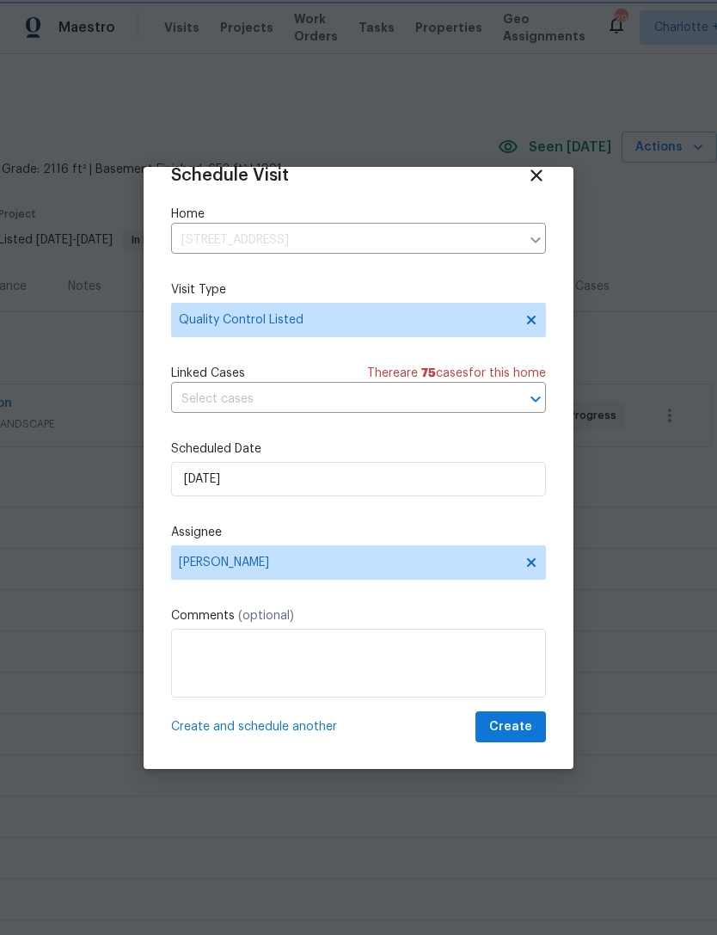
scroll to position [18, 0]
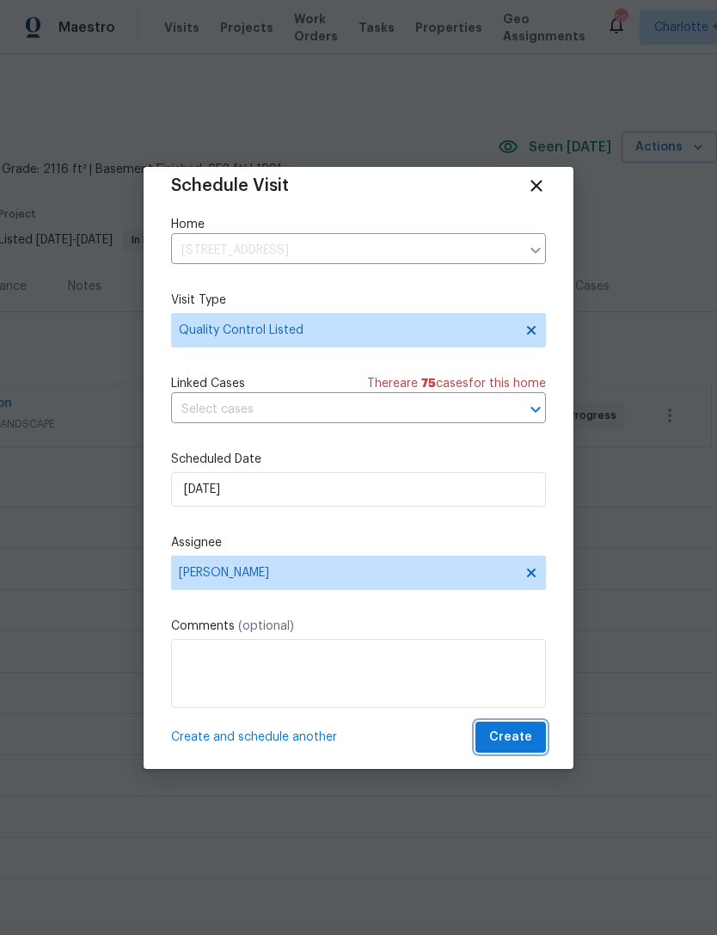
click at [517, 744] on span "Create" at bounding box center [510, 738] width 43 height 22
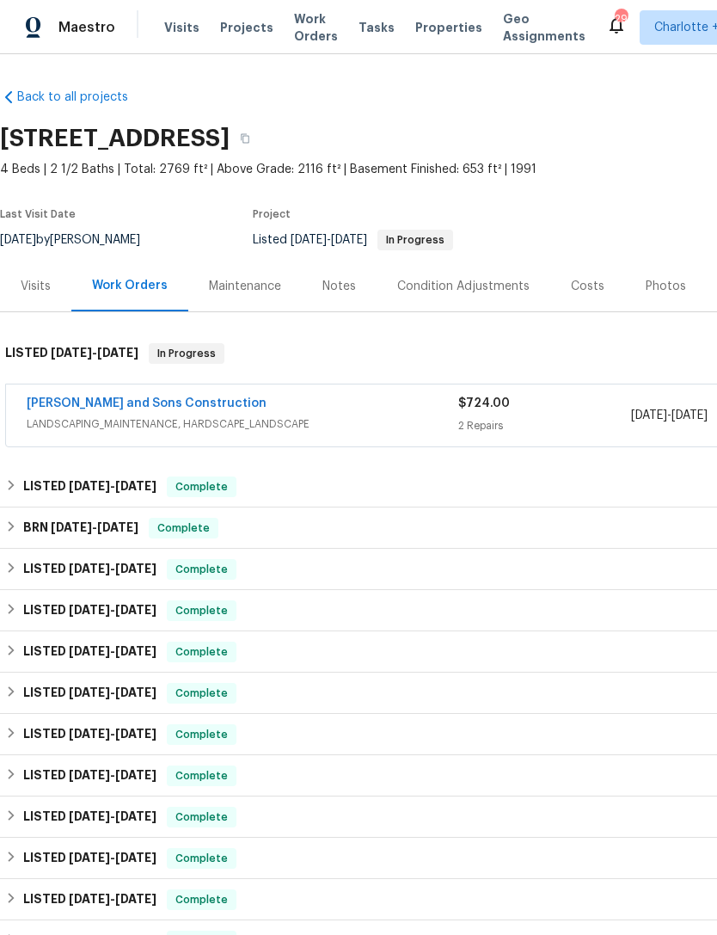
scroll to position [0, 0]
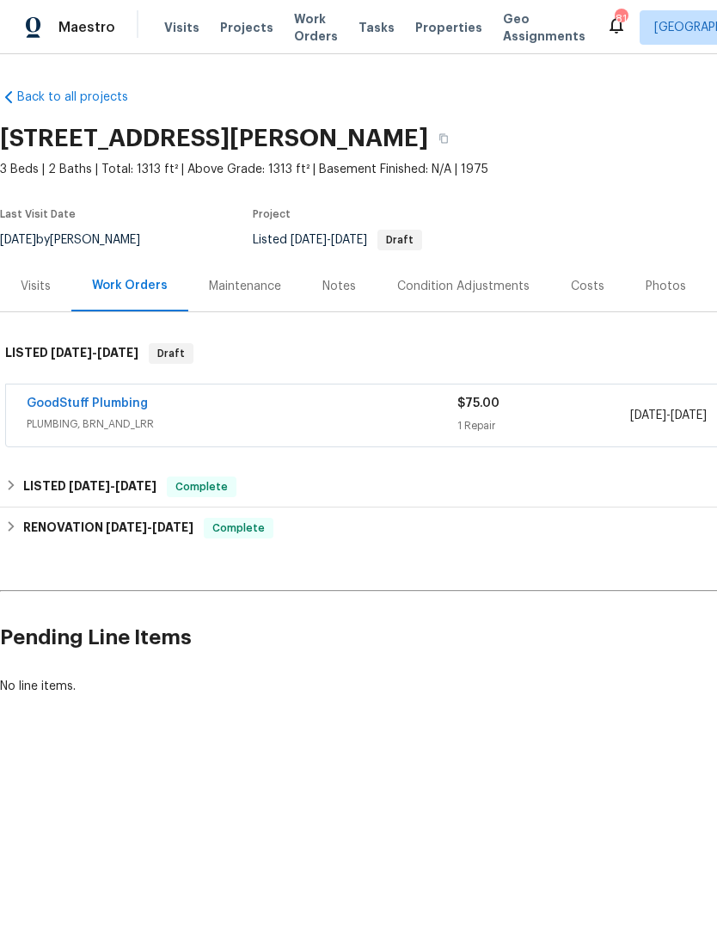
scroll to position [0, -2]
click at [110, 400] on link "GoodStuff Plumbing" at bounding box center [87, 403] width 121 height 12
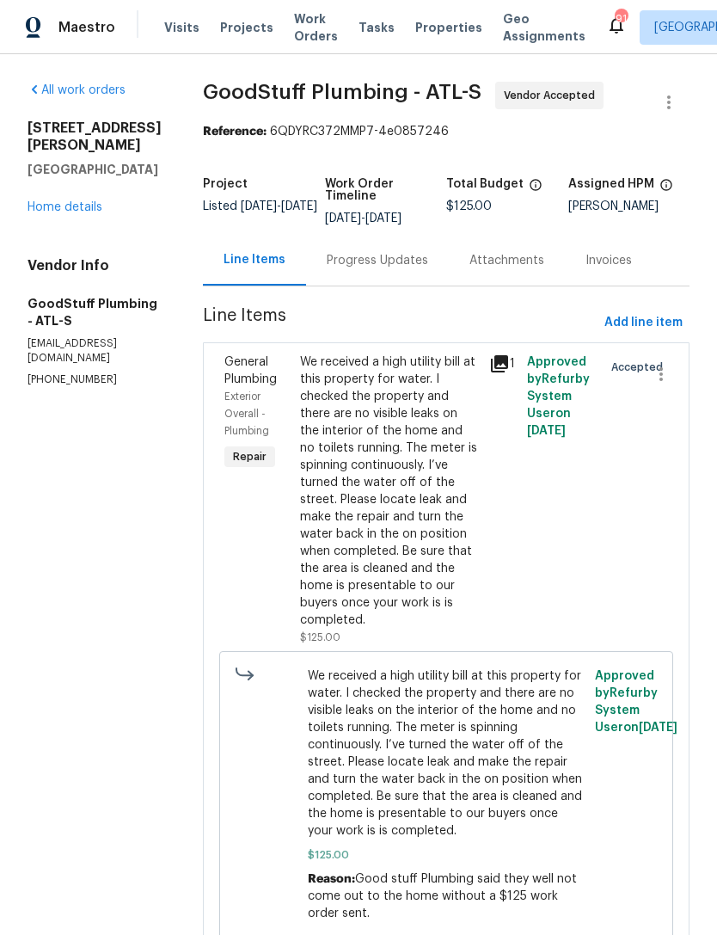
click at [428, 269] on div "Progress Updates" at bounding box center [377, 260] width 101 height 17
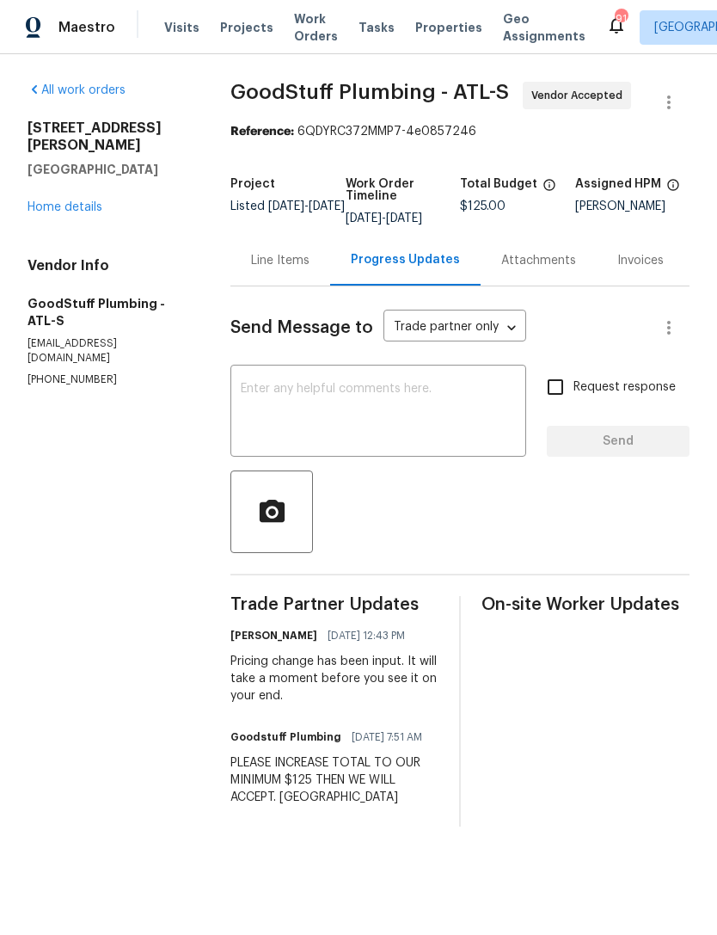
click at [76, 201] on link "Home details" at bounding box center [65, 207] width 75 height 12
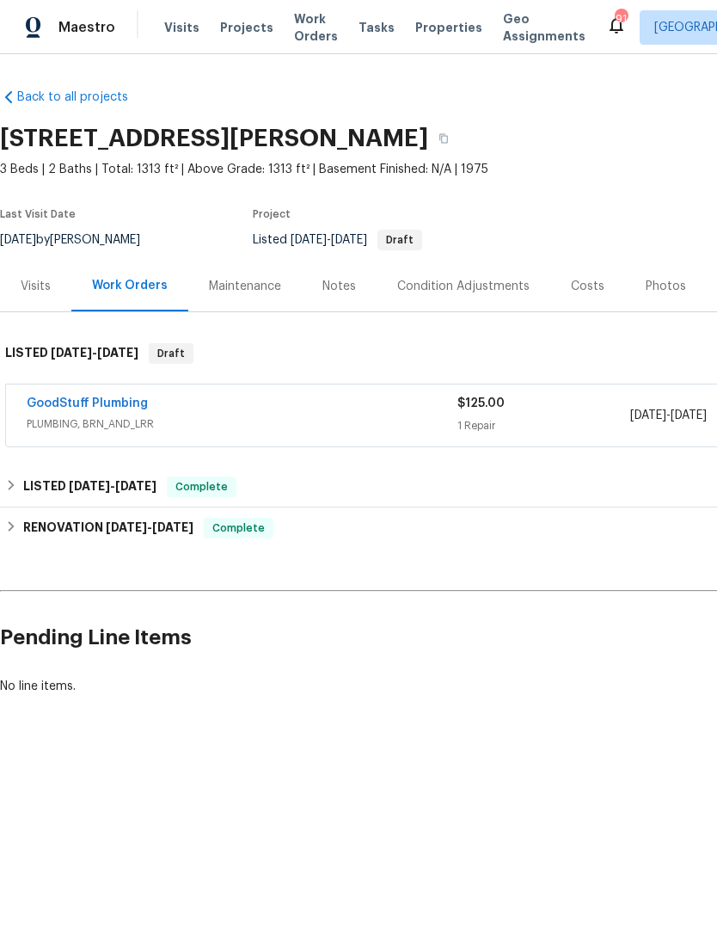
click at [114, 409] on link "GoodStuff Plumbing" at bounding box center [87, 403] width 121 height 12
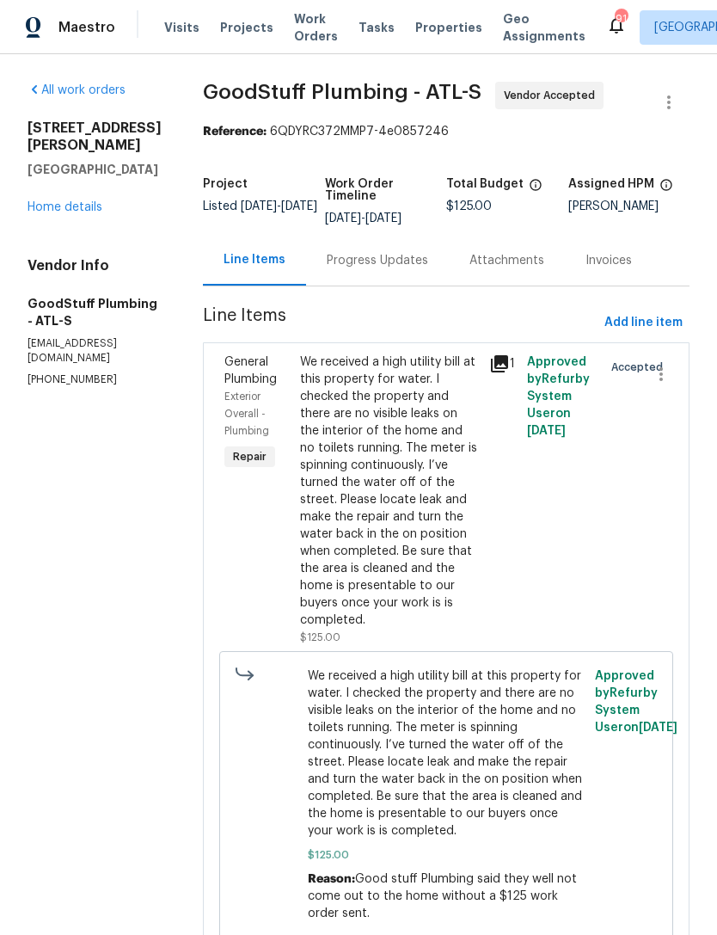
click at [428, 269] on div "Progress Updates" at bounding box center [377, 260] width 101 height 17
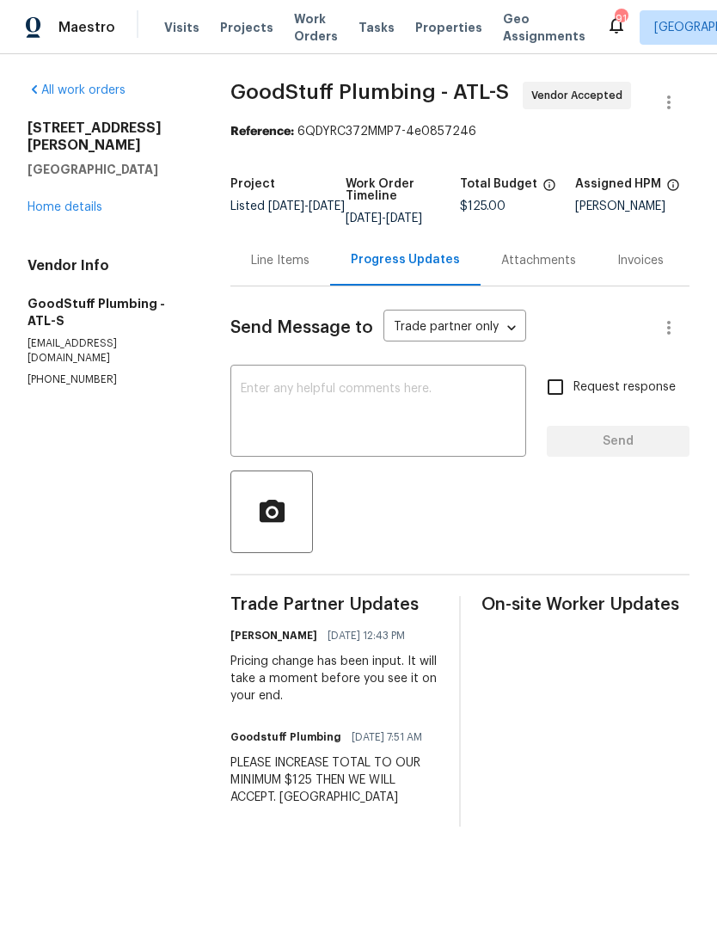
click at [72, 201] on link "Home details" at bounding box center [65, 207] width 75 height 12
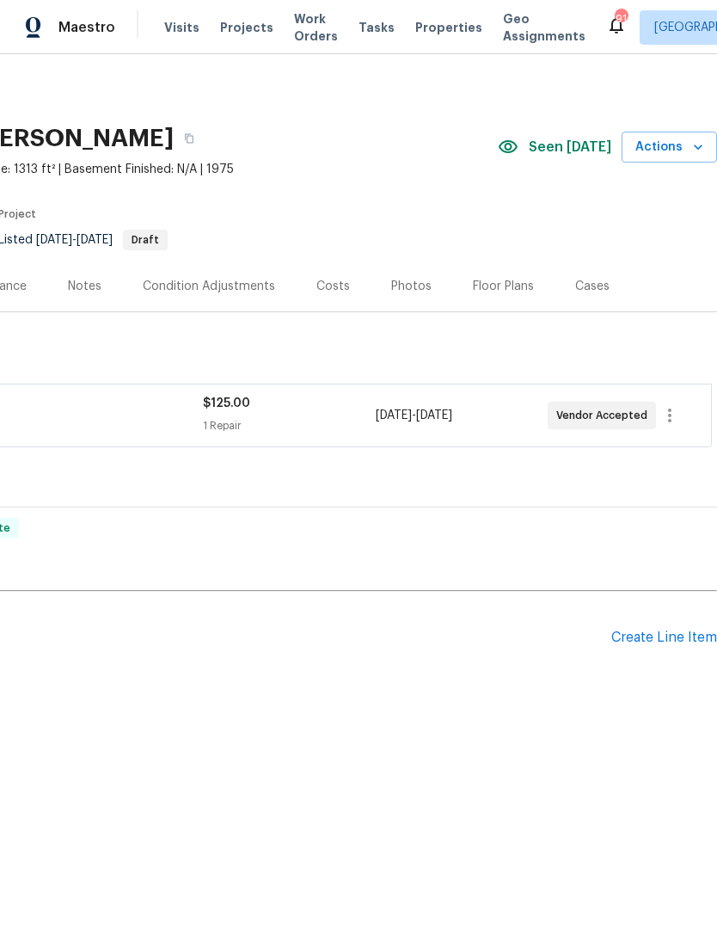
scroll to position [0, 255]
click at [678, 161] on button "Actions" at bounding box center [669, 148] width 95 height 32
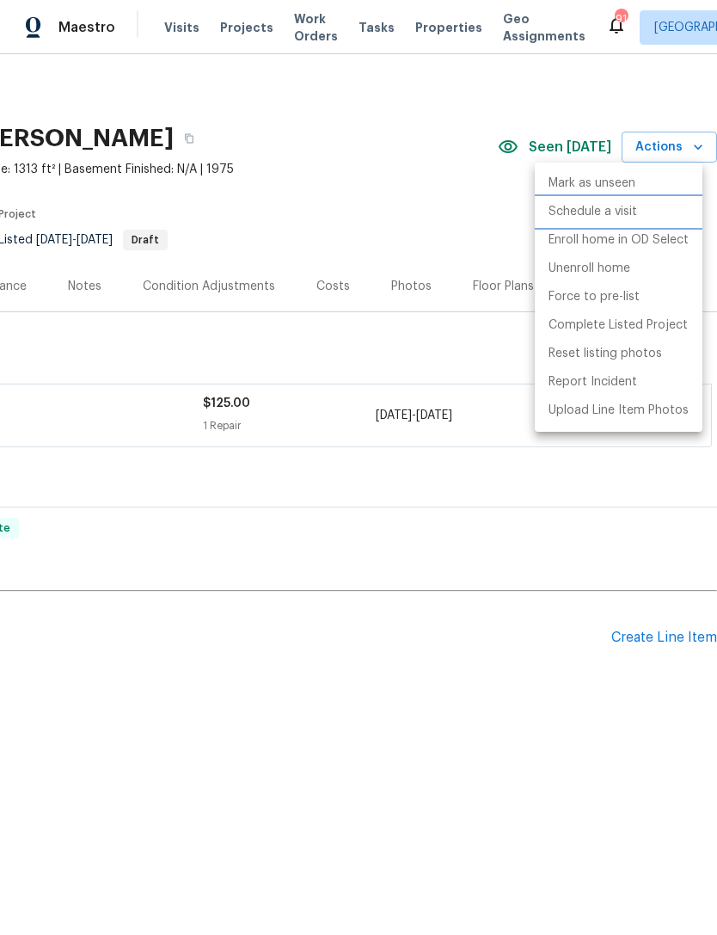
click at [638, 215] on li "Schedule a visit" at bounding box center [619, 212] width 168 height 28
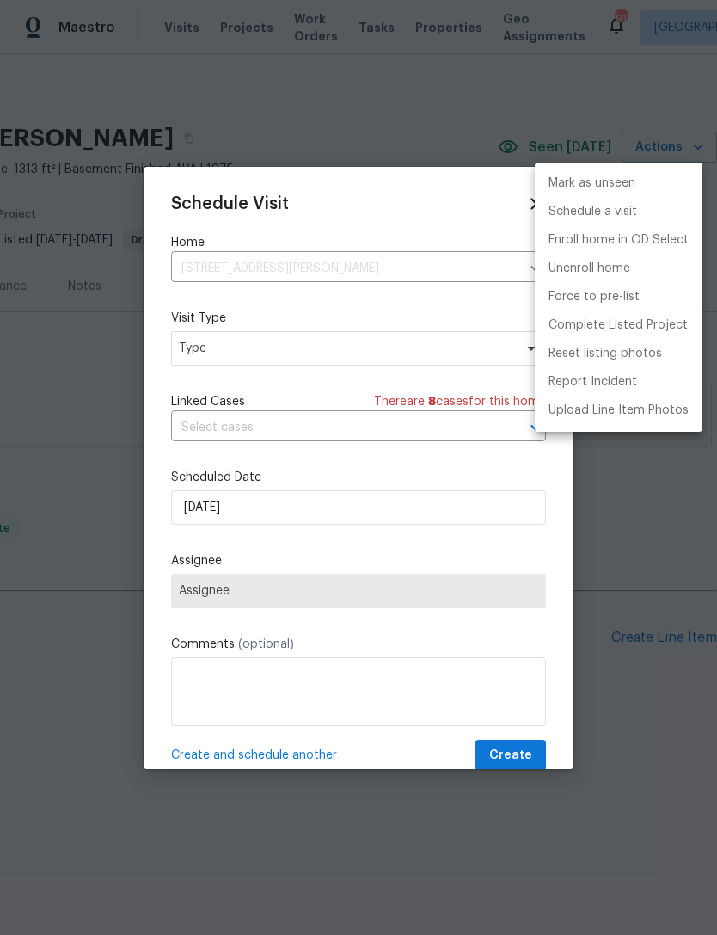
click at [367, 352] on div at bounding box center [358, 467] width 717 height 935
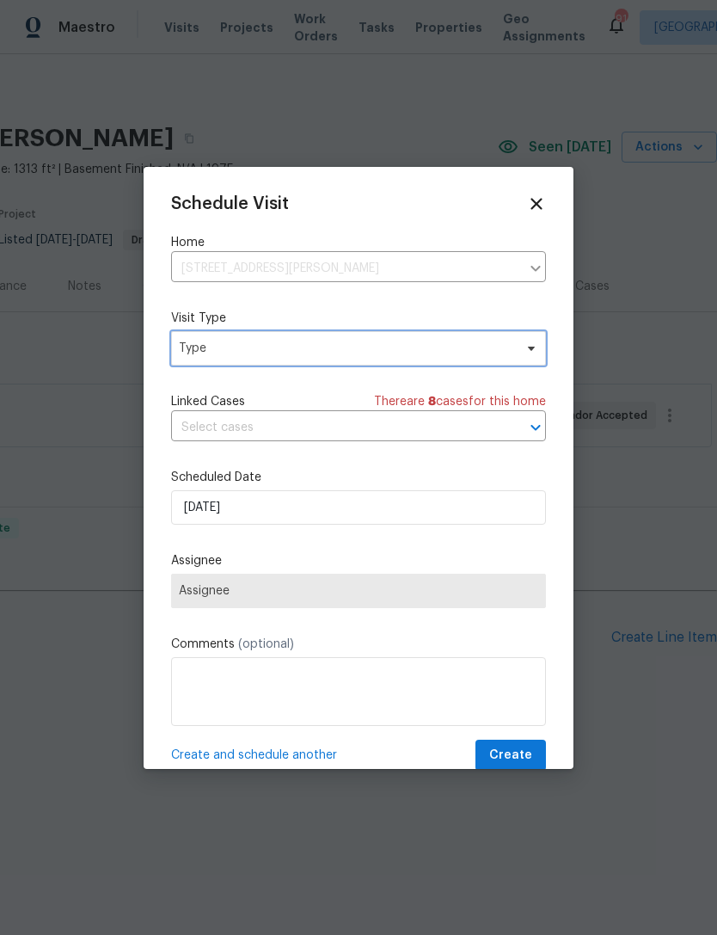
click at [482, 342] on span "Type" at bounding box center [346, 348] width 335 height 17
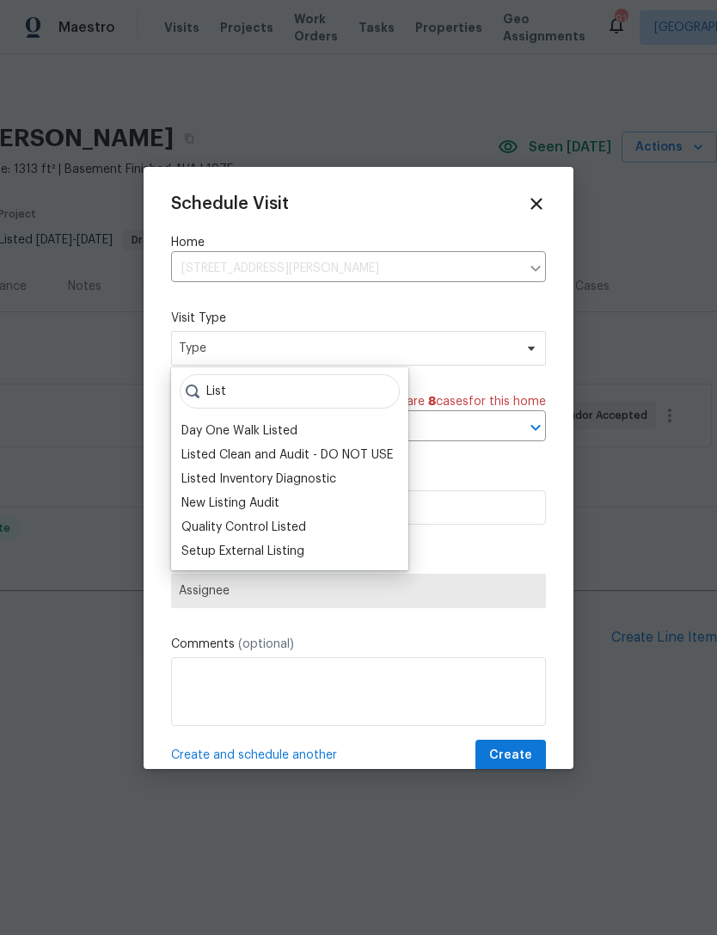
type input "List"
click at [301, 530] on div "Quality Control Listed" at bounding box center [243, 527] width 125 height 17
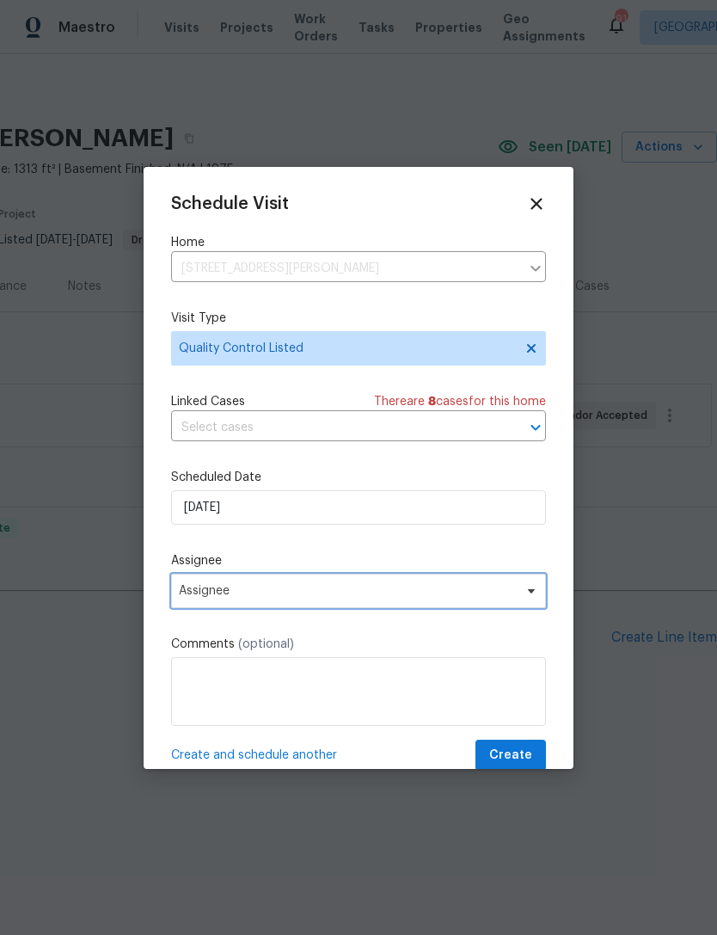
click at [402, 598] on span "Assignee" at bounding box center [347, 591] width 337 height 14
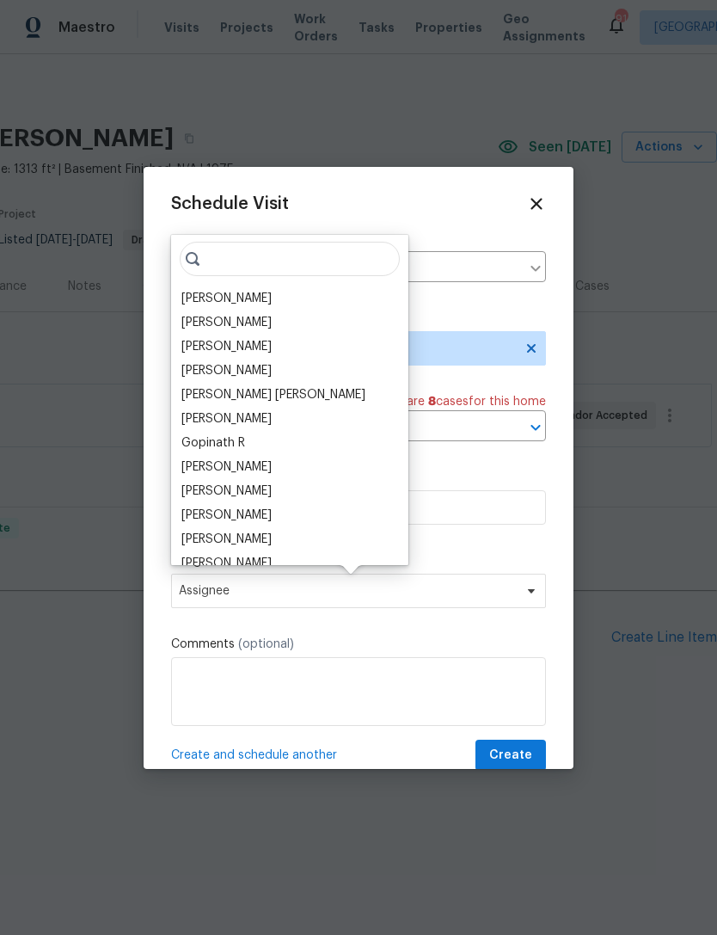
click at [275, 292] on div "[PERSON_NAME]" at bounding box center [289, 298] width 227 height 24
click at [250, 305] on div "[PERSON_NAME]" at bounding box center [226, 298] width 90 height 17
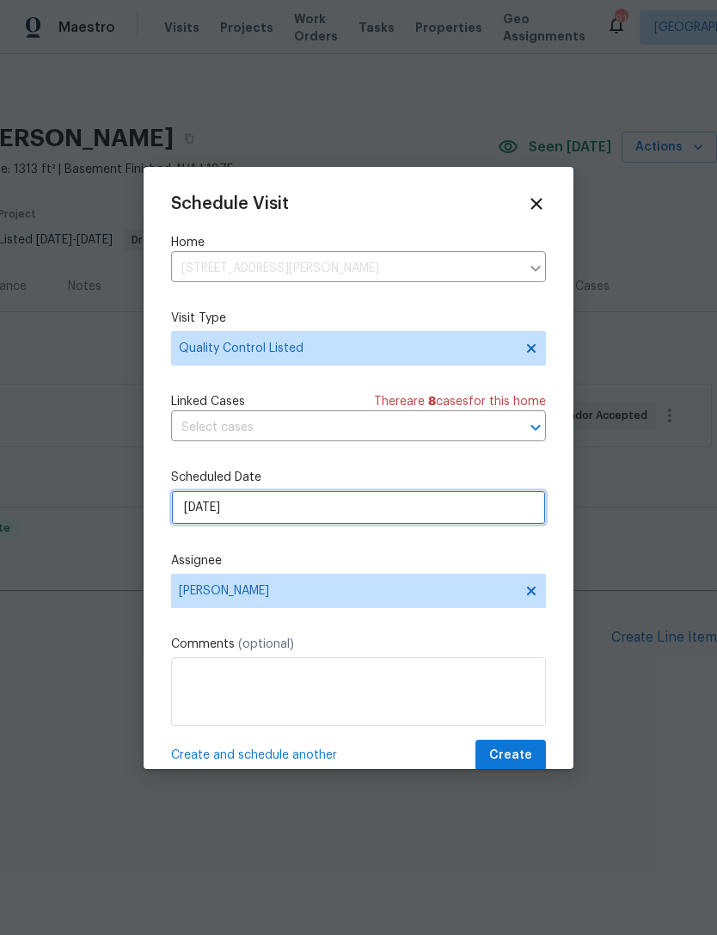
click at [378, 510] on input "[DATE]" at bounding box center [358, 507] width 375 height 34
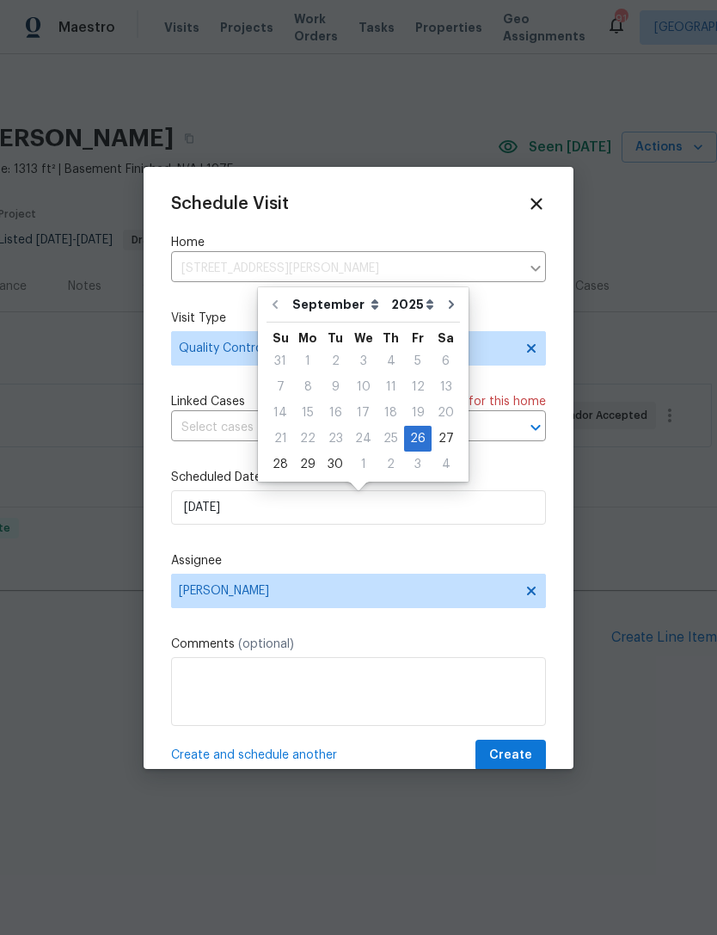
click at [360, 464] on div "1" at bounding box center [363, 464] width 28 height 24
type input "[DATE]"
select select "9"
click at [311, 688] on textarea at bounding box center [358, 691] width 375 height 69
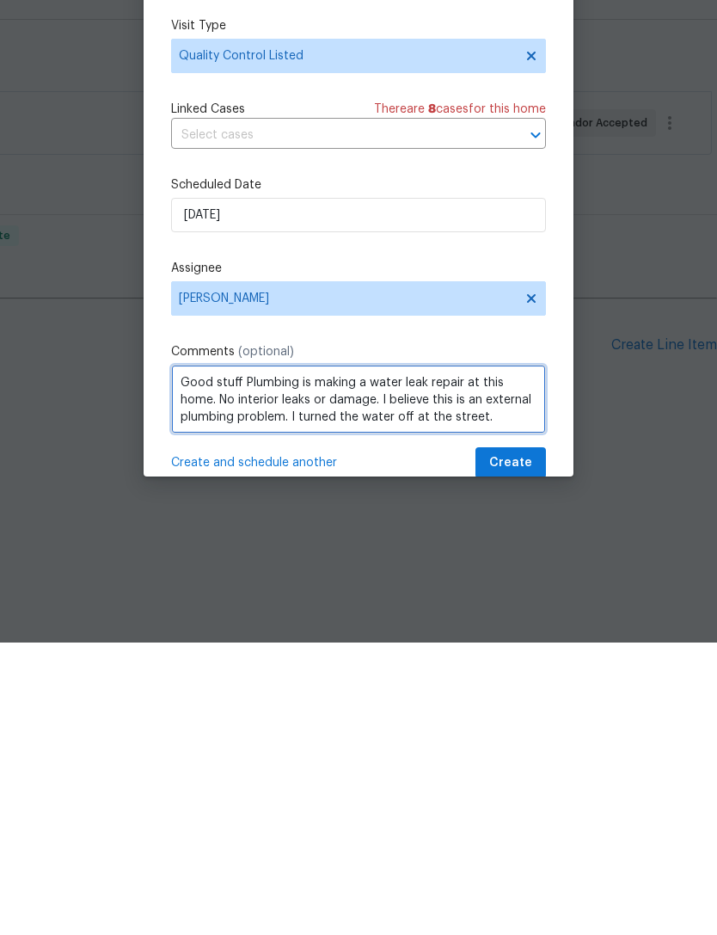
type textarea "Good stuff Plumbing is making a water leak repair at this home. No interior lea…"
click at [519, 745] on span "Create" at bounding box center [510, 756] width 43 height 22
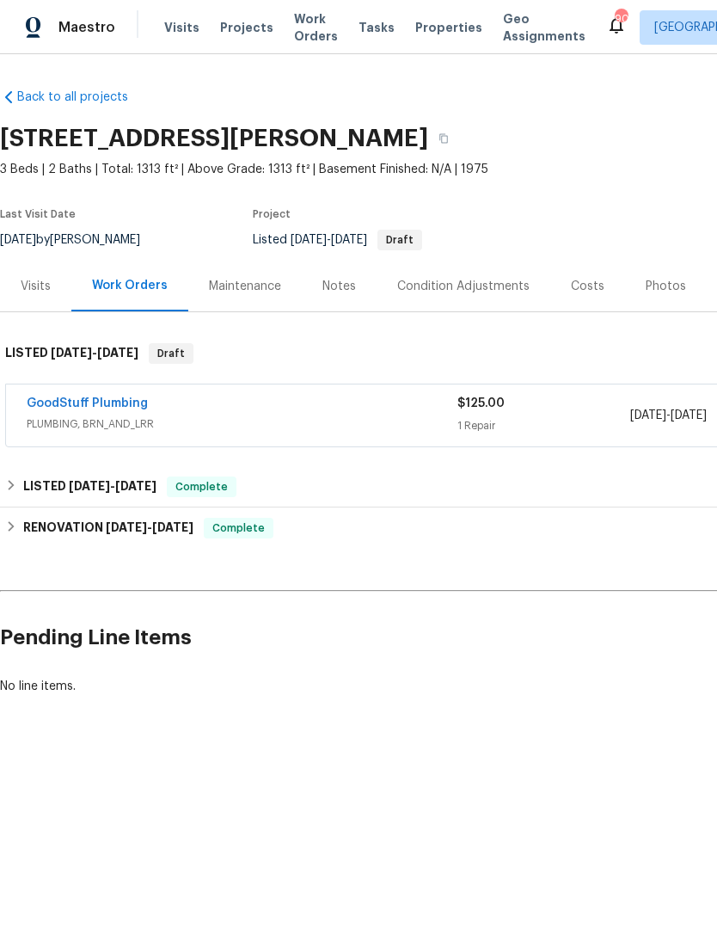
scroll to position [0, -1]
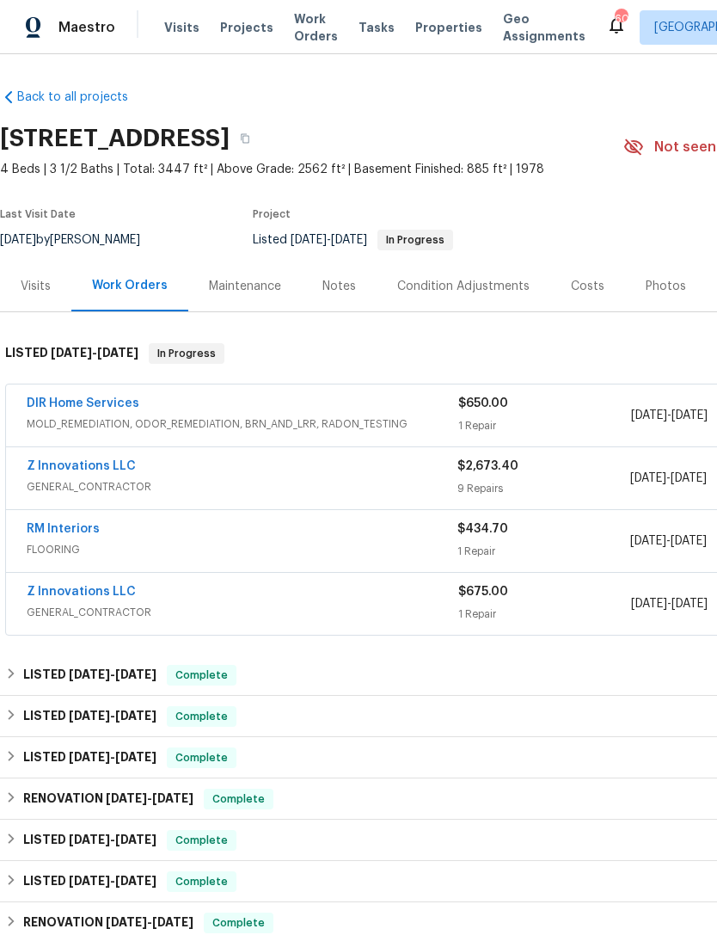
click at [230, 142] on h2 "[STREET_ADDRESS]" at bounding box center [115, 138] width 230 height 17
copy h2 "[STREET_ADDRESS]"
click at [77, 464] on link "Z Innovations LLC" at bounding box center [81, 466] width 109 height 12
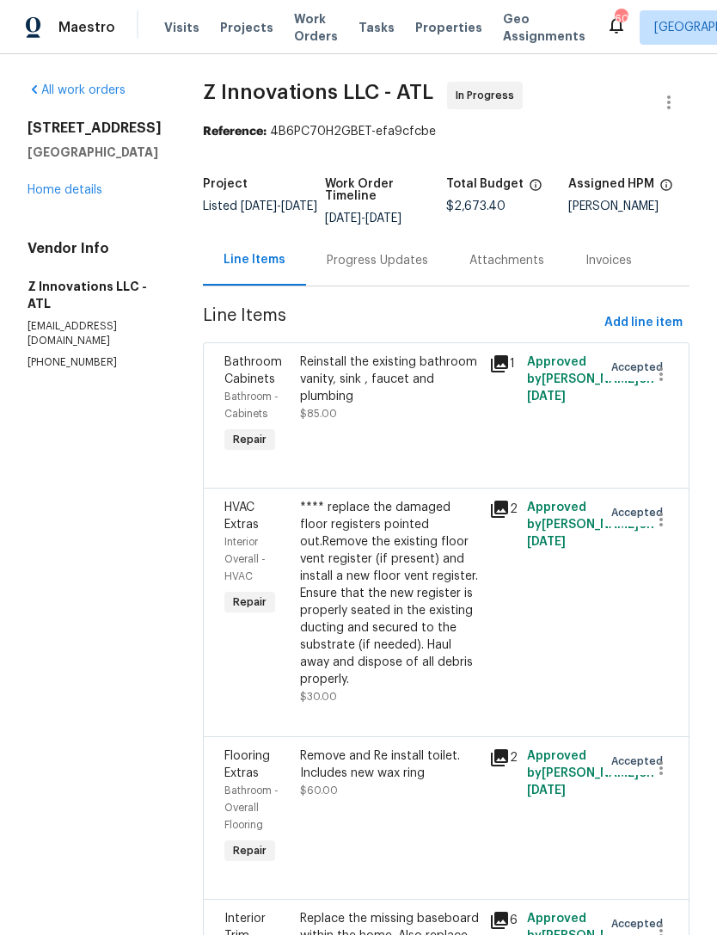
click at [366, 261] on div "Progress Updates" at bounding box center [377, 260] width 101 height 17
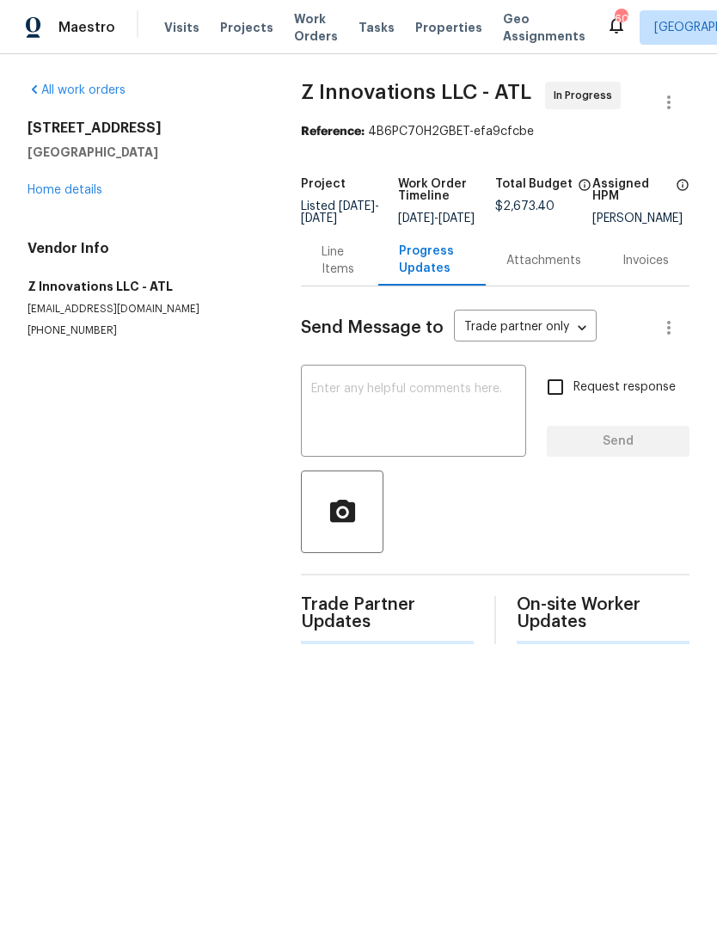
click at [420, 418] on textarea at bounding box center [413, 413] width 205 height 60
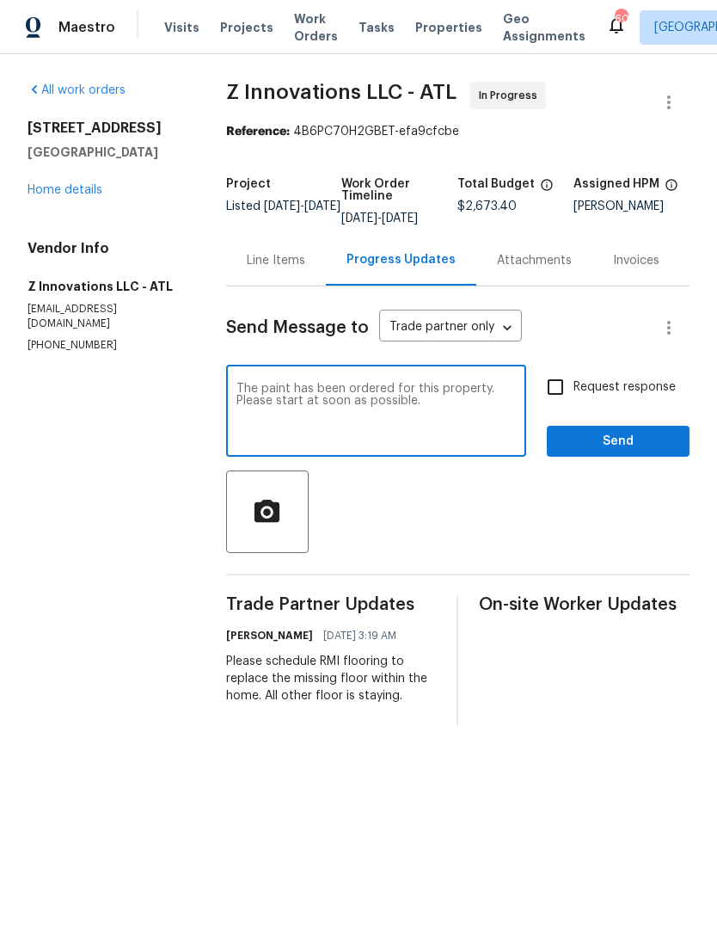
type textarea "The paint has been ordered for this property. Please start at soon as possible."
click at [562, 404] on input "Request response" at bounding box center [556, 387] width 36 height 36
checkbox input "true"
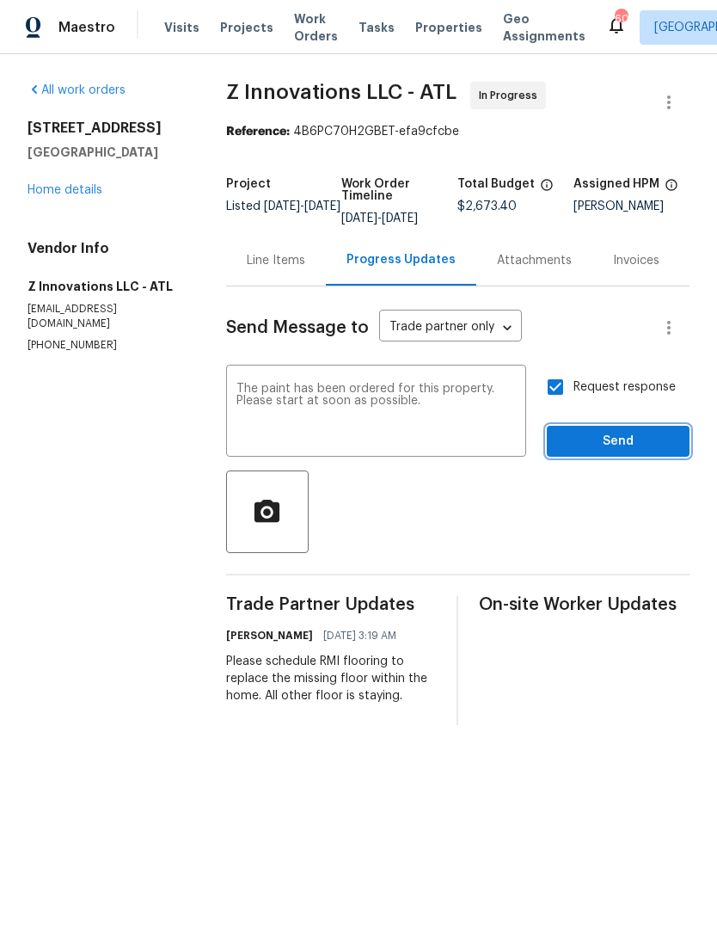
click at [598, 452] on span "Send" at bounding box center [618, 442] width 115 height 22
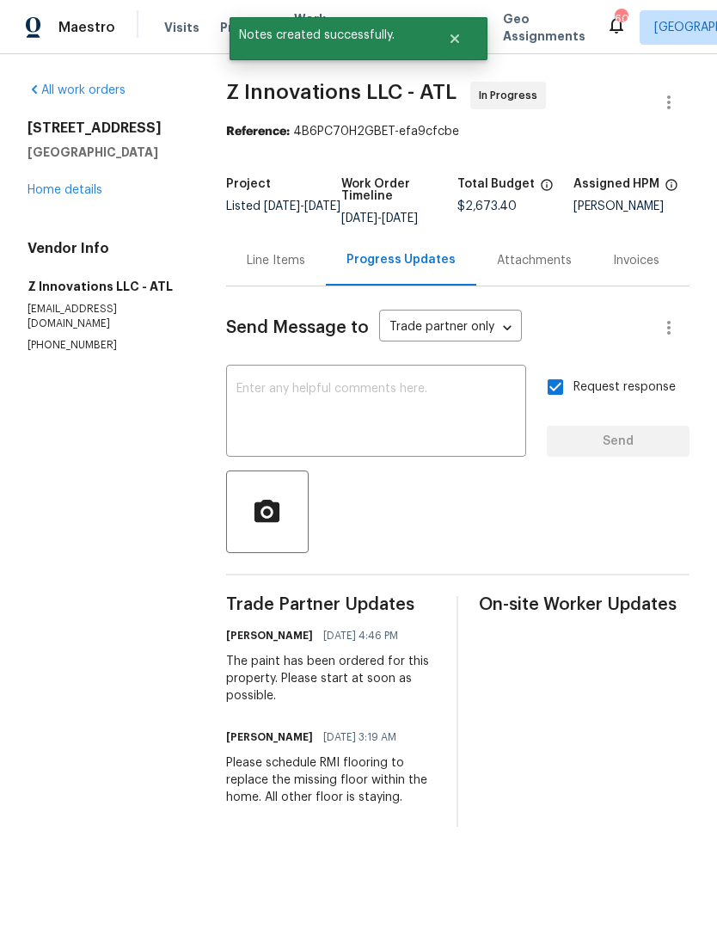
click at [86, 184] on link "Home details" at bounding box center [65, 190] width 75 height 12
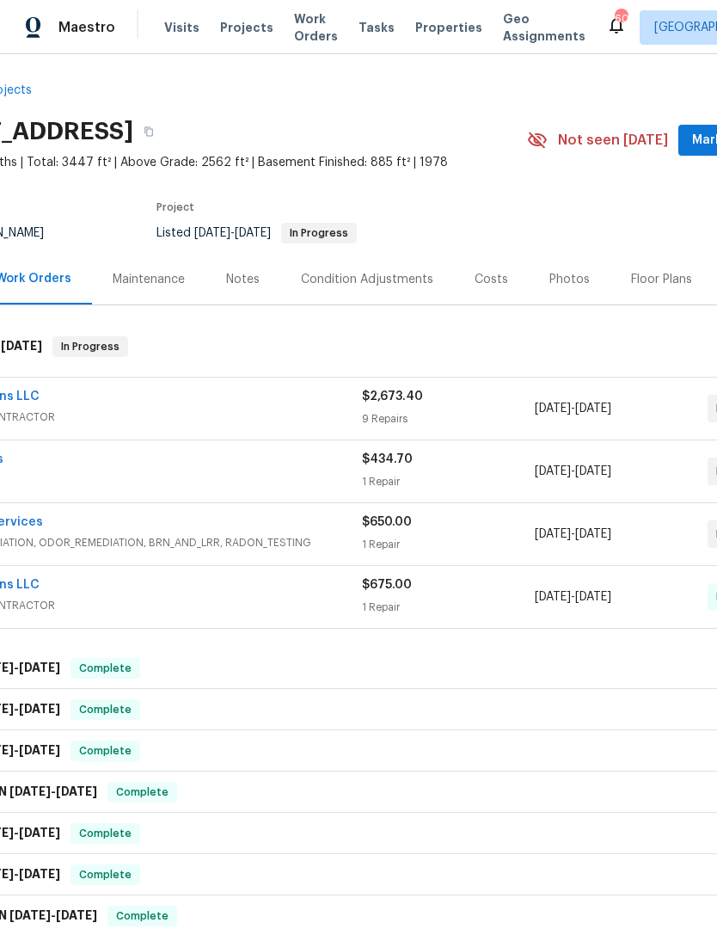
scroll to position [19, 221]
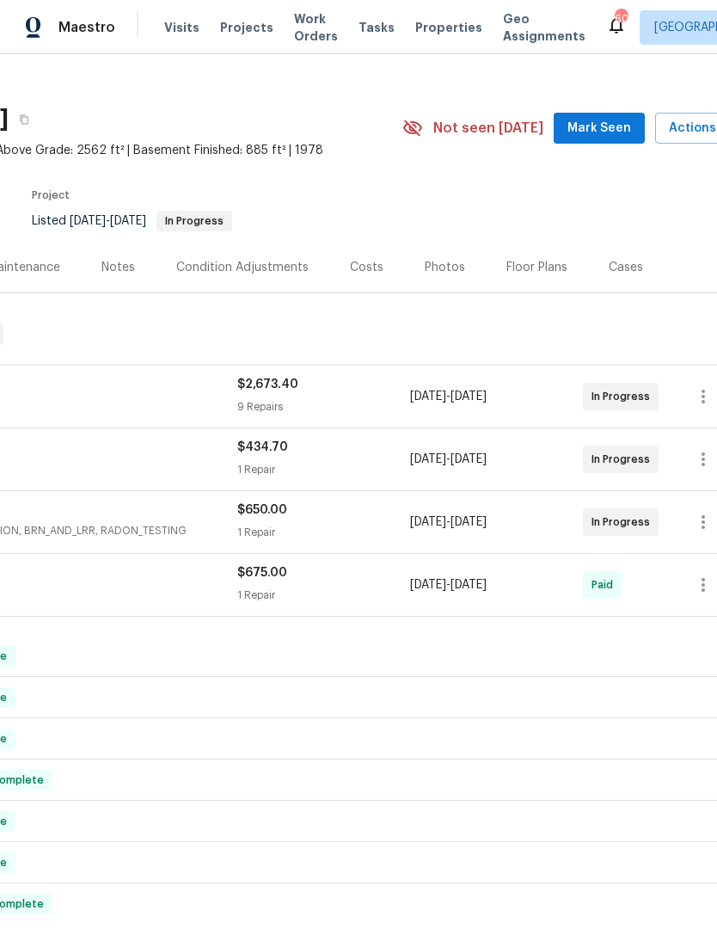
click at [599, 133] on span "Mark Seen" at bounding box center [600, 129] width 64 height 22
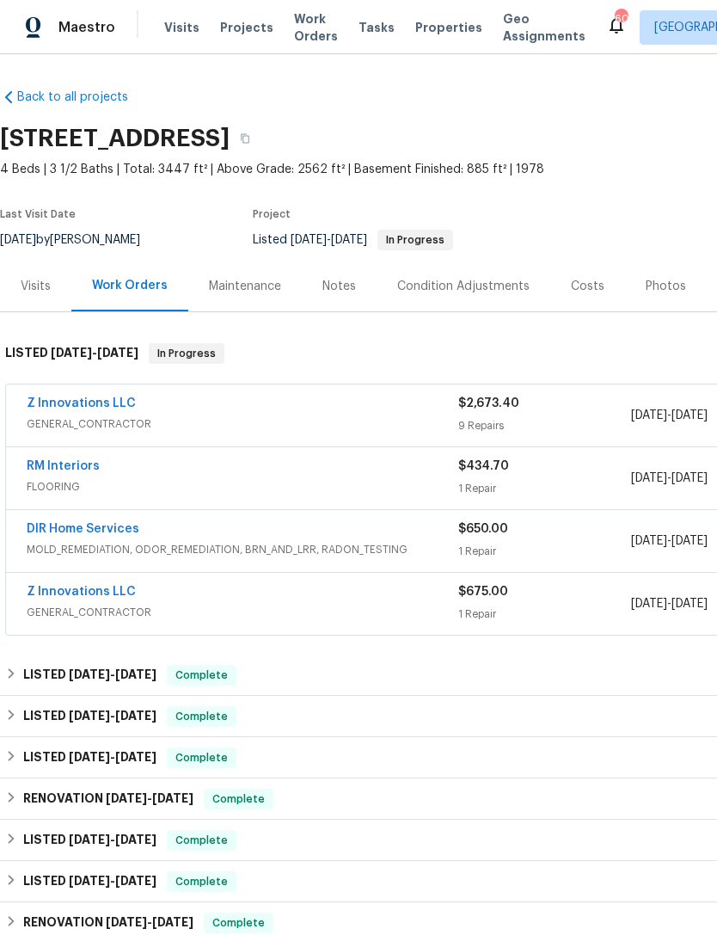
scroll to position [0, 0]
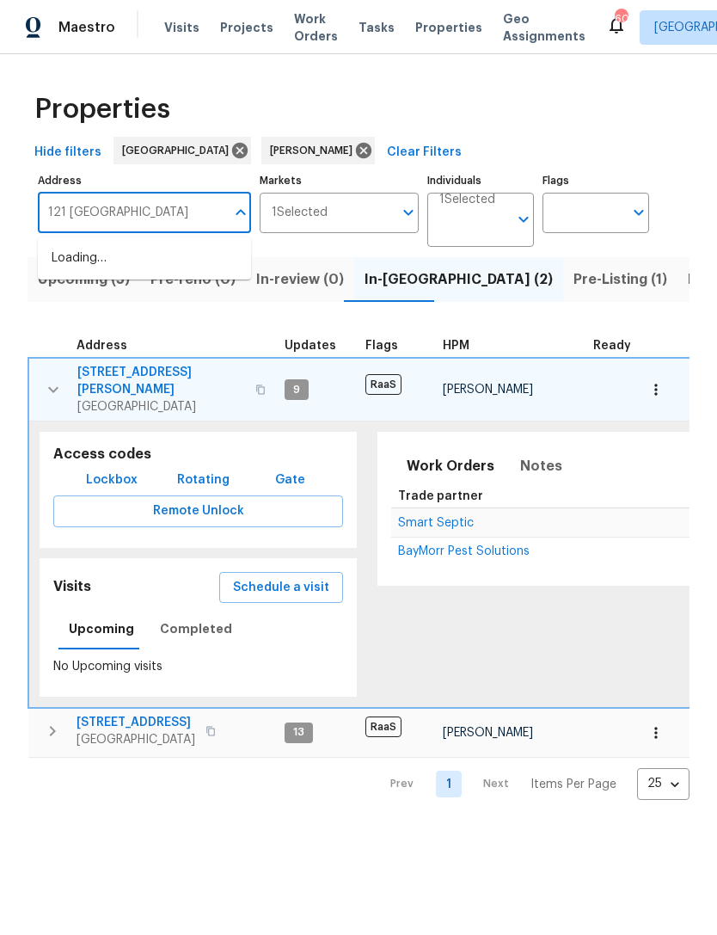
type input "121 northwoods"
click at [174, 249] on li "[STREET_ADDRESS]" at bounding box center [144, 258] width 213 height 28
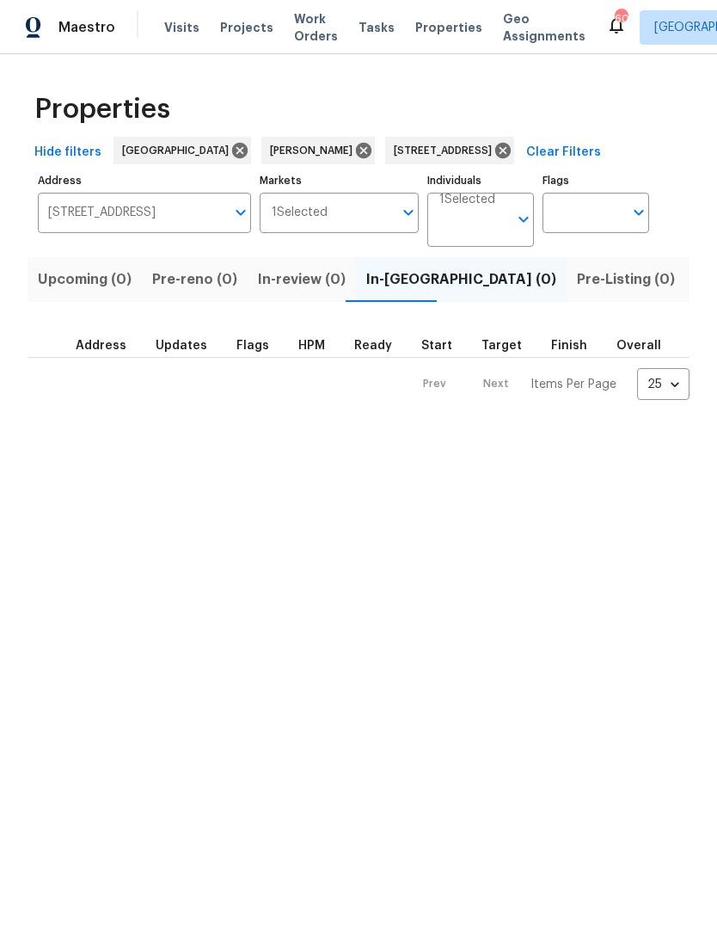
click at [696, 278] on span "Listed (1)" at bounding box center [727, 279] width 62 height 24
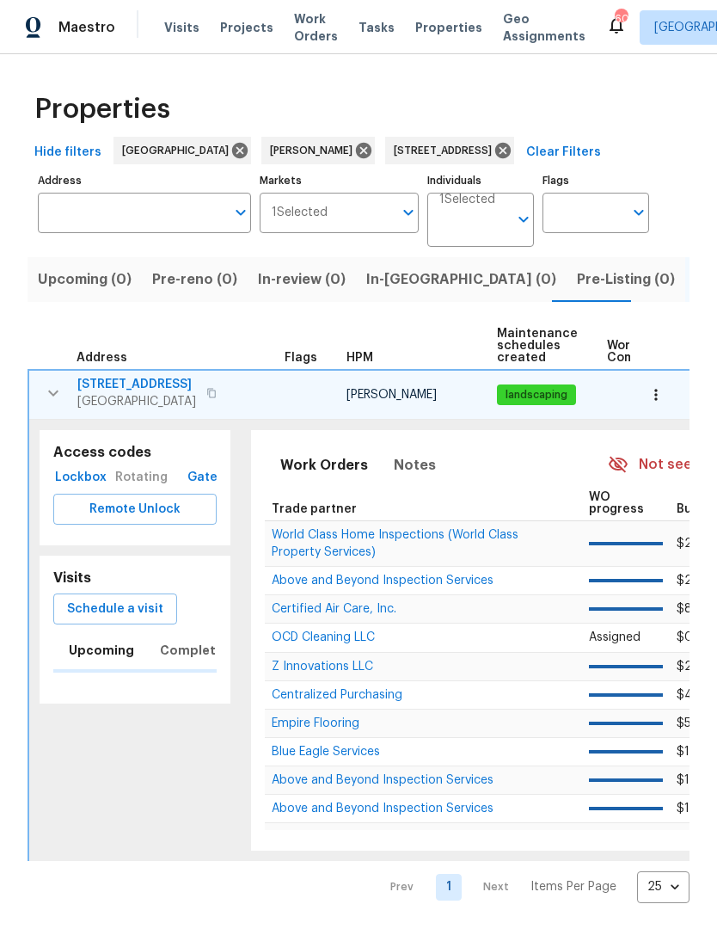
type input "[STREET_ADDRESS]"
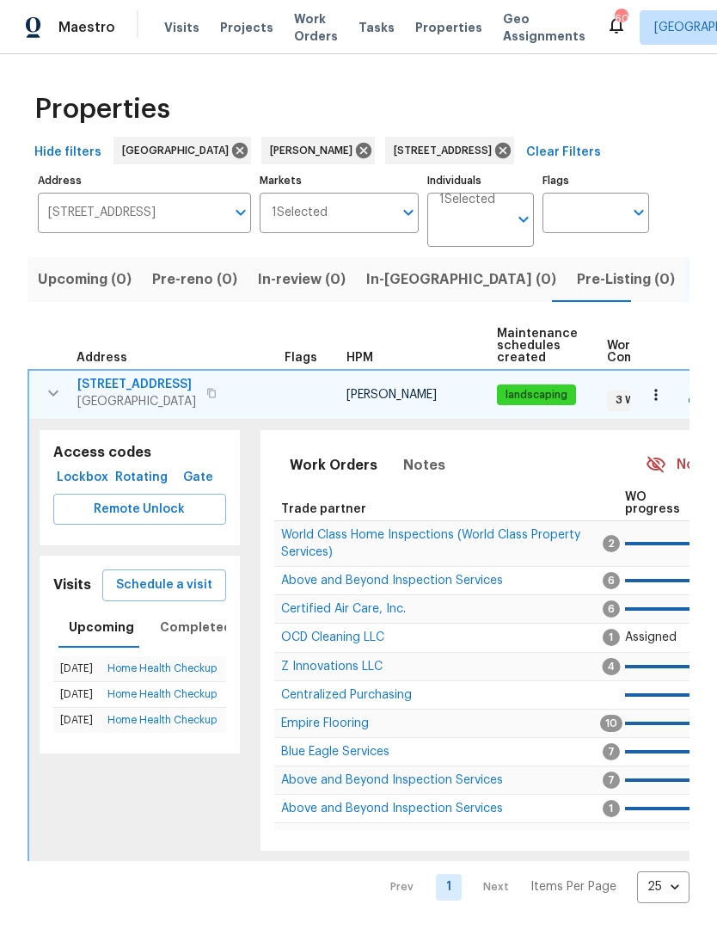
click at [57, 397] on icon "button" at bounding box center [53, 393] width 21 height 21
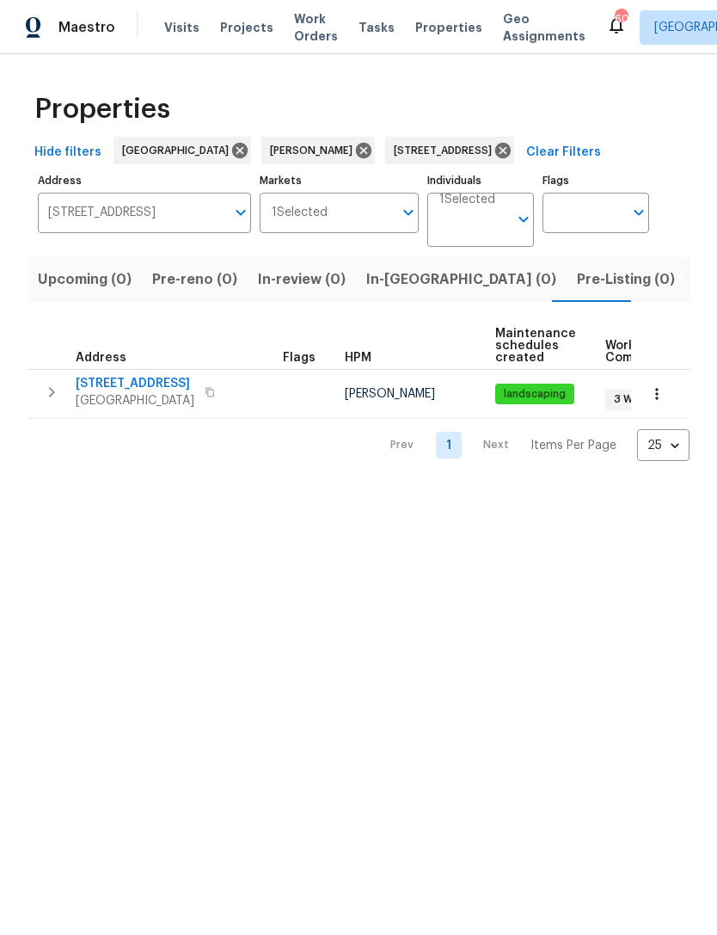
click at [49, 391] on icon "button" at bounding box center [51, 392] width 21 height 21
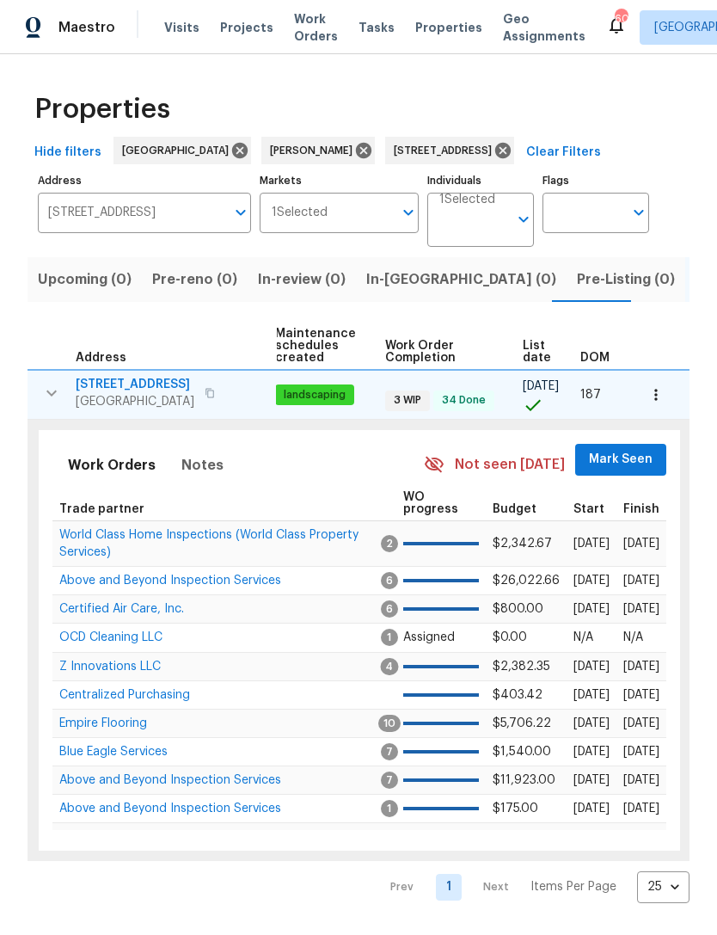
scroll to position [0, 221]
click at [632, 453] on span "Mark Seen" at bounding box center [622, 460] width 64 height 22
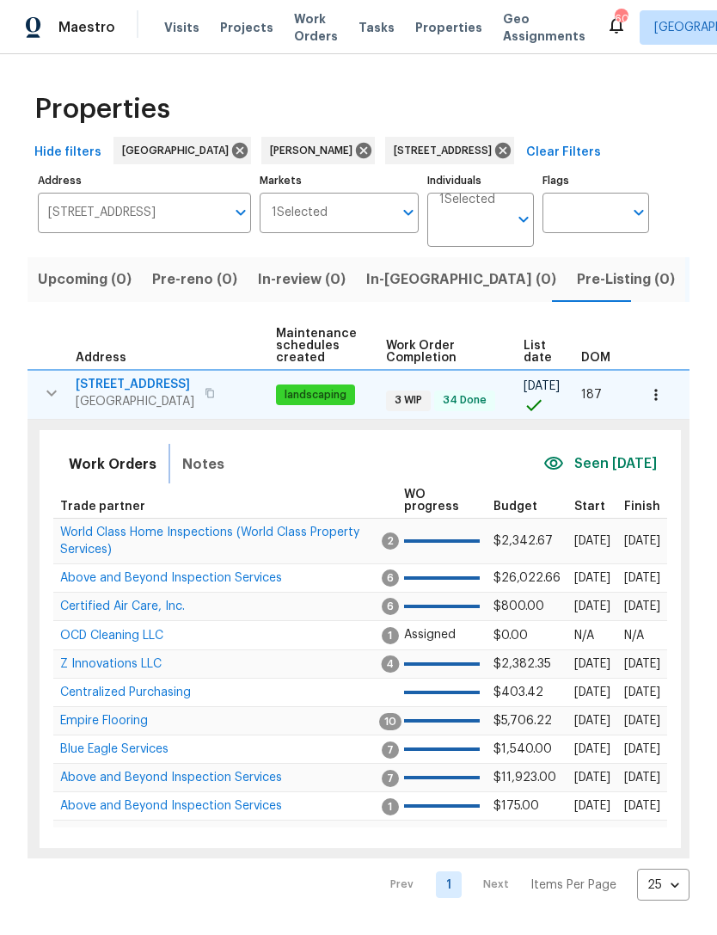
click at [203, 474] on span "Notes" at bounding box center [203, 464] width 42 height 24
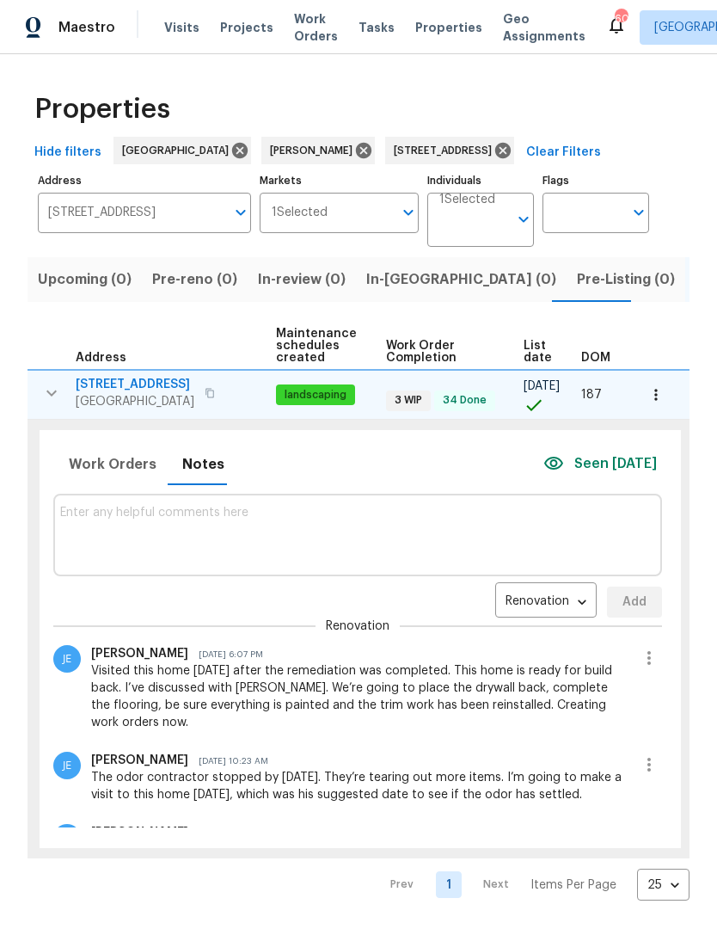
click at [469, 519] on textarea at bounding box center [357, 535] width 595 height 58
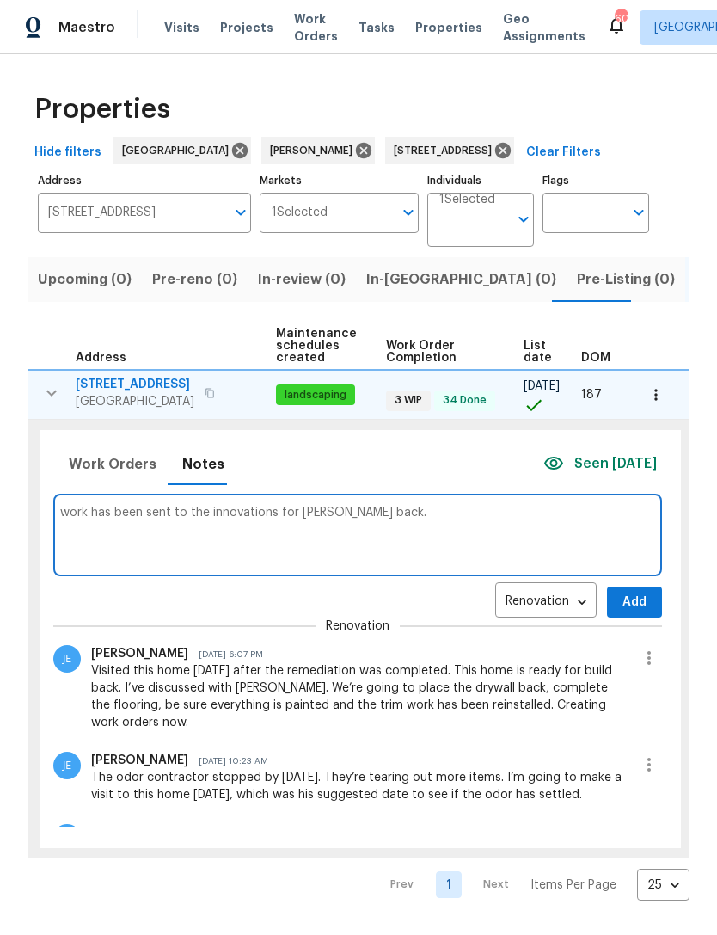
click at [200, 519] on textarea "work has been sent to the innovations for [PERSON_NAME] back." at bounding box center [357, 535] width 595 height 58
click at [282, 511] on textarea "work has been sent to Z innovations for [PERSON_NAME] back." at bounding box center [357, 535] width 595 height 58
click at [384, 513] on textarea "work has been sent to Z innovations for build back." at bounding box center [357, 535] width 595 height 58
click at [550, 519] on textarea "work has been sent to Z innovations for build back. paint has been ordered. i’v…" at bounding box center [357, 535] width 595 height 58
click at [496, 510] on textarea "work has been sent to Z innovations for build back. paint has been ordered. i’v…" at bounding box center [357, 535] width 595 height 58
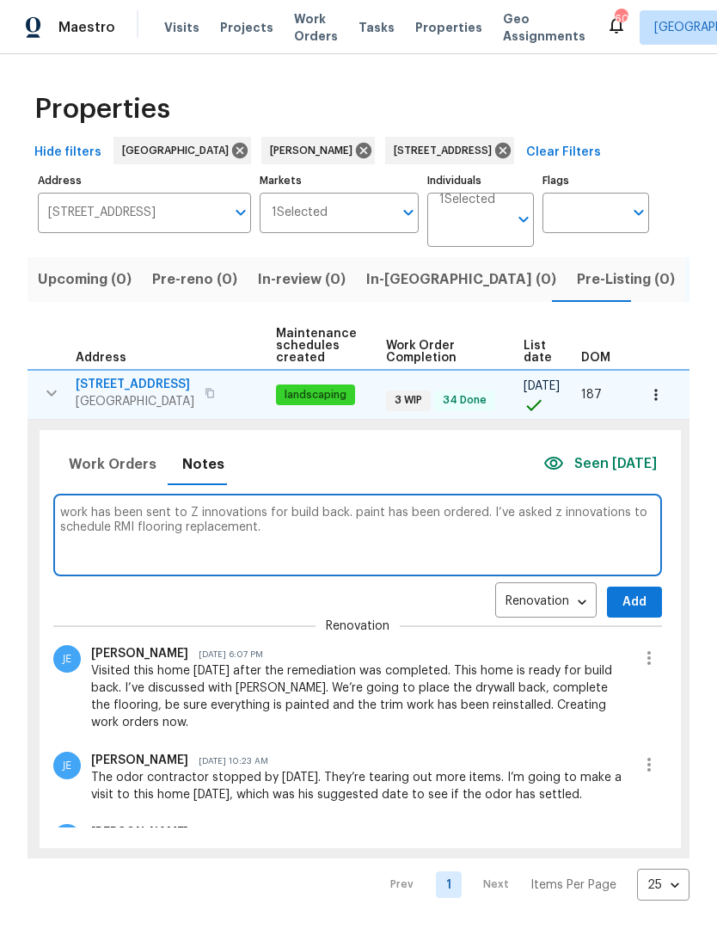
click at [458, 538] on textarea "work has been sent to Z innovations for build back. paint has been ordered. I’v…" at bounding box center [357, 535] width 595 height 58
type textarea "work has been sent to Z innovations for build back. paint has been ordered. I’v…"
click at [634, 596] on span "Add" at bounding box center [635, 603] width 28 height 22
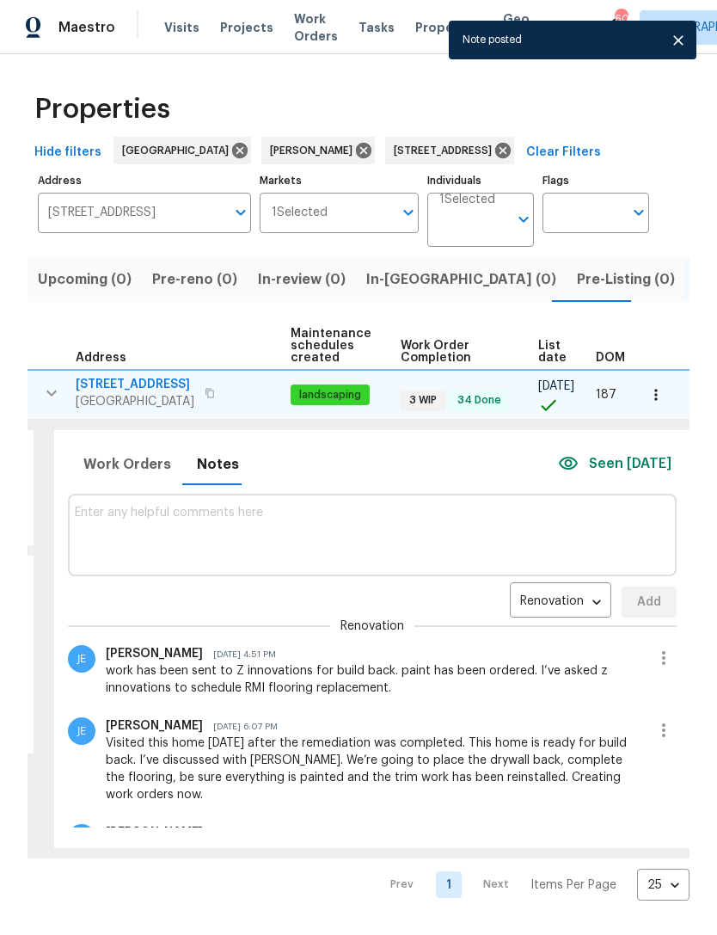
scroll to position [0, 214]
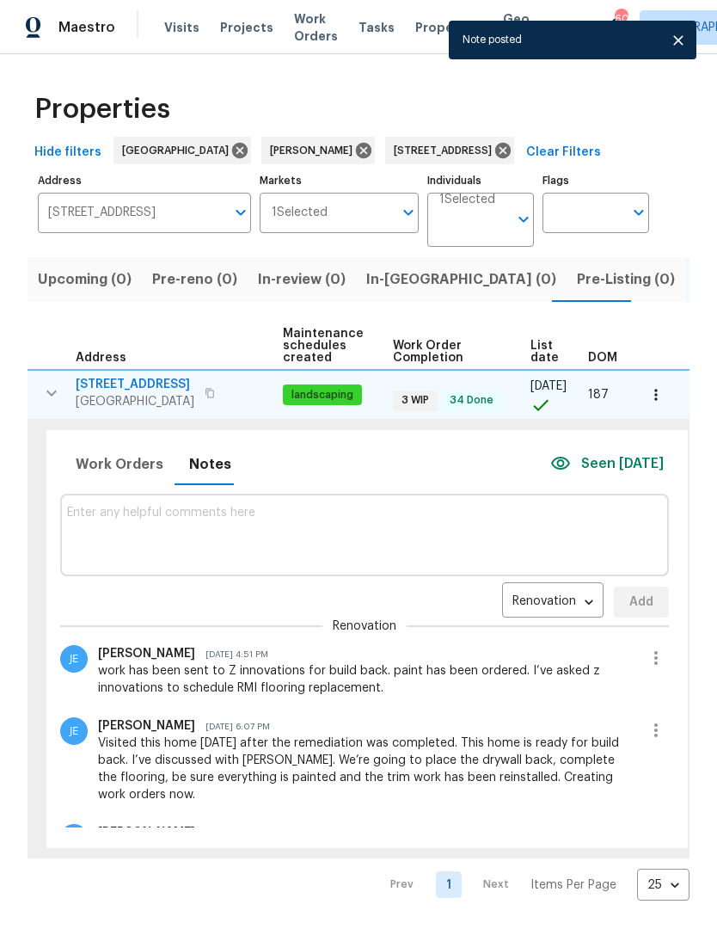
click at [644, 397] on button "button" at bounding box center [656, 395] width 38 height 38
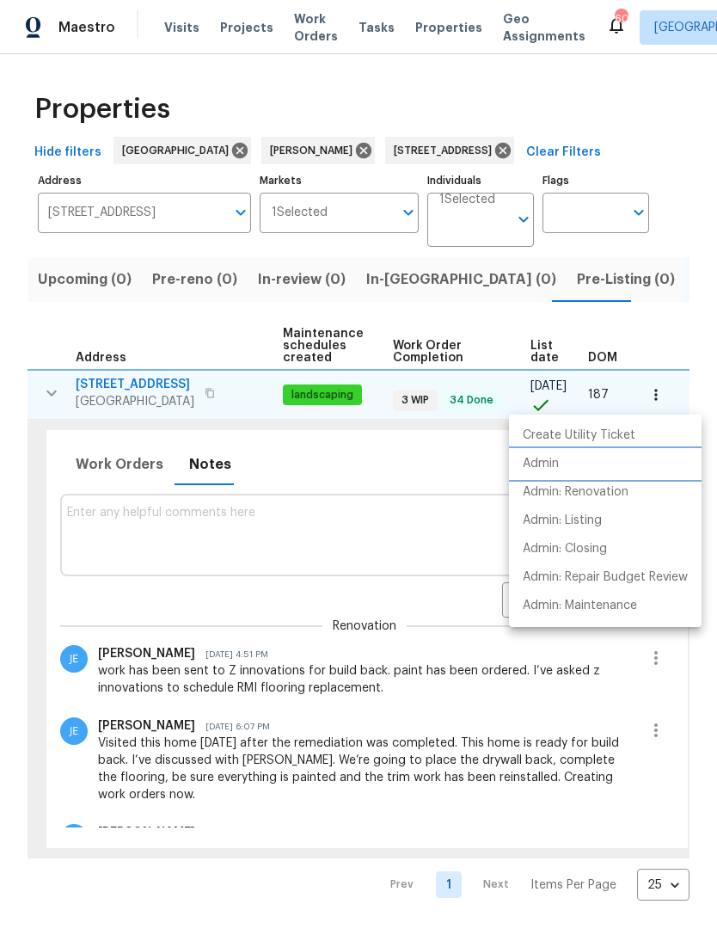
click at [562, 466] on li "Admin" at bounding box center [605, 464] width 193 height 28
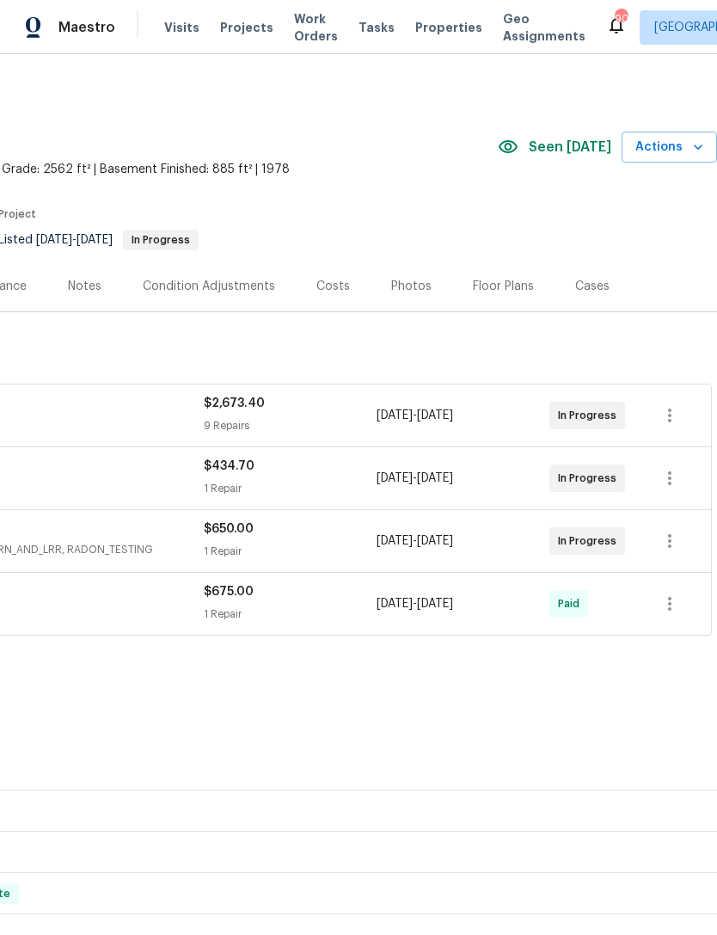
click at [634, 192] on section "121 Northwoods Rd, Sharpsburg, GA 30277 4 Beds | 3 1/2 Baths | Total: 3447 ft² …" at bounding box center [231, 188] width 972 height 144
click at [698, 144] on icon "button" at bounding box center [698, 146] width 17 height 17
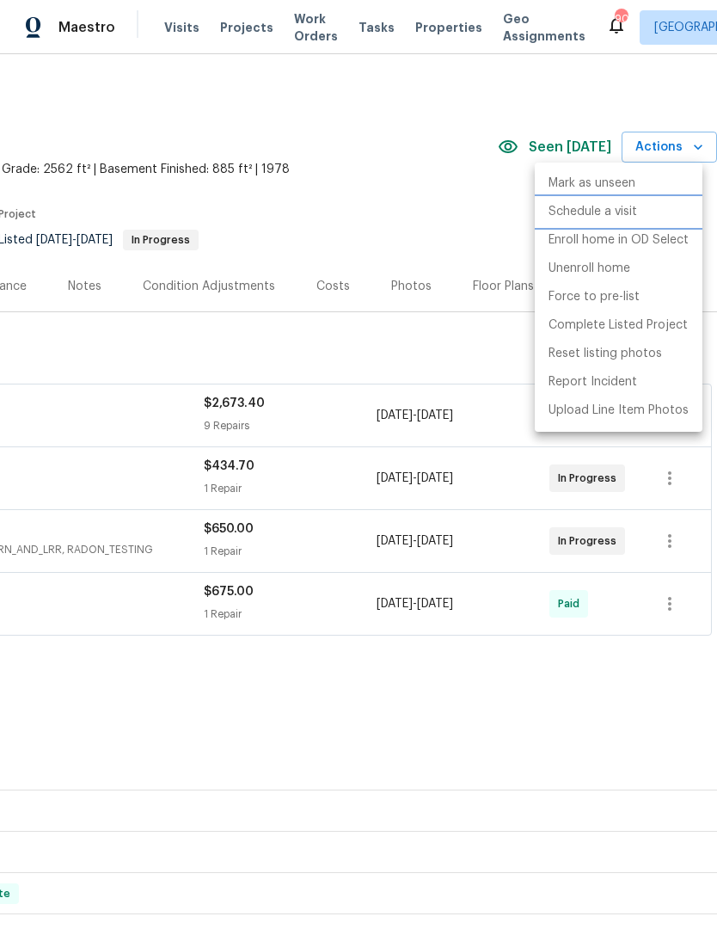
click at [637, 214] on li "Schedule a visit" at bounding box center [619, 212] width 168 height 28
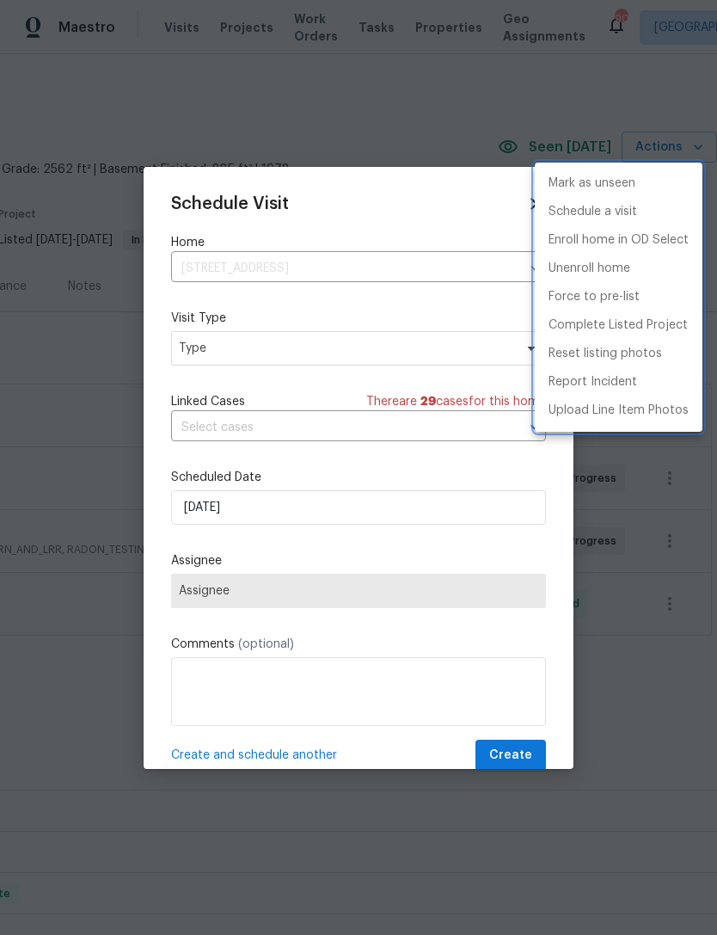
click at [396, 346] on div at bounding box center [358, 467] width 717 height 935
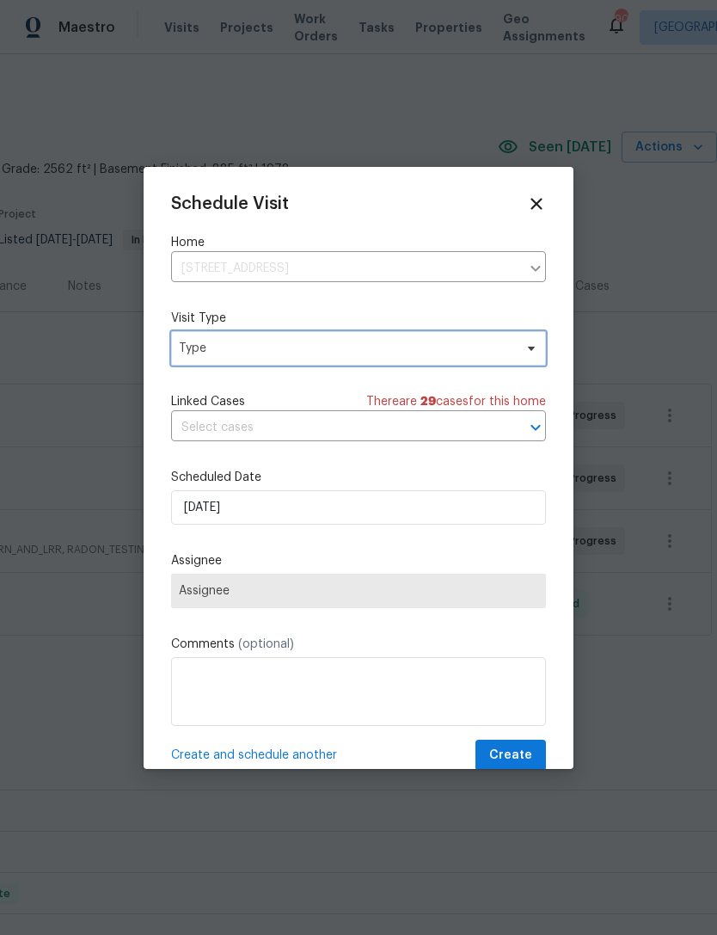
click at [371, 342] on span "Type" at bounding box center [346, 348] width 335 height 17
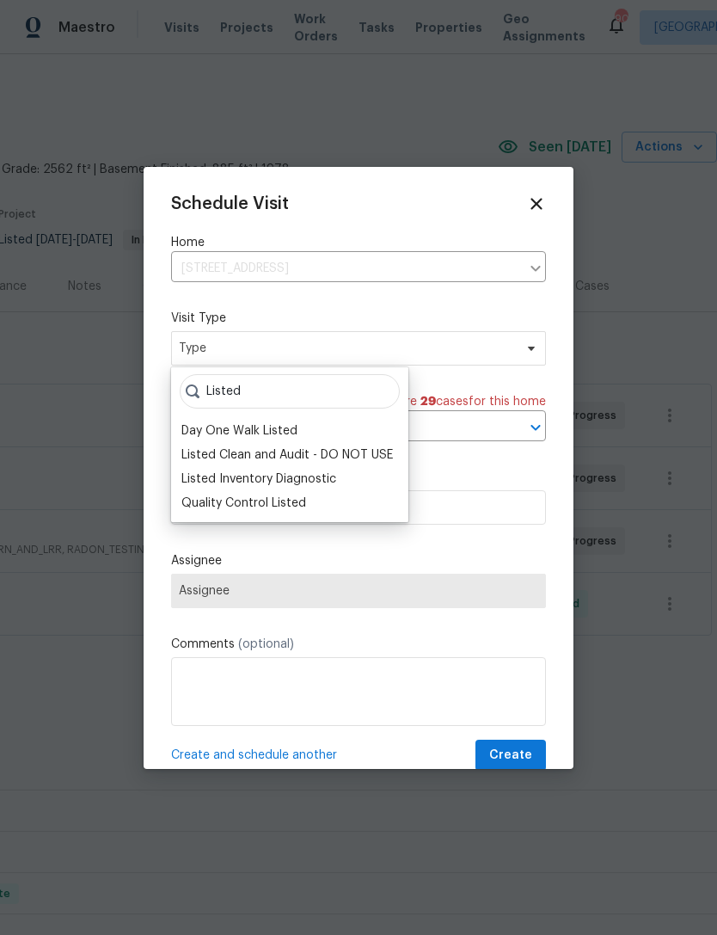
type input "Listed"
click at [261, 498] on div "Quality Control Listed" at bounding box center [243, 503] width 125 height 17
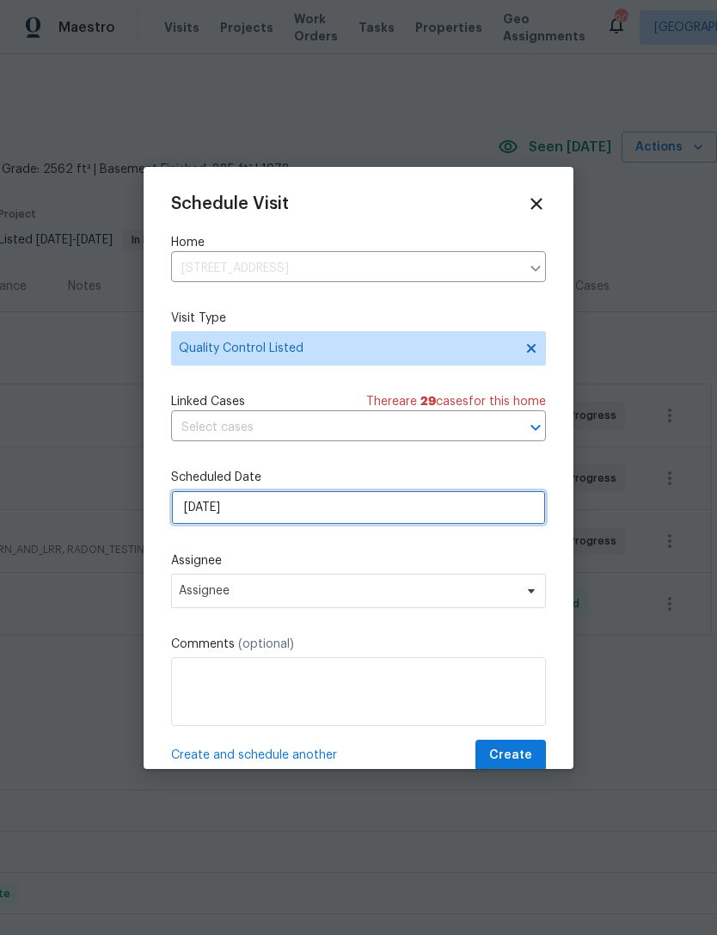
click at [342, 513] on input "9/26/2025" at bounding box center [358, 507] width 375 height 34
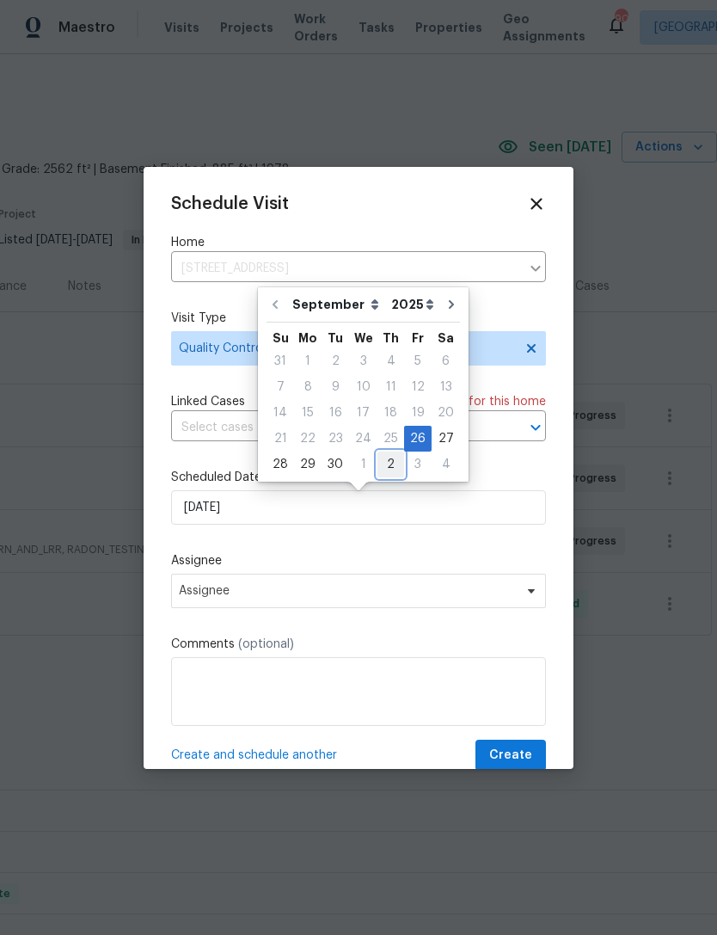
click at [390, 467] on div "2" at bounding box center [391, 464] width 27 height 24
type input "10/2/2025"
select select "9"
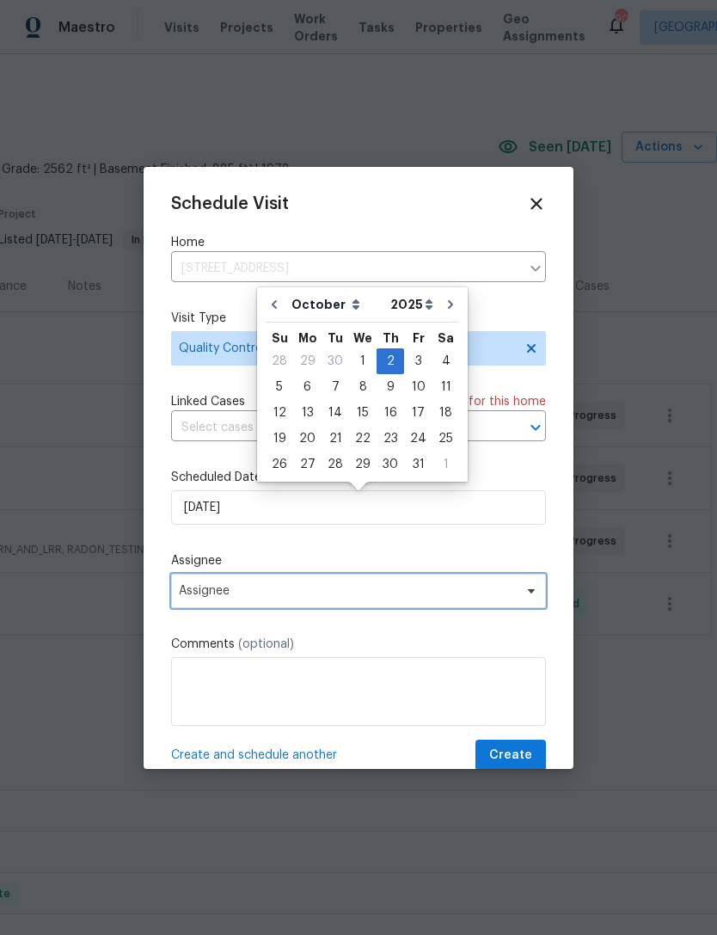
click at [428, 595] on span "Assignee" at bounding box center [347, 591] width 337 height 14
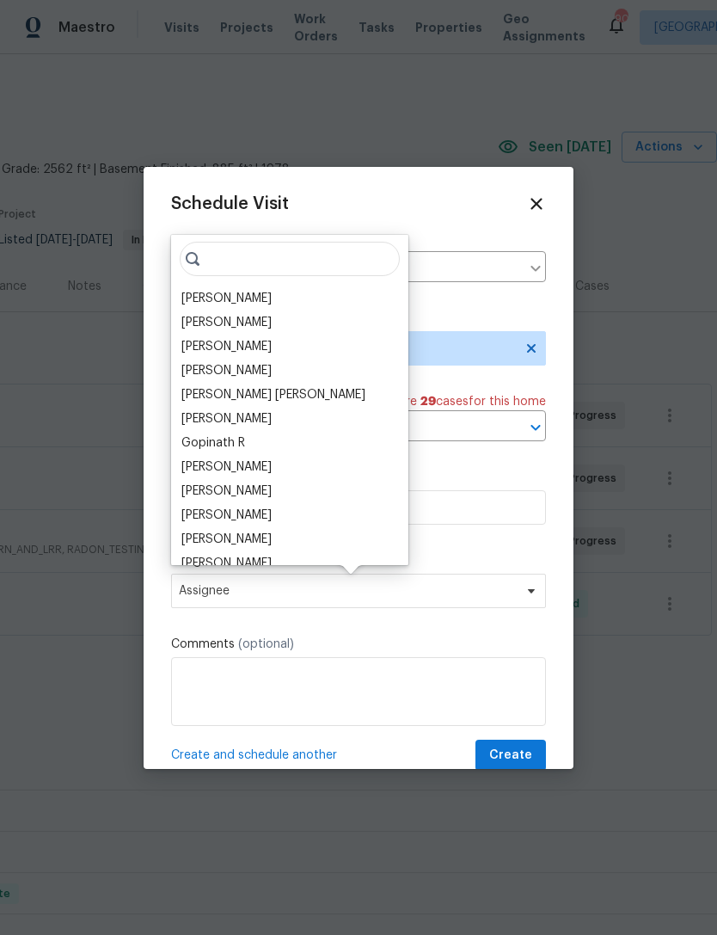
click at [262, 301] on div "[PERSON_NAME]" at bounding box center [226, 298] width 90 height 17
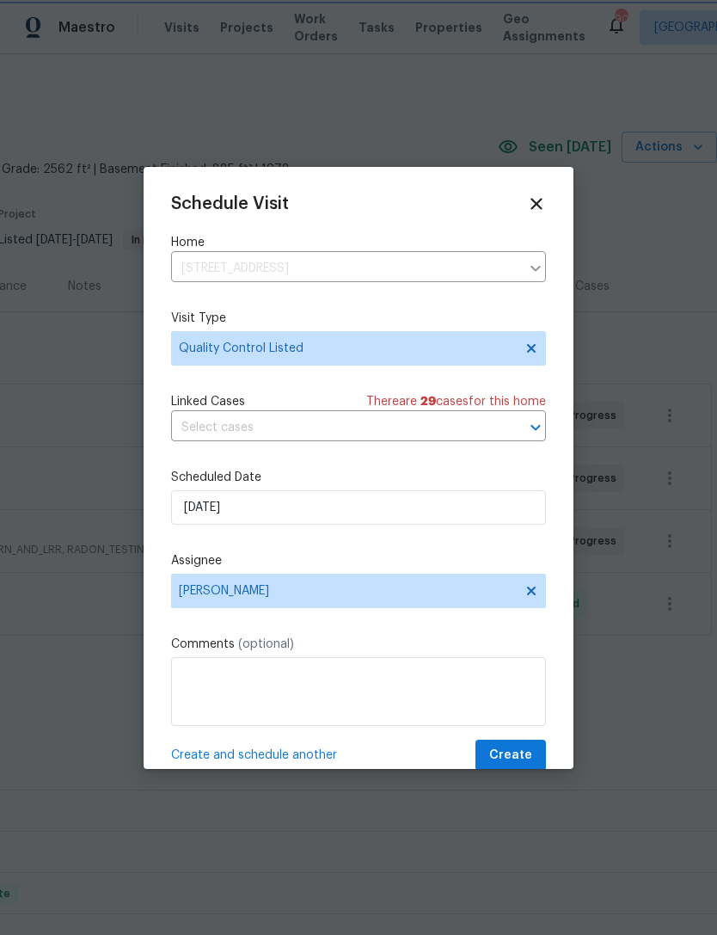
click at [521, 753] on span "Create" at bounding box center [510, 756] width 43 height 22
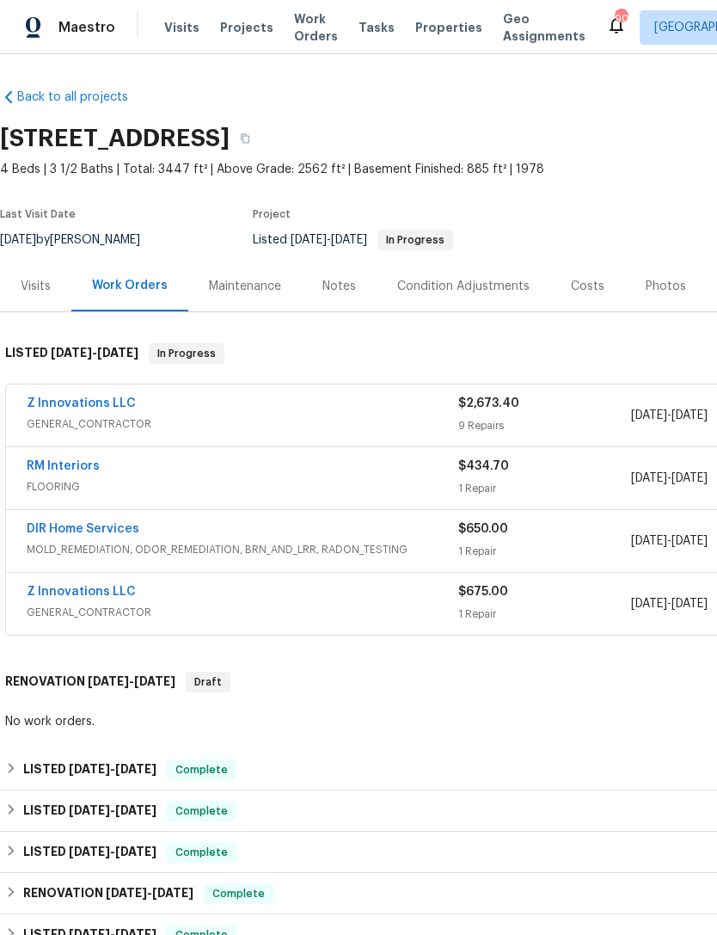
scroll to position [0, 0]
click at [98, 405] on link "Z Innovations LLC" at bounding box center [81, 403] width 109 height 12
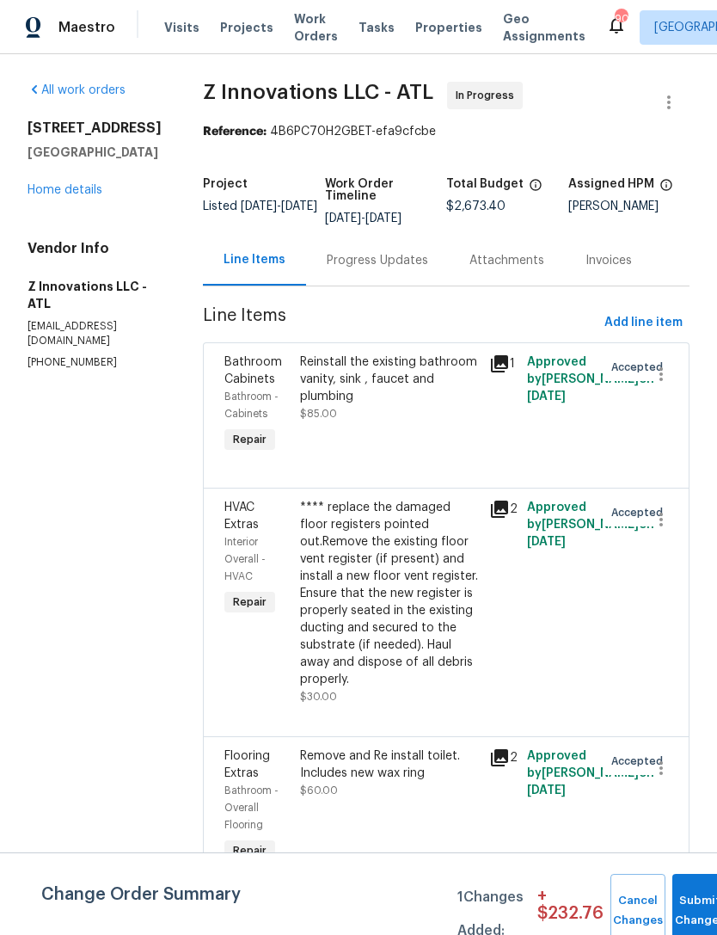
click at [397, 259] on div "Progress Updates" at bounding box center [377, 260] width 101 height 17
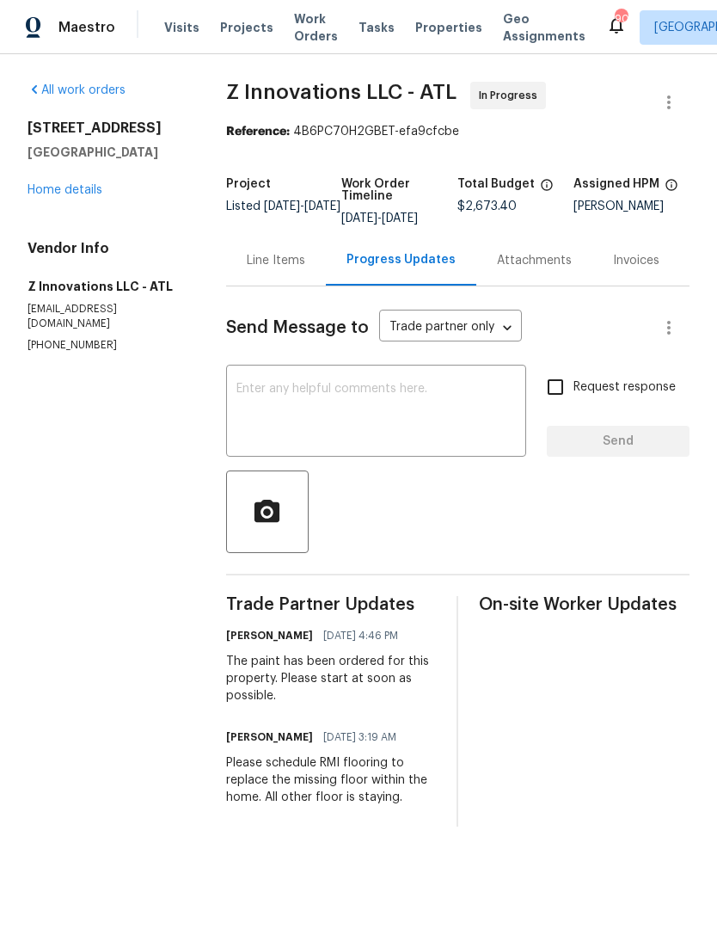
click at [86, 192] on link "Home details" at bounding box center [65, 190] width 75 height 12
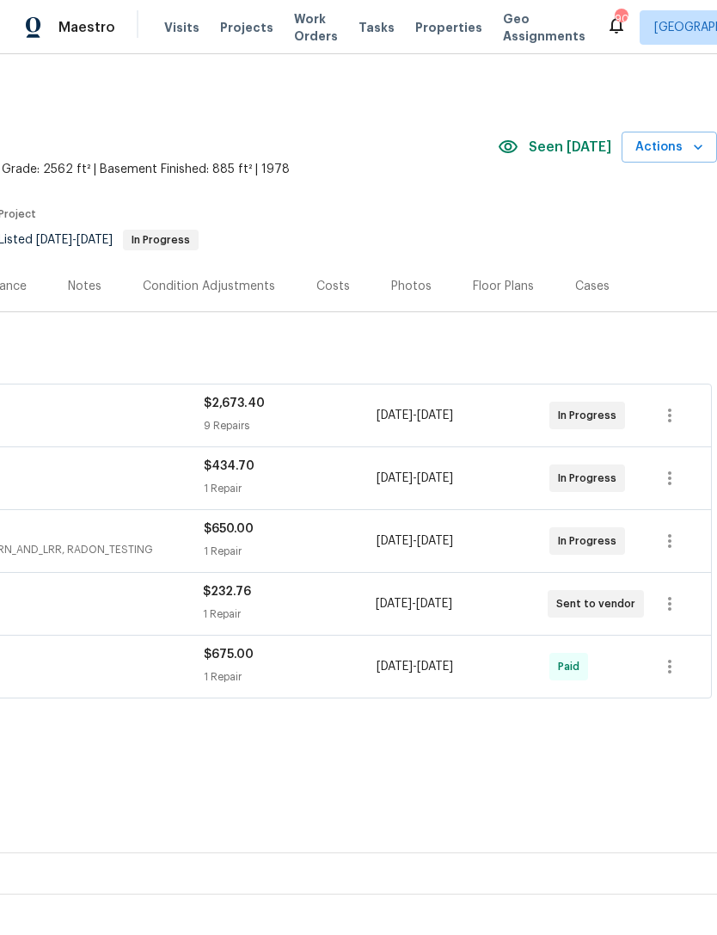
scroll to position [0, 255]
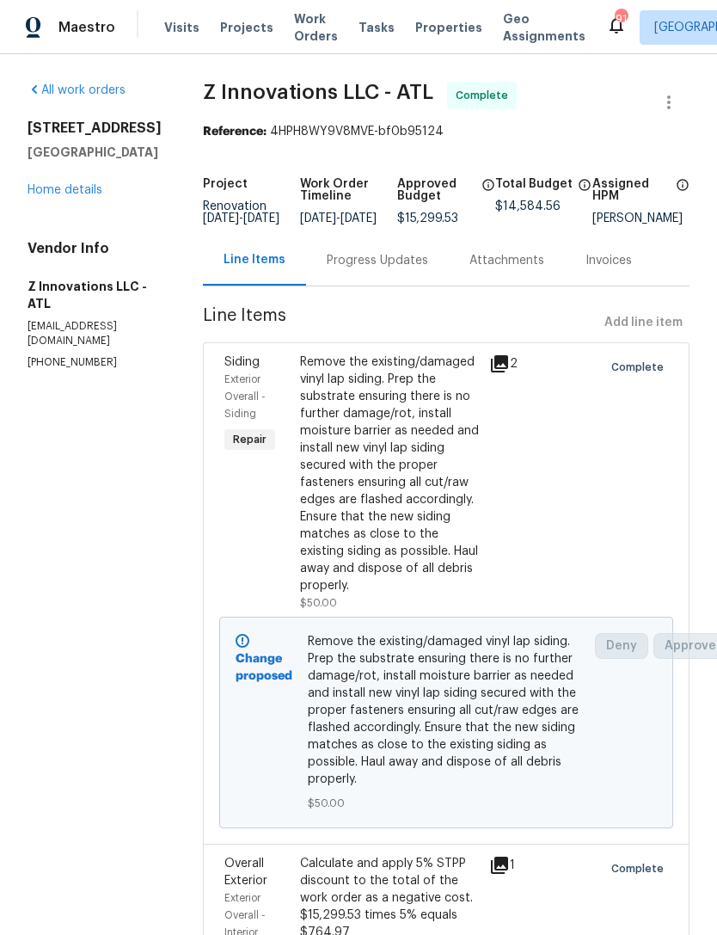
click at [78, 196] on link "Home details" at bounding box center [65, 190] width 75 height 12
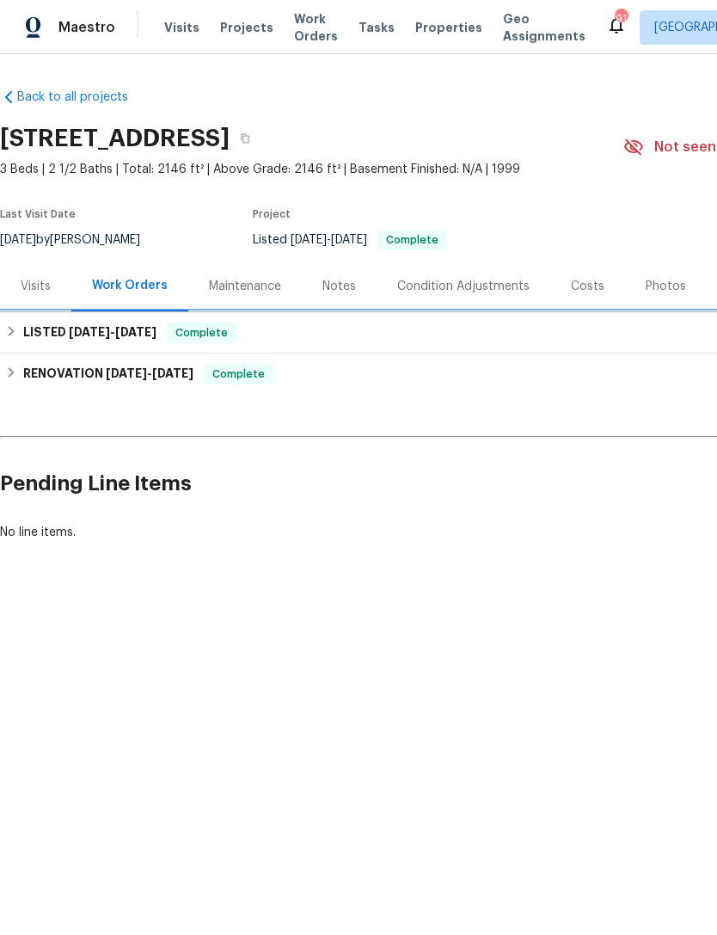
click at [71, 329] on span "[DATE]" at bounding box center [89, 332] width 41 height 12
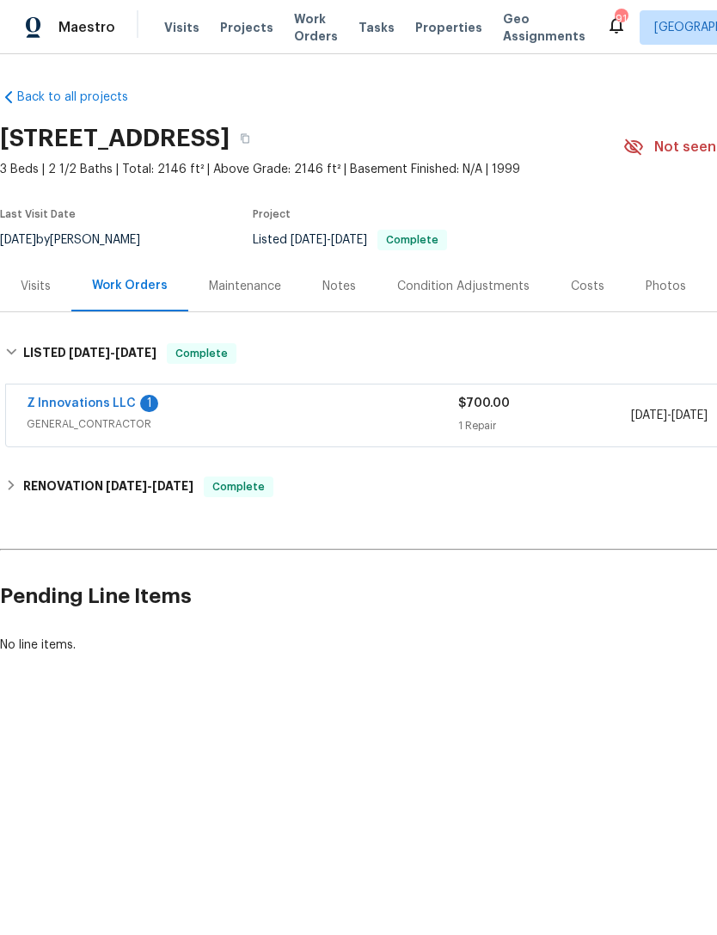
click at [89, 407] on link "Z Innovations LLC" at bounding box center [81, 403] width 109 height 12
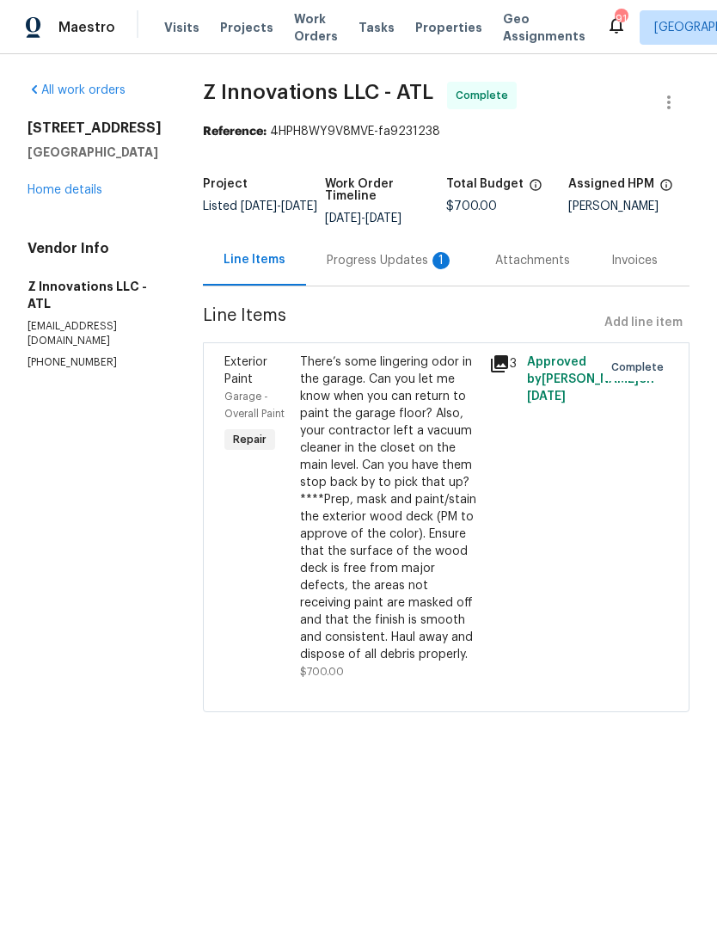
click at [390, 251] on div "Progress Updates 1" at bounding box center [390, 260] width 169 height 51
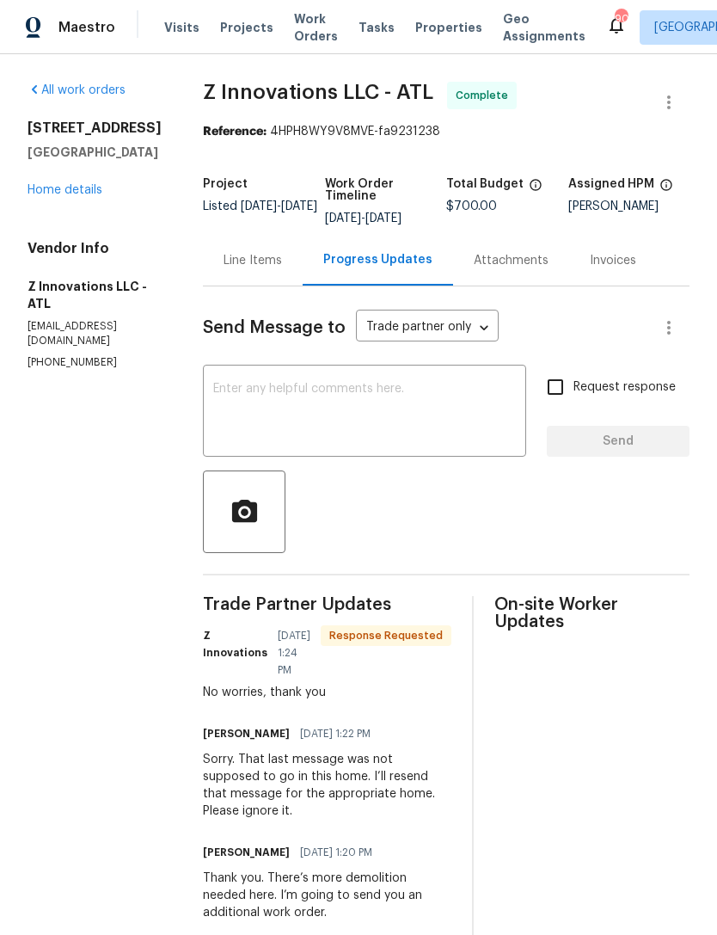
click at [69, 196] on link "Home details" at bounding box center [65, 190] width 75 height 12
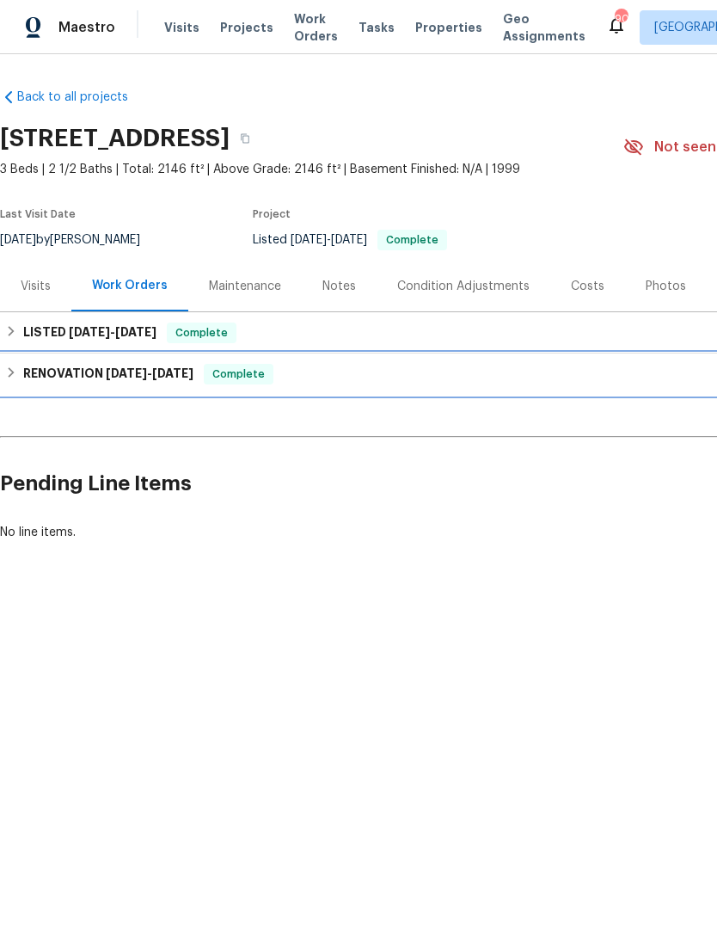
click at [89, 366] on h6 "RENOVATION [DATE] - [DATE]" at bounding box center [108, 374] width 170 height 21
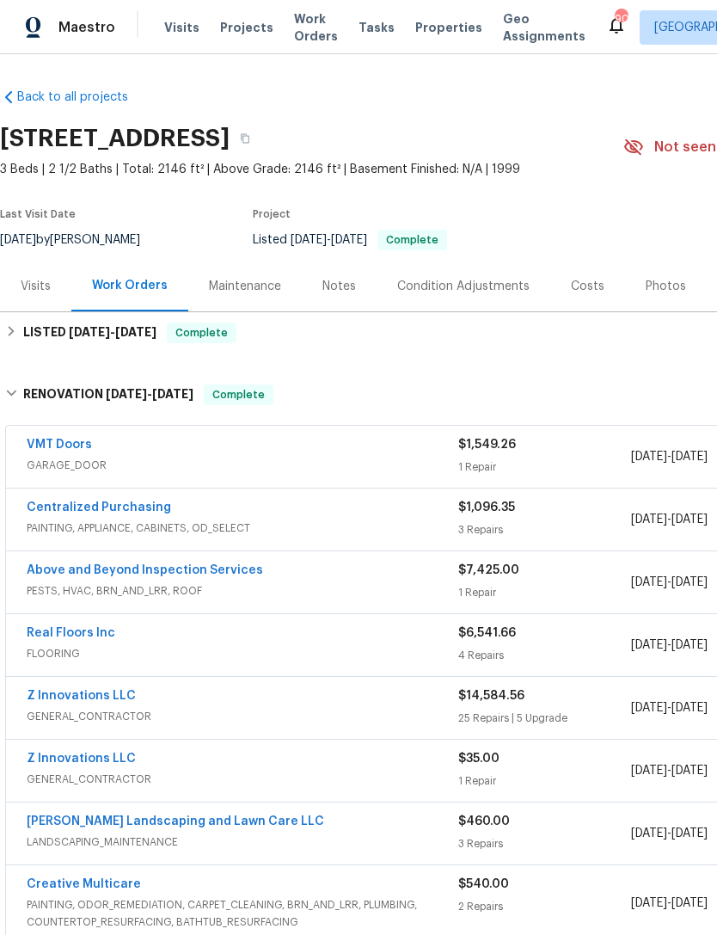
click at [105, 699] on link "Z Innovations LLC" at bounding box center [81, 696] width 109 height 12
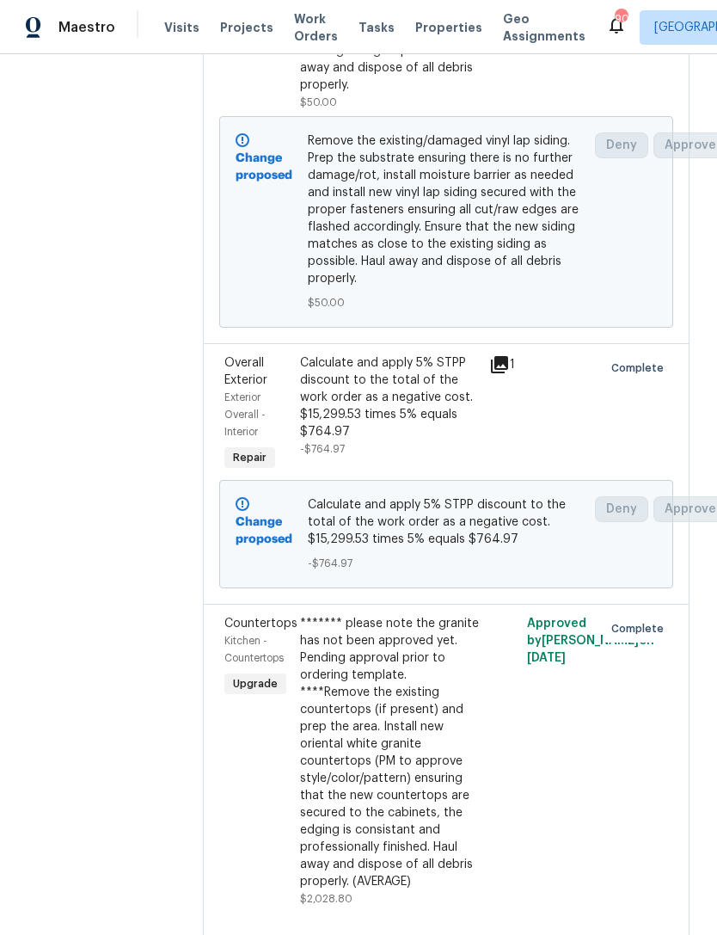
scroll to position [491, 0]
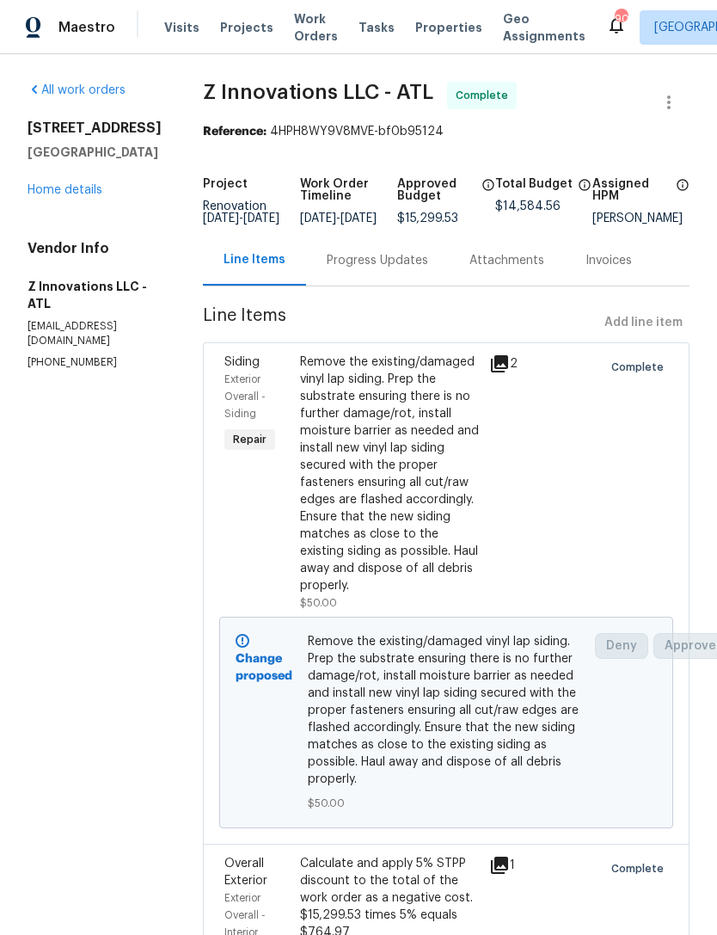
click at [88, 196] on link "Home details" at bounding box center [65, 190] width 75 height 12
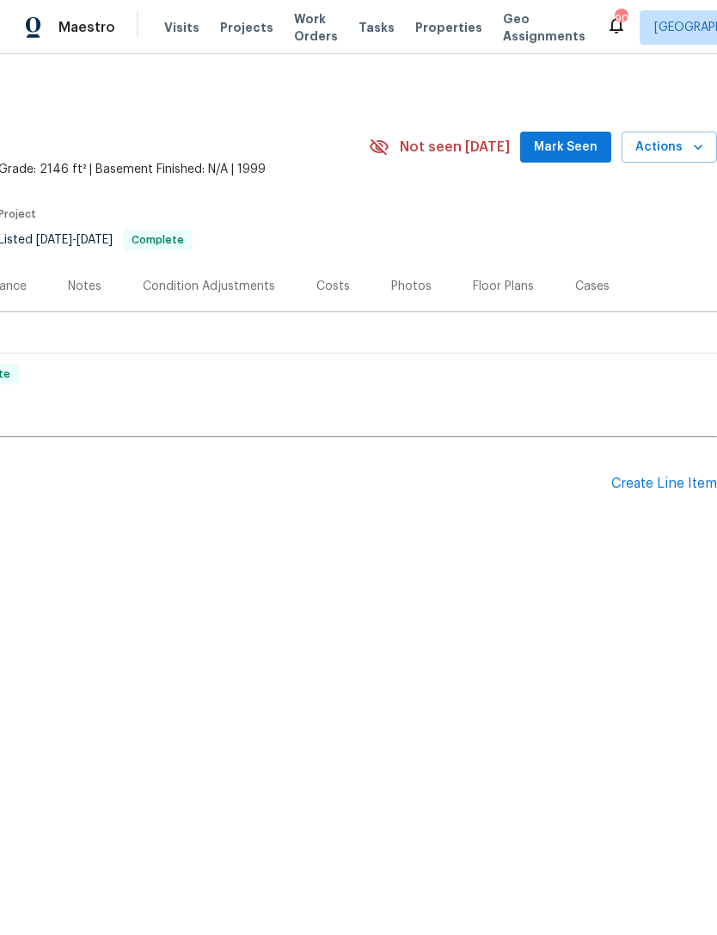
scroll to position [0, 255]
click at [593, 153] on span "Mark Seen" at bounding box center [566, 148] width 64 height 22
click at [656, 487] on div "Create Line Item" at bounding box center [665, 484] width 106 height 16
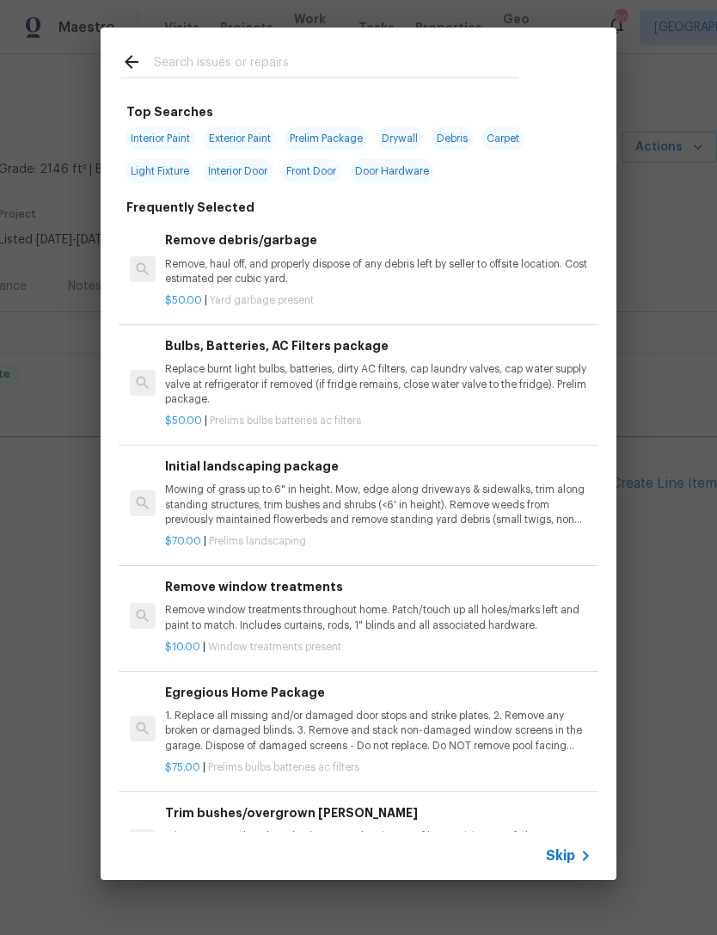
click at [332, 55] on input "text" at bounding box center [336, 65] width 365 height 26
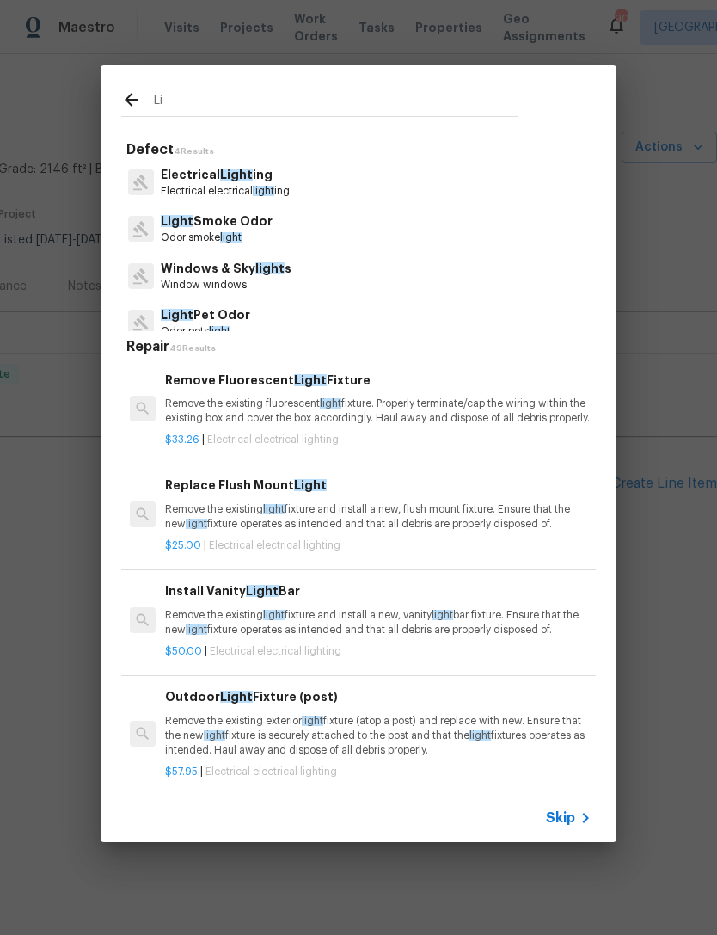
type input "L"
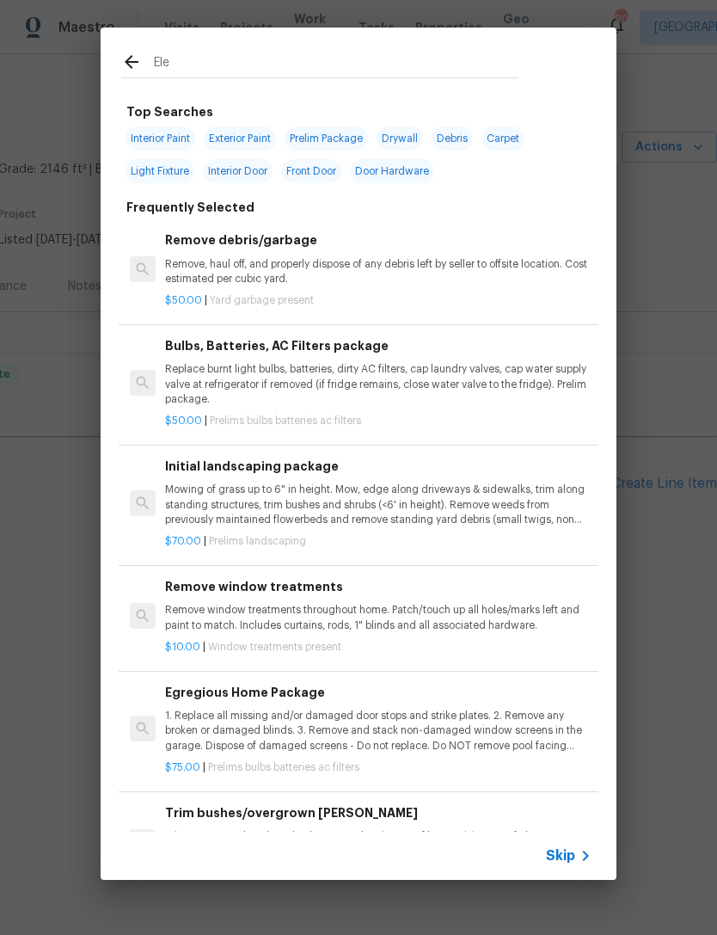
type input "Elec"
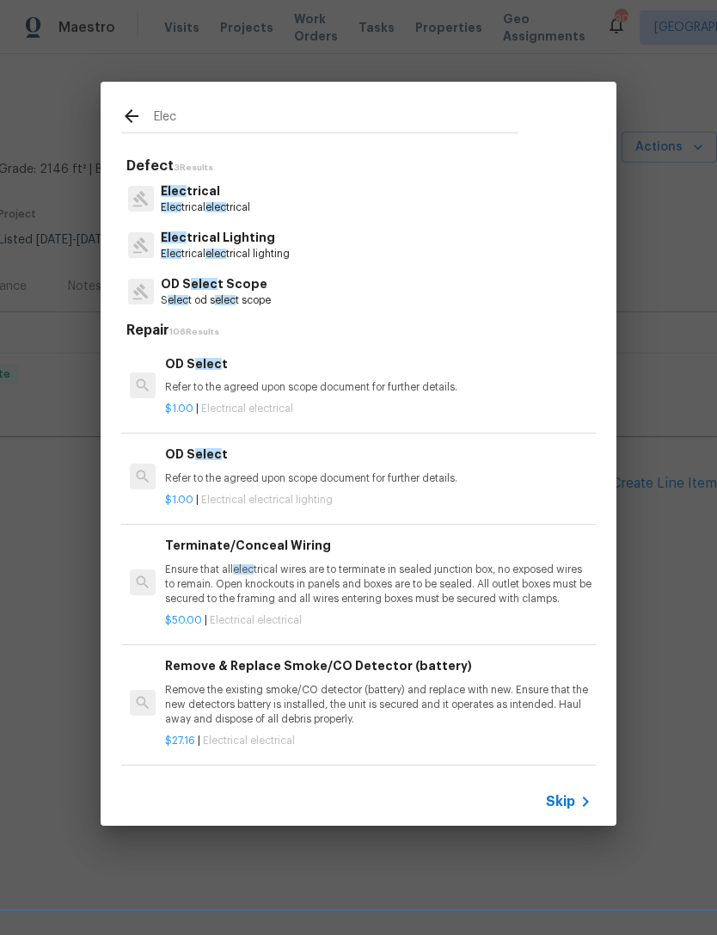
click at [274, 249] on p "Elec trical elec trical lighting" at bounding box center [225, 254] width 129 height 15
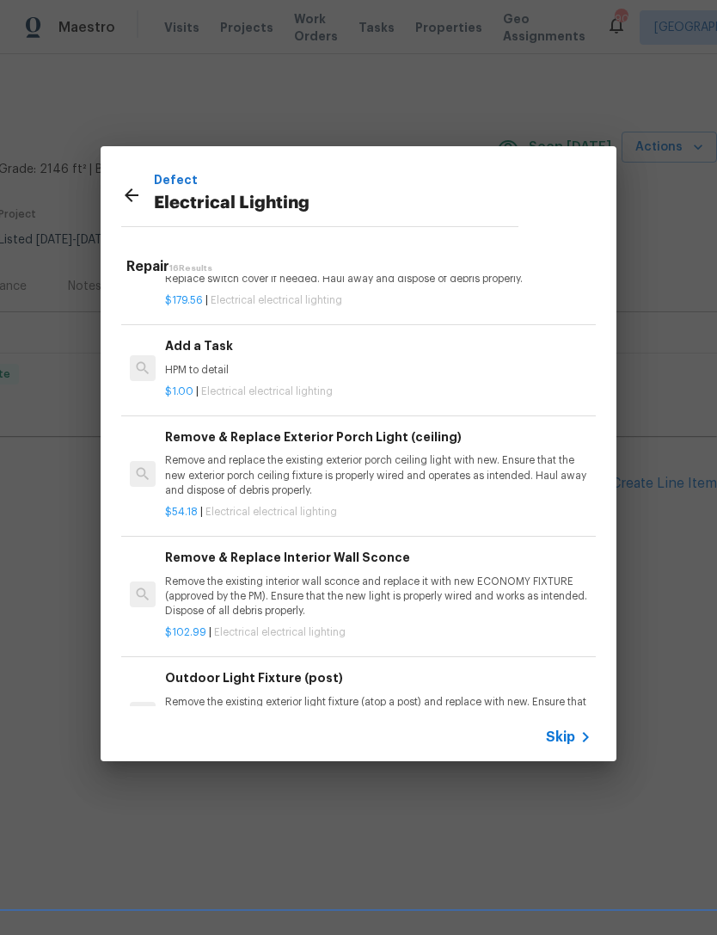
scroll to position [1098, 0]
click at [224, 340] on h6 "Add a Task" at bounding box center [378, 345] width 427 height 19
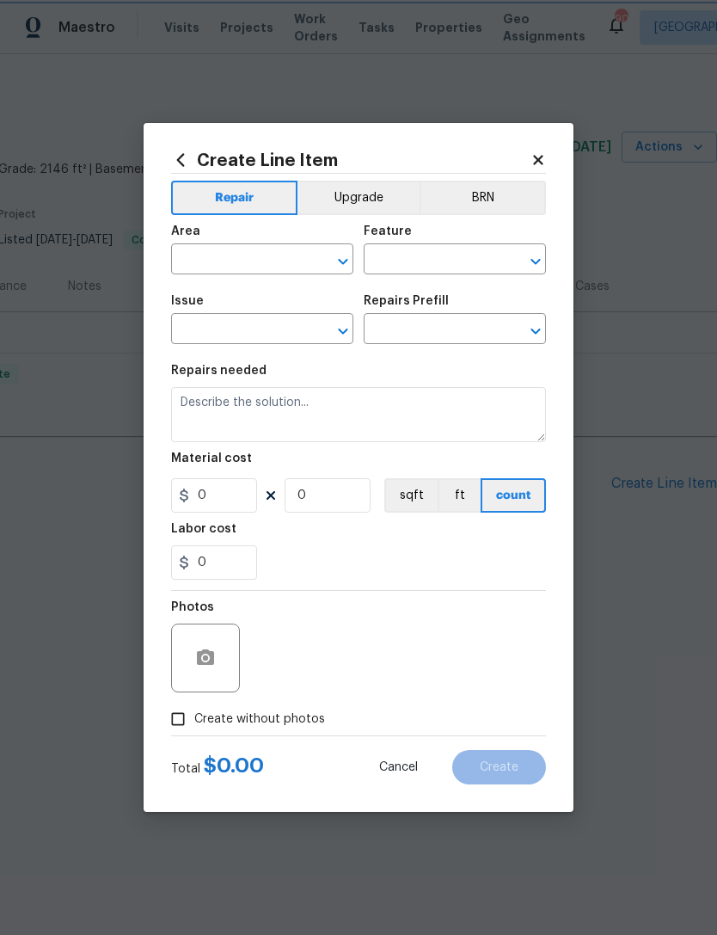
type input "Electrical Lighting"
type input "Add a Task $1.00"
type textarea "HPM to detail"
type input "1"
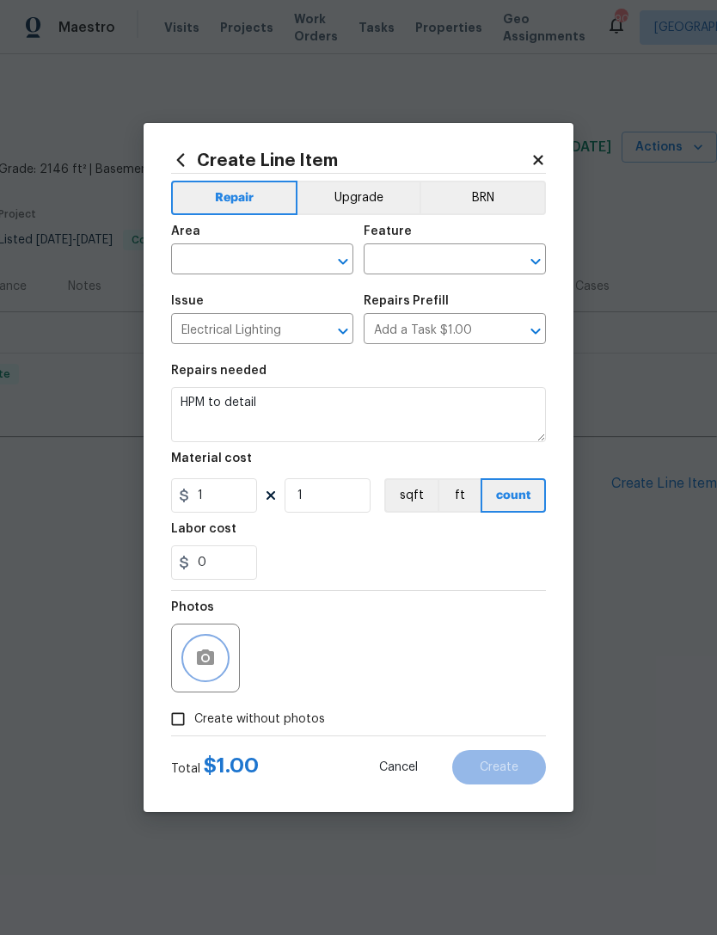
click at [211, 668] on icon "button" at bounding box center [205, 658] width 21 height 21
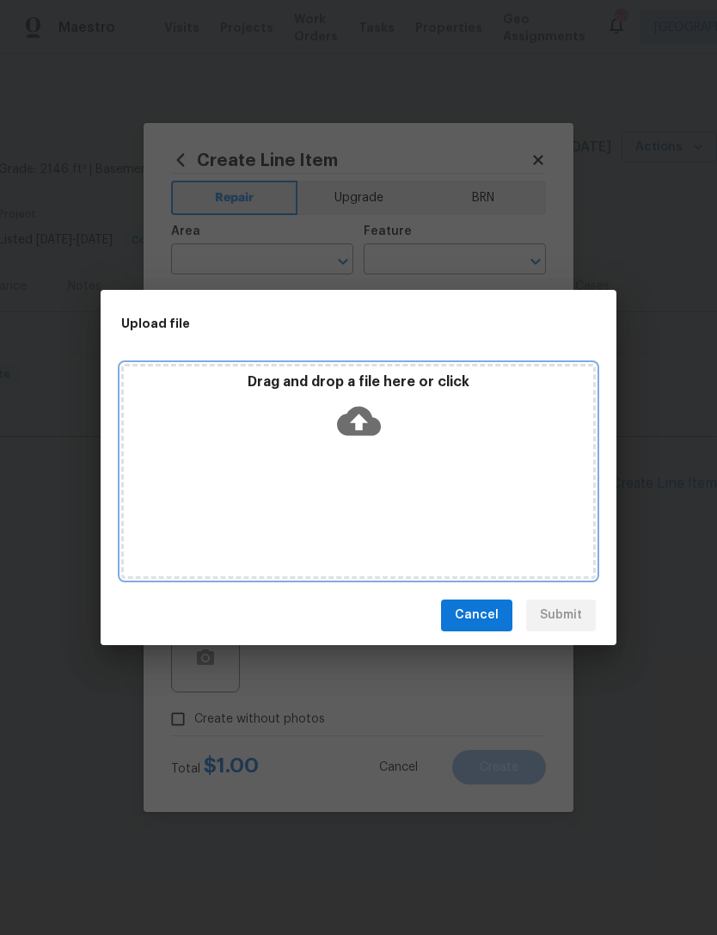
click at [369, 427] on icon at bounding box center [359, 420] width 44 height 29
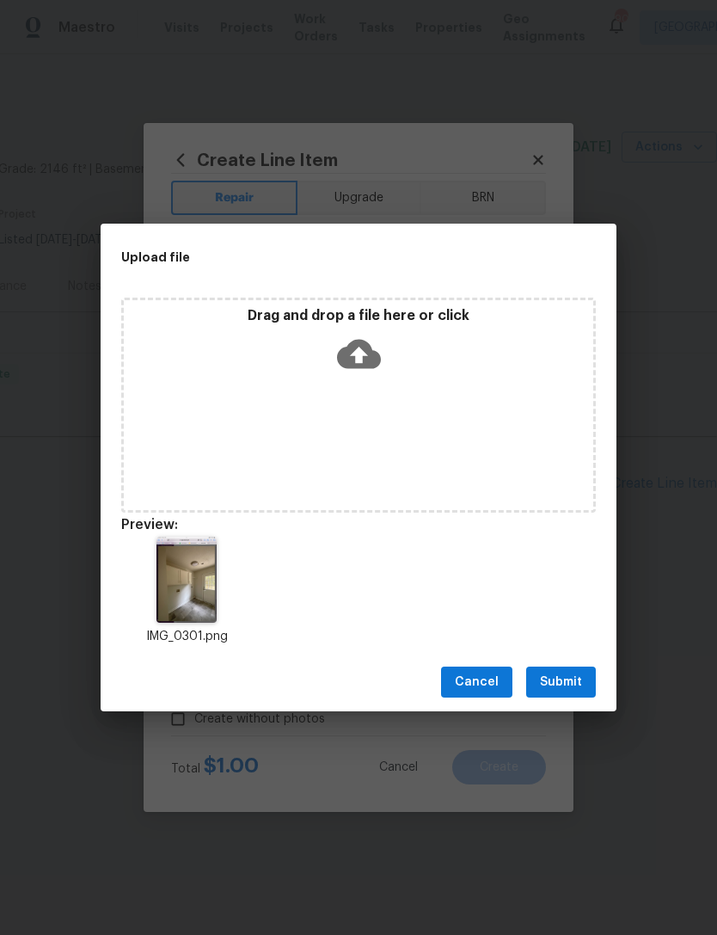
click at [556, 683] on span "Submit" at bounding box center [561, 683] width 42 height 22
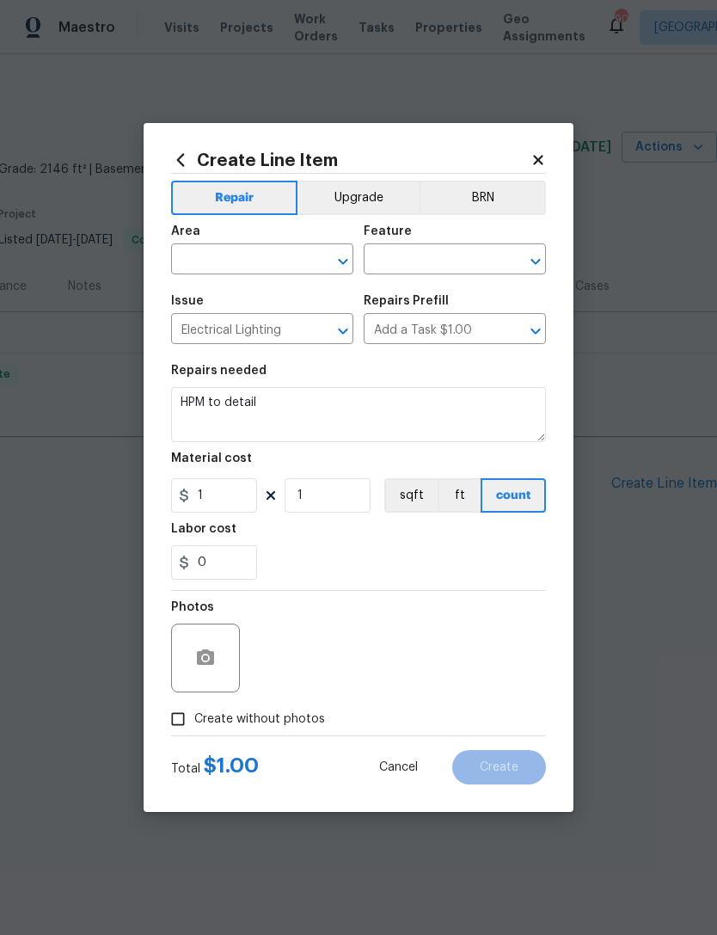
click at [304, 253] on input "text" at bounding box center [238, 261] width 134 height 27
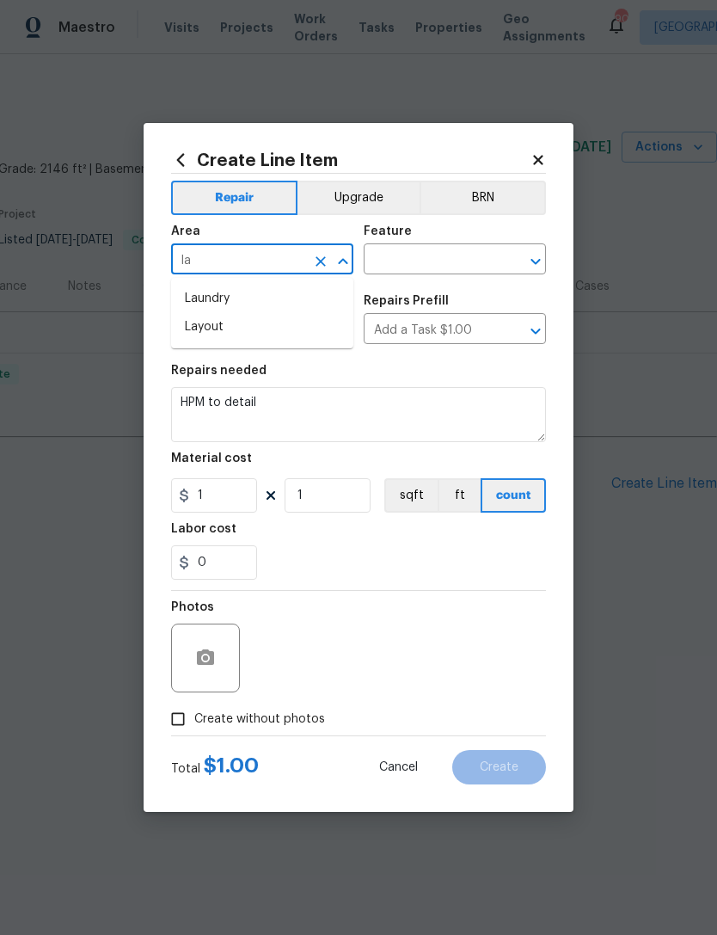
type input "[PERSON_NAME]"
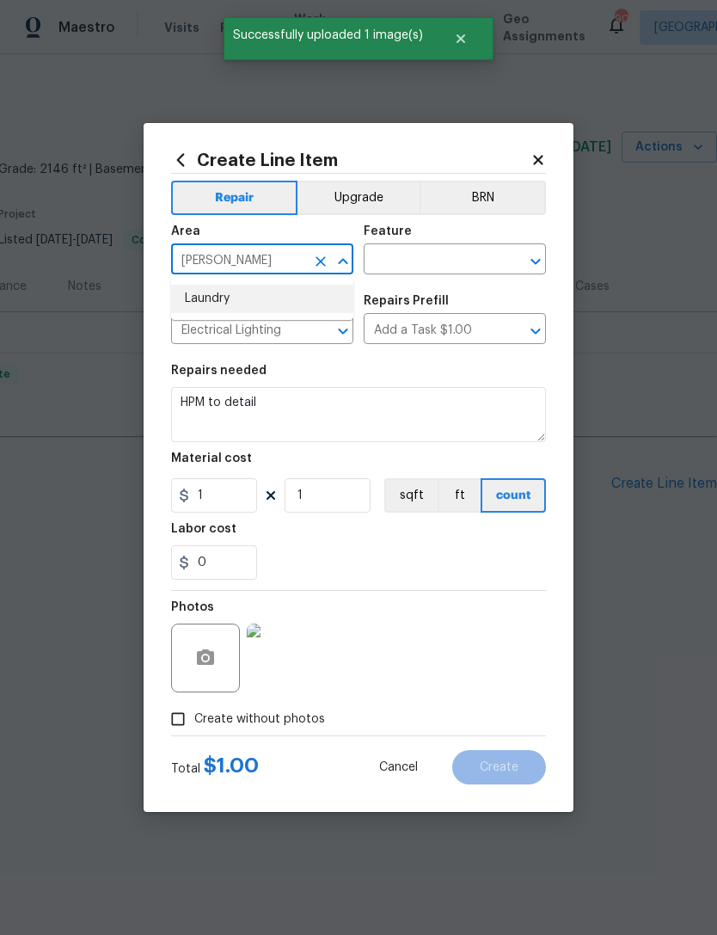
click at [274, 294] on li "Laundry" at bounding box center [262, 299] width 182 height 28
type input "Laundry"
click at [478, 255] on input "text" at bounding box center [431, 261] width 134 height 27
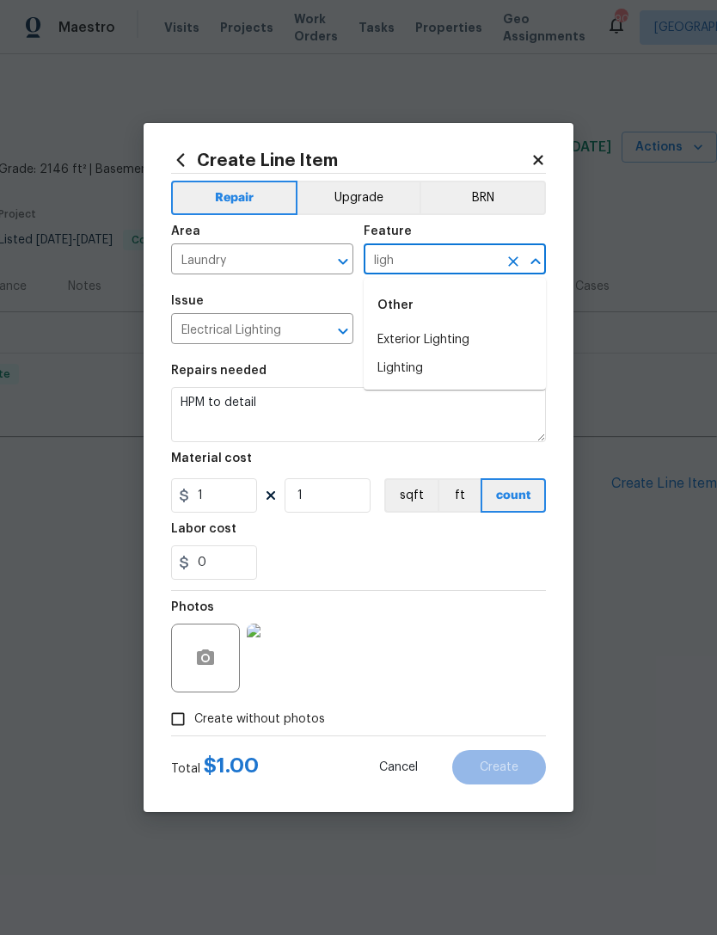
click at [422, 375] on li "Lighting" at bounding box center [455, 368] width 182 height 28
type input "Lighting"
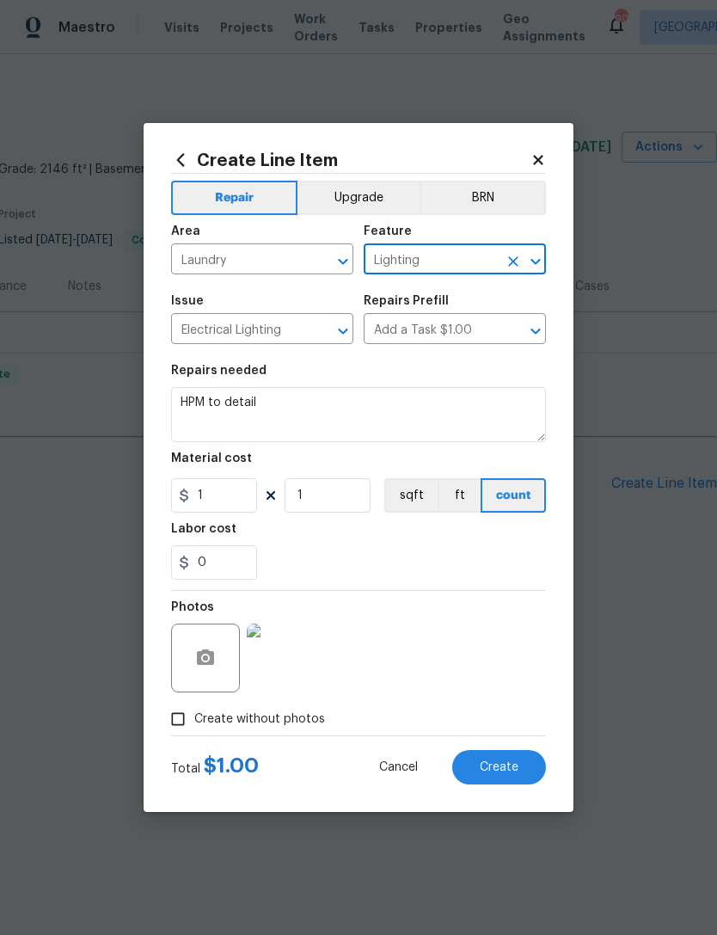
click at [396, 415] on textarea "HPM to detail" at bounding box center [358, 414] width 375 height 55
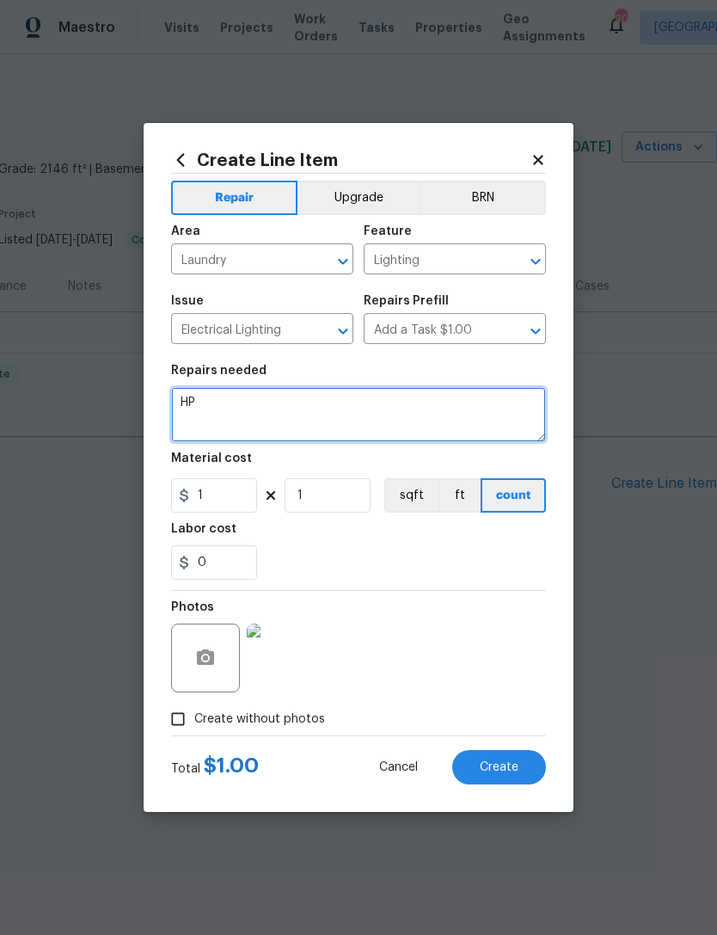
type textarea "H"
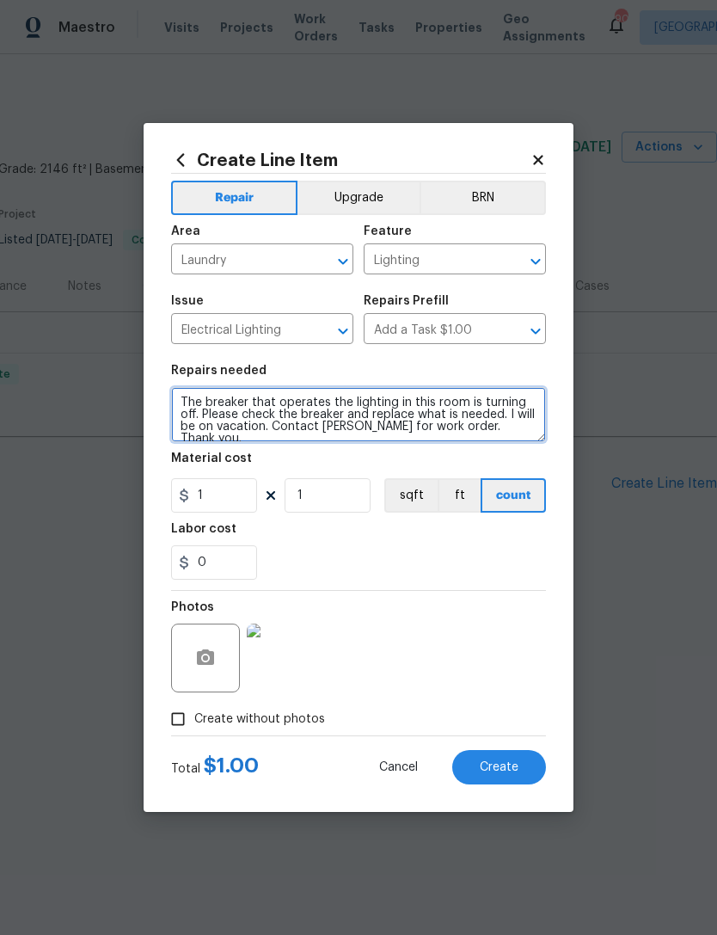
type textarea "The breaker that operates the lighting in this room is turning off. Please chec…"
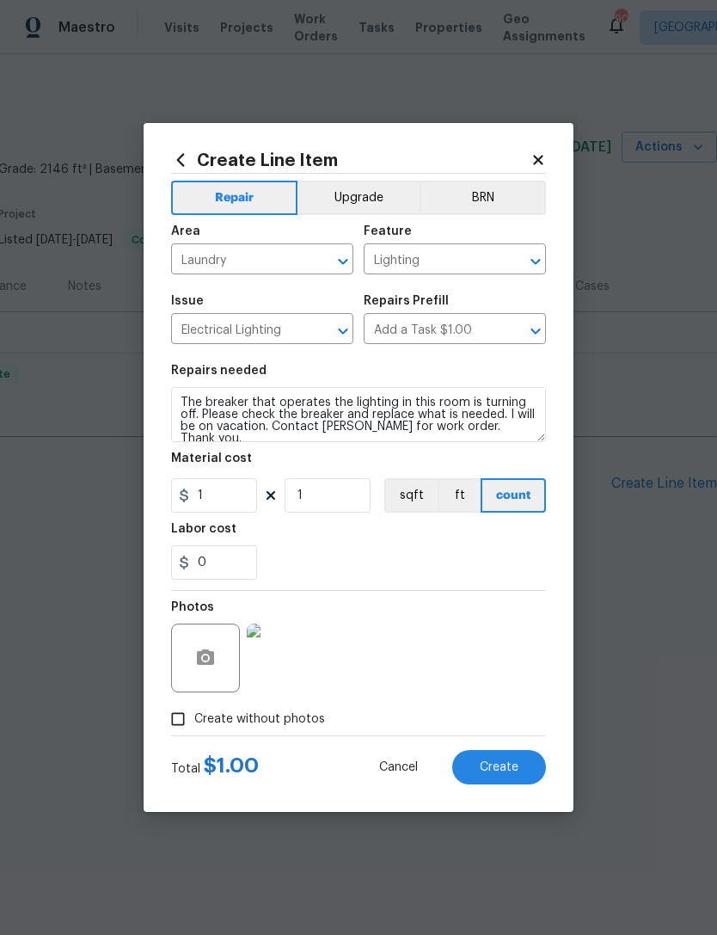
click at [239, 528] on div "Labor cost" at bounding box center [358, 534] width 375 height 22
click at [225, 497] on input "1" at bounding box center [214, 495] width 86 height 34
type input "50"
click at [376, 551] on div "0" at bounding box center [358, 562] width 375 height 34
click at [503, 780] on button "Create" at bounding box center [499, 767] width 94 height 34
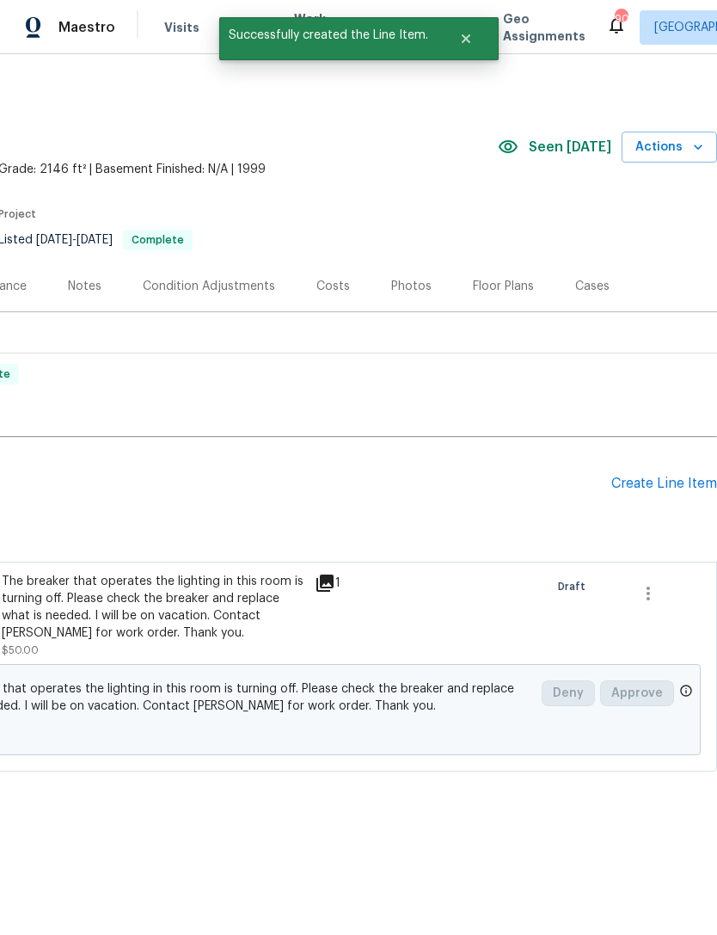
click at [650, 489] on div "Create Line Item" at bounding box center [665, 484] width 106 height 16
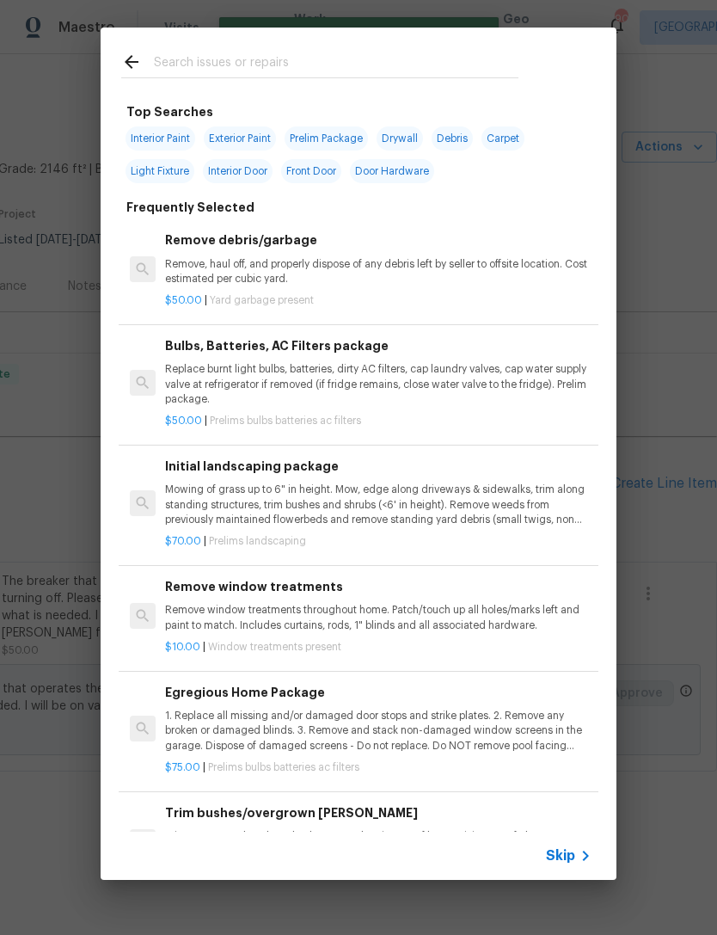
click at [308, 46] on div at bounding box center [320, 62] width 439 height 68
click at [346, 61] on input "text" at bounding box center [336, 65] width 365 height 26
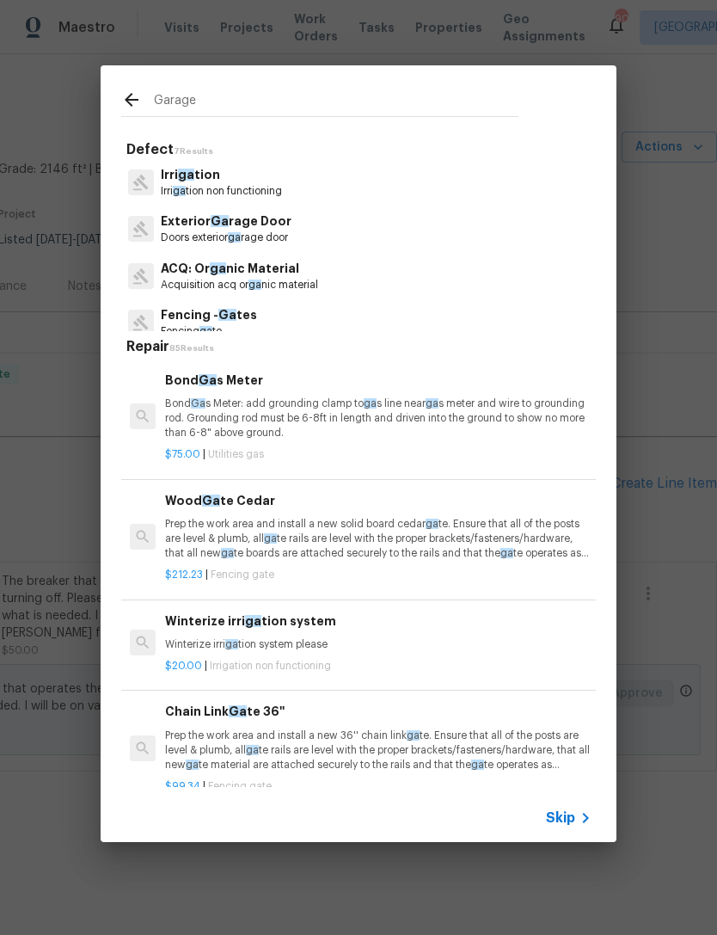
type input "Garage"
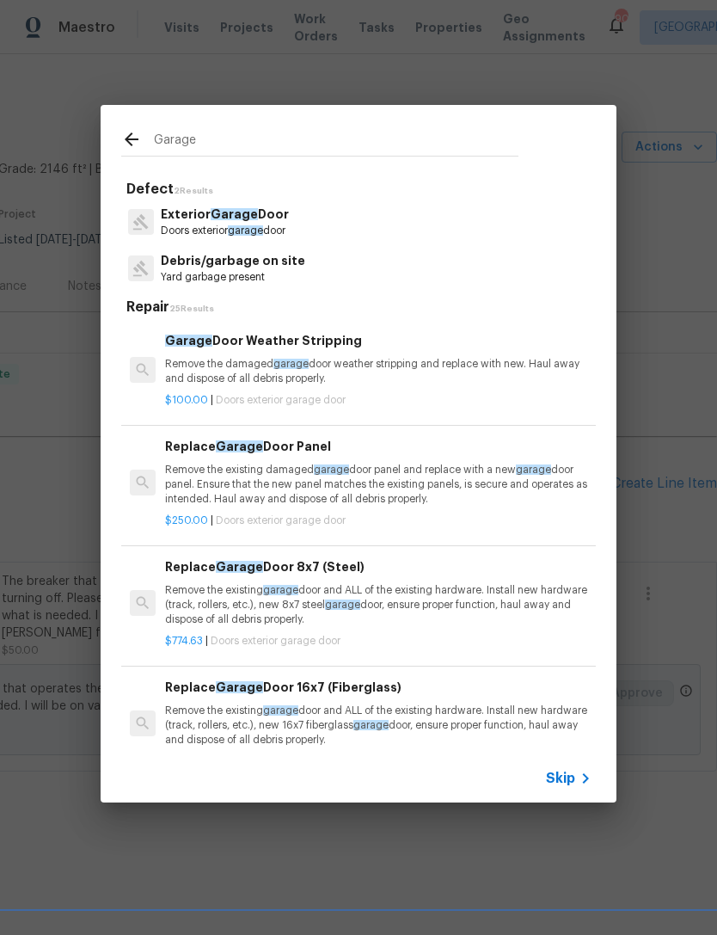
click at [274, 219] on p "Exterior Garage Door" at bounding box center [225, 215] width 128 height 18
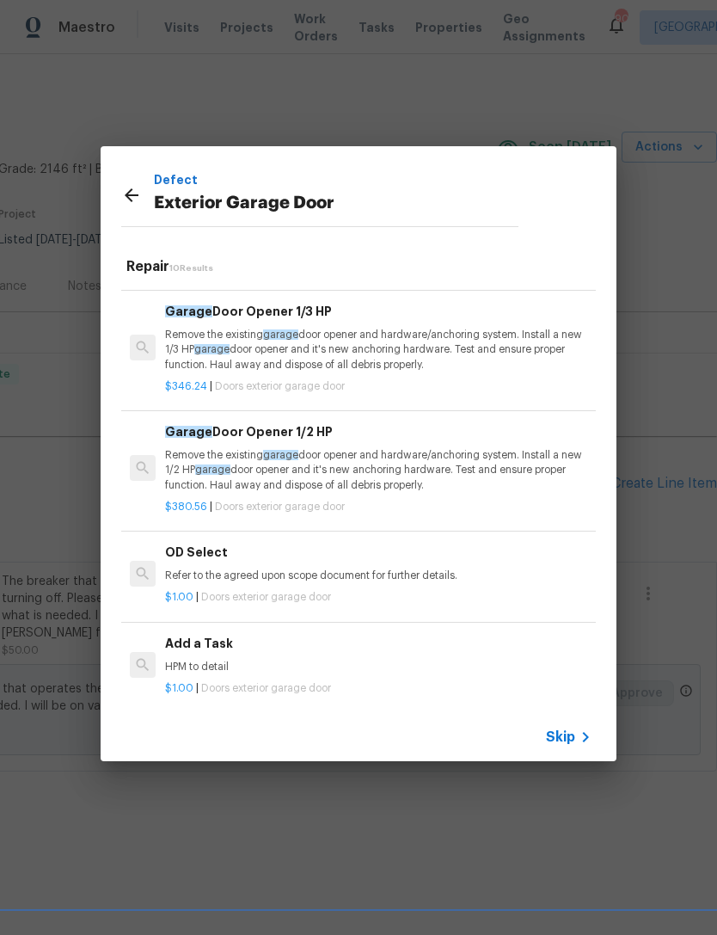
scroll to position [695, 0]
click at [200, 640] on h6 "Add a Task" at bounding box center [378, 644] width 427 height 19
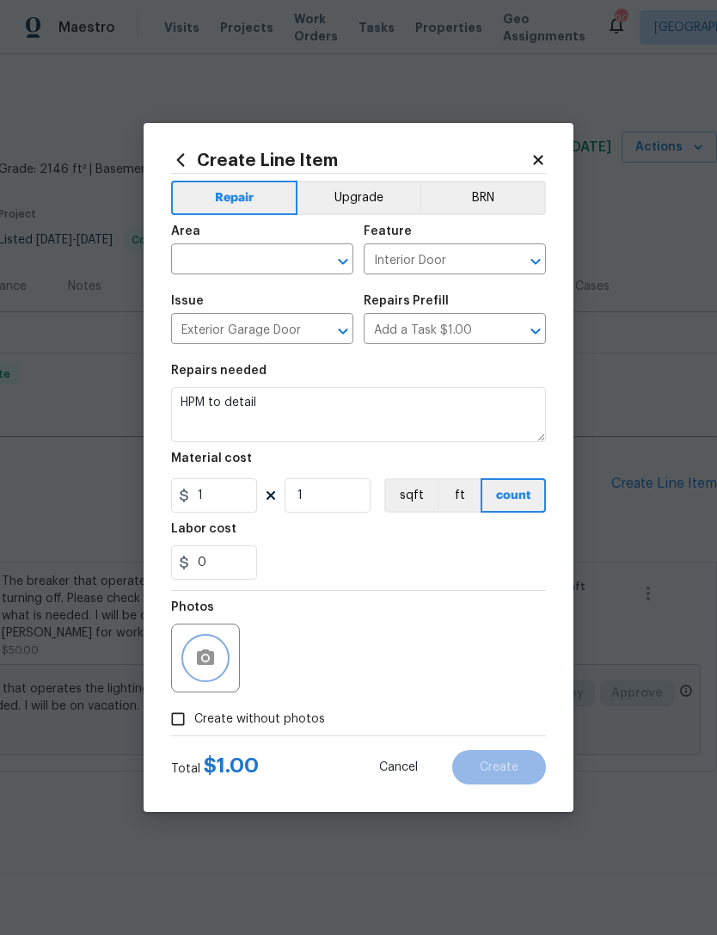
click at [211, 652] on icon "button" at bounding box center [205, 658] width 21 height 21
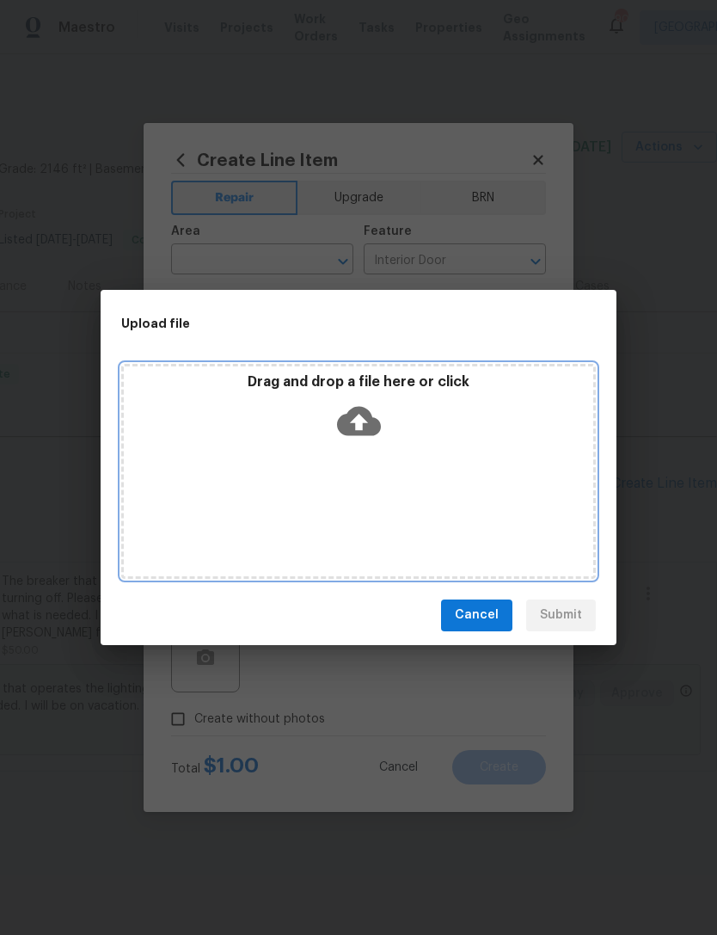
click at [366, 420] on icon at bounding box center [359, 420] width 44 height 29
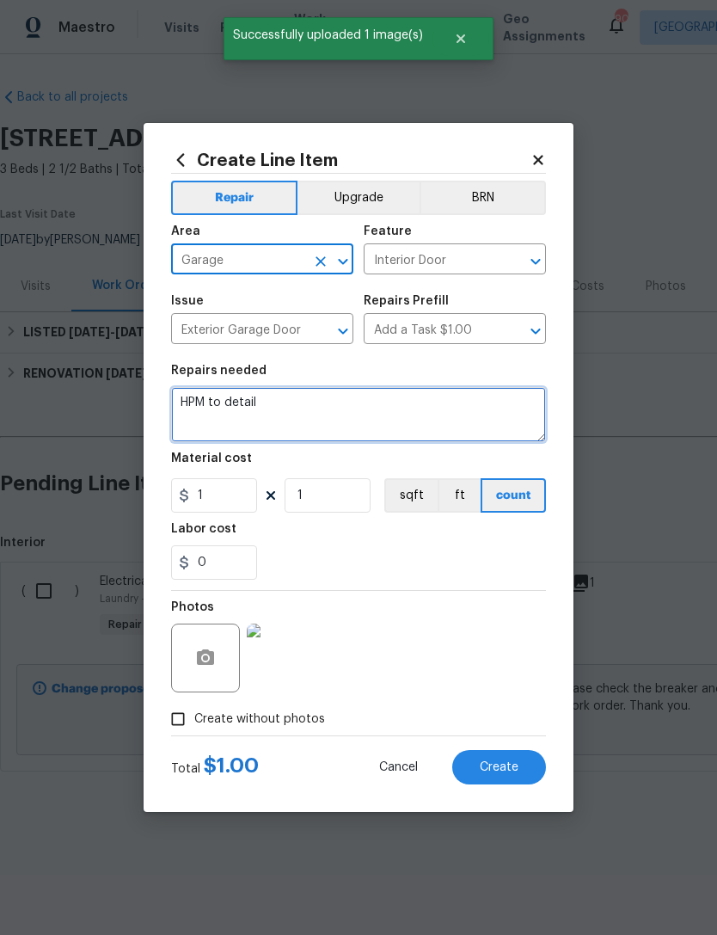
click at [286, 414] on textarea "HPM to detail" at bounding box center [358, 414] width 375 height 55
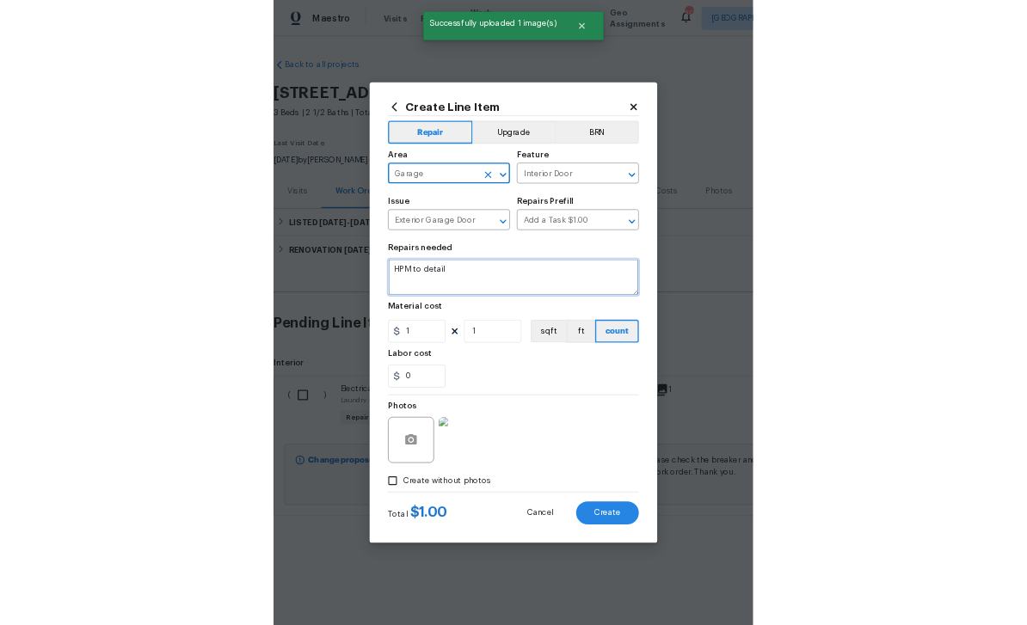
scroll to position [0, 255]
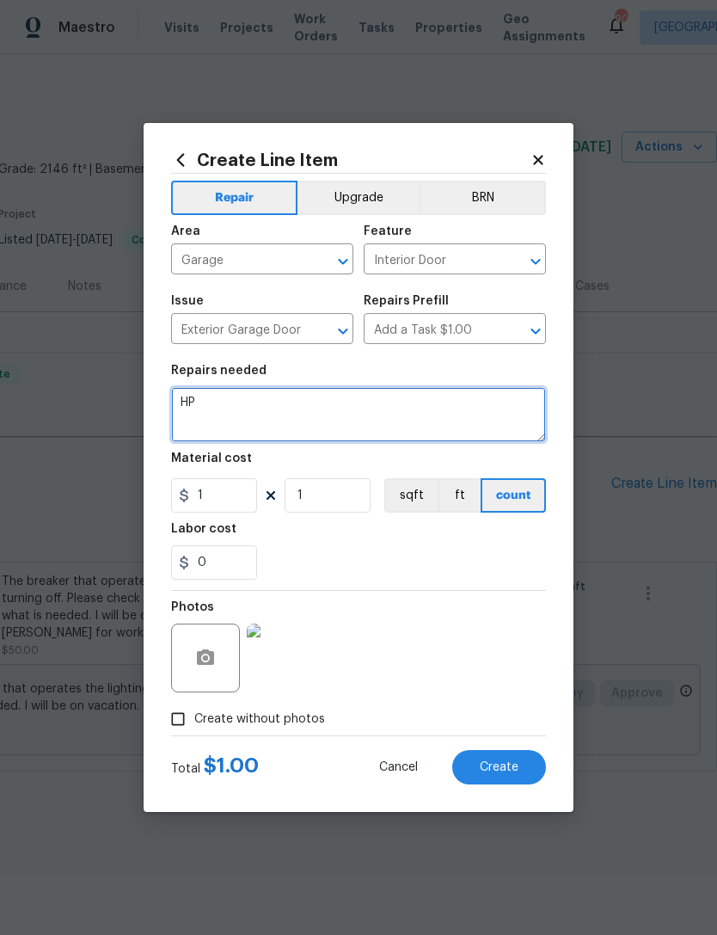
type textarea "H"
type textarea "Please make adjustments needed to this garage door for proper operation and vis…"
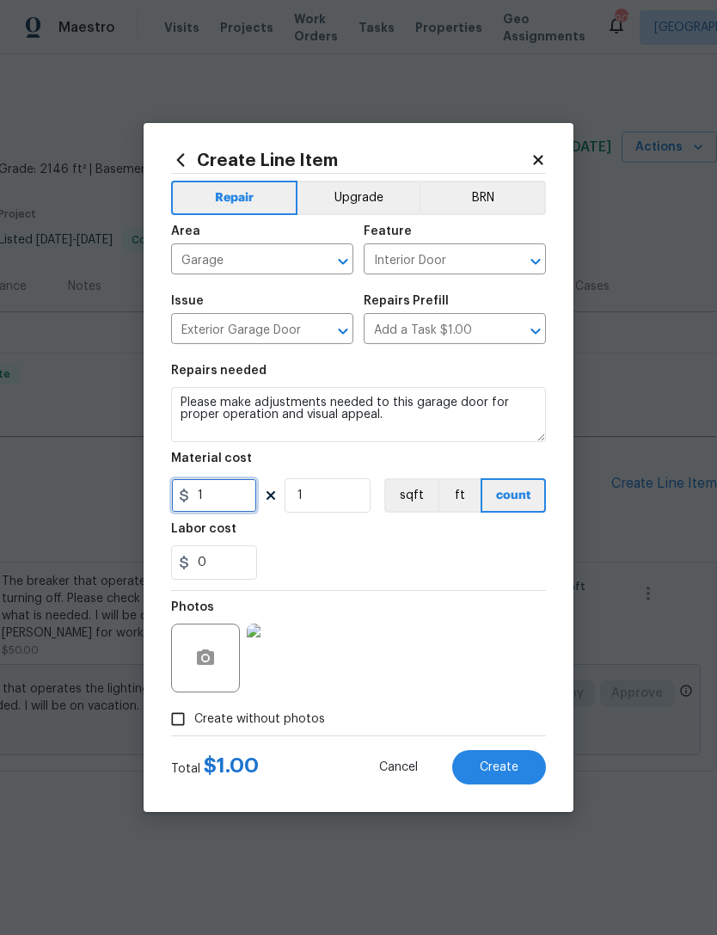
click at [243, 499] on input "1" at bounding box center [214, 495] width 86 height 34
type input "125"
click at [359, 545] on div "Labor cost" at bounding box center [358, 534] width 375 height 22
click at [509, 770] on span "Create" at bounding box center [499, 767] width 39 height 13
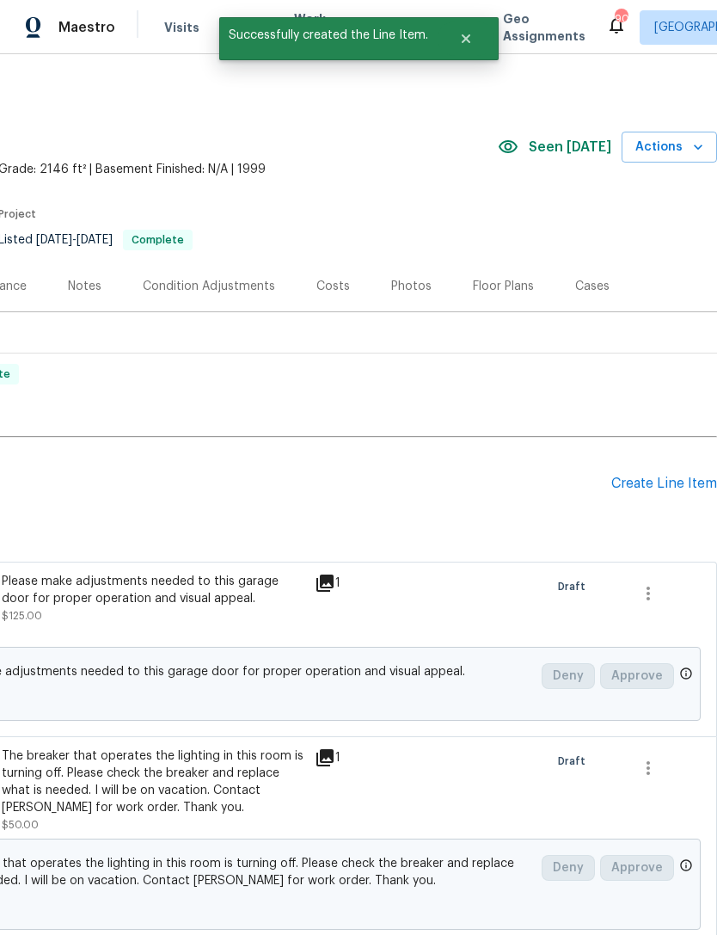
click at [656, 488] on div "Create Line Item" at bounding box center [665, 484] width 106 height 16
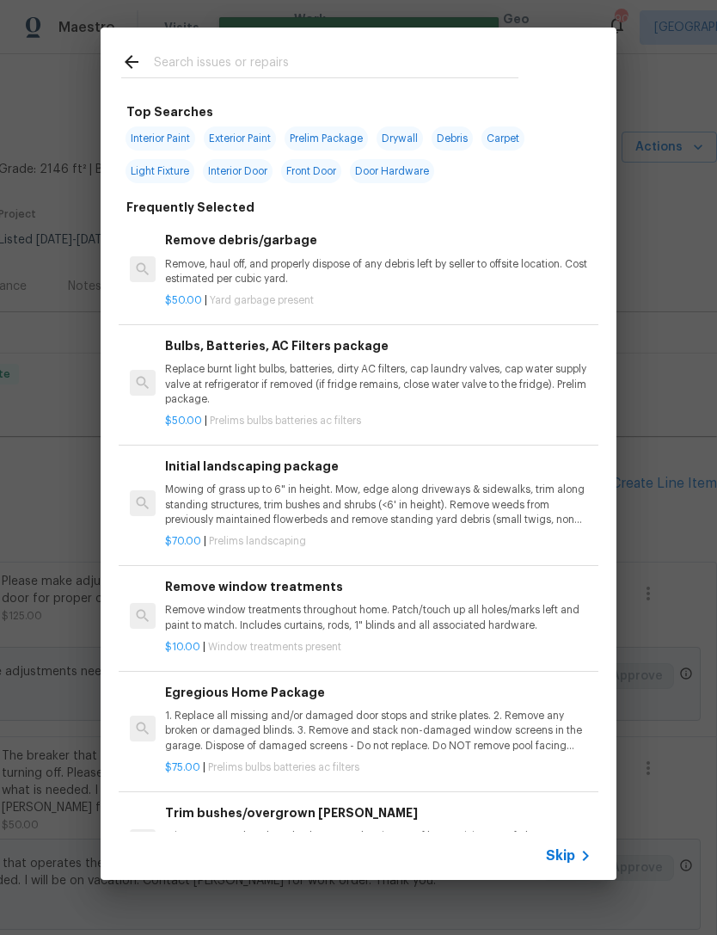
click at [331, 69] on input "text" at bounding box center [336, 65] width 365 height 26
type input "Shutter"
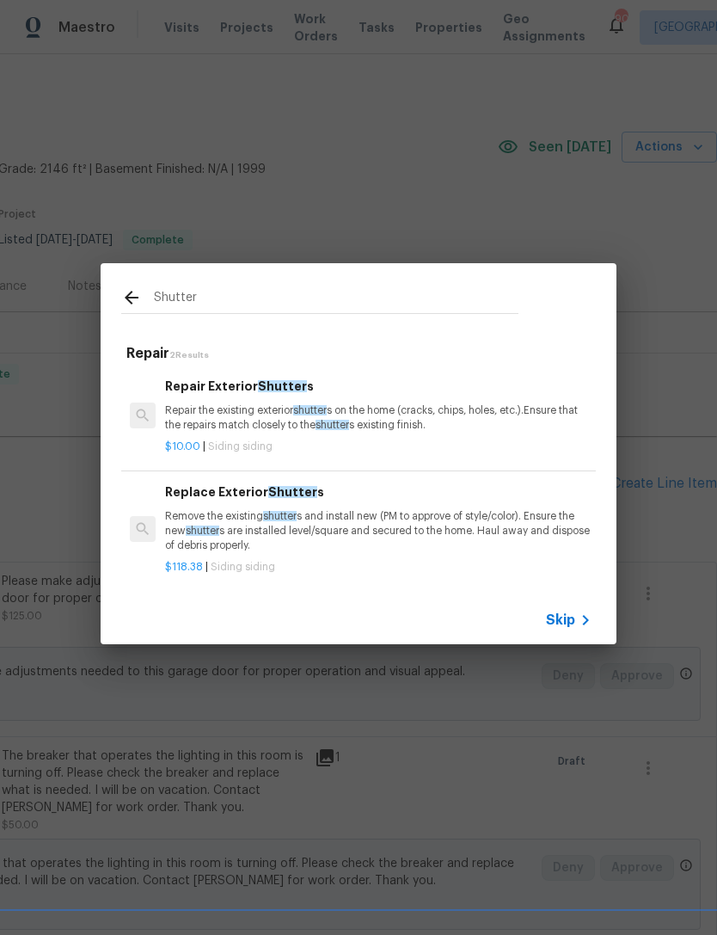
click at [261, 384] on span "Shutter" at bounding box center [282, 386] width 49 height 12
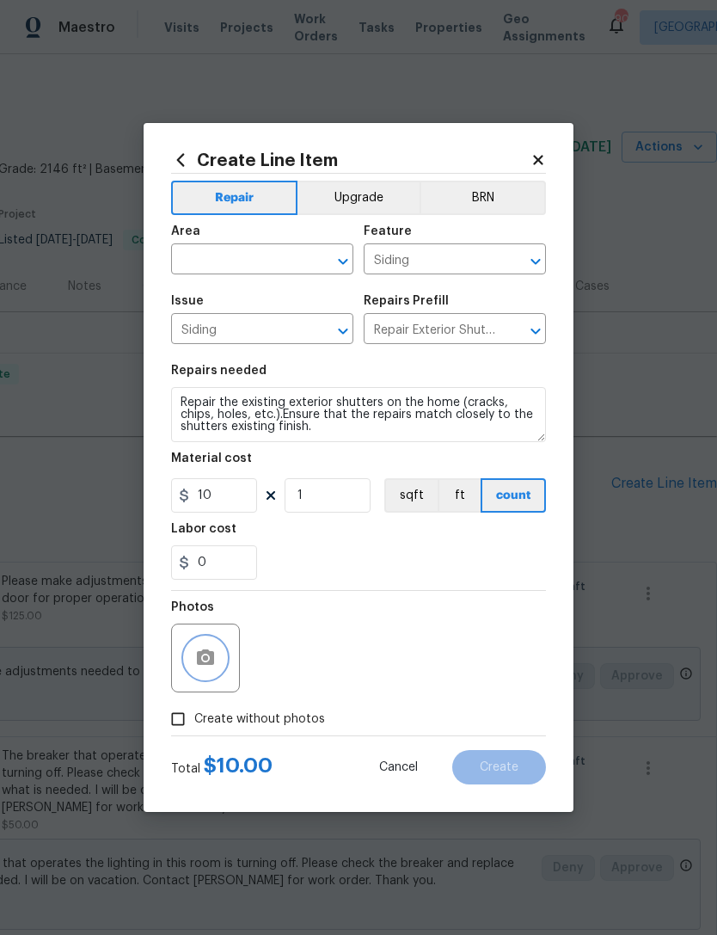
click at [213, 661] on icon "button" at bounding box center [205, 656] width 17 height 15
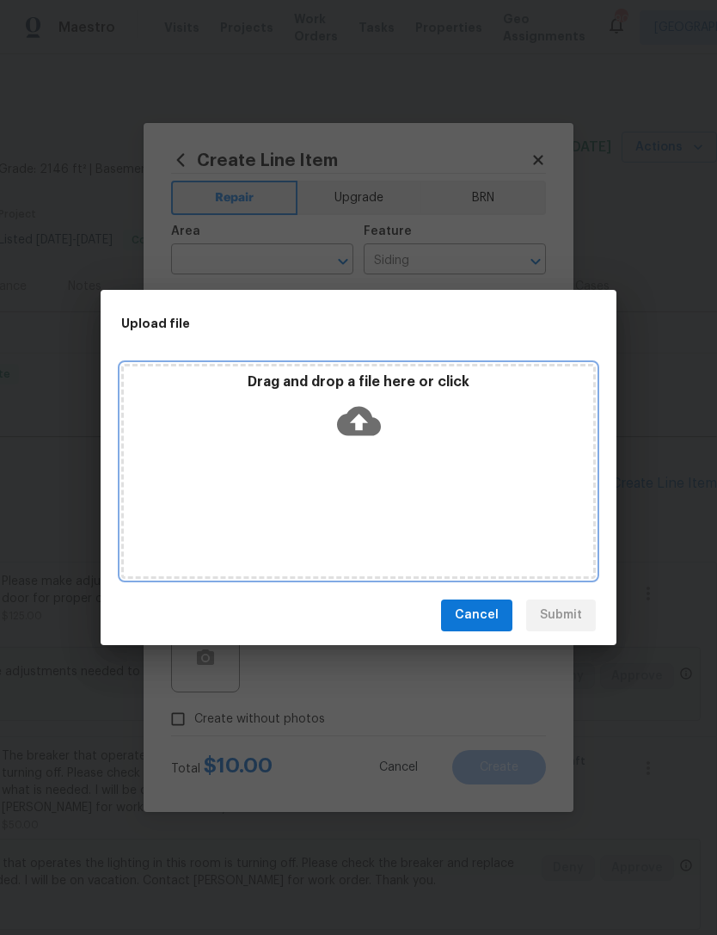
click at [367, 408] on icon at bounding box center [359, 421] width 44 height 44
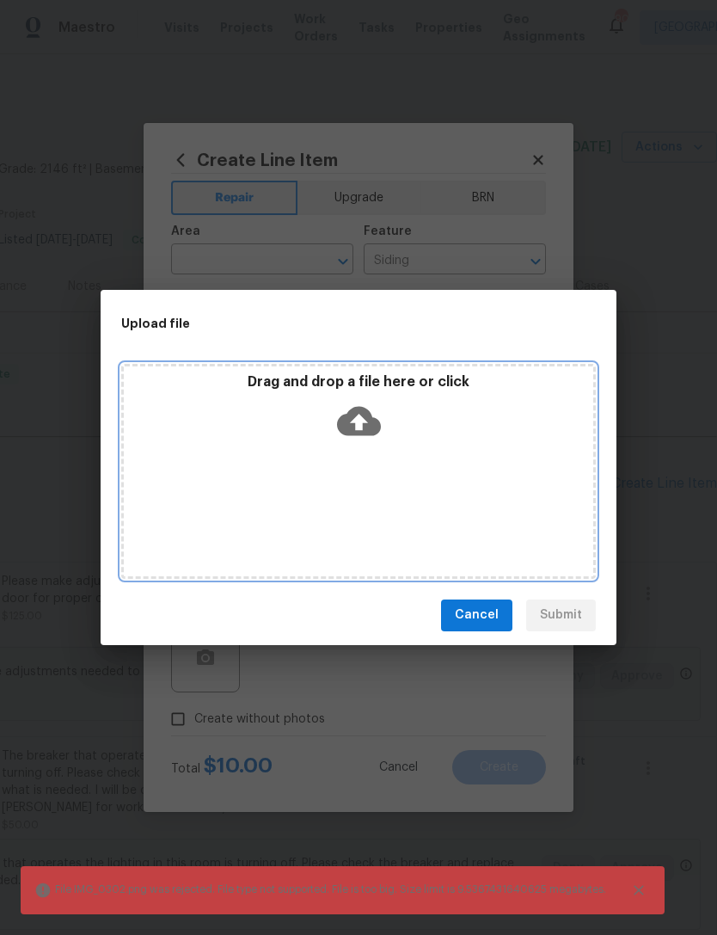
click at [366, 417] on icon at bounding box center [359, 420] width 44 height 29
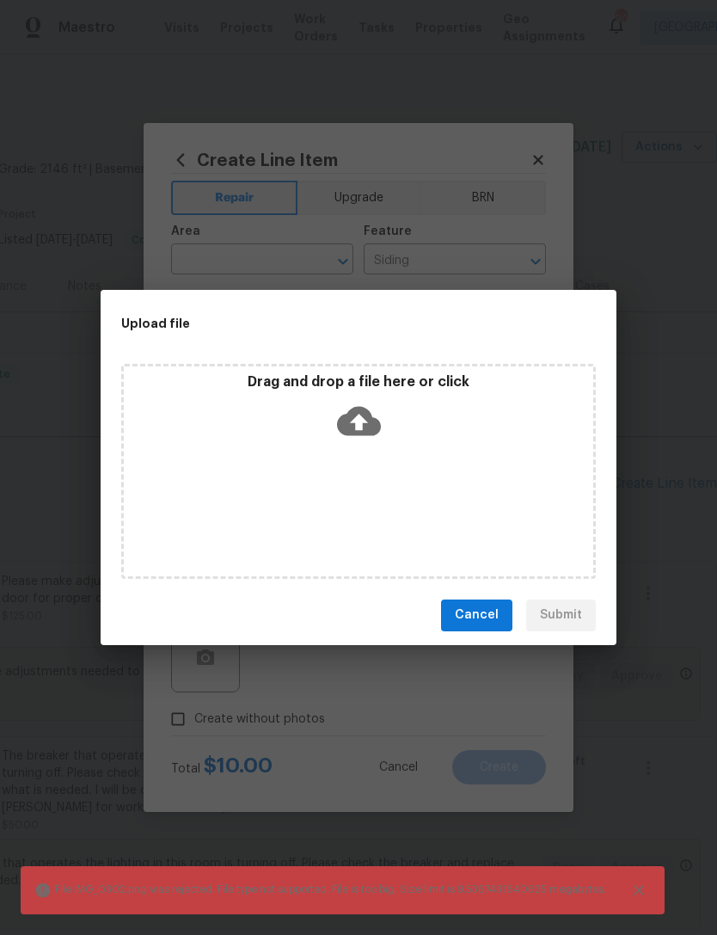
scroll to position [0, 0]
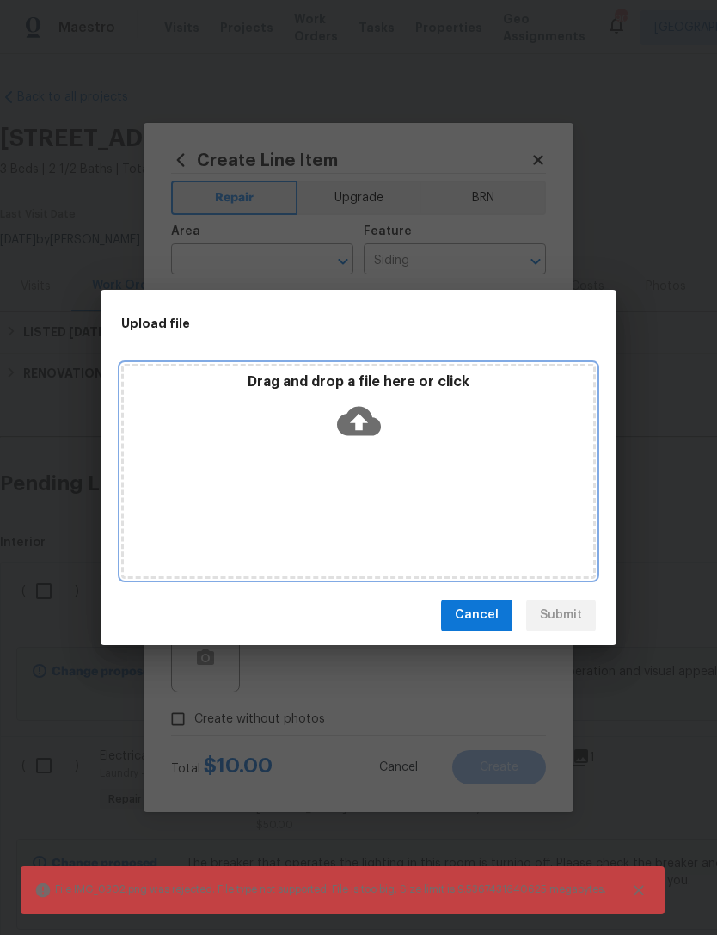
click at [365, 422] on icon at bounding box center [359, 421] width 44 height 44
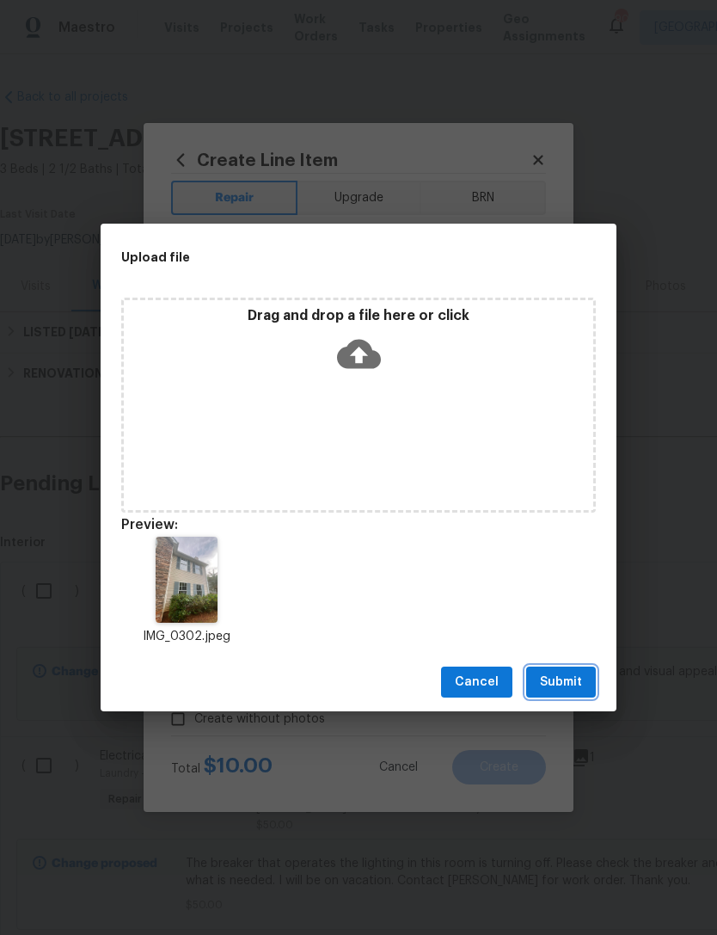
click at [575, 676] on span "Submit" at bounding box center [561, 683] width 42 height 22
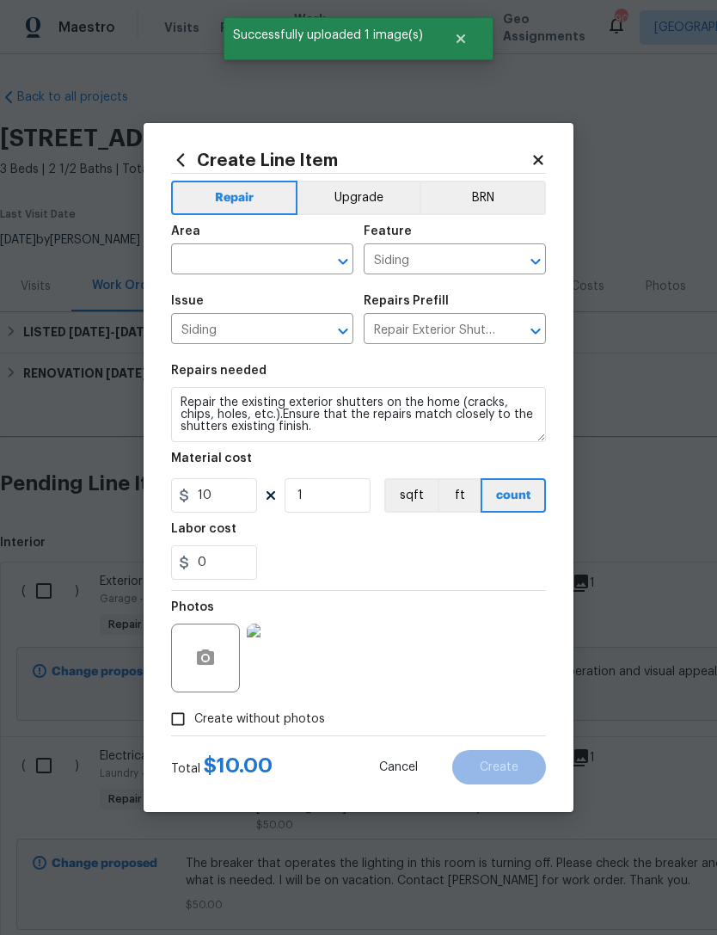
click at [295, 259] on input "text" at bounding box center [238, 261] width 134 height 27
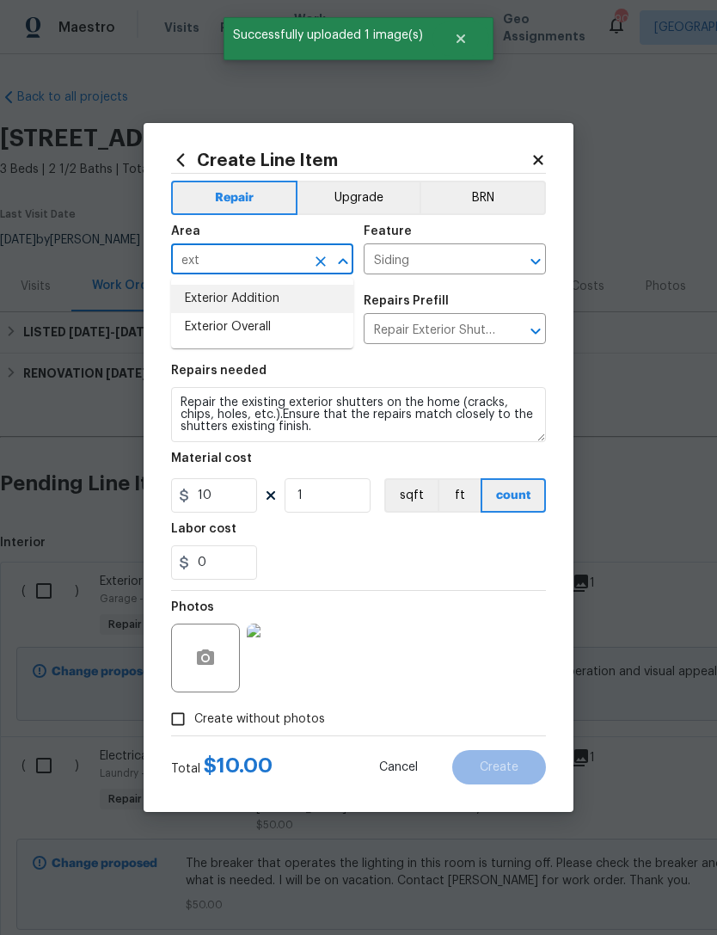
click at [303, 312] on li "Exterior Addition" at bounding box center [262, 299] width 182 height 28
type input "Exterior Addition"
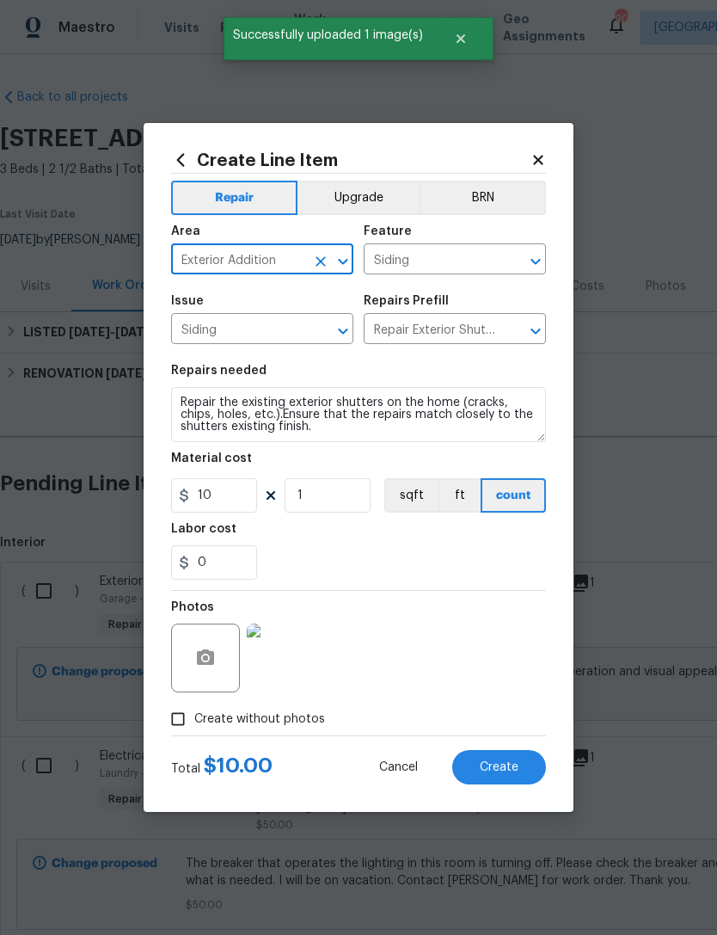
click at [325, 261] on icon "Clear" at bounding box center [320, 261] width 17 height 17
click at [290, 323] on li "Exterior Overall" at bounding box center [262, 327] width 182 height 28
type input "Exterior Overall"
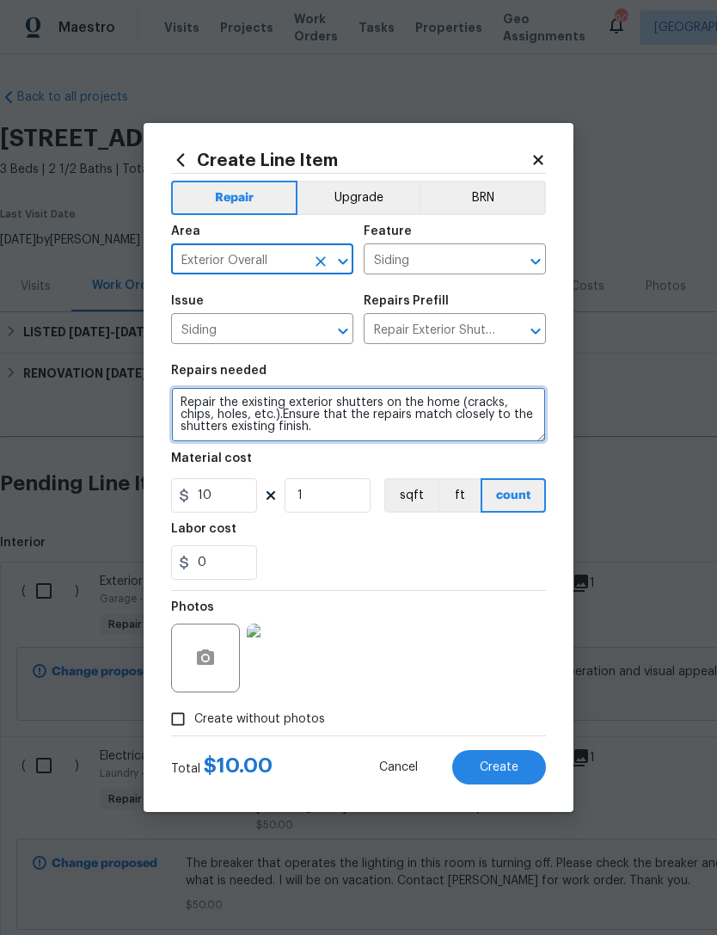
click at [273, 415] on textarea "Repair the existing exterior shutters on the home (cracks, chips, holes, etc.).…" at bounding box center [358, 414] width 375 height 55
click at [298, 418] on textarea "Repair the existing exterior shutters on the home (cracks, chips, holes, etc.).…" at bounding box center [358, 414] width 375 height 55
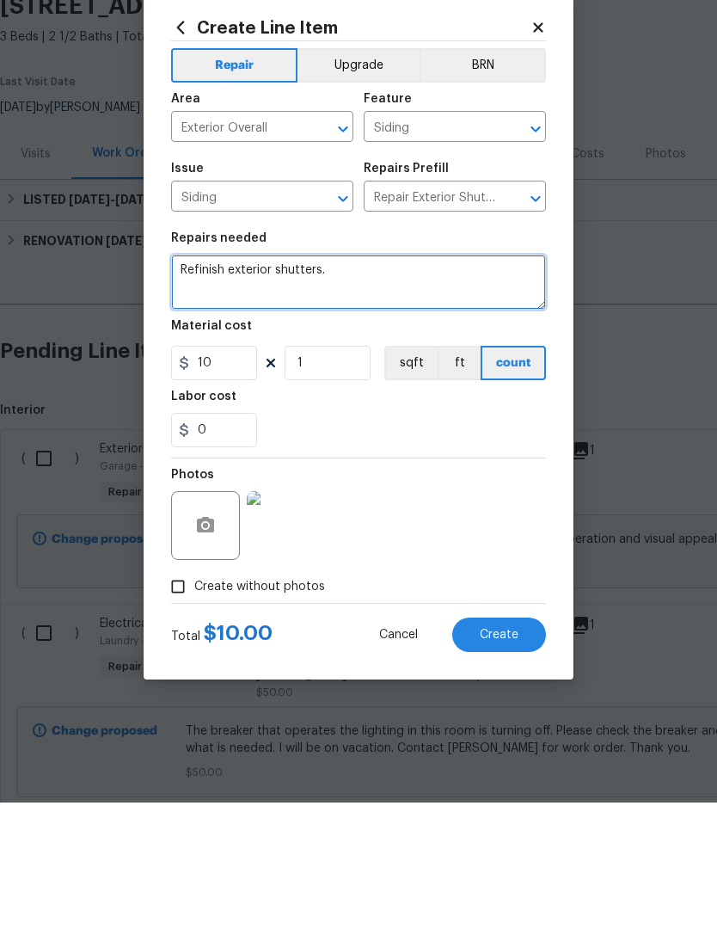
type textarea "Refinish exterior shutters."
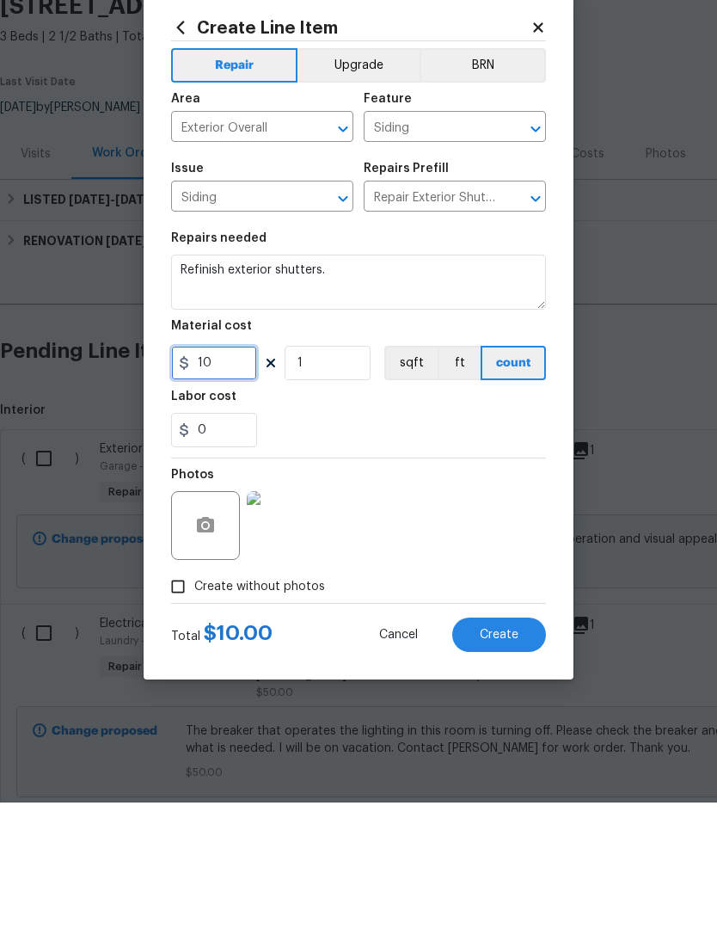
click at [227, 478] on input "10" at bounding box center [214, 495] width 86 height 34
type input "30"
click at [327, 478] on input "1" at bounding box center [328, 495] width 86 height 34
type input "8"
click at [426, 591] on div "Photos" at bounding box center [358, 647] width 375 height 112
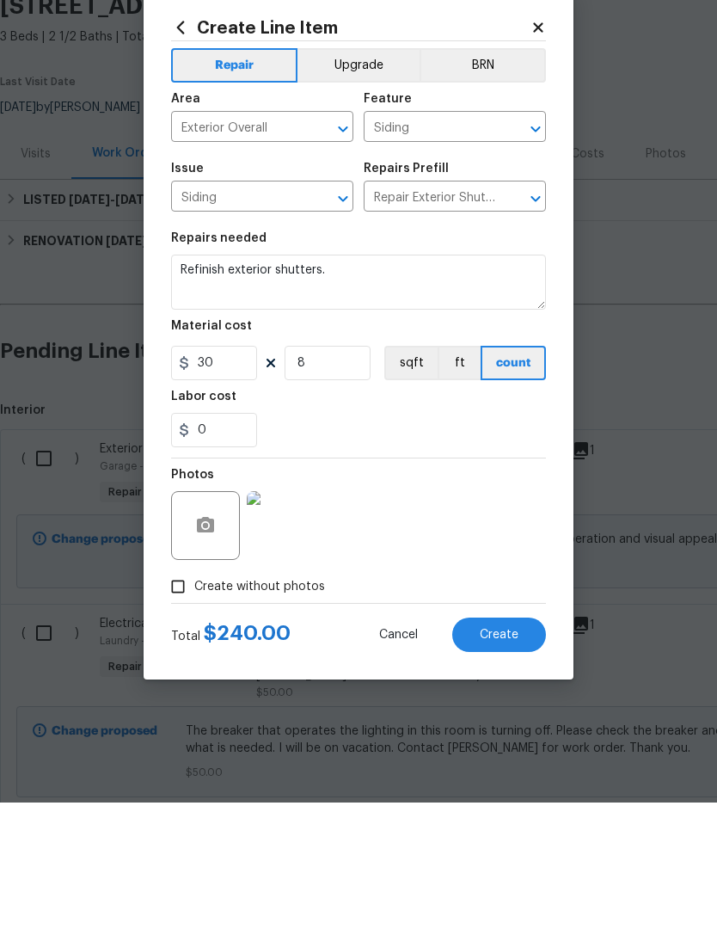
scroll to position [55, 0]
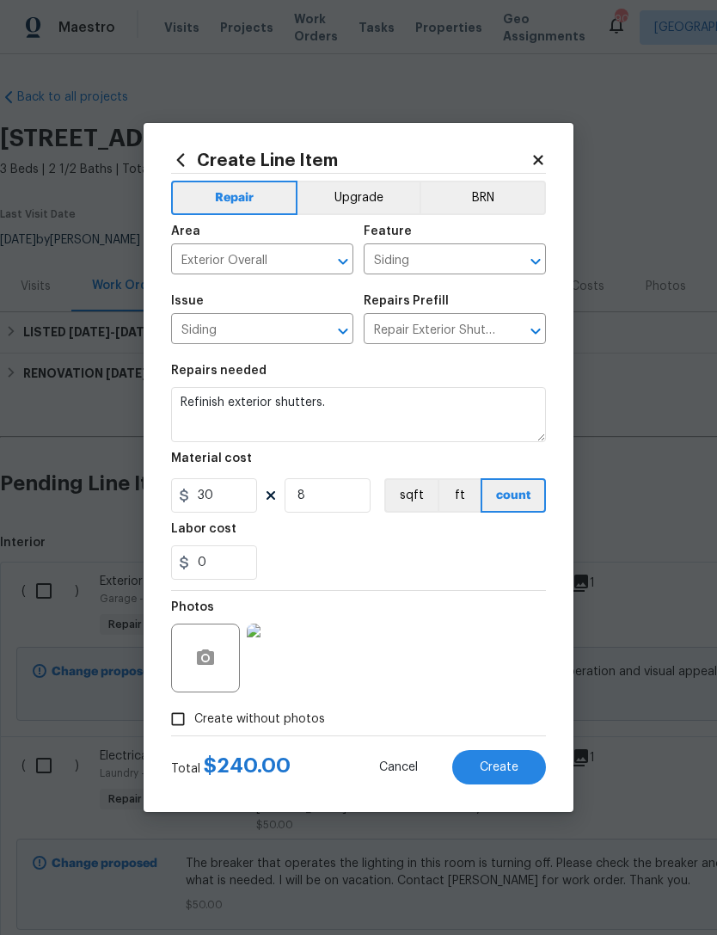
click at [504, 760] on button "Create" at bounding box center [499, 767] width 94 height 34
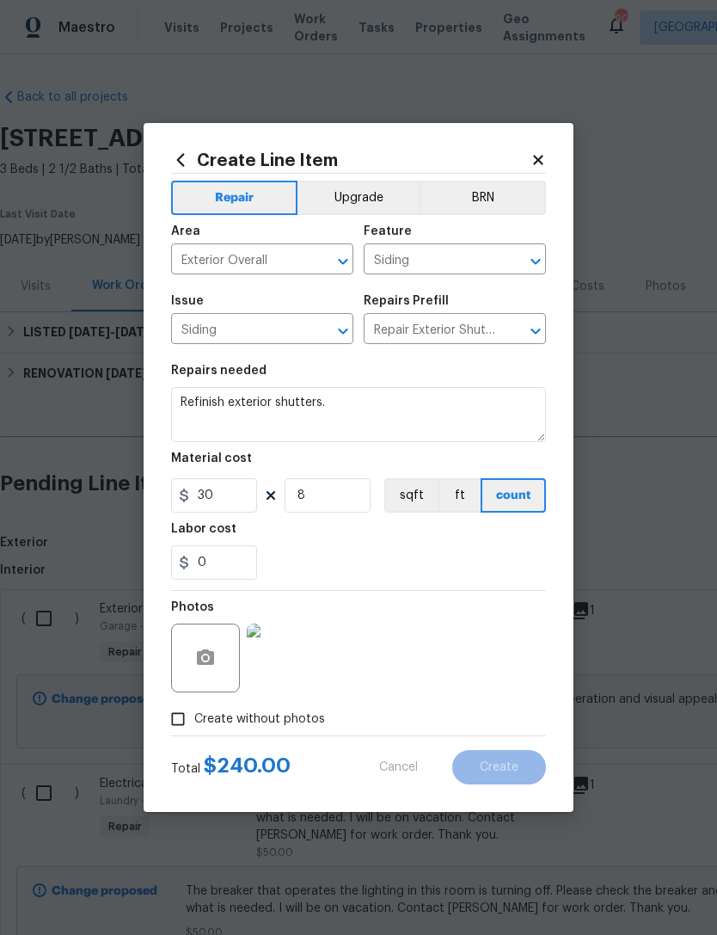
type input "0"
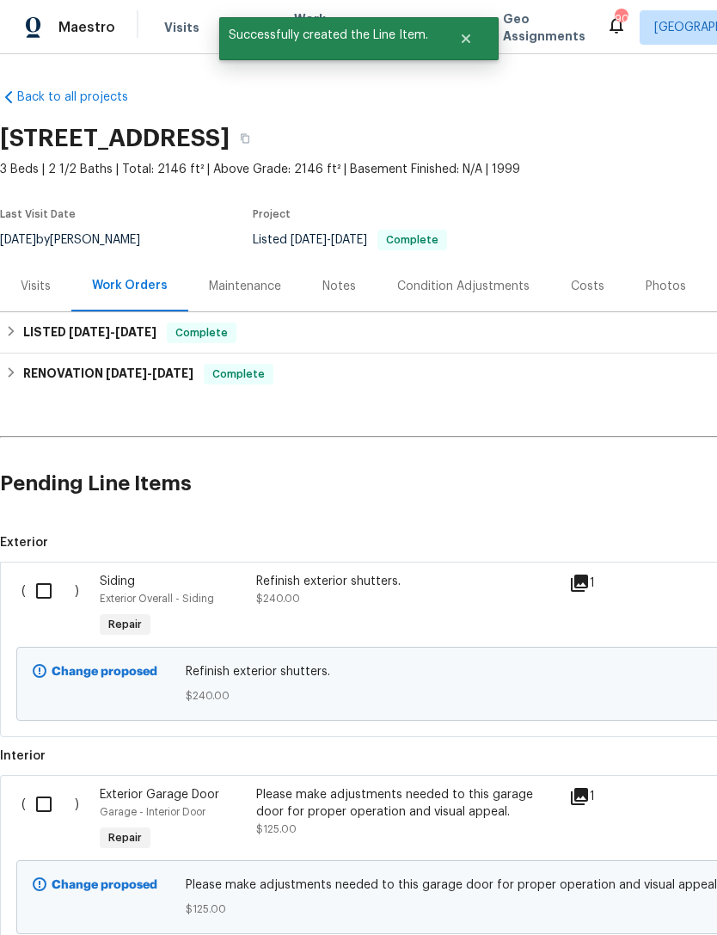
click at [60, 573] on input "checkbox" at bounding box center [50, 591] width 49 height 36
checkbox input "true"
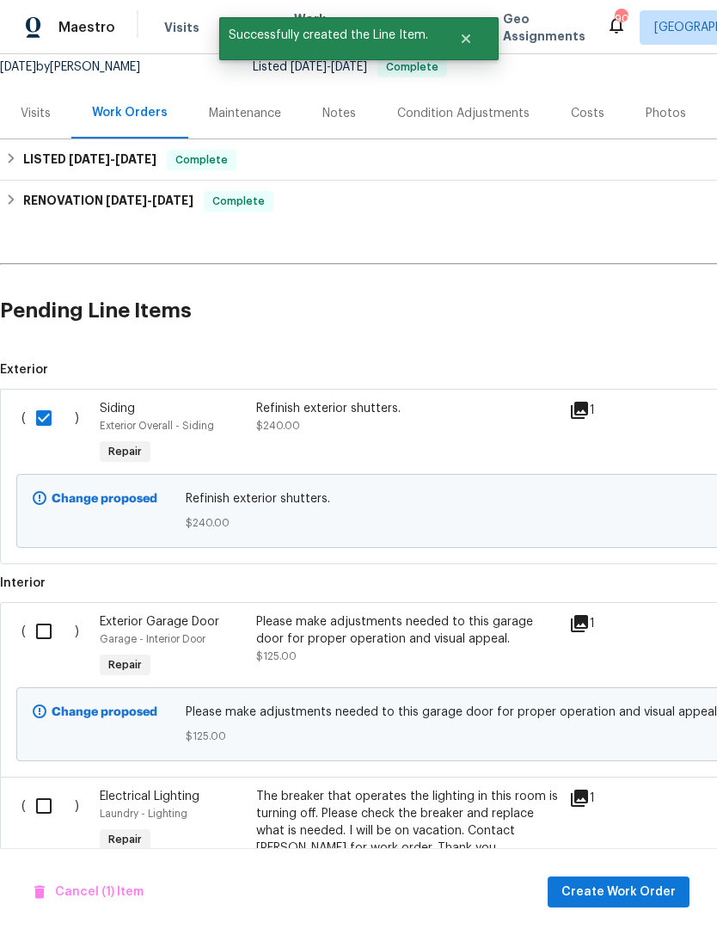
scroll to position [175, 0]
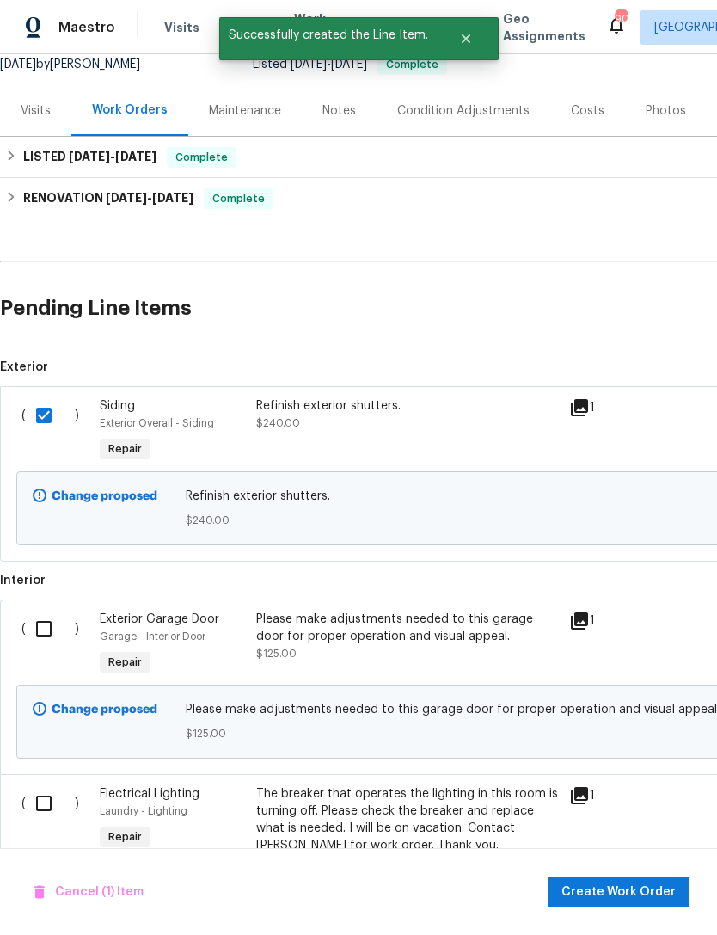
click at [42, 785] on input "checkbox" at bounding box center [50, 803] width 49 height 36
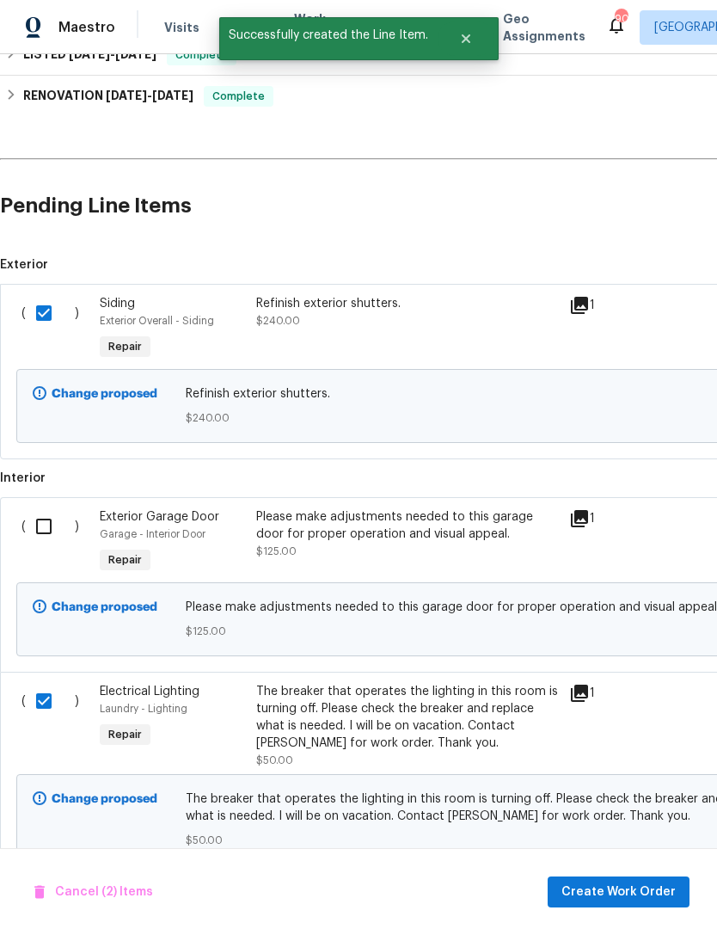
scroll to position [261, -1]
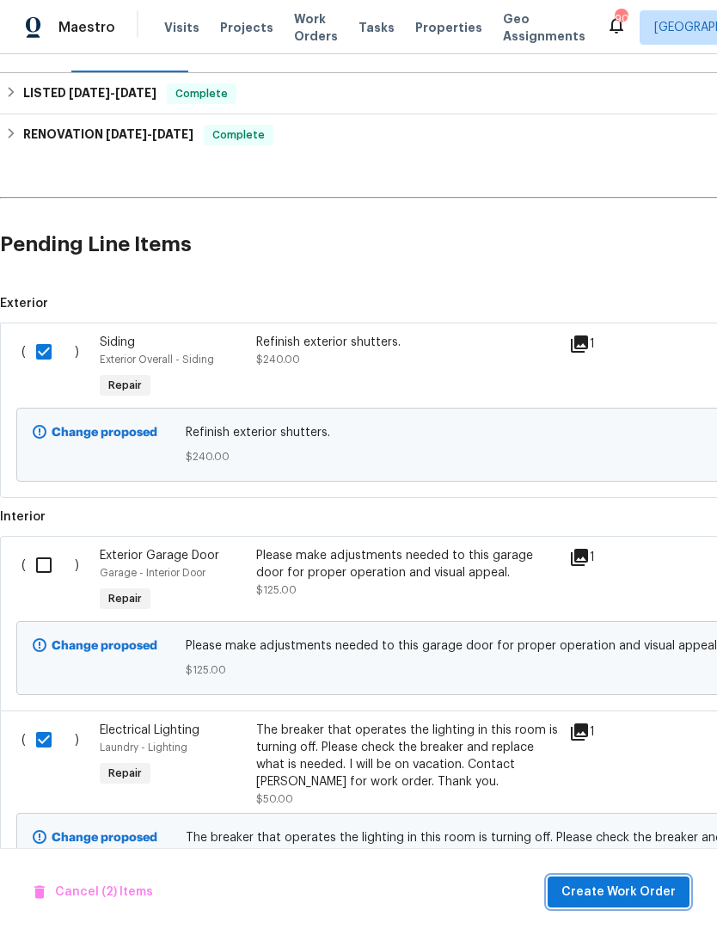
click at [631, 883] on span "Create Work Order" at bounding box center [619, 893] width 114 height 22
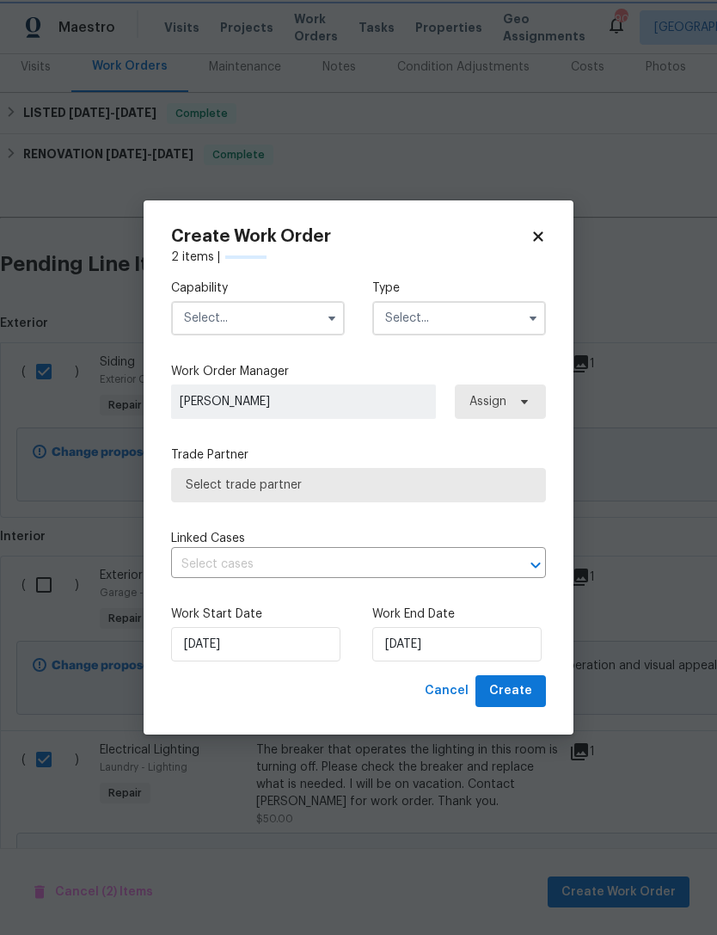
checkbox input "false"
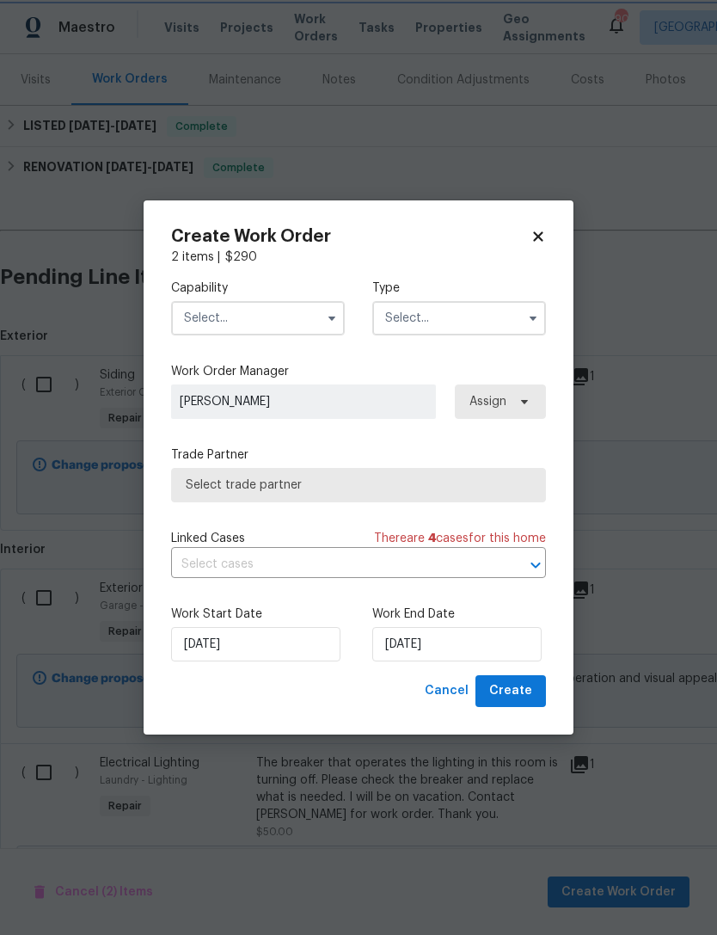
scroll to position [205, 0]
click at [298, 328] on input "text" at bounding box center [258, 318] width 174 height 34
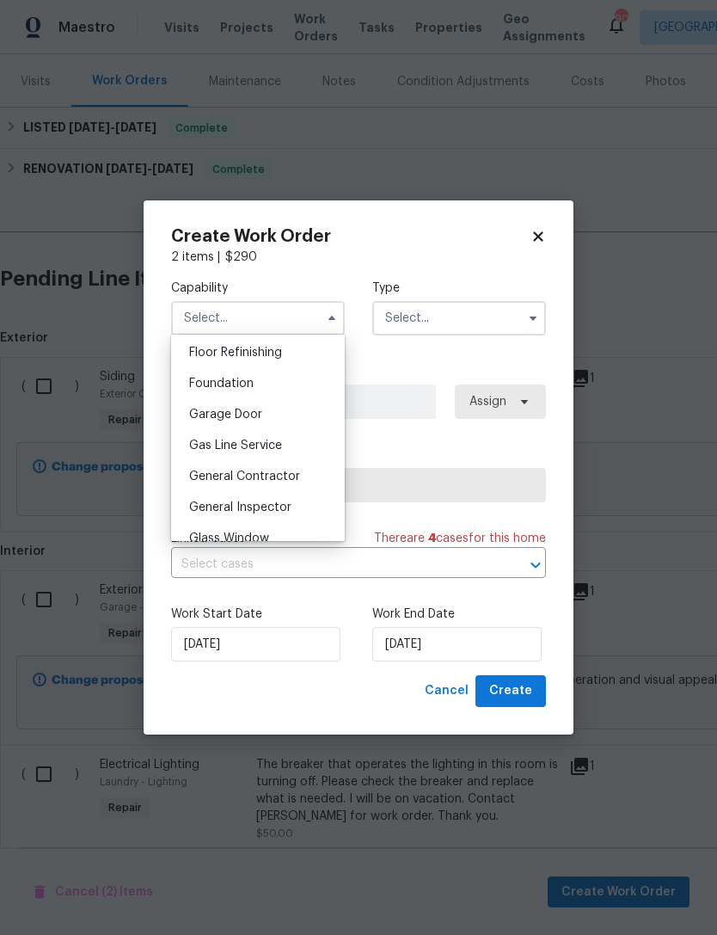
scroll to position [701, 0]
click at [288, 478] on span "General Contractor" at bounding box center [244, 476] width 111 height 12
type input "General Contractor"
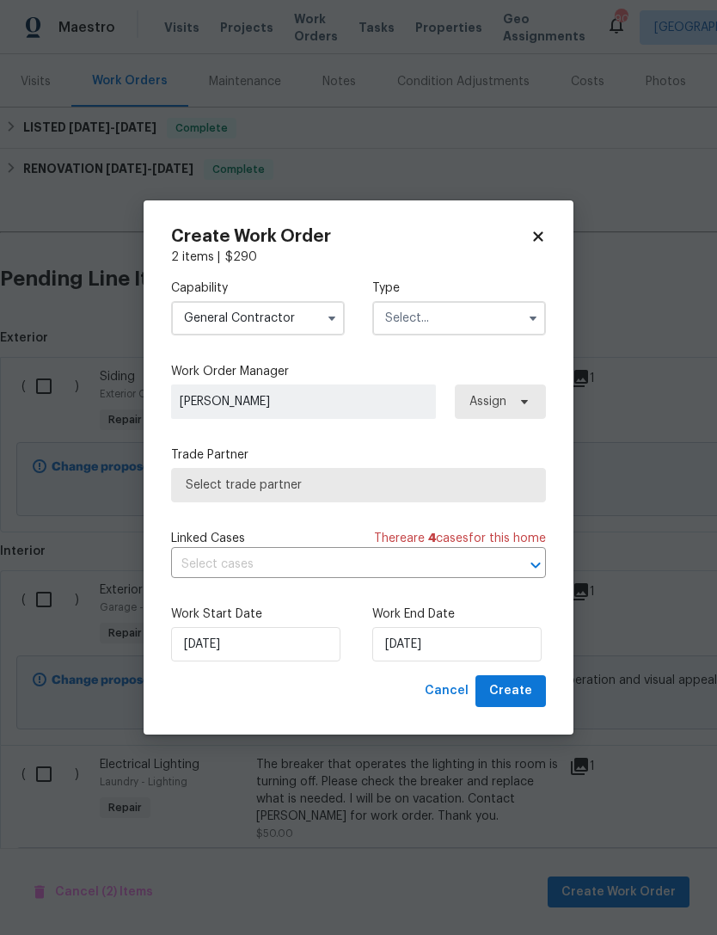
click at [485, 322] on input "text" at bounding box center [459, 318] width 174 height 34
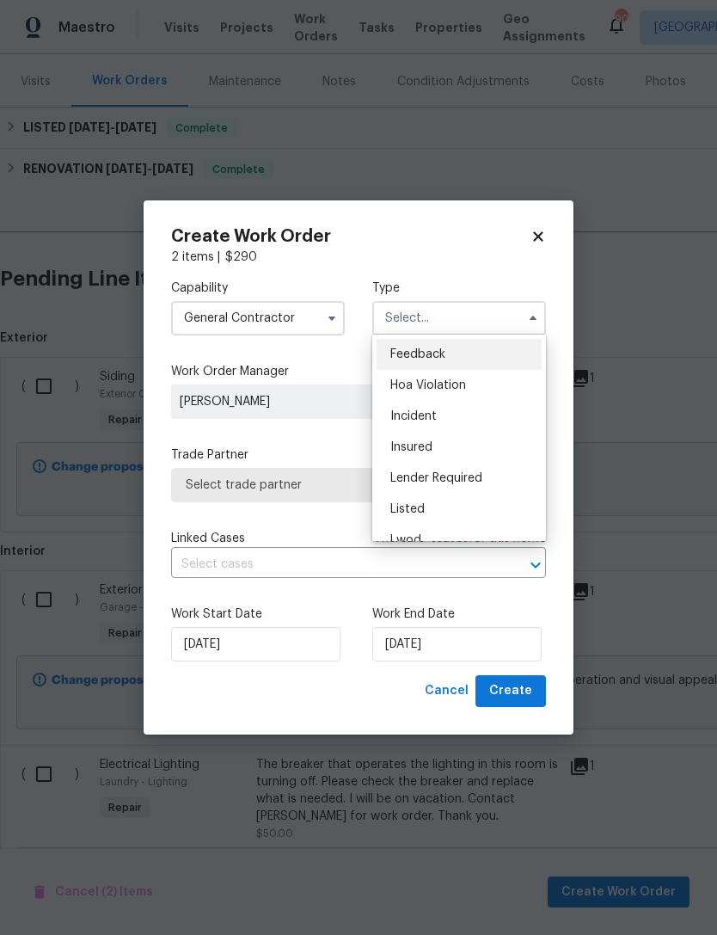
click at [433, 511] on div "Listed" at bounding box center [459, 509] width 165 height 31
type input "Listed"
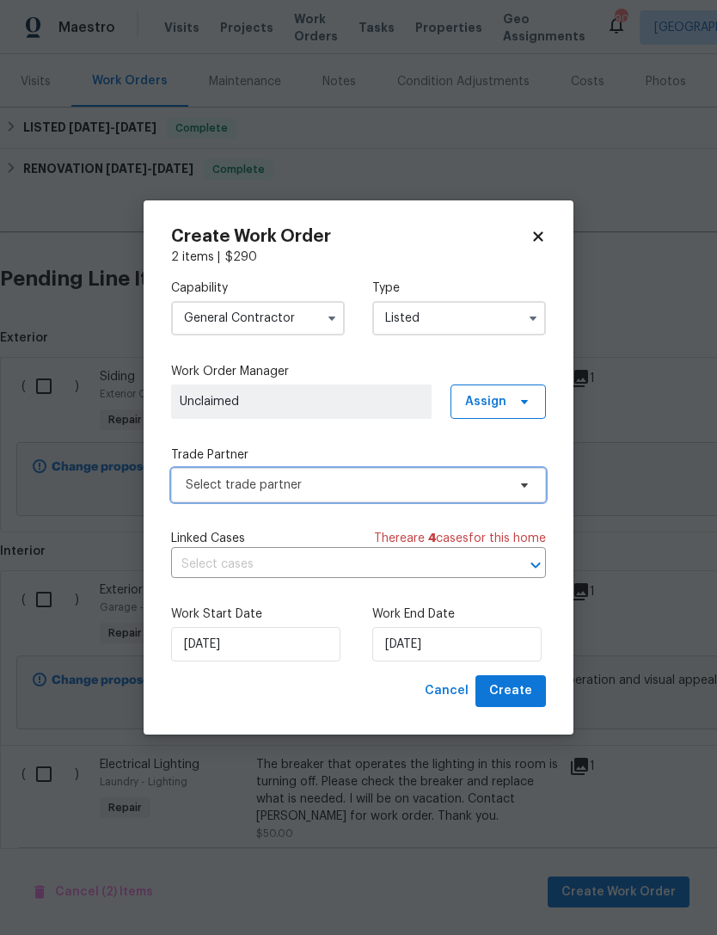
click at [436, 494] on span "Select trade partner" at bounding box center [358, 485] width 375 height 34
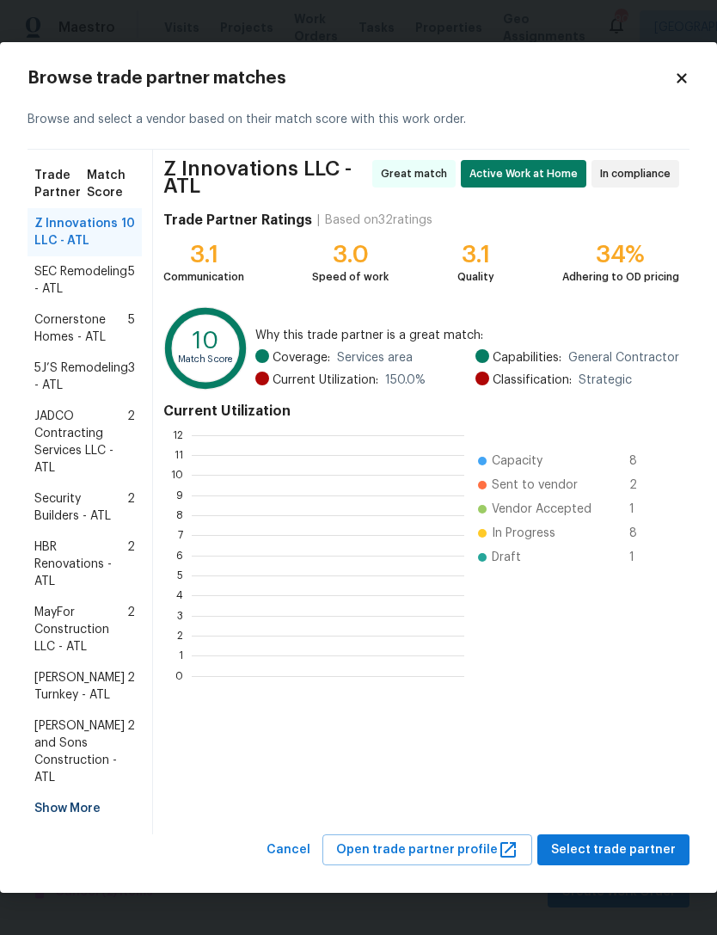
scroll to position [241, 273]
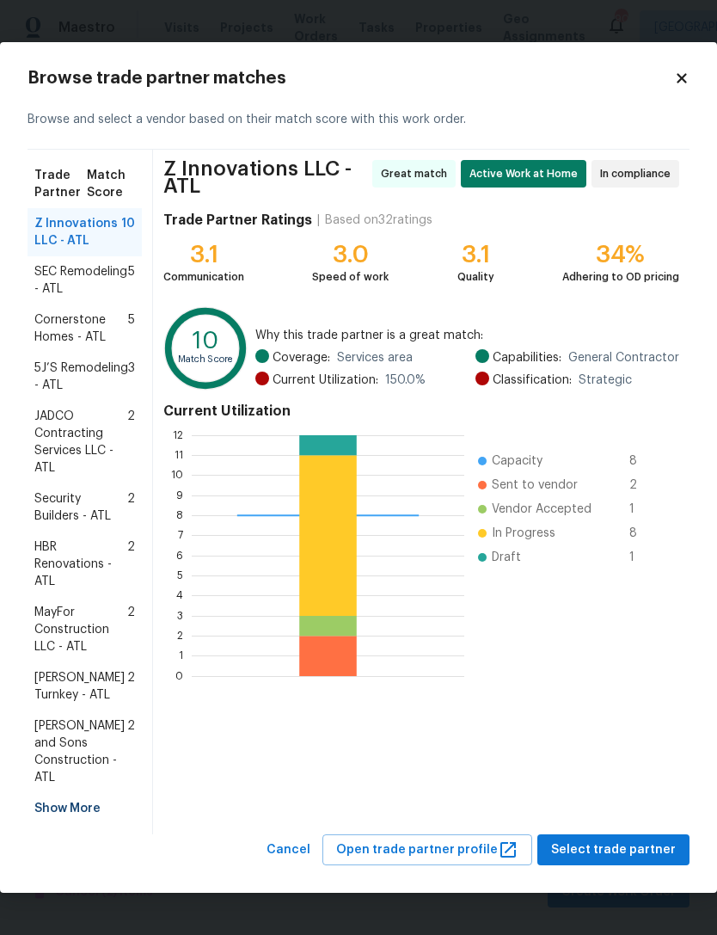
click at [618, 831] on div "Z Innovations LLC - ATL Great match Active Work at Home In compliance Trade Par…" at bounding box center [421, 492] width 537 height 685
click at [632, 858] on span "Select trade partner" at bounding box center [613, 850] width 125 height 22
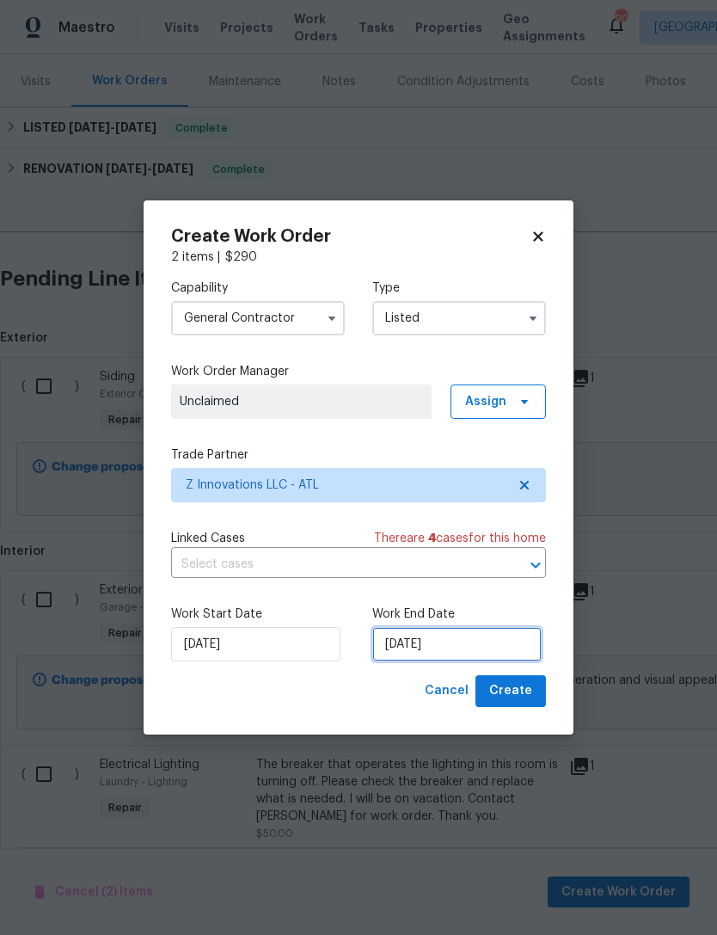
click at [468, 648] on input "[DATE]" at bounding box center [456, 644] width 169 height 34
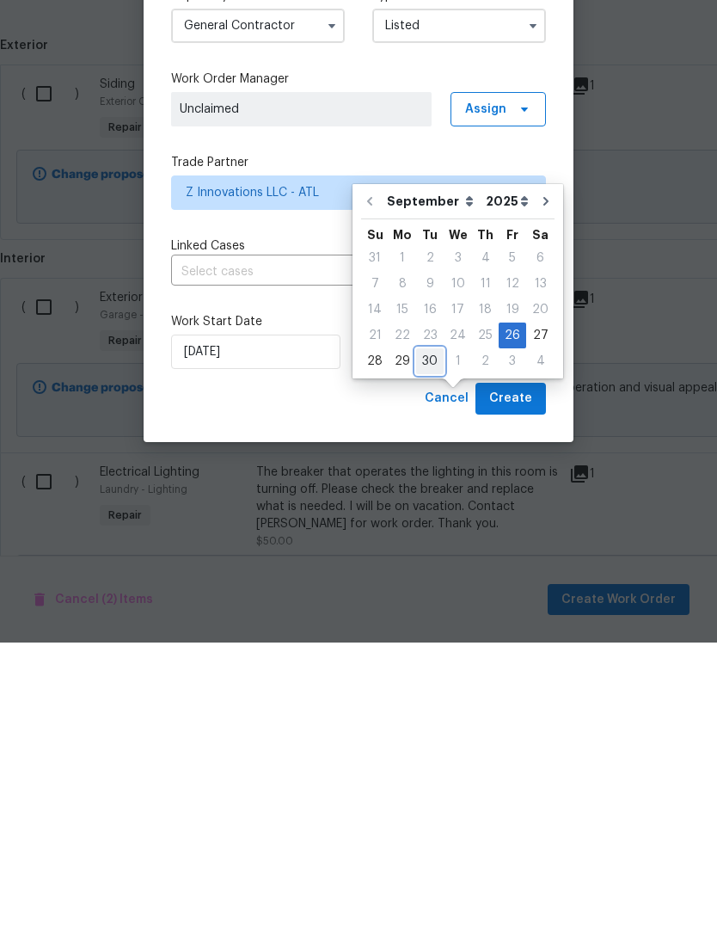
click at [435, 642] on div "30" at bounding box center [430, 654] width 28 height 24
type input "[DATE]"
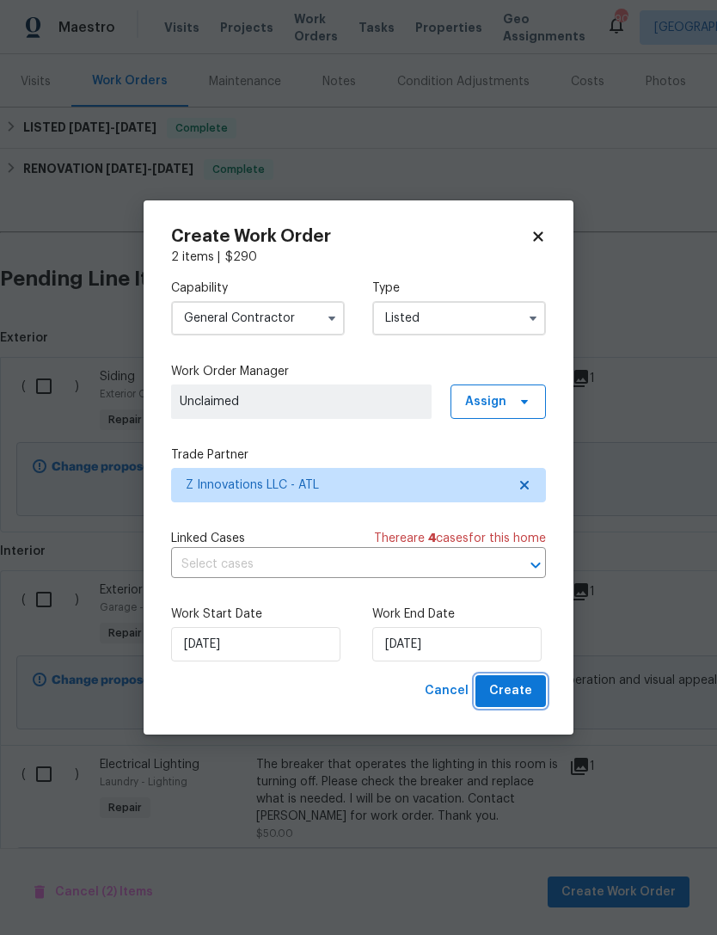
click at [507, 691] on span "Create" at bounding box center [510, 691] width 43 height 22
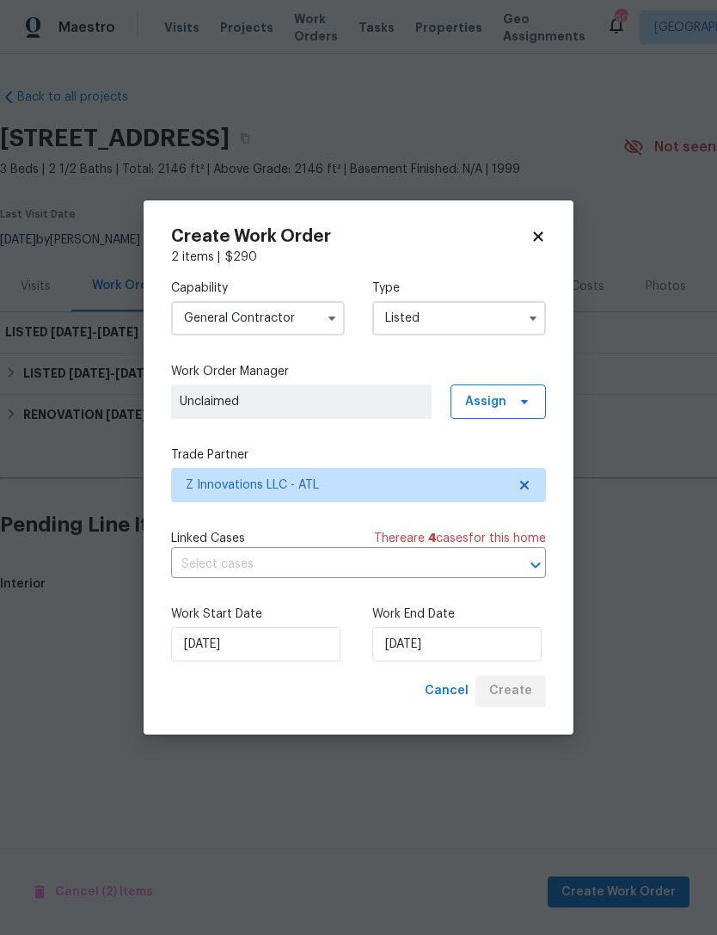
scroll to position [0, 0]
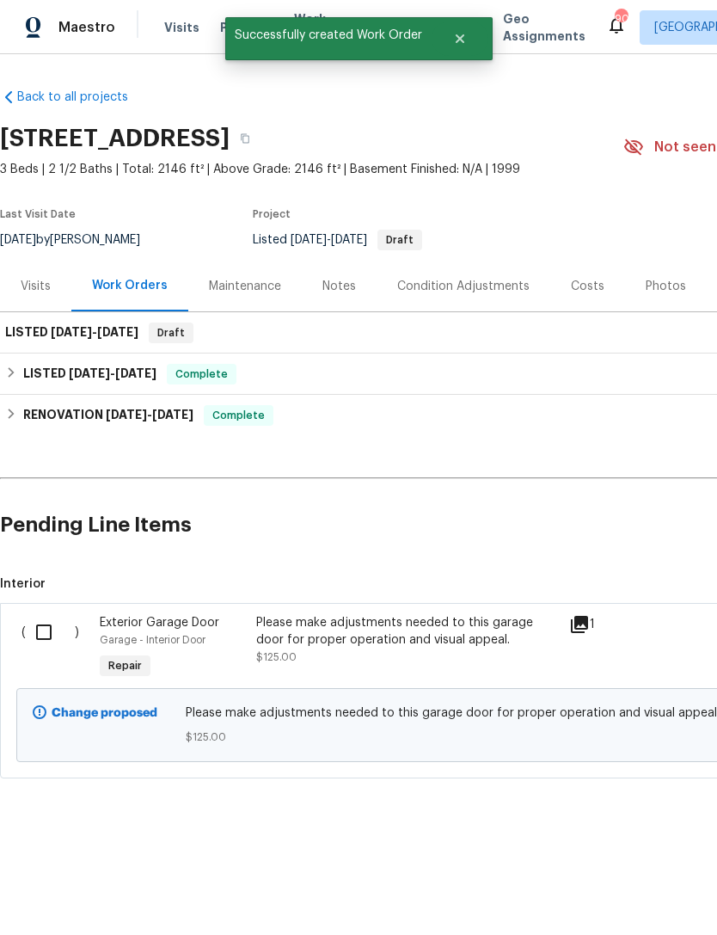
click at [48, 642] on input "checkbox" at bounding box center [50, 632] width 49 height 36
click at [629, 876] on button "Create Work Order" at bounding box center [619, 892] width 142 height 32
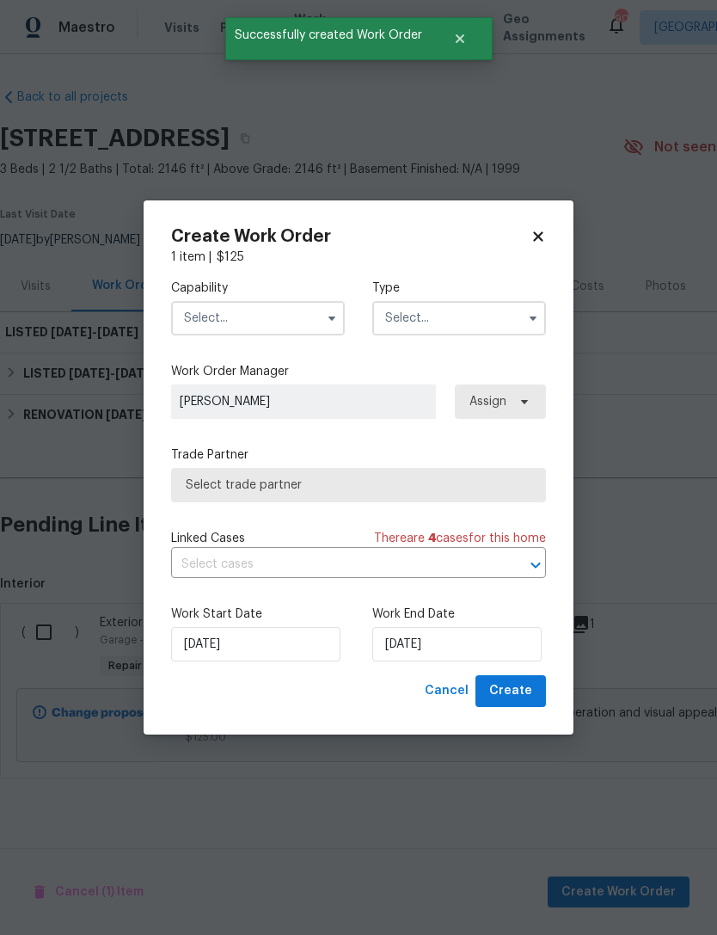
checkbox input "false"
click at [261, 325] on input "text" at bounding box center [258, 318] width 174 height 34
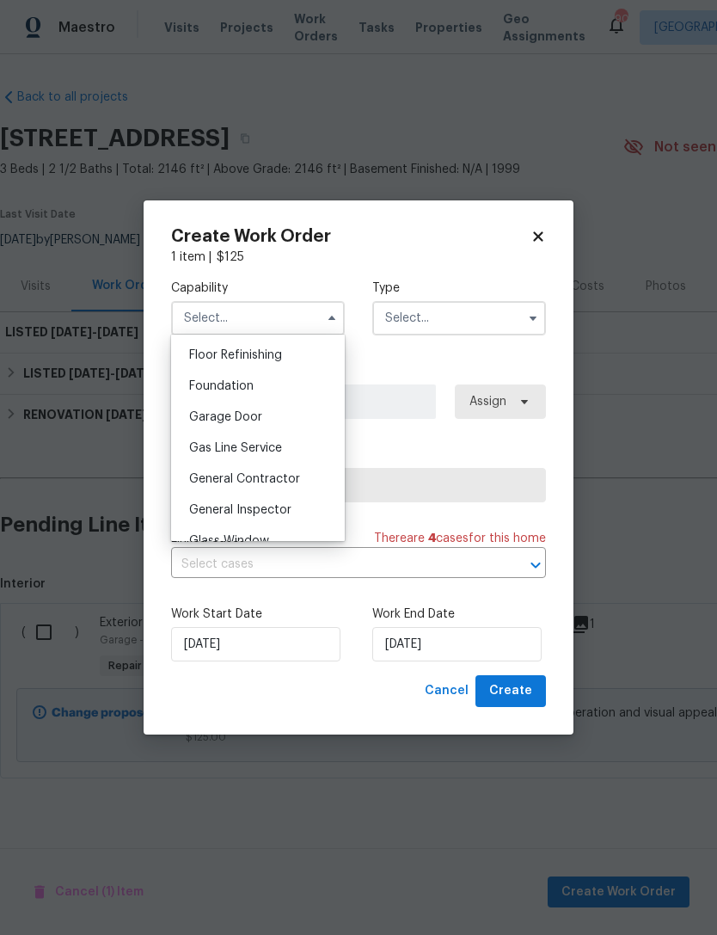
scroll to position [697, 0]
click at [281, 421] on div "Garage Door" at bounding box center [257, 418] width 165 height 31
type input "Garage Door"
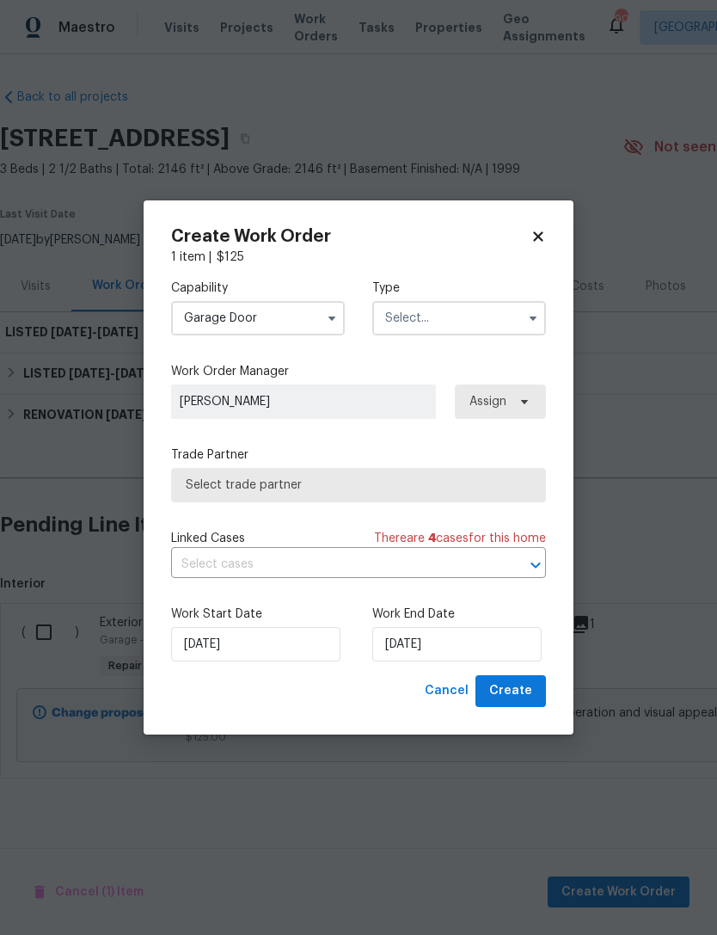
click at [483, 327] on input "text" at bounding box center [459, 318] width 174 height 34
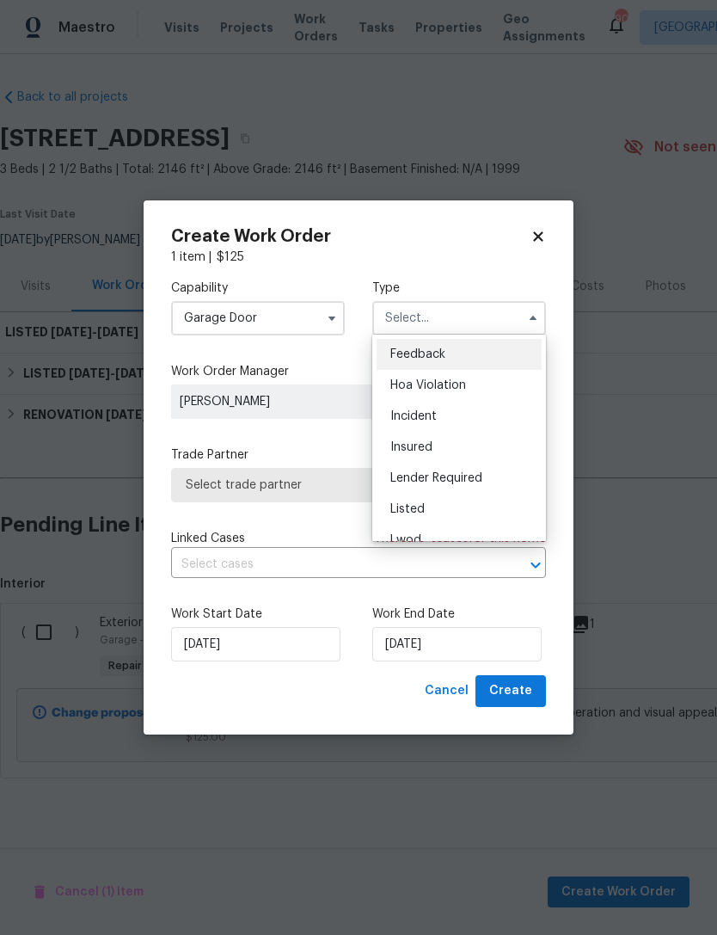
click at [432, 511] on div "Listed" at bounding box center [459, 509] width 165 height 31
type input "Listed"
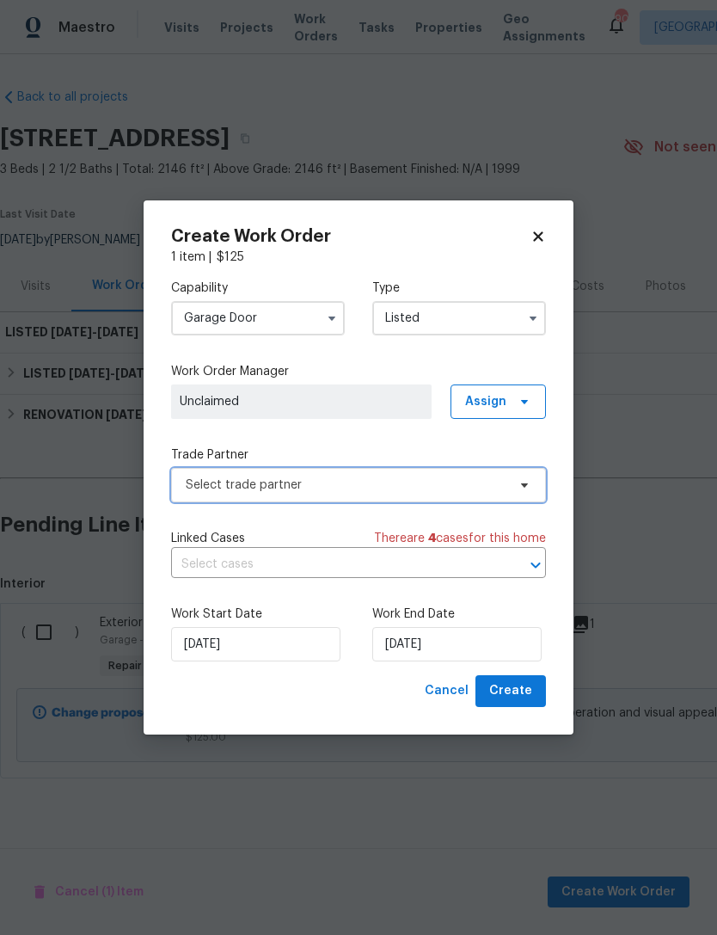
click at [442, 486] on span "Select trade partner" at bounding box center [346, 484] width 321 height 17
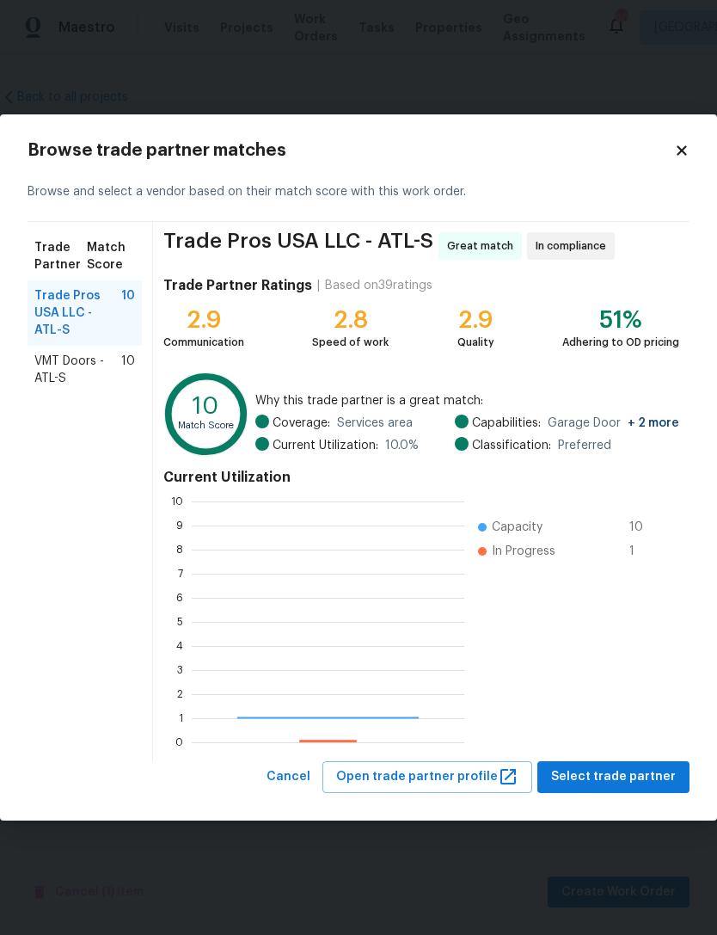
scroll to position [241, 273]
click at [107, 377] on span "VMT Doors - ATL-S" at bounding box center [77, 370] width 87 height 34
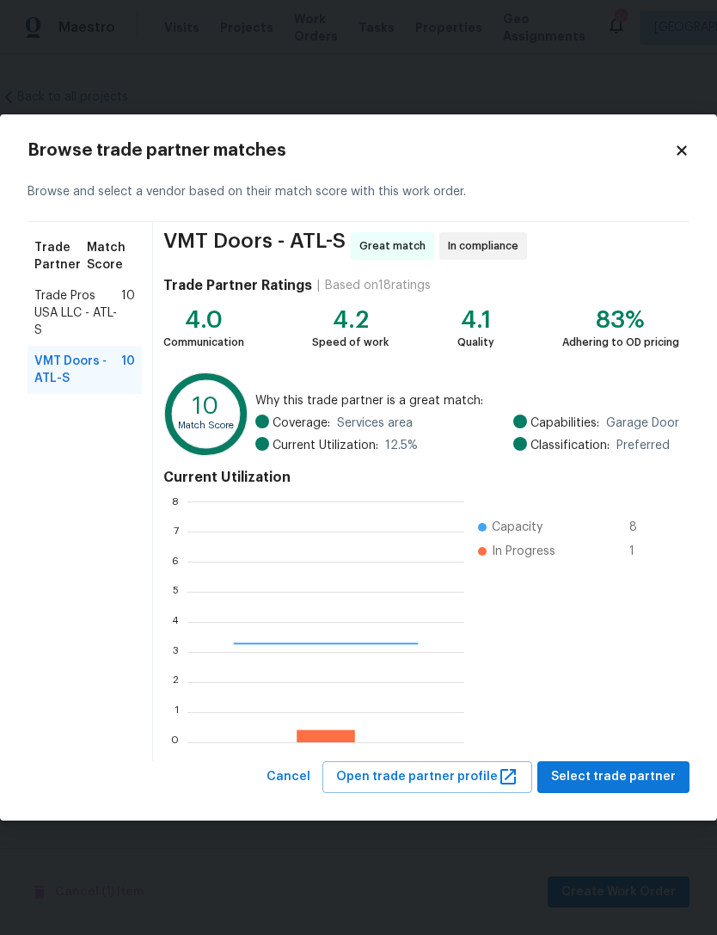
scroll to position [241, 277]
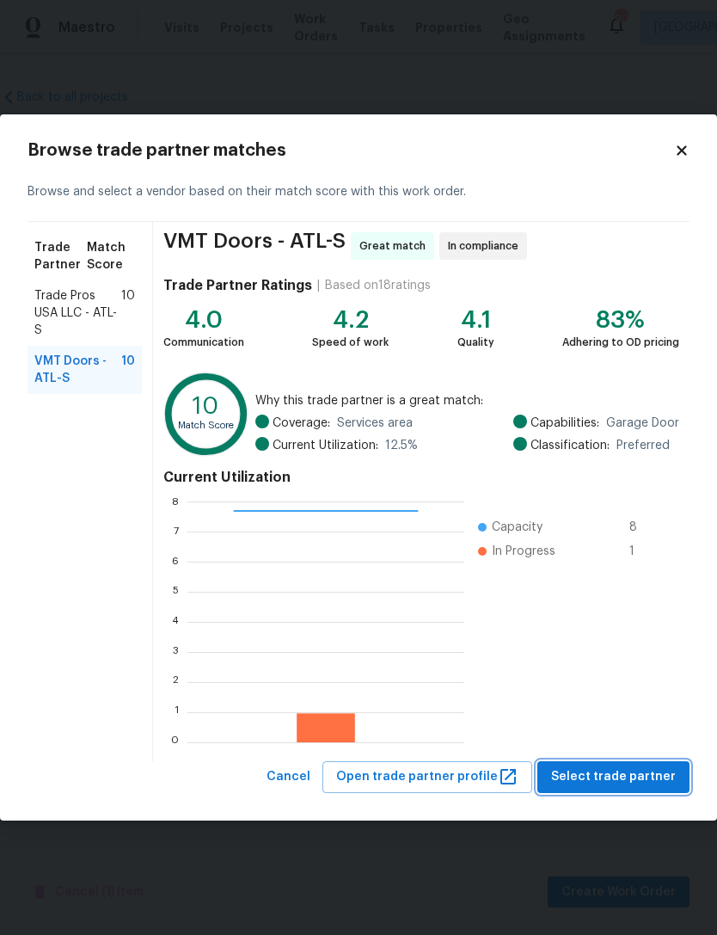
click at [634, 783] on span "Select trade partner" at bounding box center [613, 777] width 125 height 22
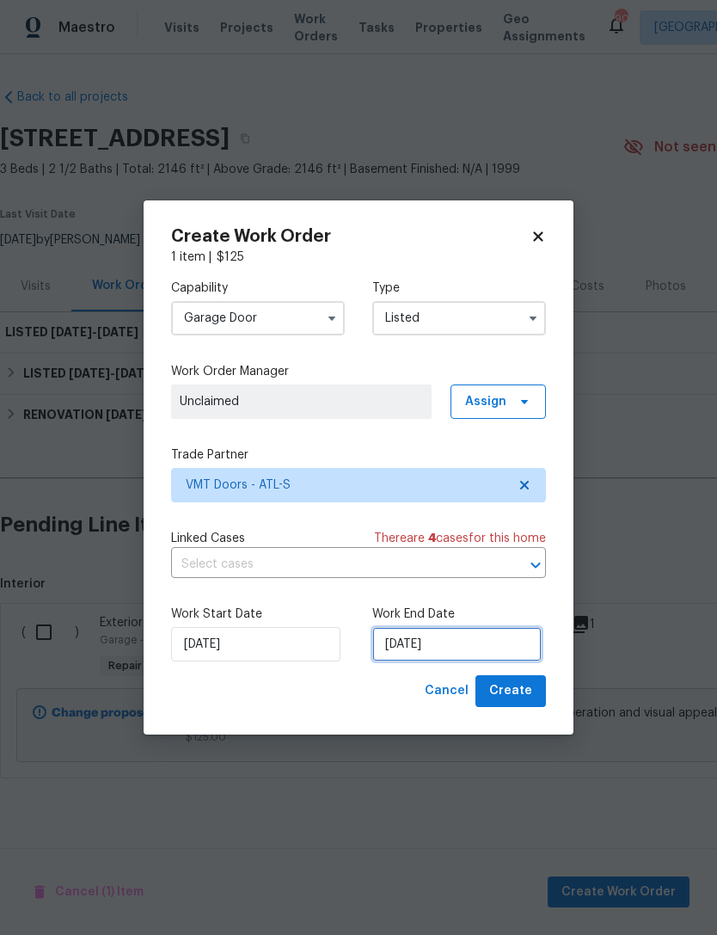
click at [470, 653] on input "[DATE]" at bounding box center [456, 644] width 169 height 34
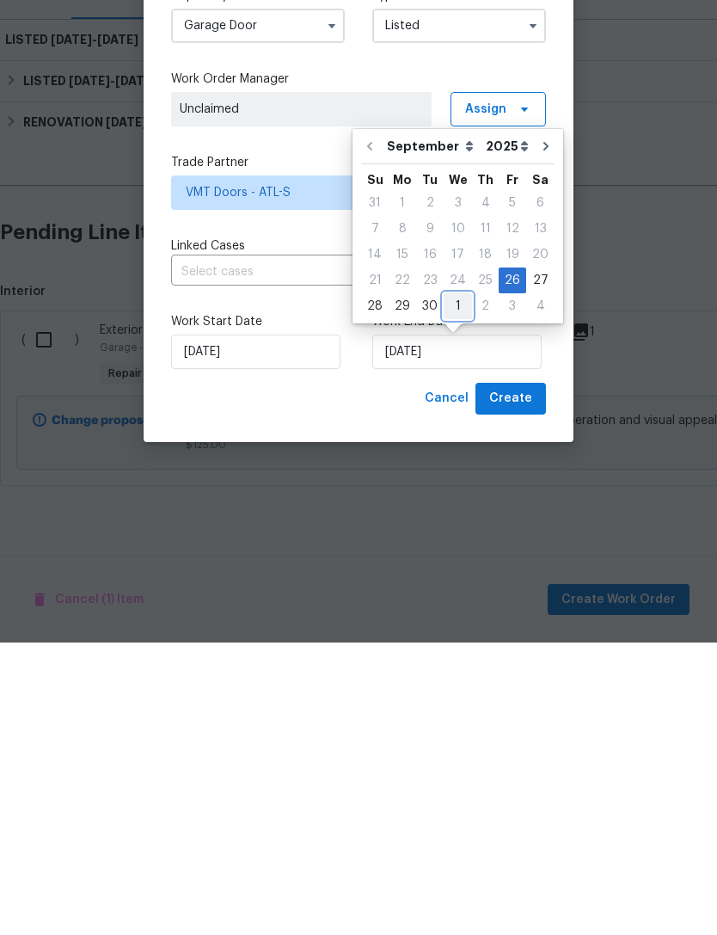
click at [460, 587] on div "1" at bounding box center [458, 599] width 28 height 24
type input "[DATE]"
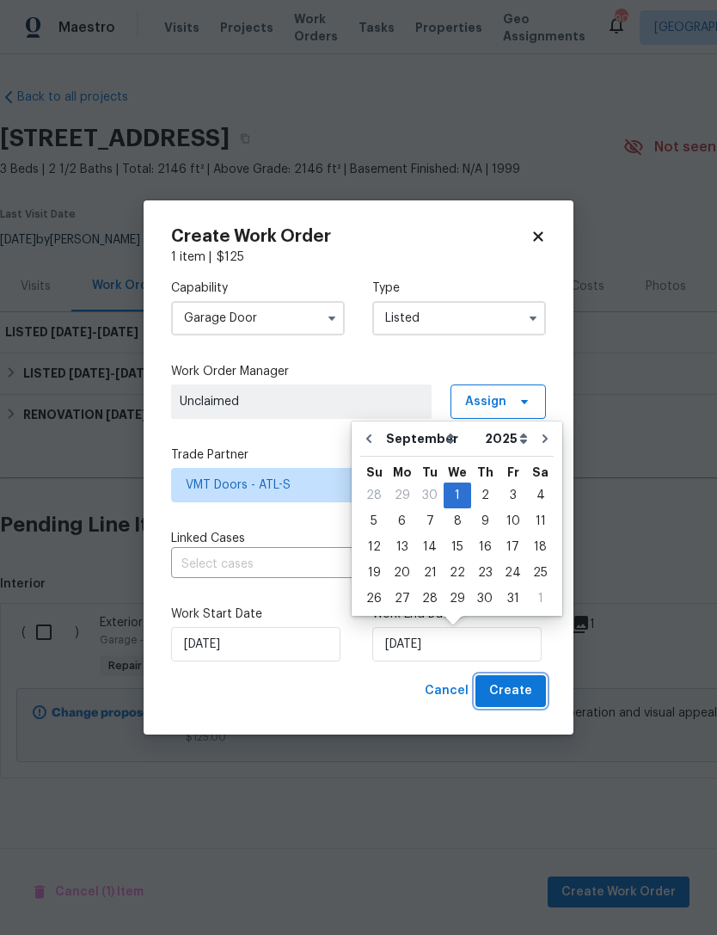
click at [515, 691] on span "Create" at bounding box center [510, 691] width 43 height 22
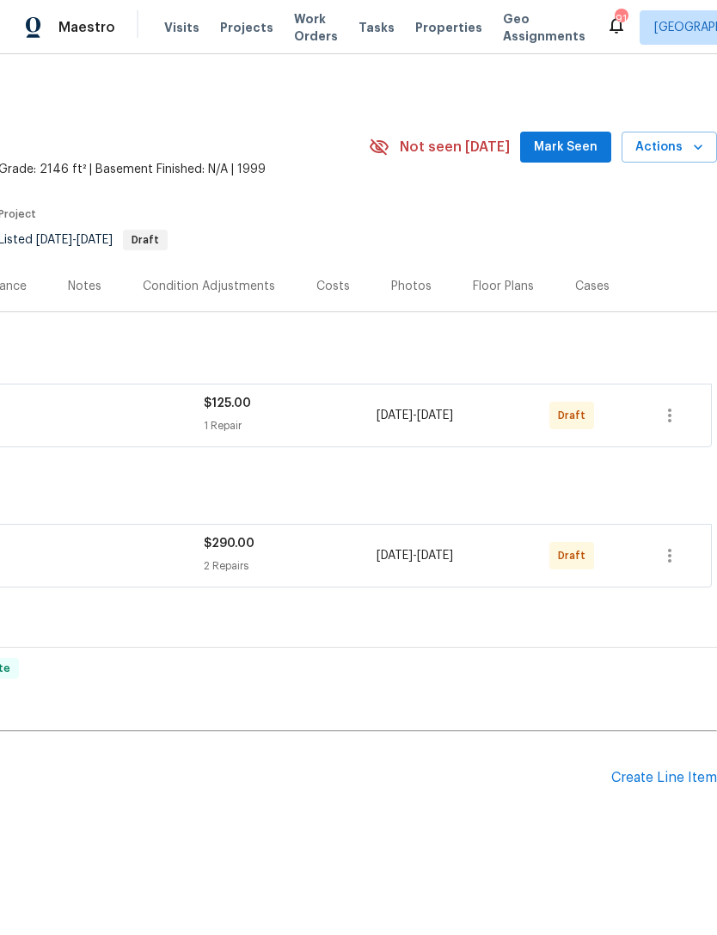
scroll to position [0, 255]
click at [678, 420] on icon "button" at bounding box center [670, 415] width 21 height 21
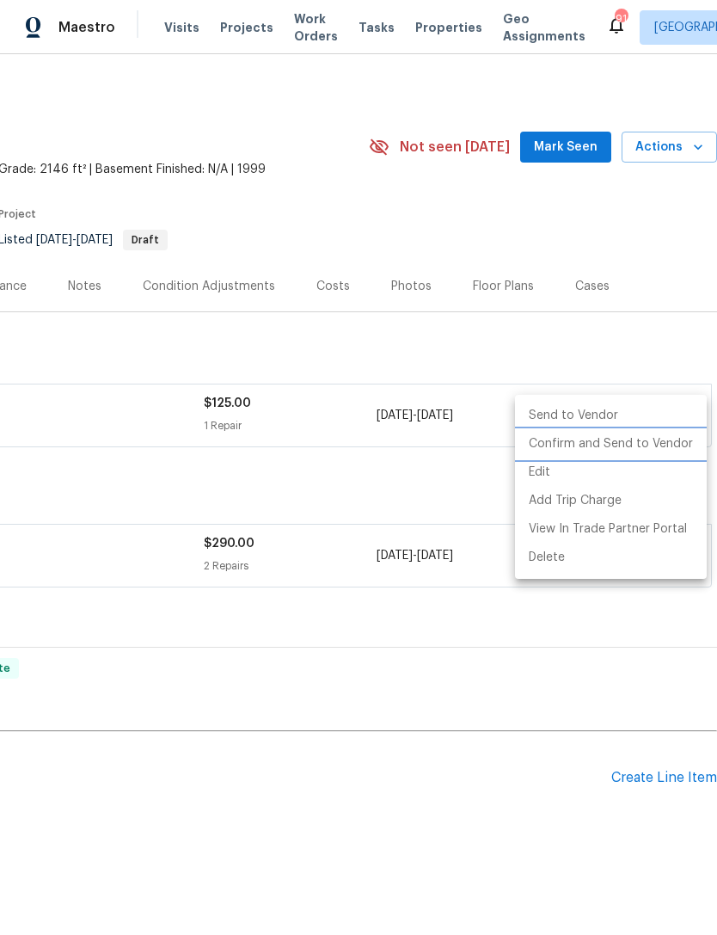
click at [634, 447] on li "Confirm and Send to Vendor" at bounding box center [611, 444] width 192 height 28
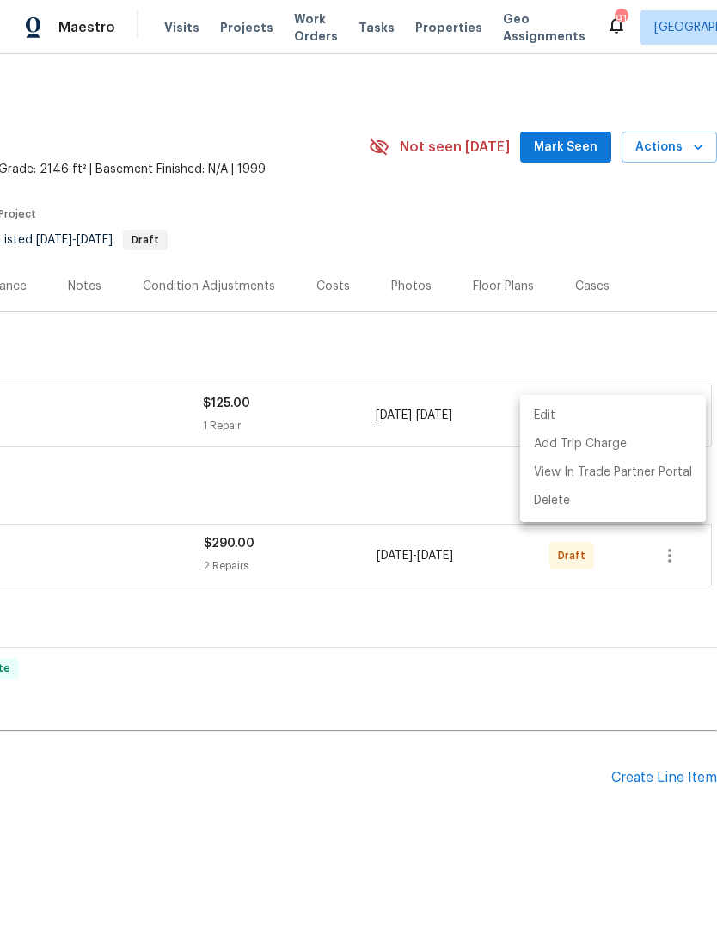
click at [638, 332] on div at bounding box center [358, 467] width 717 height 935
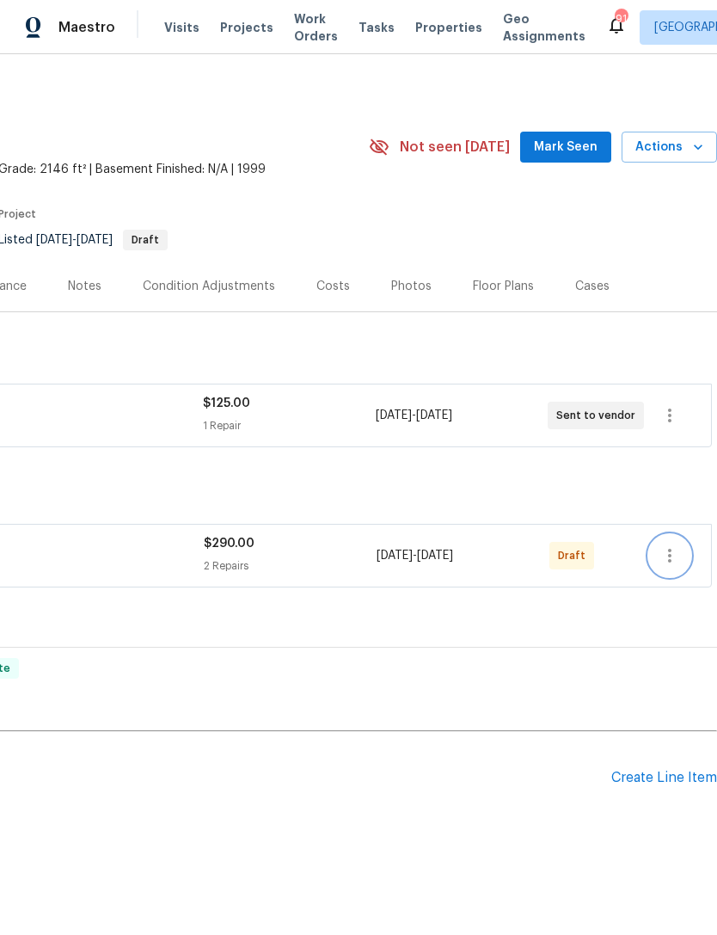
click at [675, 553] on icon "button" at bounding box center [670, 555] width 21 height 21
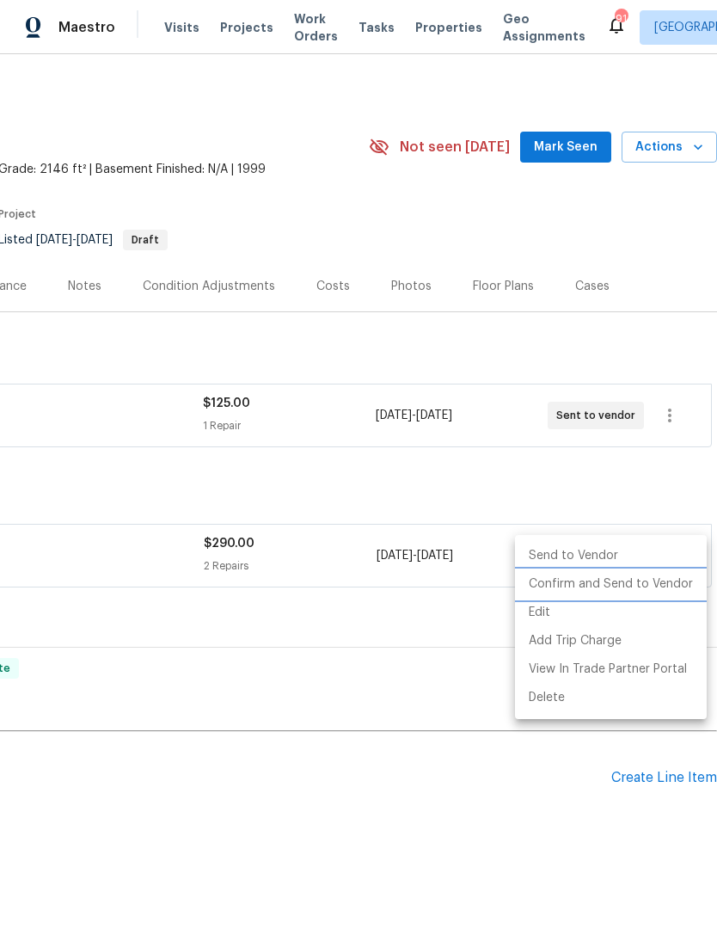
click at [637, 585] on li "Confirm and Send to Vendor" at bounding box center [611, 584] width 192 height 28
click at [584, 474] on div at bounding box center [358, 467] width 717 height 935
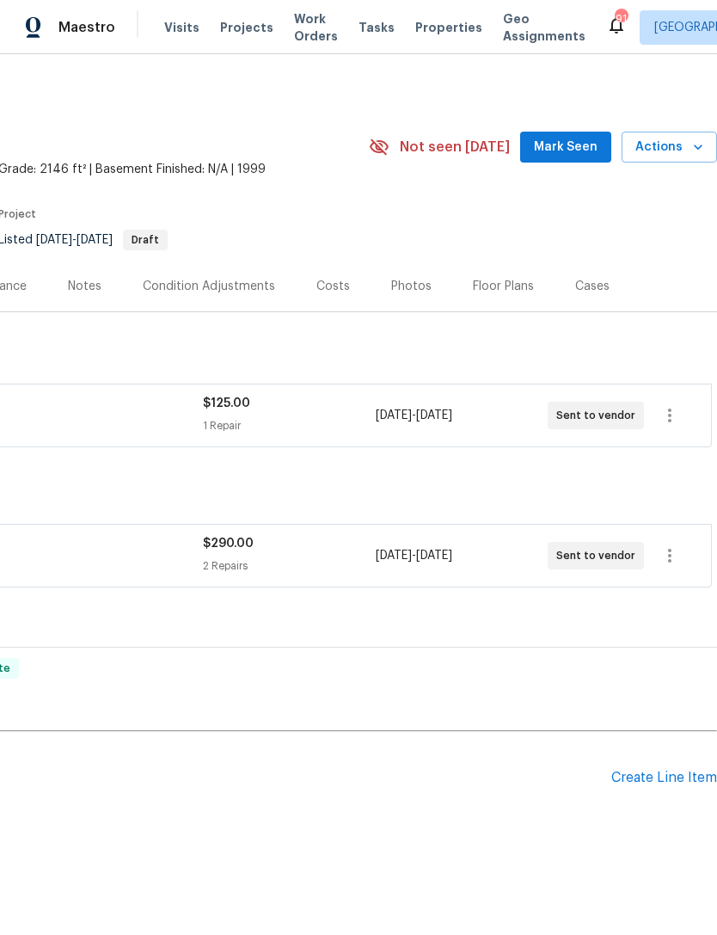
click at [570, 149] on span "Mark Seen" at bounding box center [566, 148] width 64 height 22
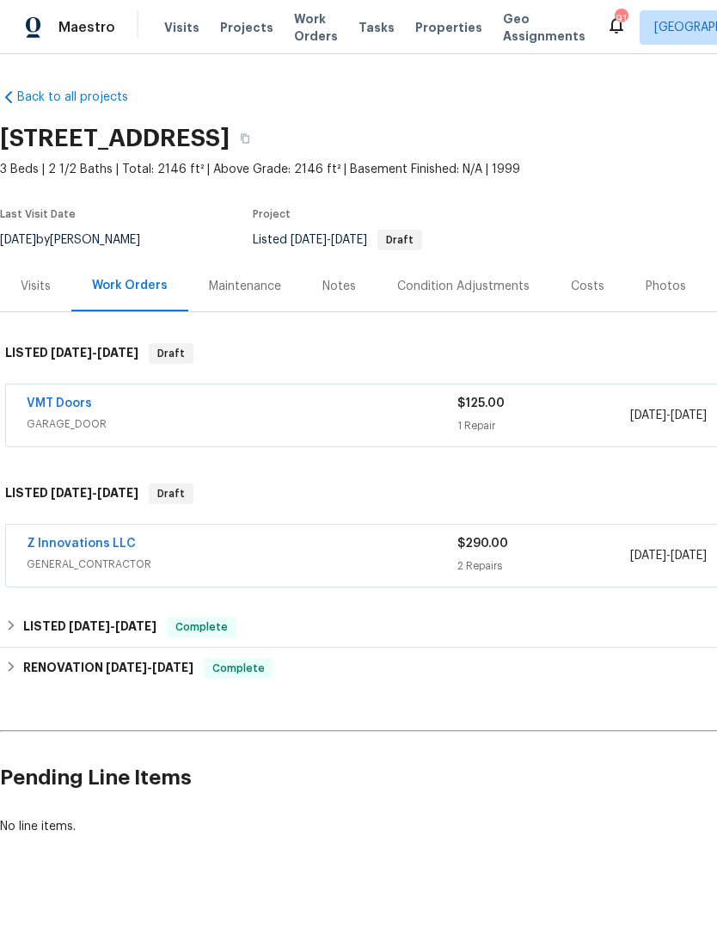
scroll to position [0, 0]
click at [66, 398] on link "VMT Doors" at bounding box center [59, 403] width 65 height 12
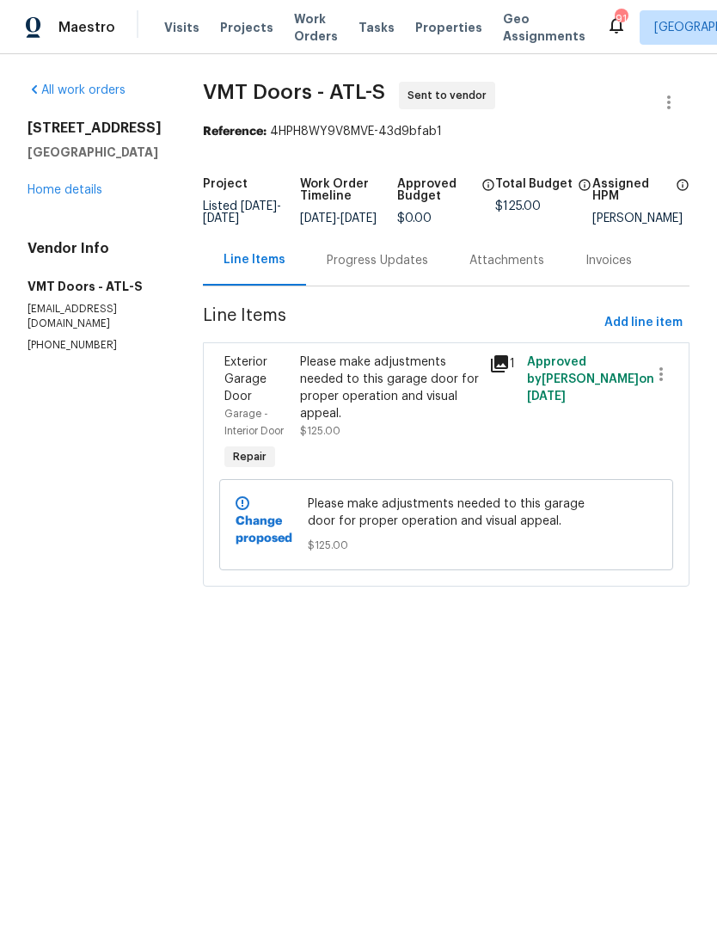
click at [388, 264] on div "Progress Updates" at bounding box center [377, 260] width 101 height 17
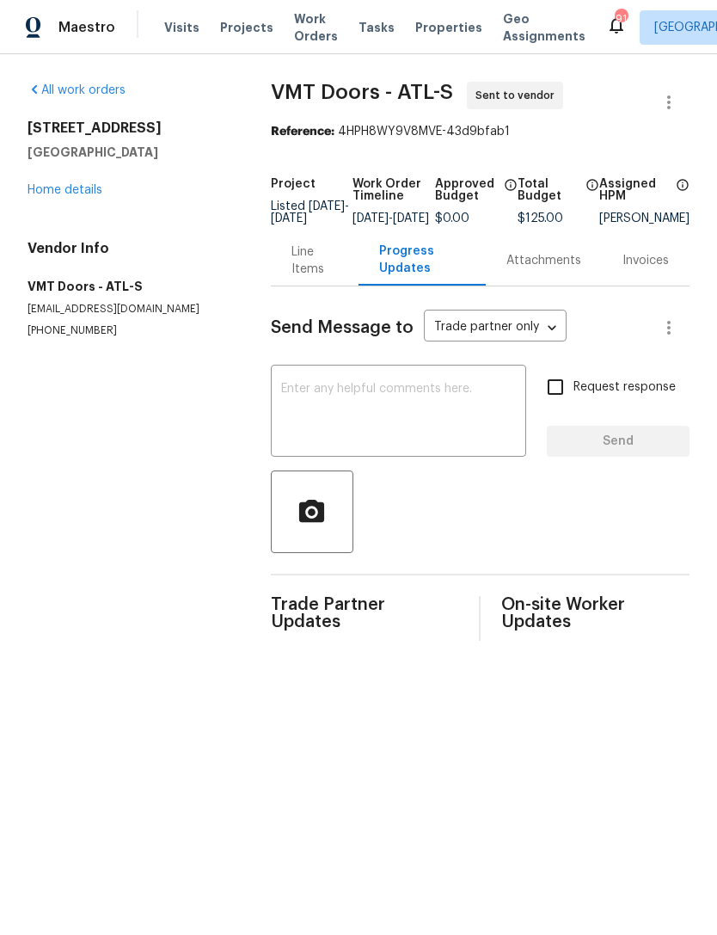
click at [414, 414] on textarea at bounding box center [398, 413] width 235 height 60
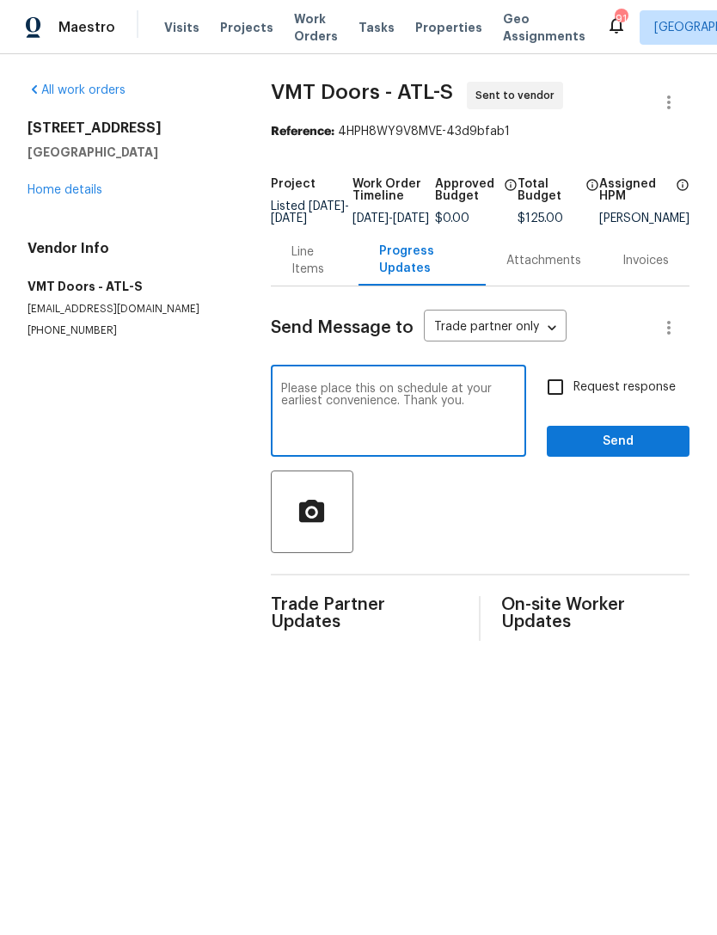
type textarea "Please place this on schedule at your earliest convenience. Thank you."
click at [560, 397] on input "Request response" at bounding box center [556, 387] width 36 height 36
checkbox input "true"
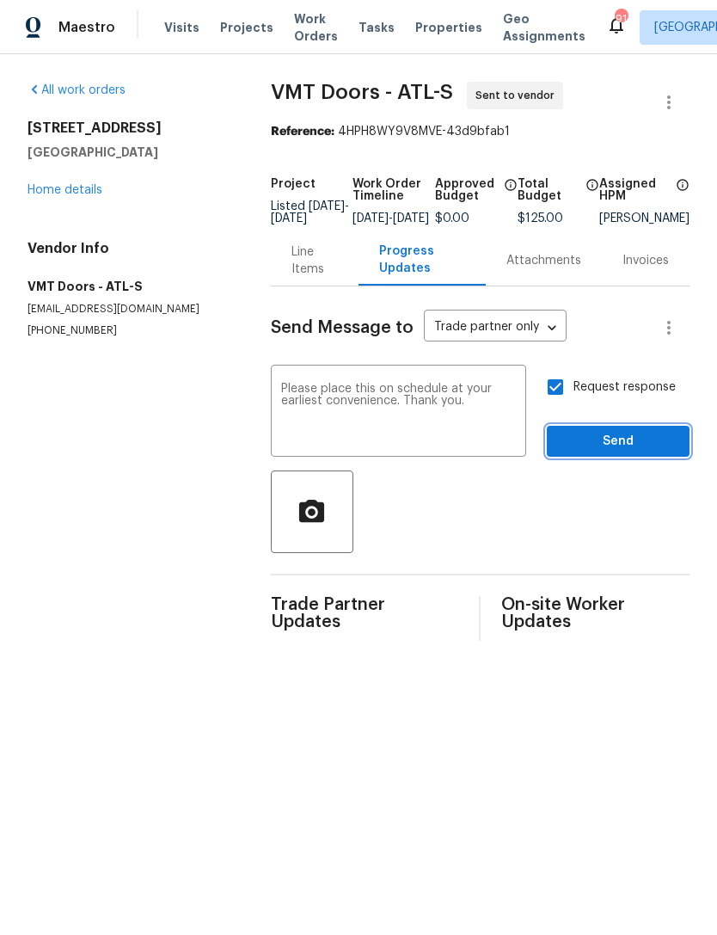
click at [617, 452] on span "Send" at bounding box center [618, 442] width 115 height 22
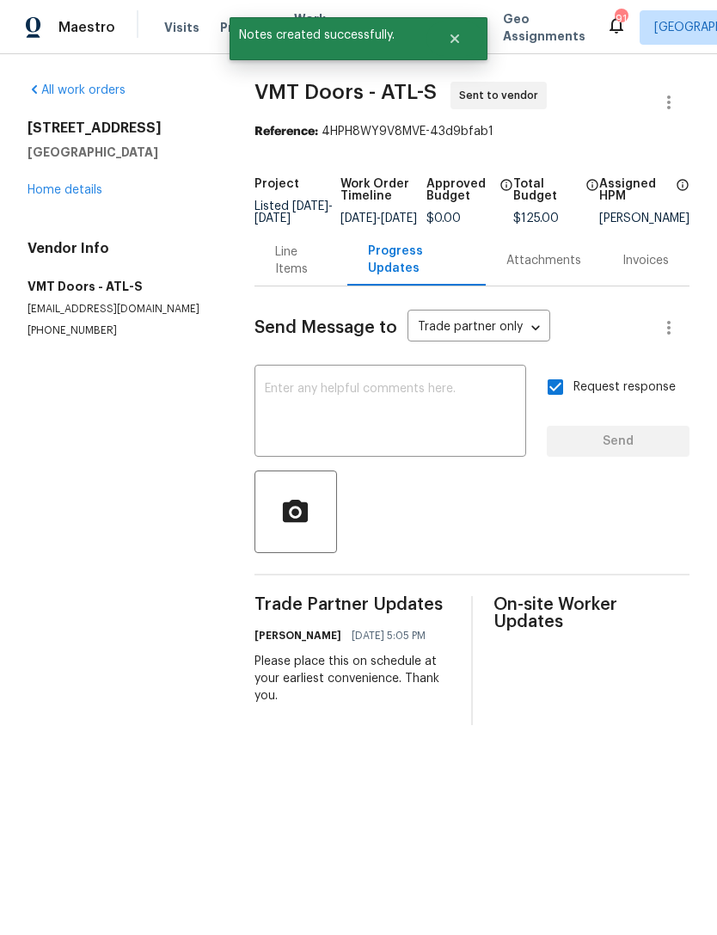
click at [82, 186] on link "Home details" at bounding box center [65, 190] width 75 height 12
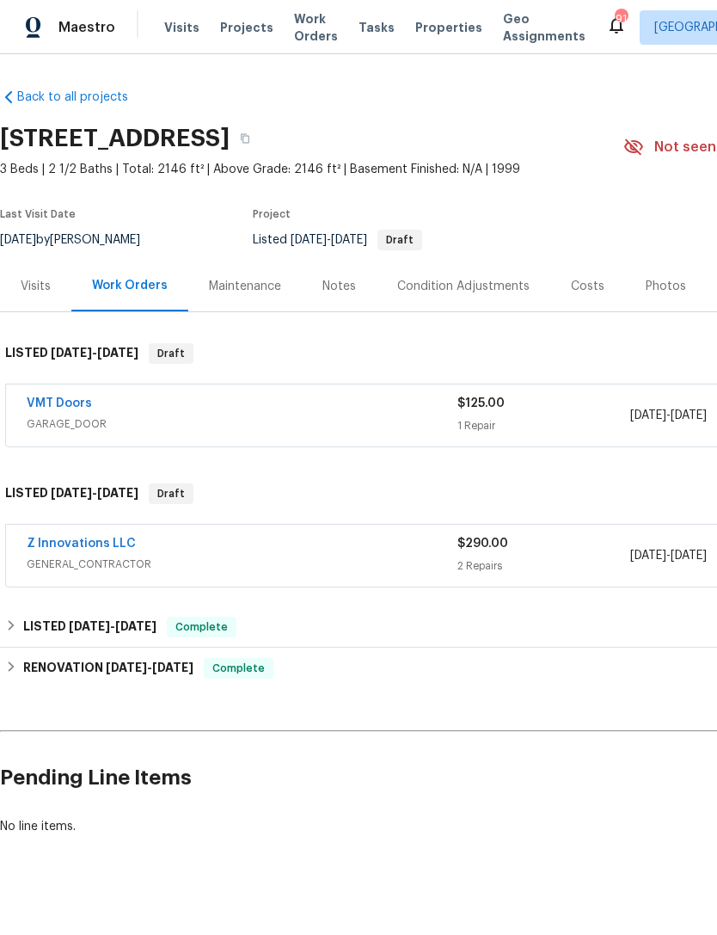
click at [88, 541] on link "Z Innovations LLC" at bounding box center [81, 544] width 109 height 12
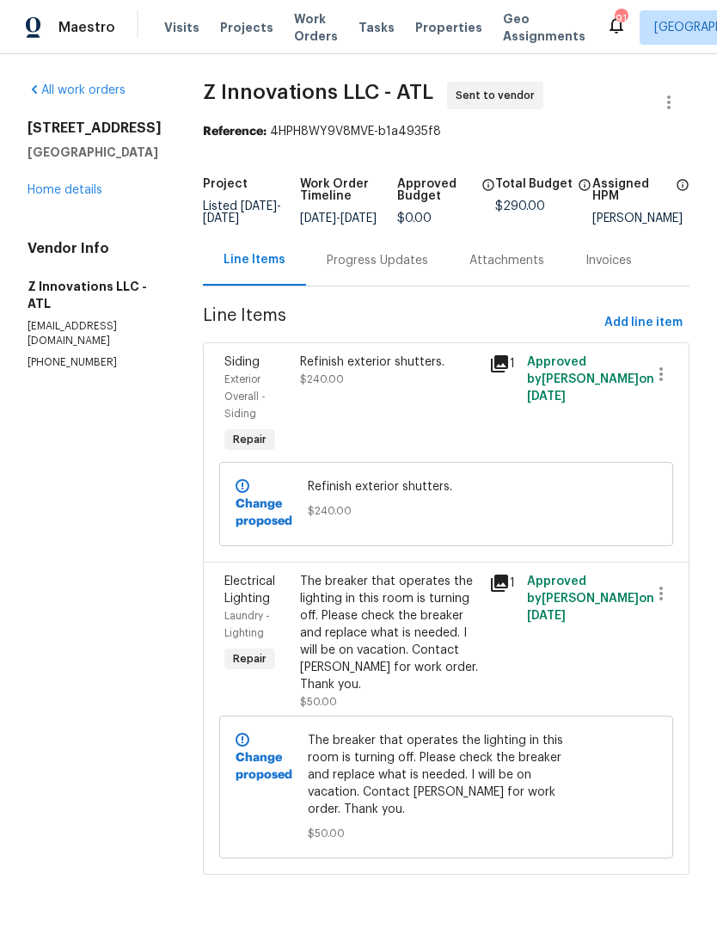
click at [395, 269] on div "Progress Updates" at bounding box center [377, 260] width 101 height 17
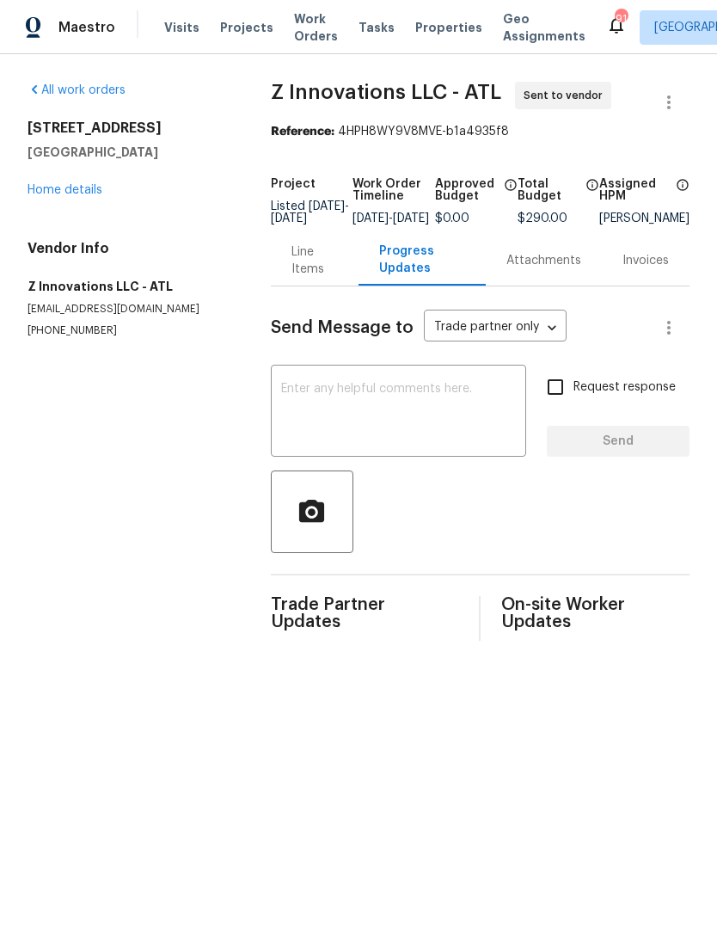
click at [410, 390] on div "x ​" at bounding box center [398, 413] width 255 height 88
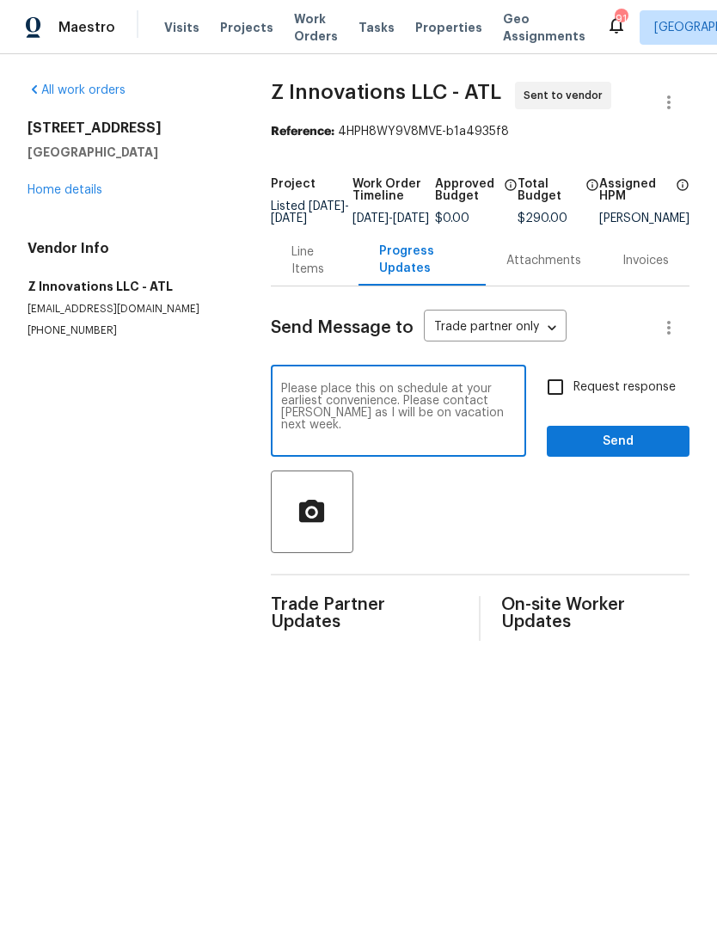
type textarea "Please place this on schedule at your earliest convenience. Please contact [PER…"
click at [560, 405] on input "Request response" at bounding box center [556, 387] width 36 height 36
checkbox input "true"
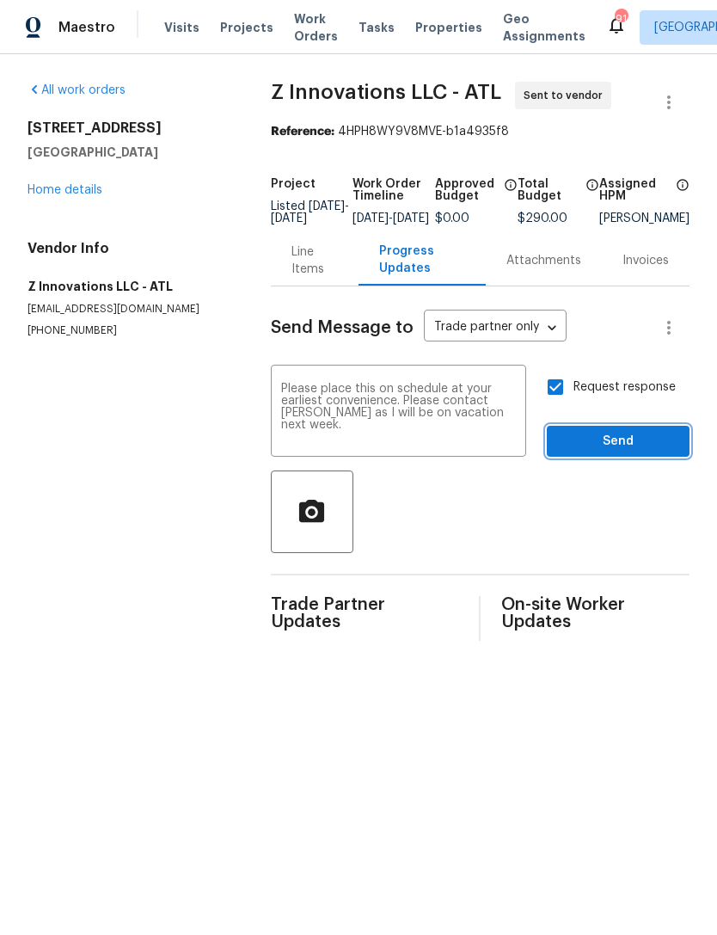
click at [600, 451] on span "Send" at bounding box center [618, 442] width 115 height 22
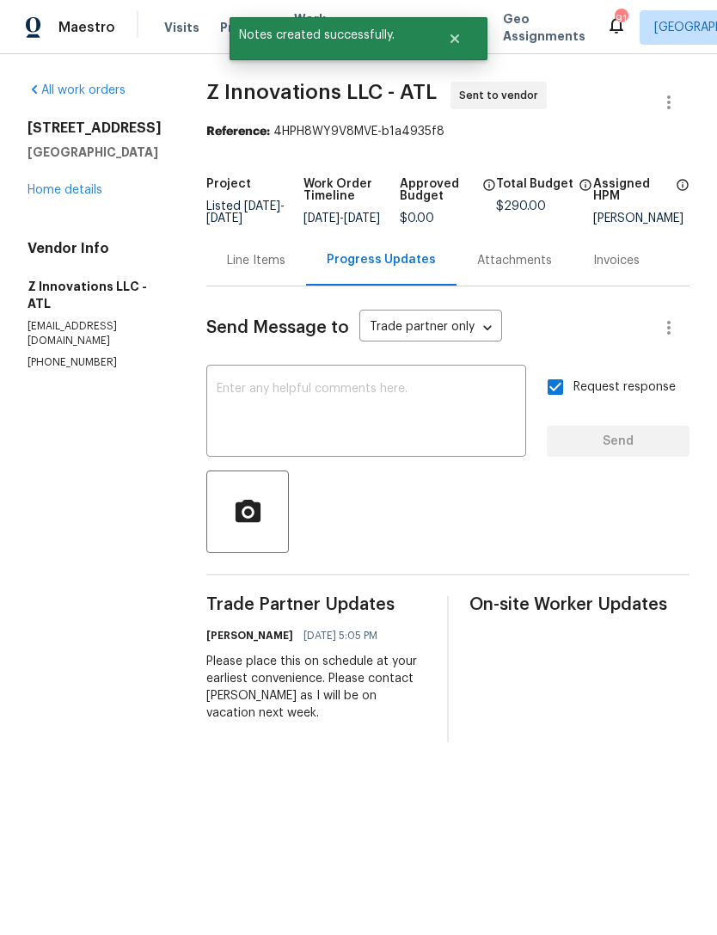
click at [71, 191] on link "Home details" at bounding box center [65, 190] width 75 height 12
